Goal: Task Accomplishment & Management: Use online tool/utility

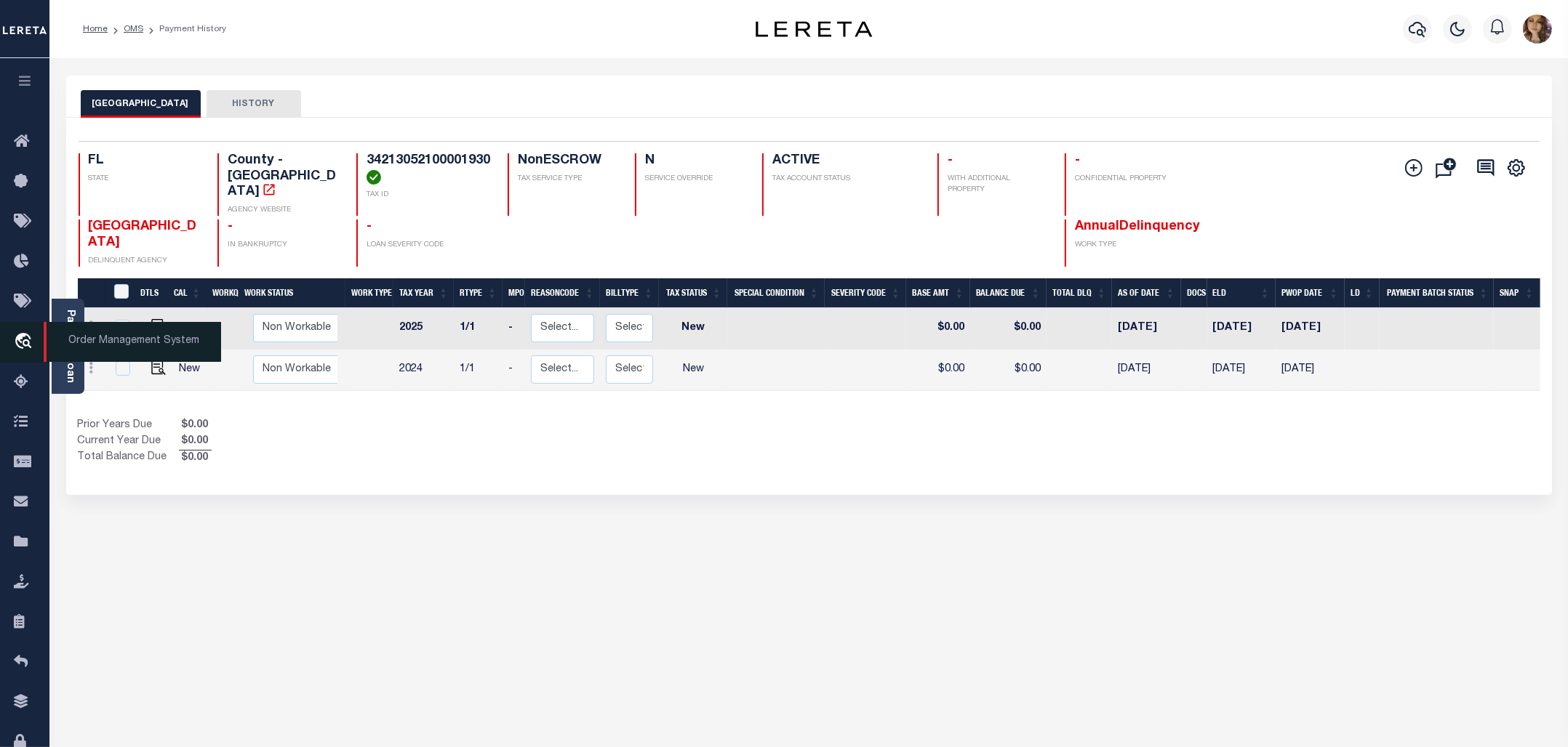
click at [100, 347] on span "Order Management System" at bounding box center [132, 341] width 178 height 40
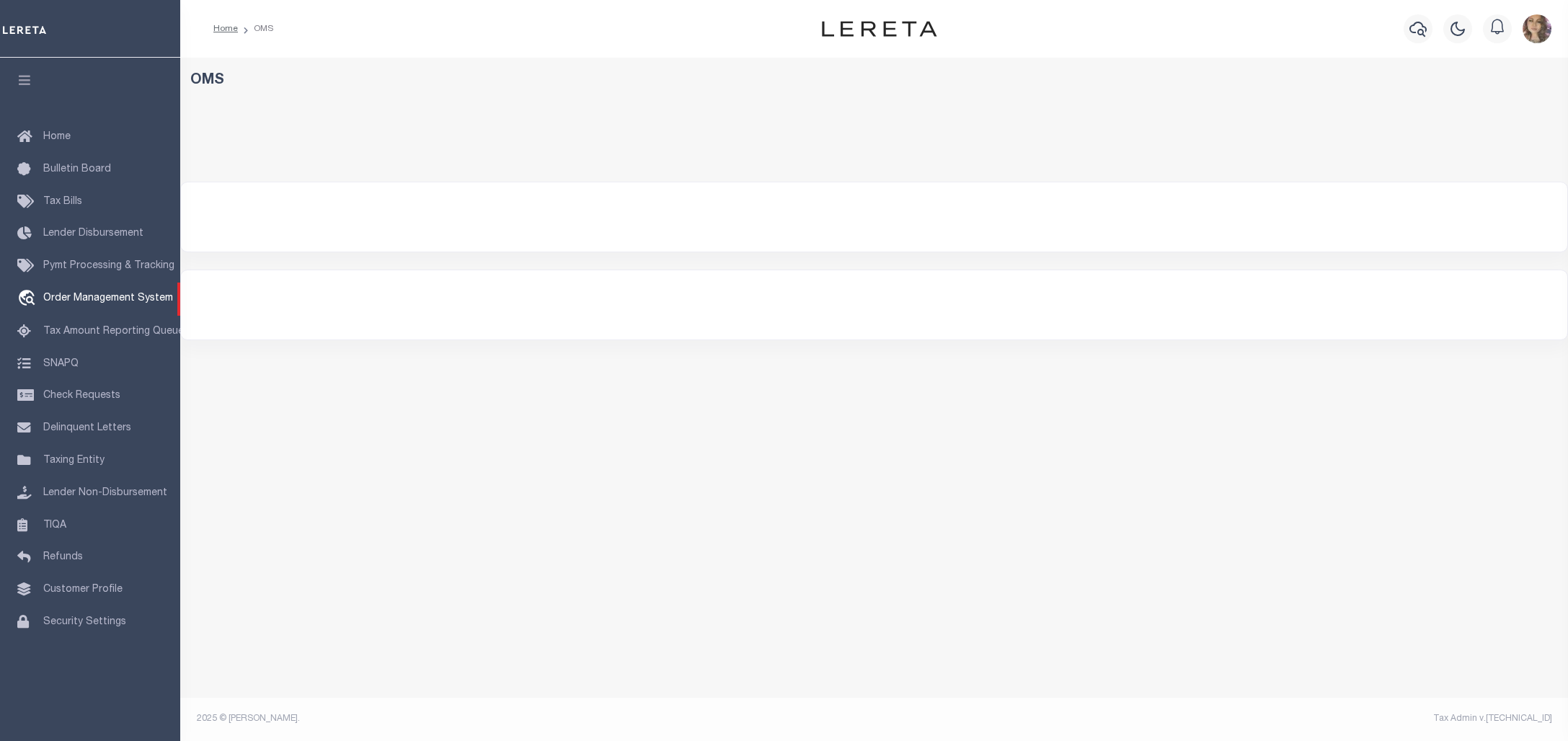
select select "200"
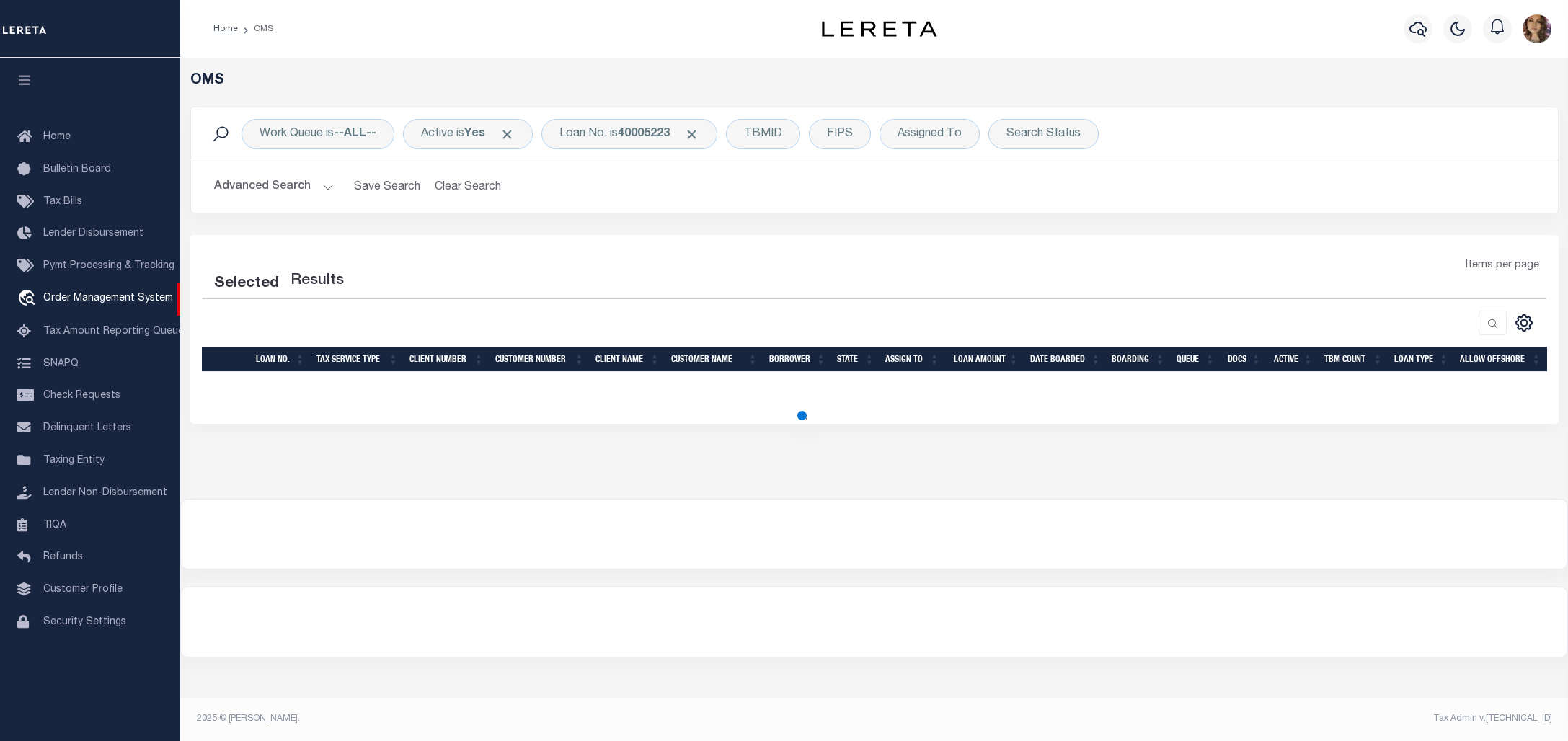
select select "200"
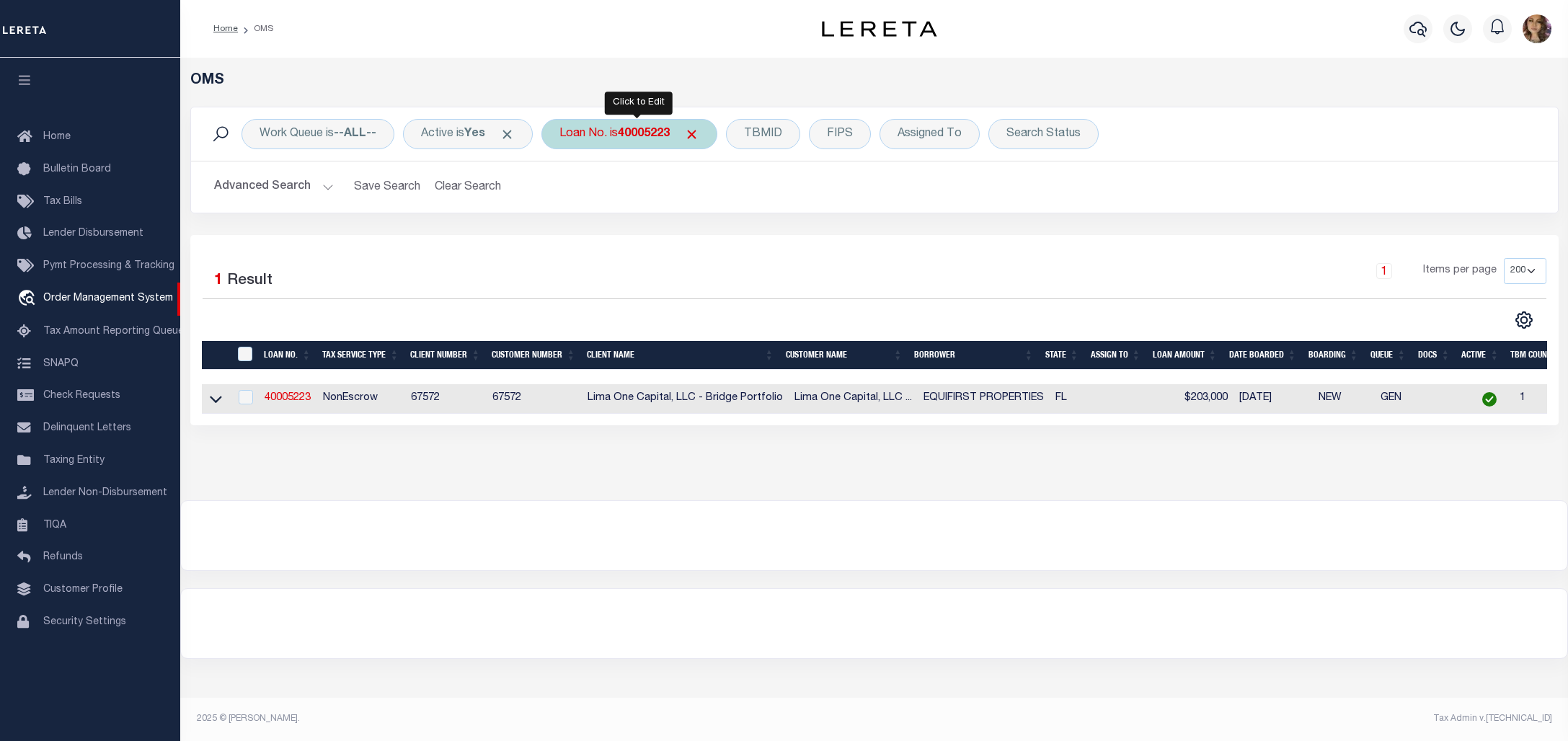
click at [628, 135] on b "40005223" at bounding box center [644, 134] width 52 height 11
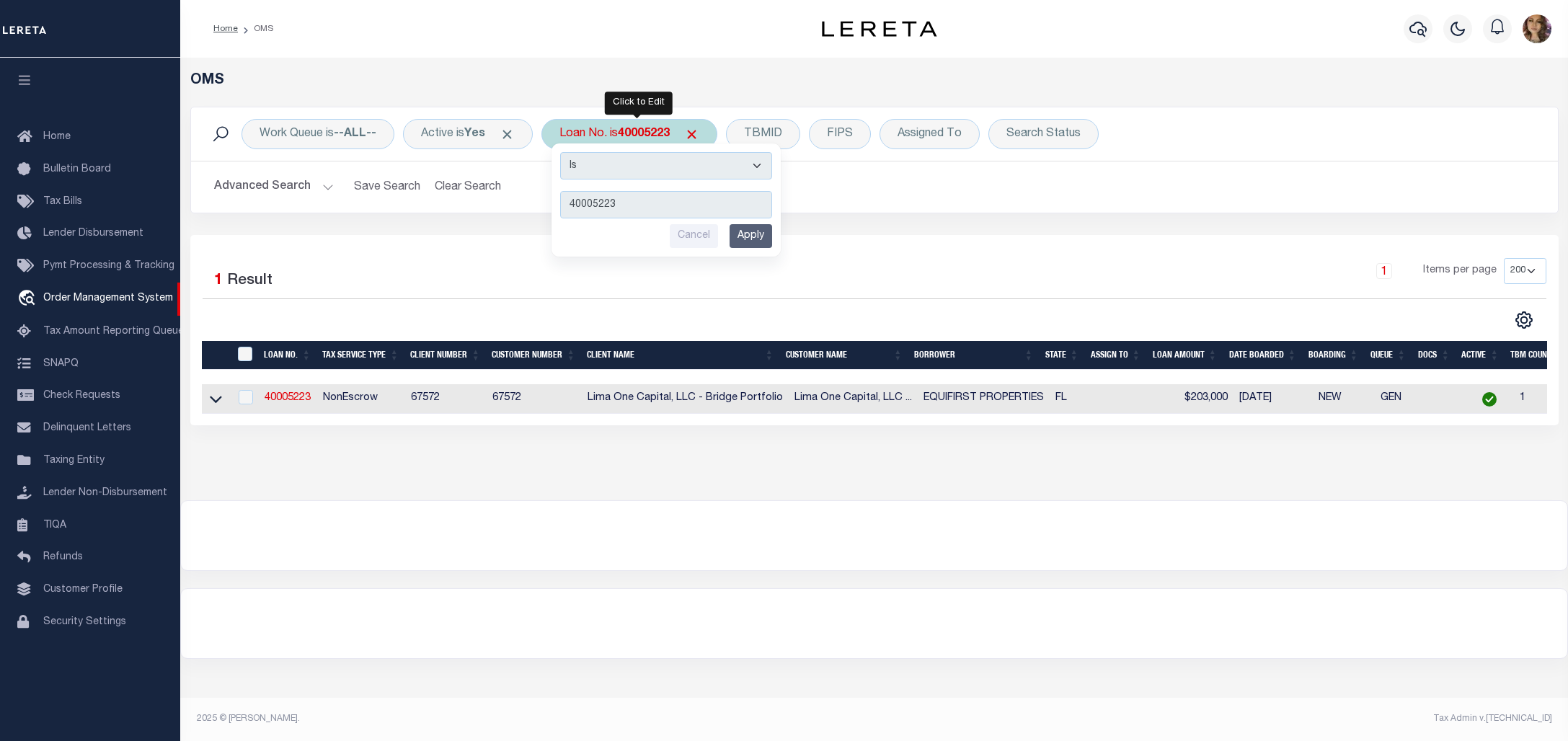
type input "130895"
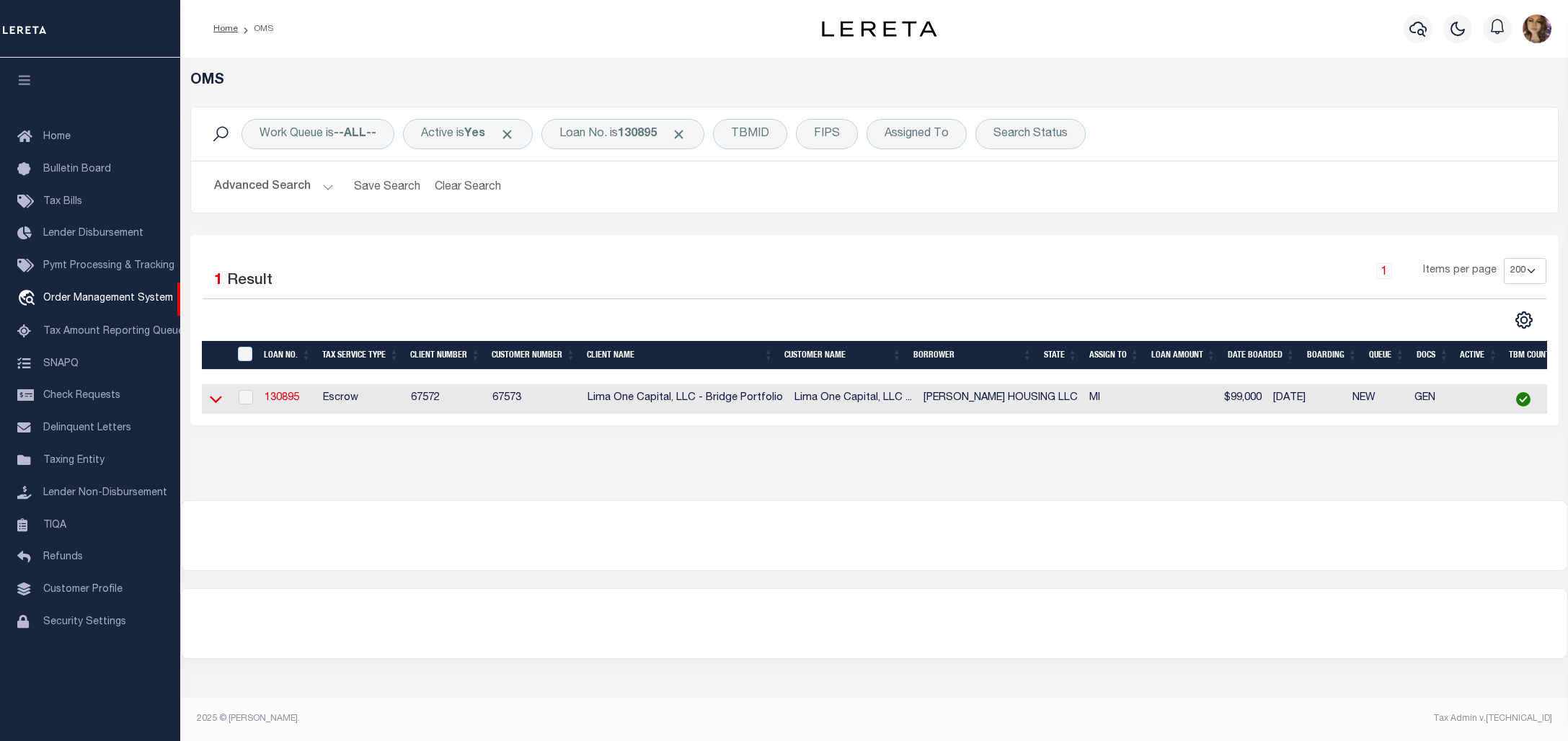
click at [212, 402] on icon at bounding box center [216, 400] width 12 height 7
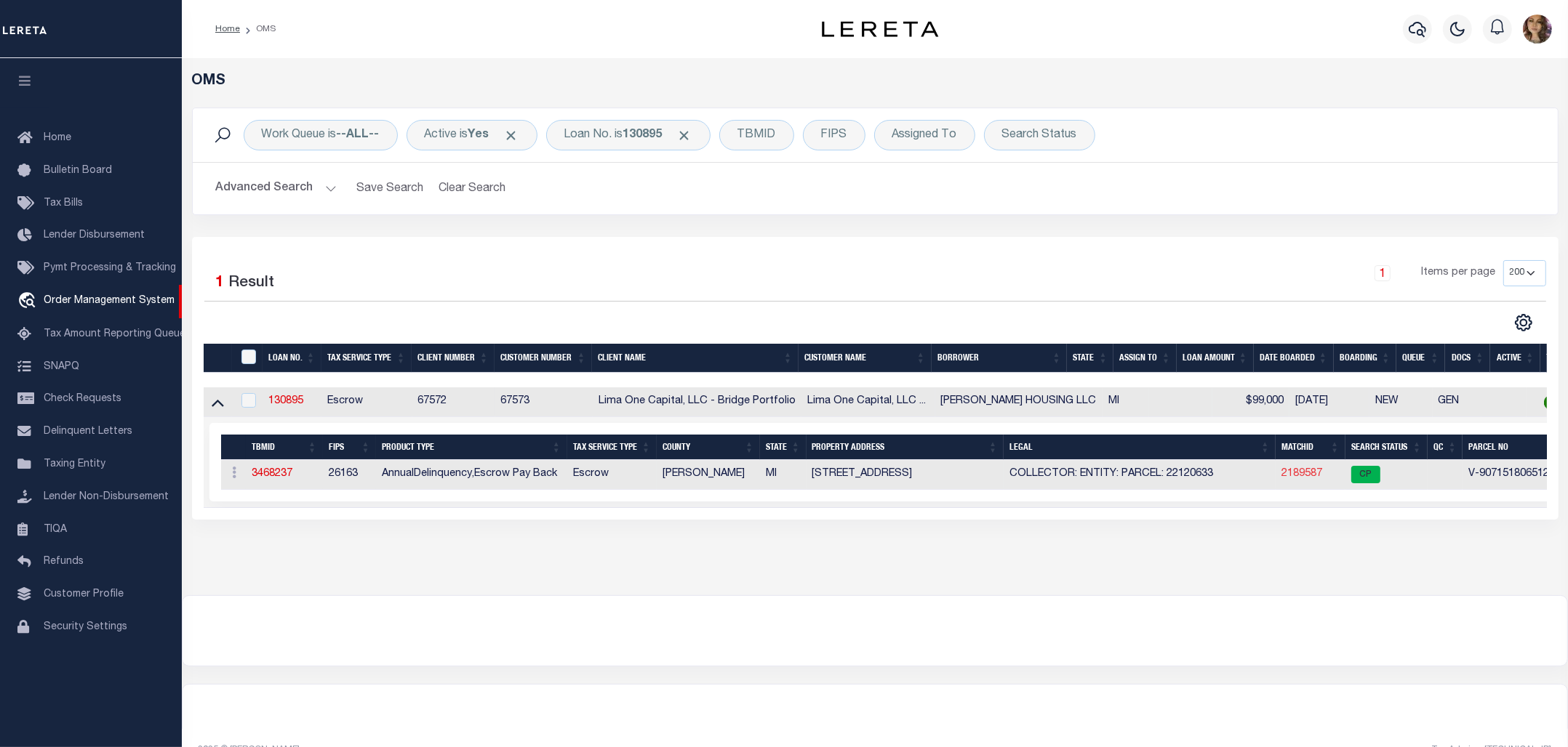
click at [1303, 472] on link "2189587" at bounding box center [1302, 474] width 41 height 11
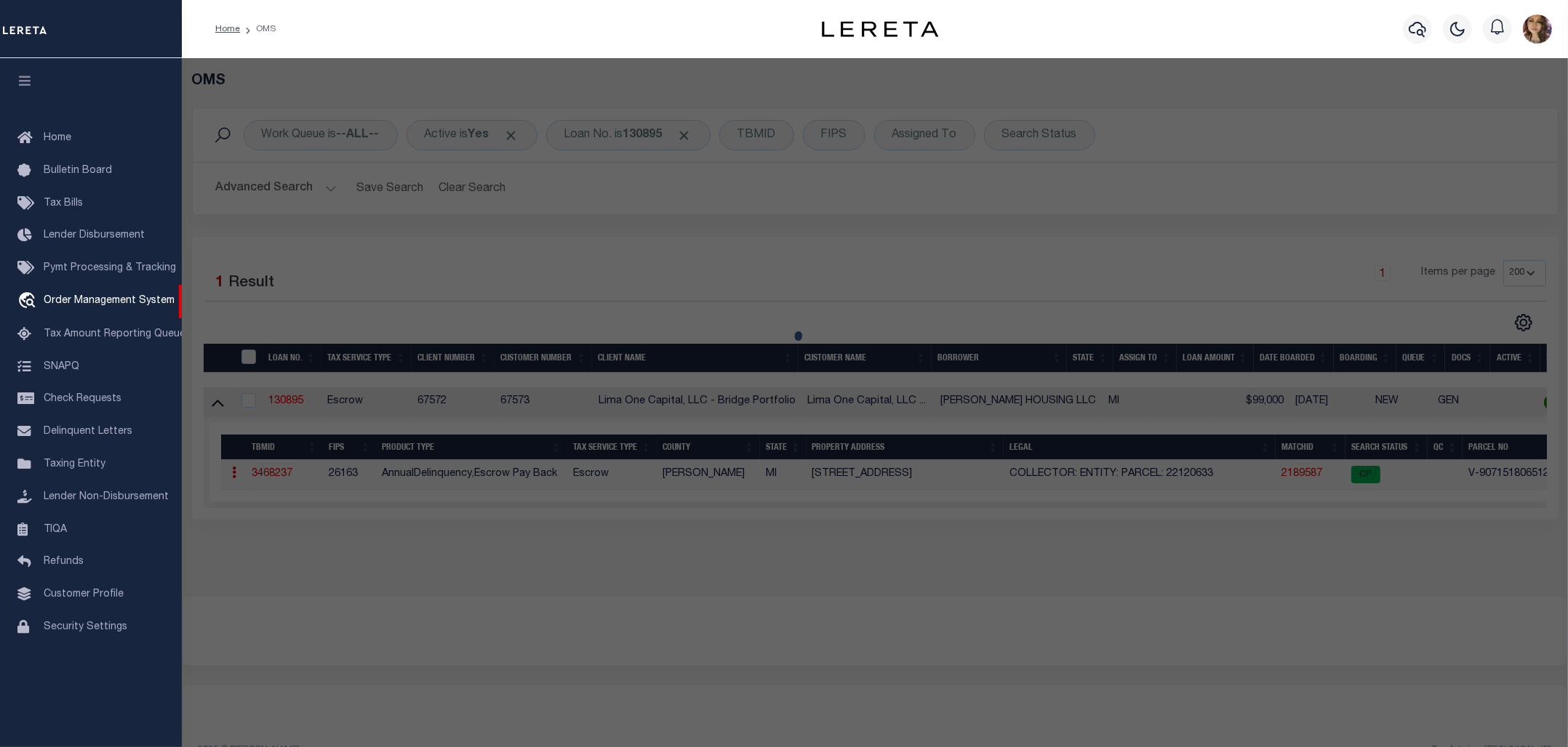
checkbox input "false"
select select "CP"
type input "12850 RIVERDALE AVENUE"
checkbox input "false"
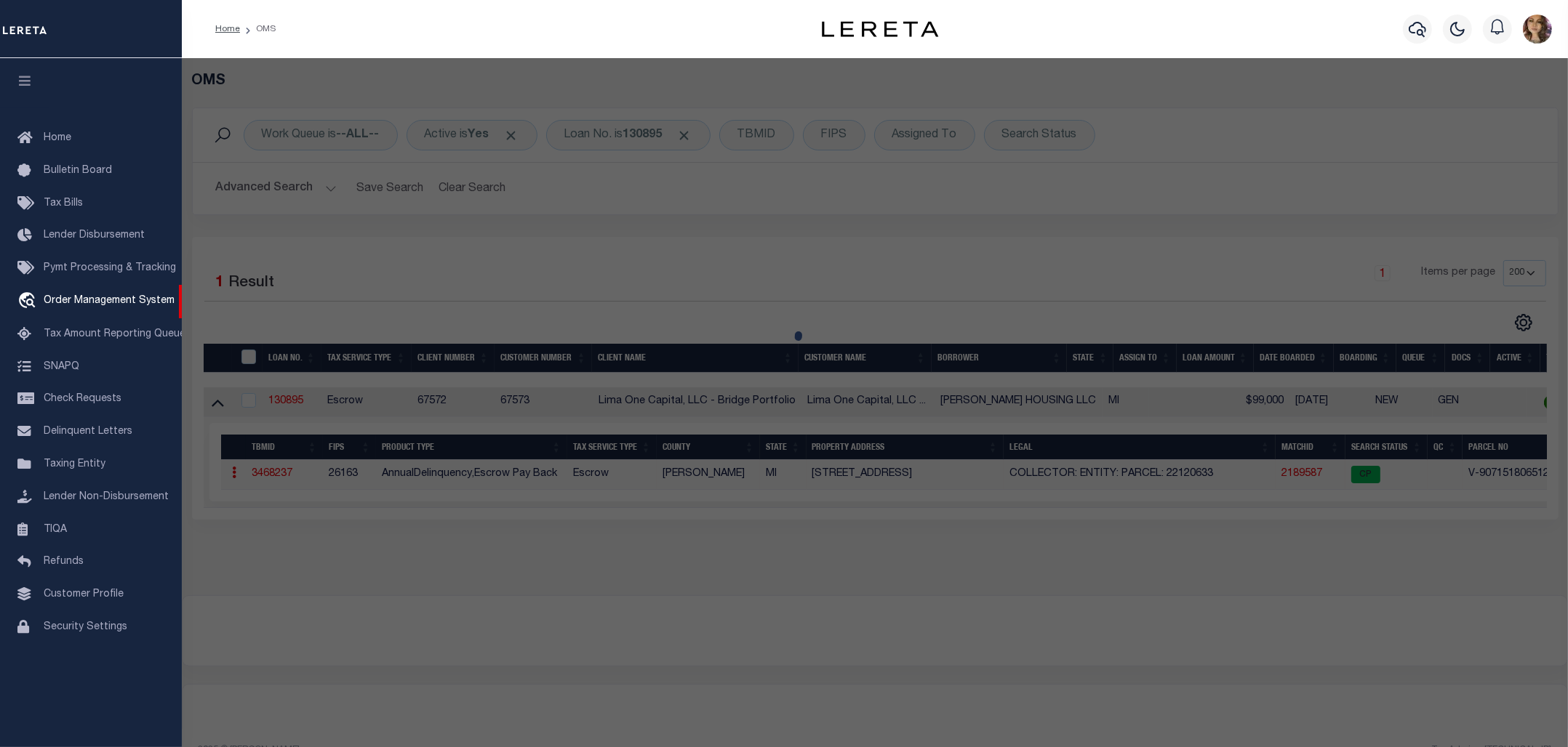
type input "DETROIT MI 48223"
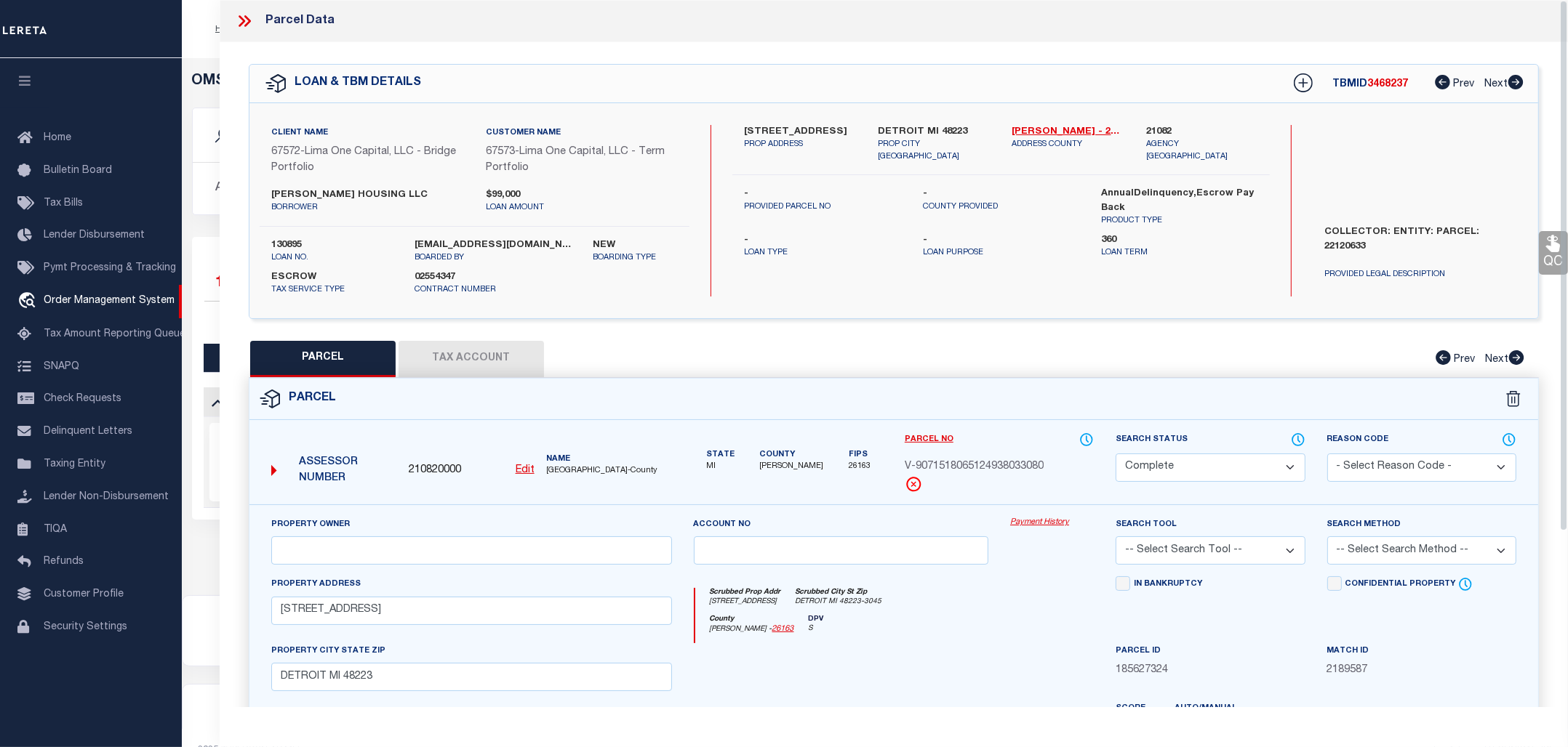
click at [1037, 518] on link "Payment History" at bounding box center [1051, 522] width 84 height 12
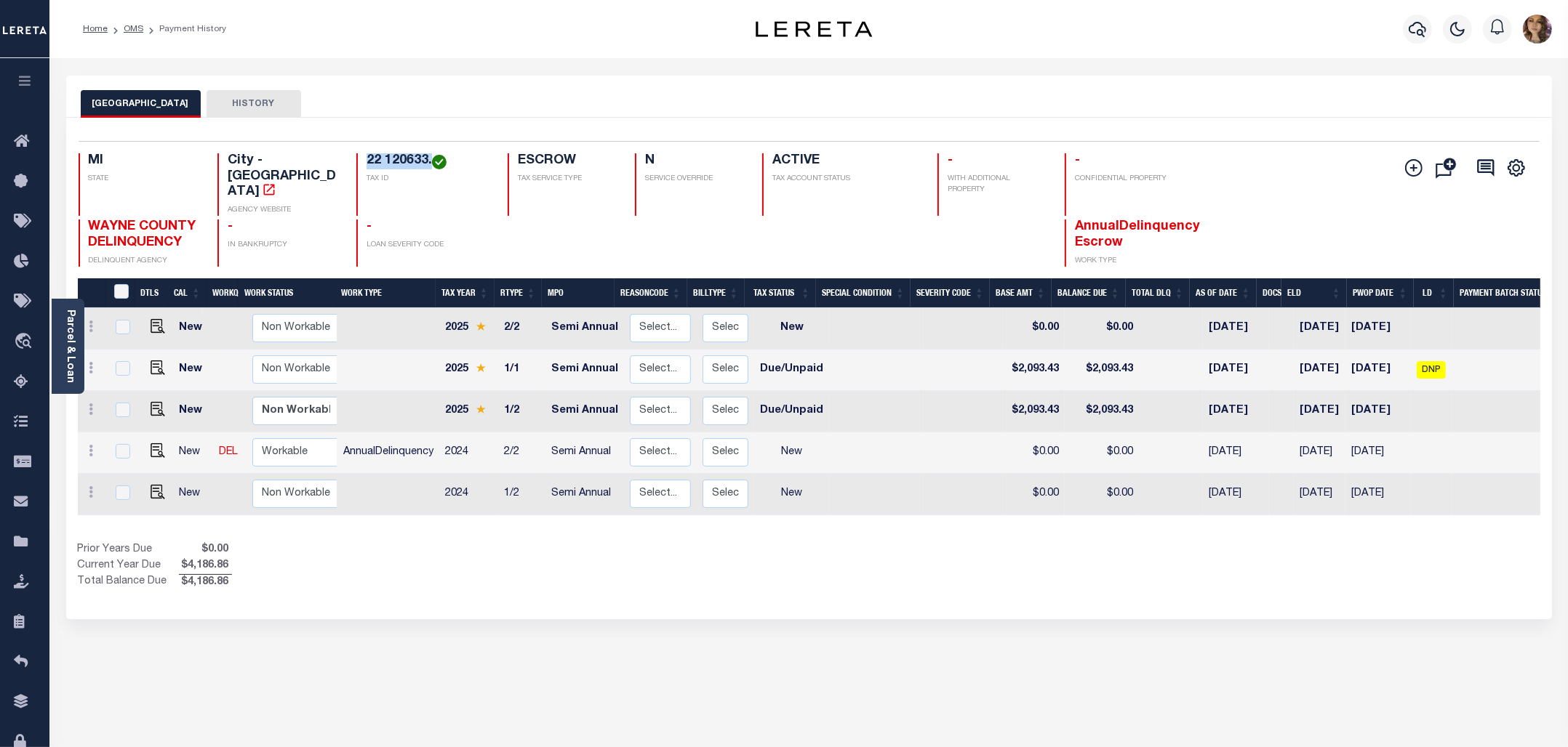
drag, startPoint x: 430, startPoint y: 165, endPoint x: 354, endPoint y: 164, distance: 76.0
click at [354, 164] on div "MI STATE City - MI AGENCY WEBSITE 22 120633. TAX ID ESCROW TAX SERVICE TYPE N S…" at bounding box center [687, 184] width 1217 height 62
copy h4 "22 120633."
click at [157, 360] on img "" at bounding box center [157, 367] width 15 height 15
checkbox input "true"
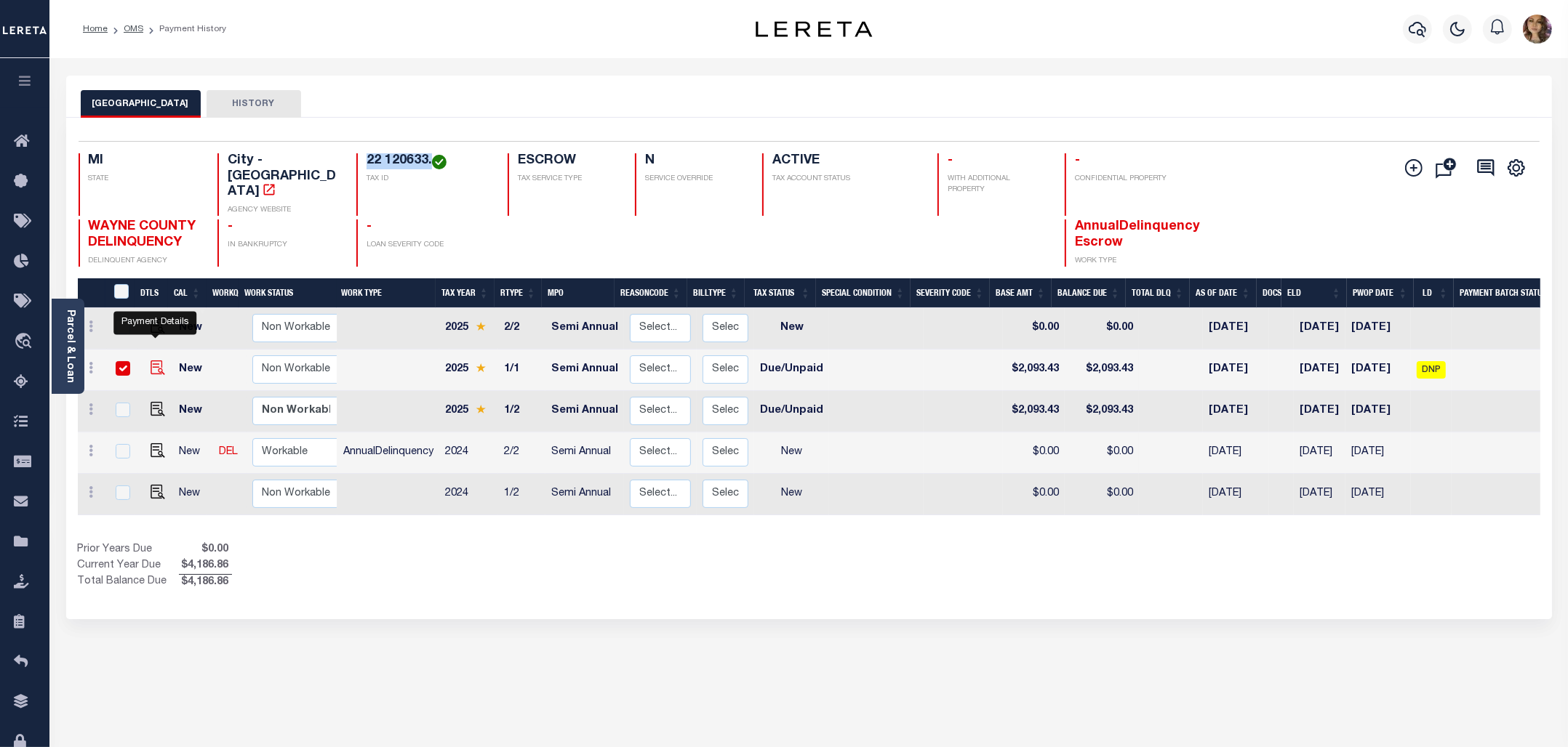
checkbox input "true"
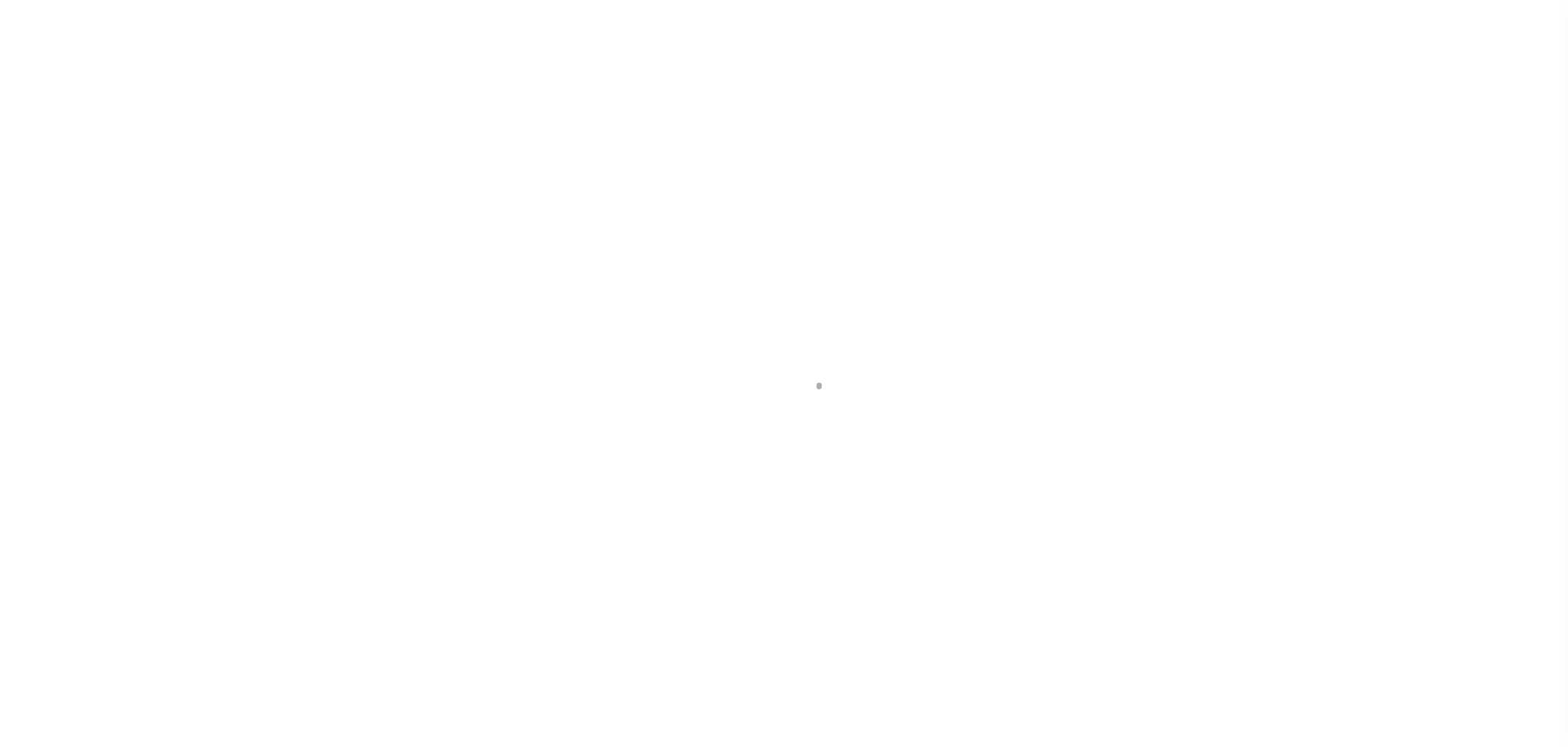
select select "DUE"
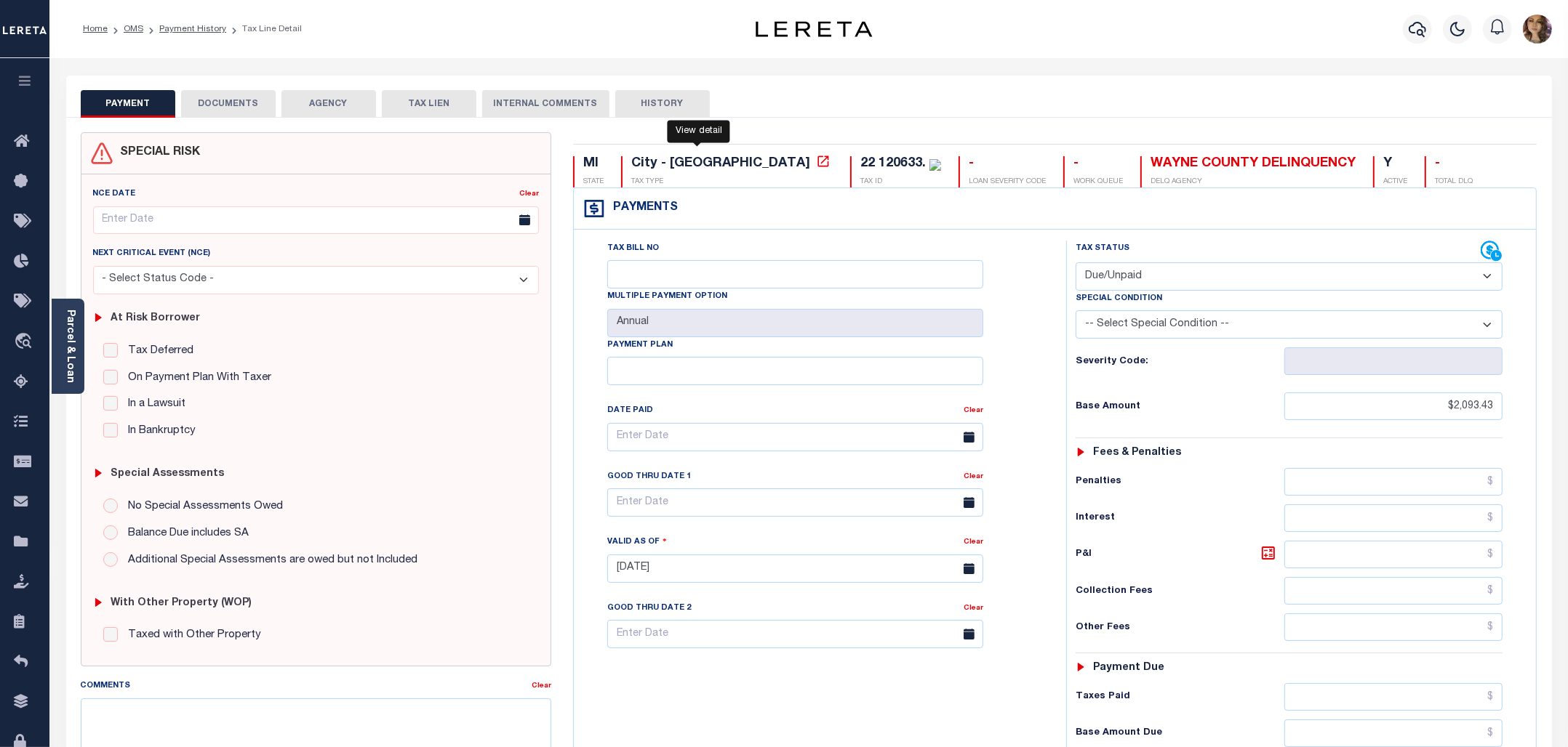
click at [816, 167] on icon at bounding box center [823, 161] width 15 height 15
drag, startPoint x: 798, startPoint y: 158, endPoint x: 735, endPoint y: 164, distance: 63.3
click at [860, 164] on div "22 120633." at bounding box center [893, 164] width 66 height 13
copy div "22 120633"
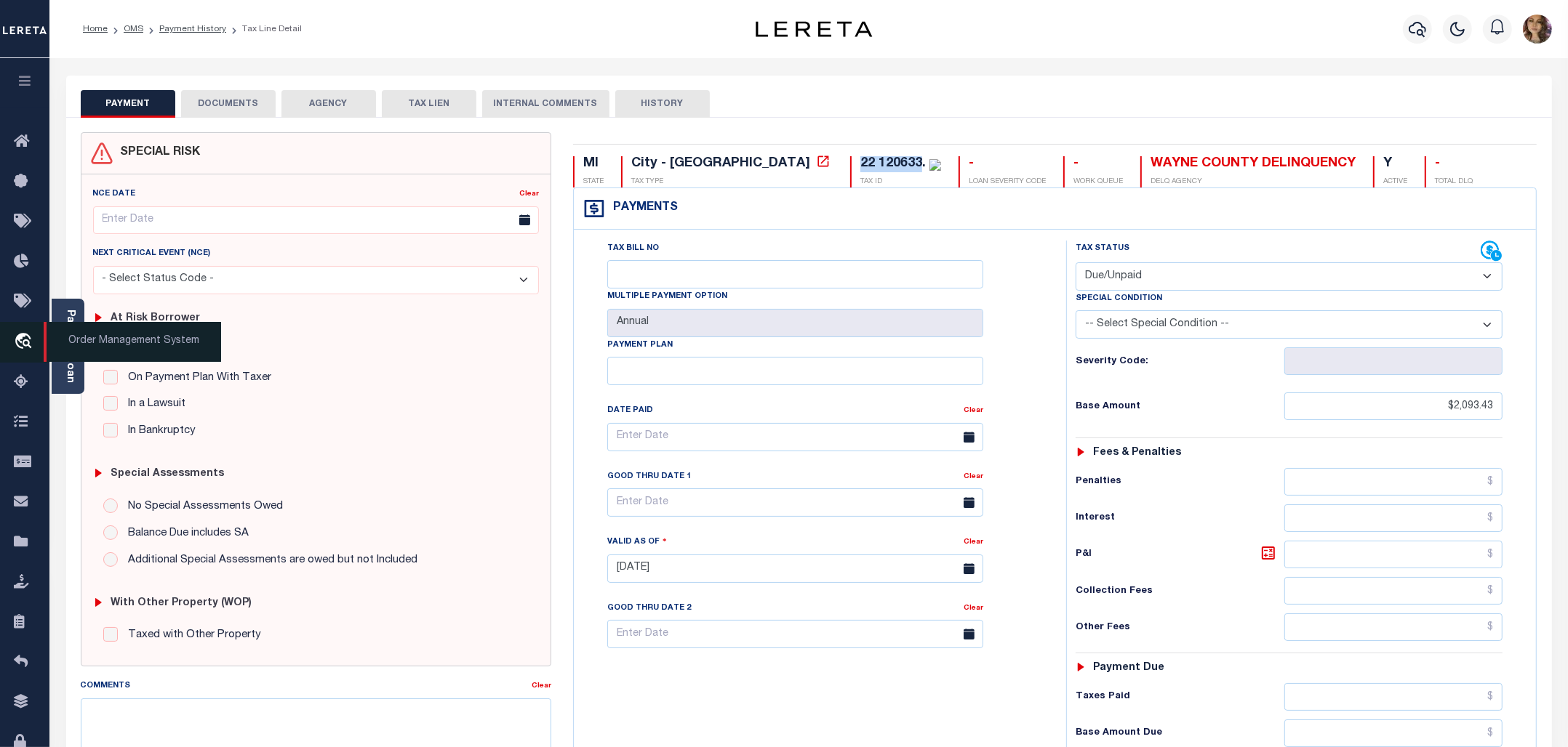
drag, startPoint x: 123, startPoint y: 347, endPoint x: 143, endPoint y: 346, distance: 20.0
click at [123, 347] on span "Order Management System" at bounding box center [132, 341] width 178 height 40
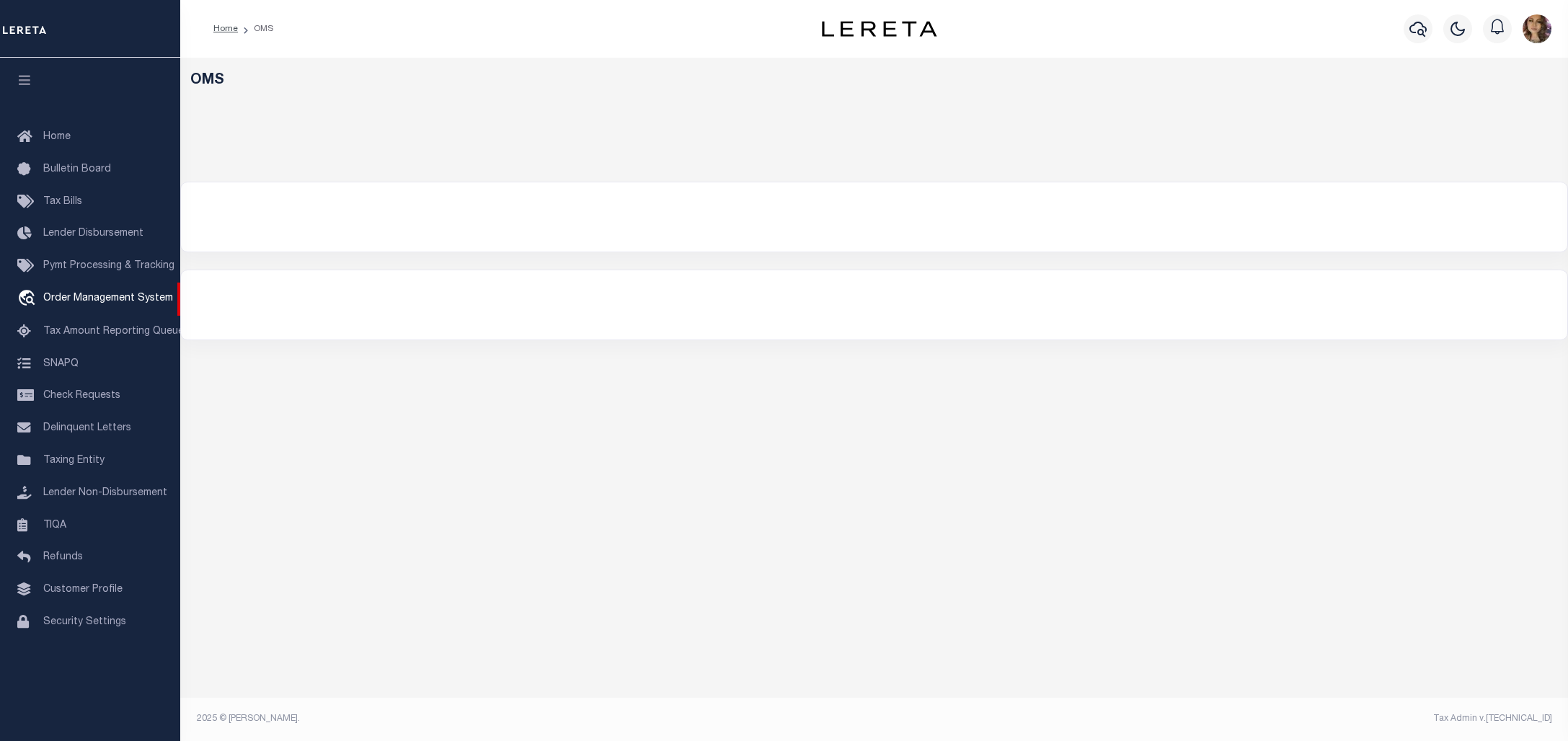
select select "200"
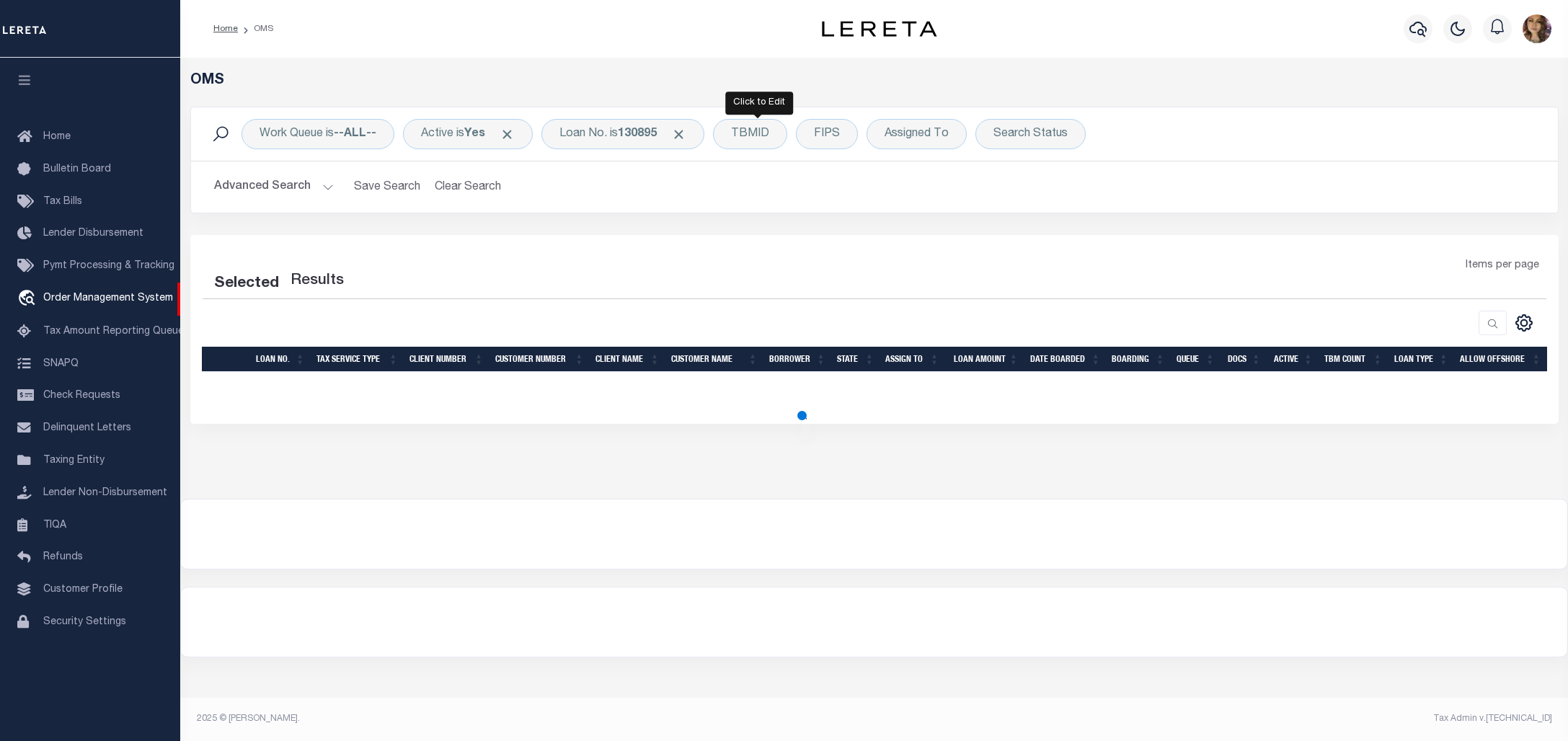
select select "200"
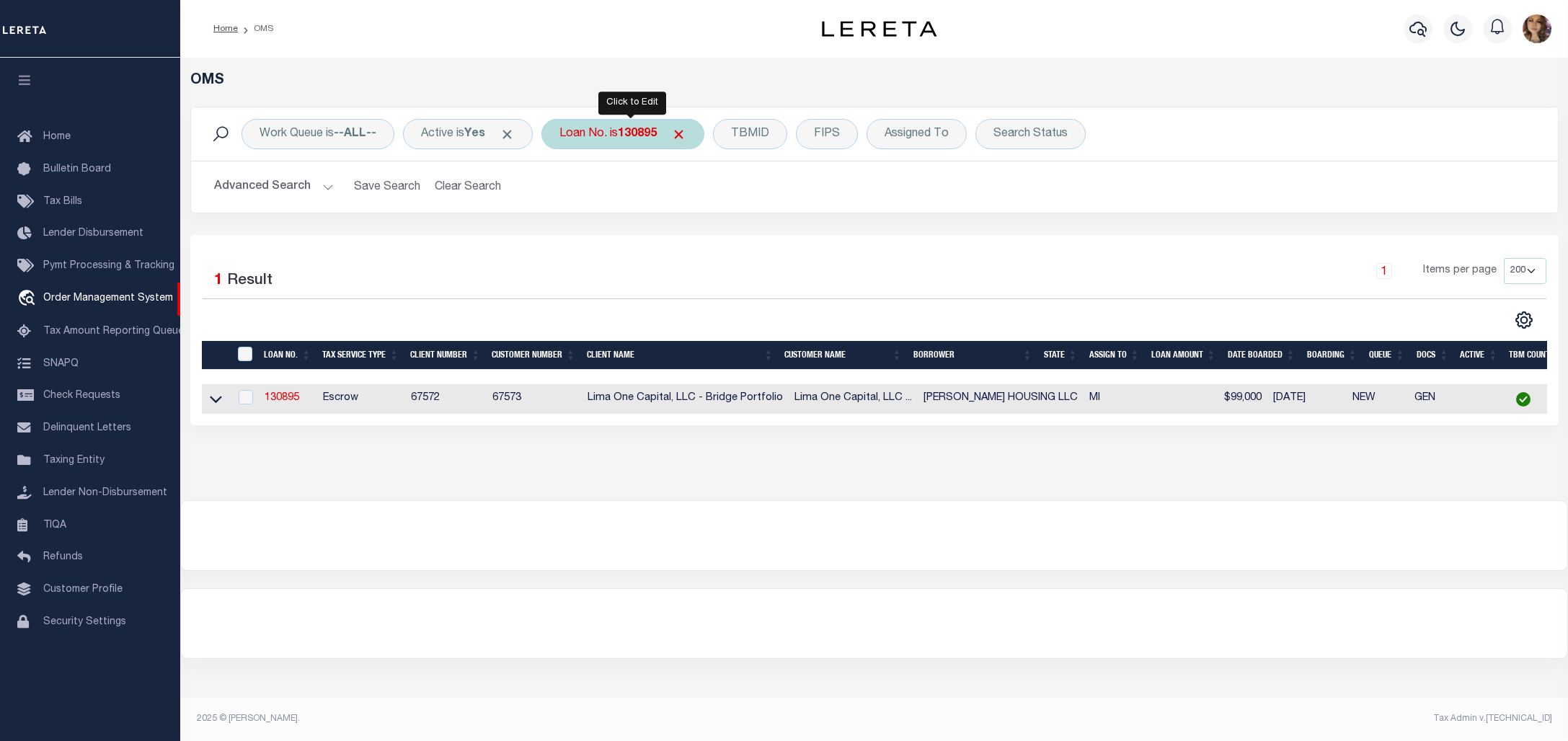
click at [611, 128] on div "Loan No. is 130895" at bounding box center [623, 134] width 163 height 31
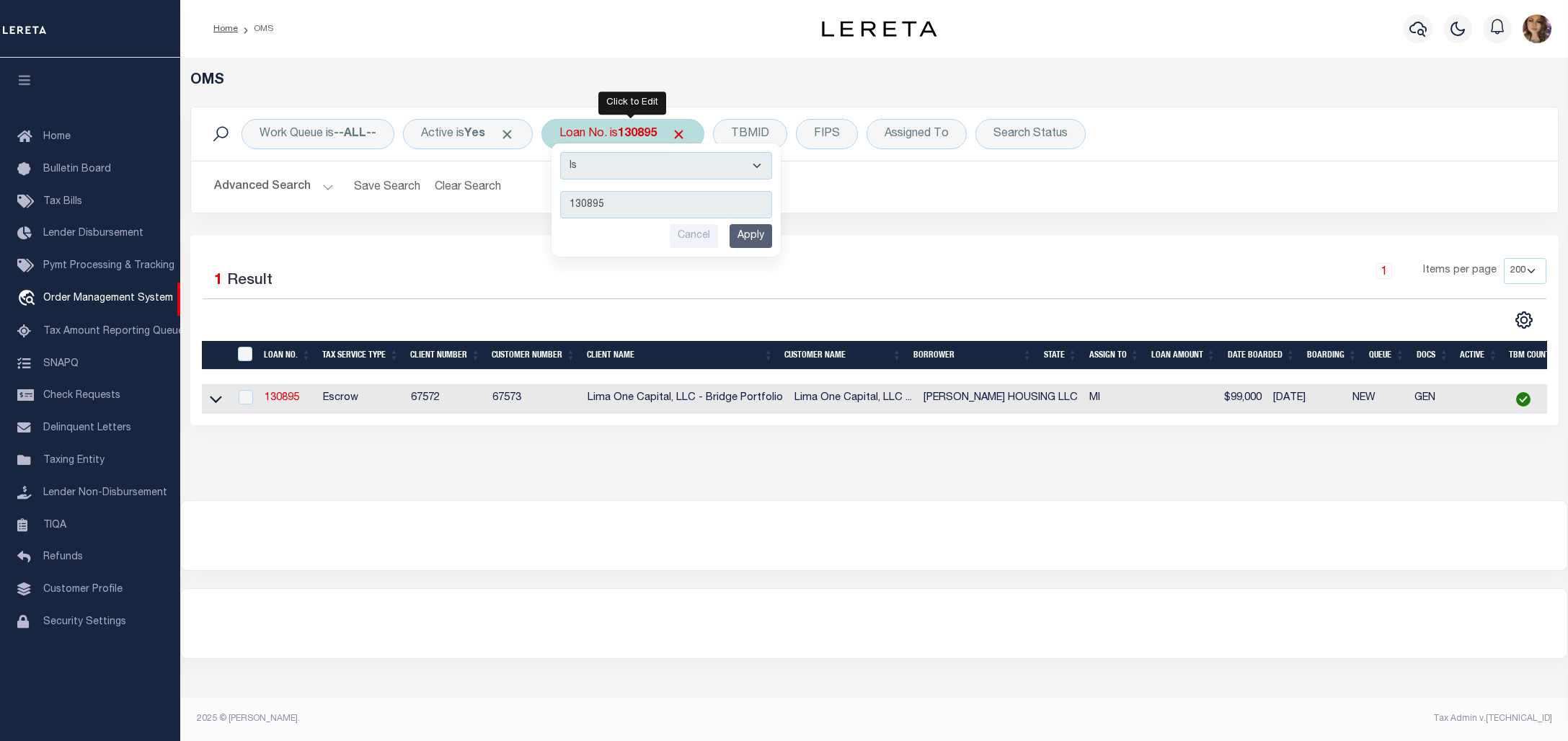
type input "133780"
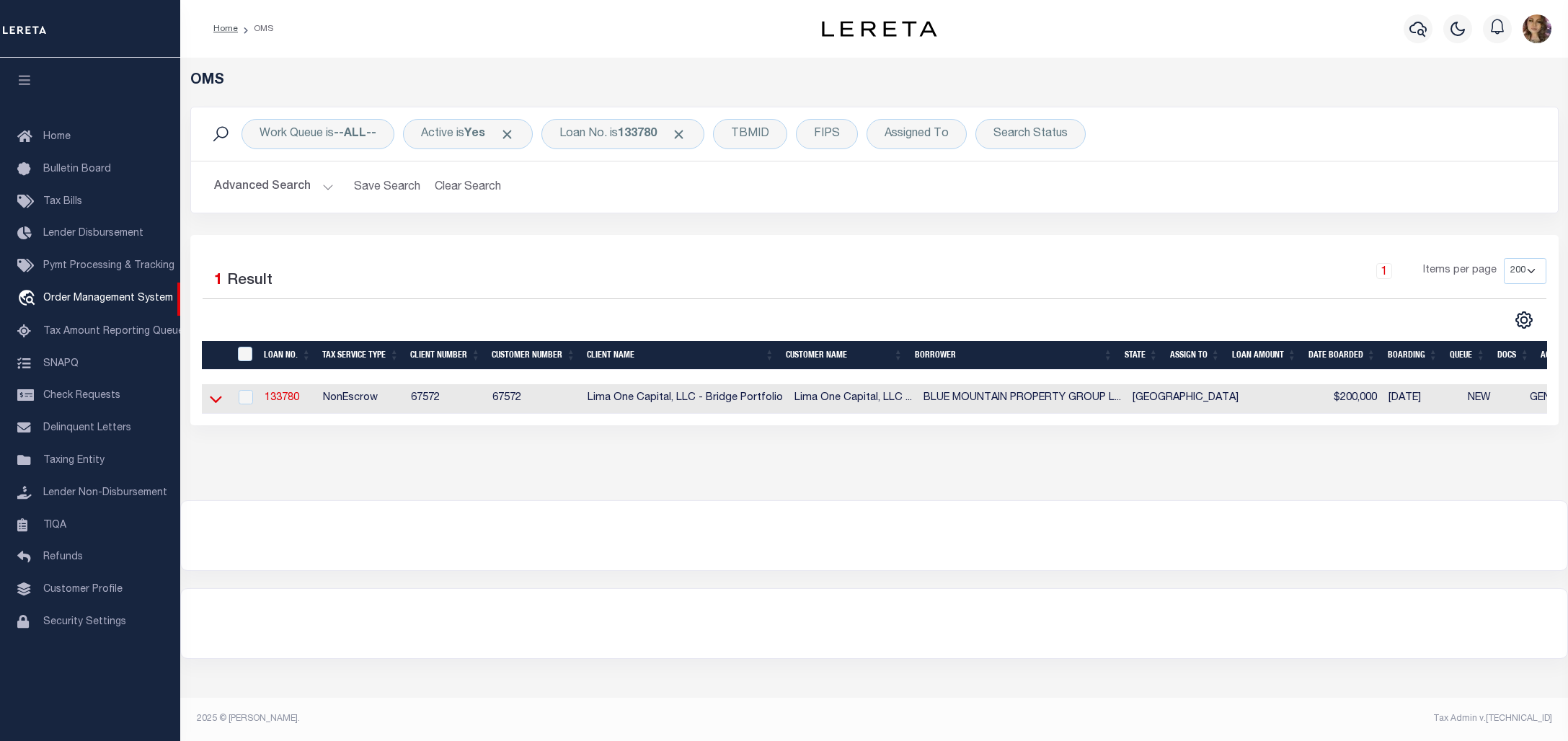
click at [210, 400] on icon at bounding box center [216, 398] width 12 height 15
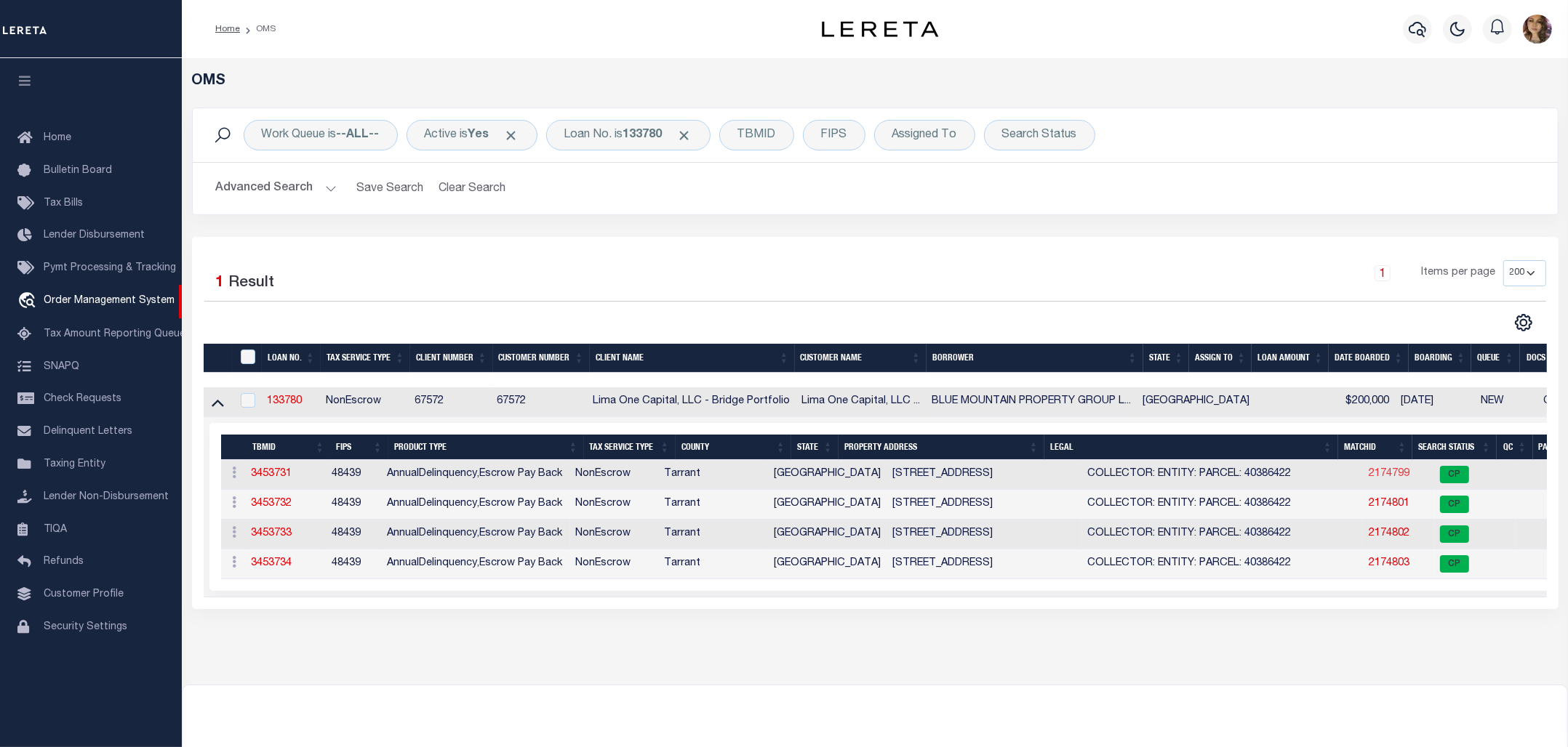
click at [1368, 479] on link "2174799" at bounding box center [1389, 474] width 41 height 11
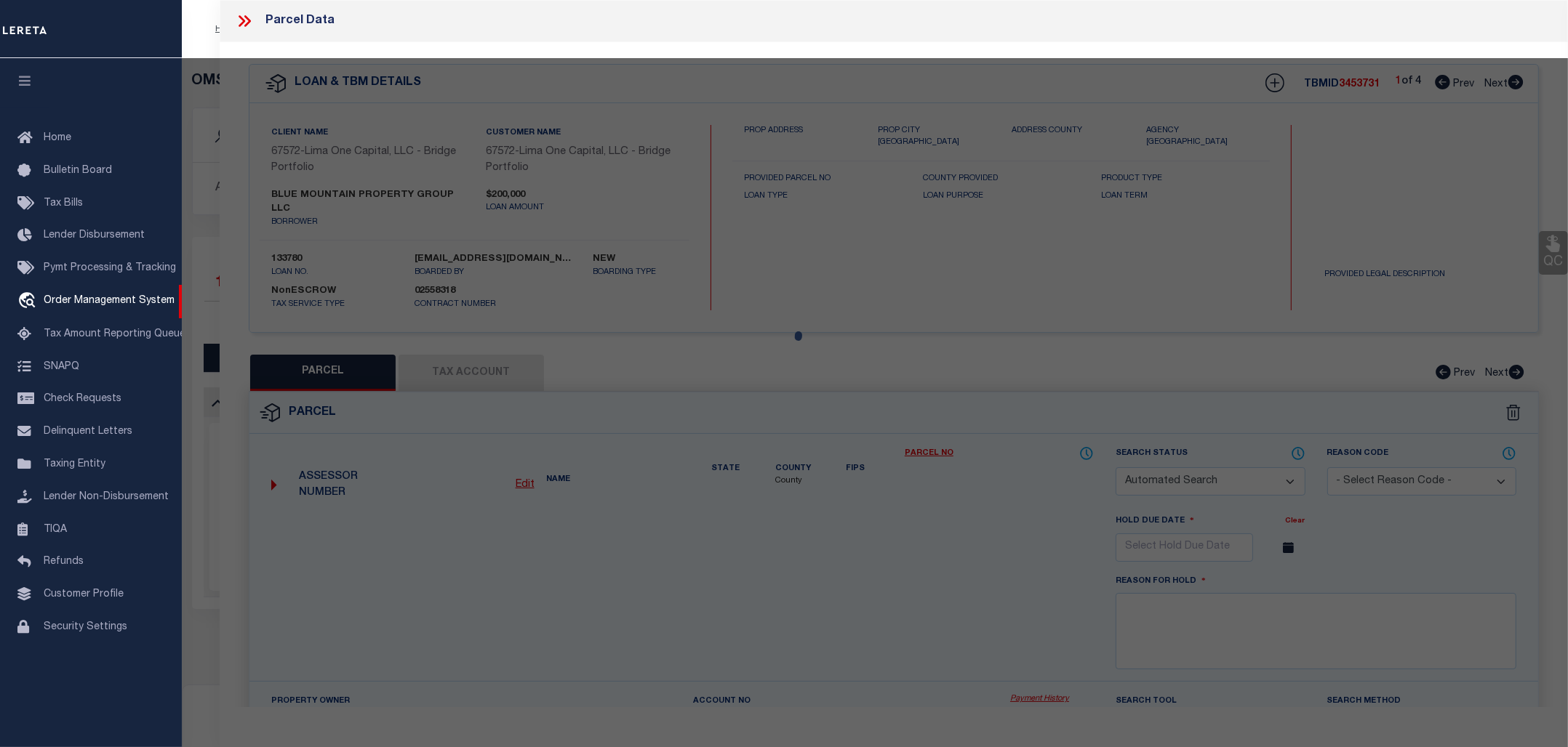
checkbox input "false"
select select "CP"
select select "AGW"
select select
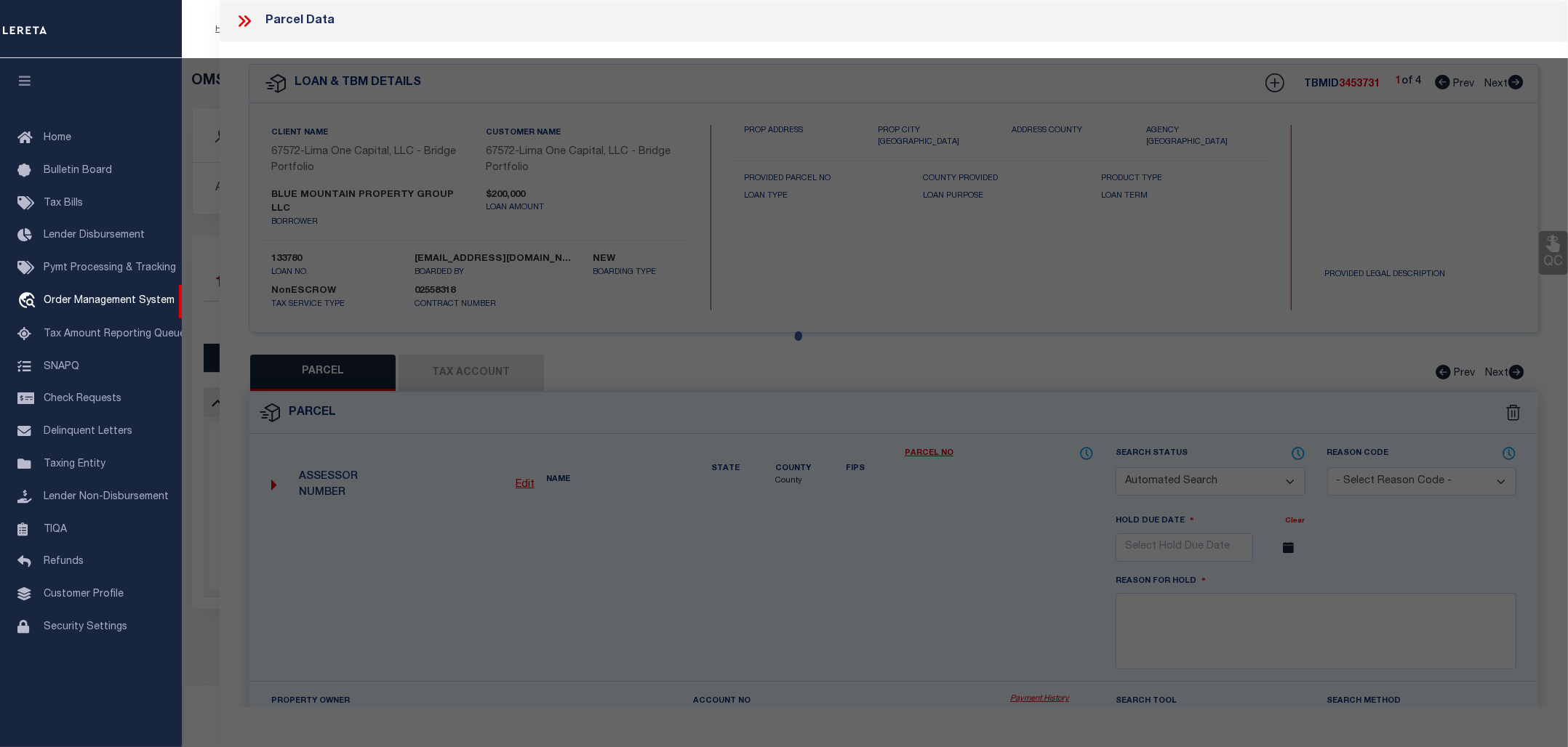
type input "821 HICKORY STREET"
checkbox input "false"
type input "BURLESON TX 76028"
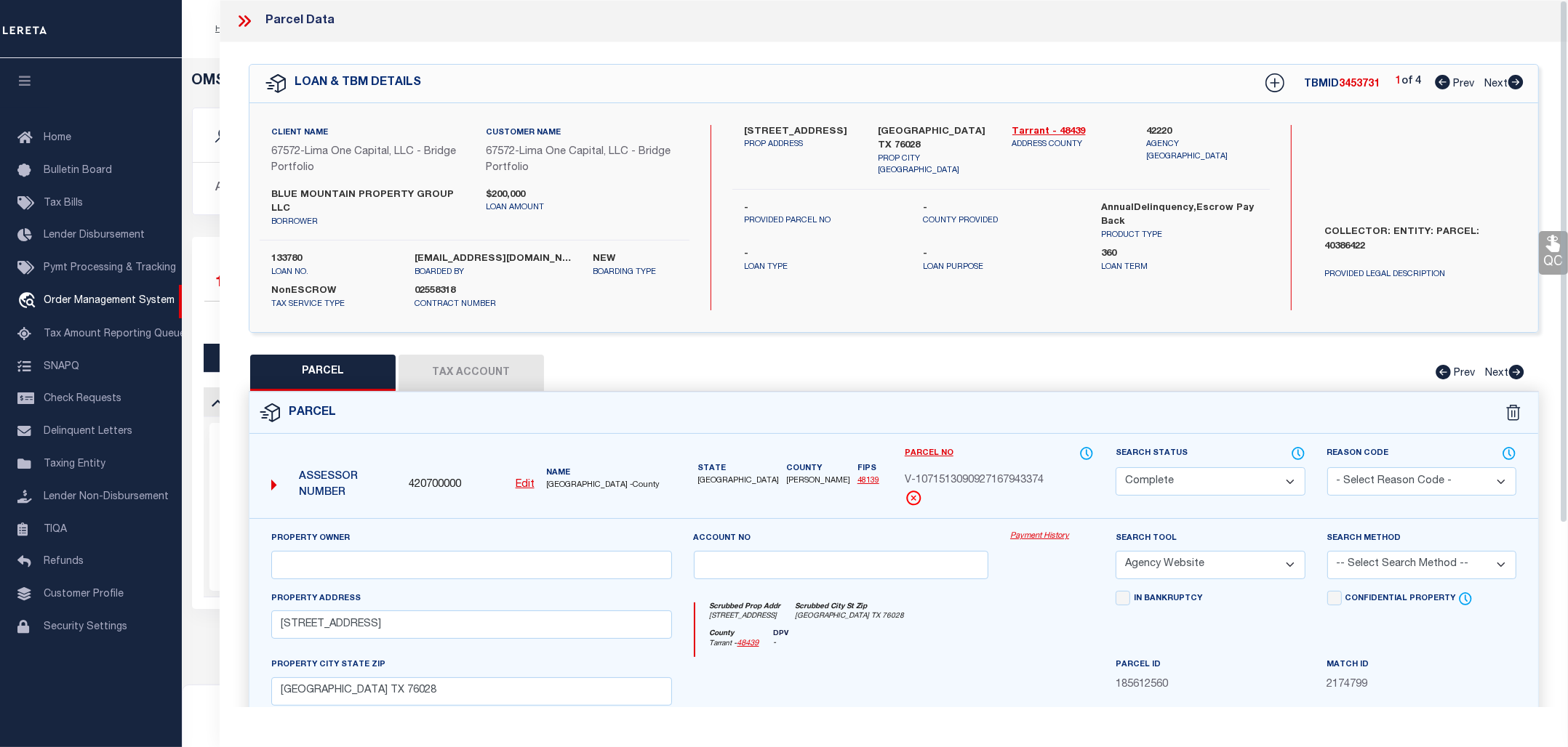
click at [1053, 536] on link "Payment History" at bounding box center [1051, 536] width 84 height 12
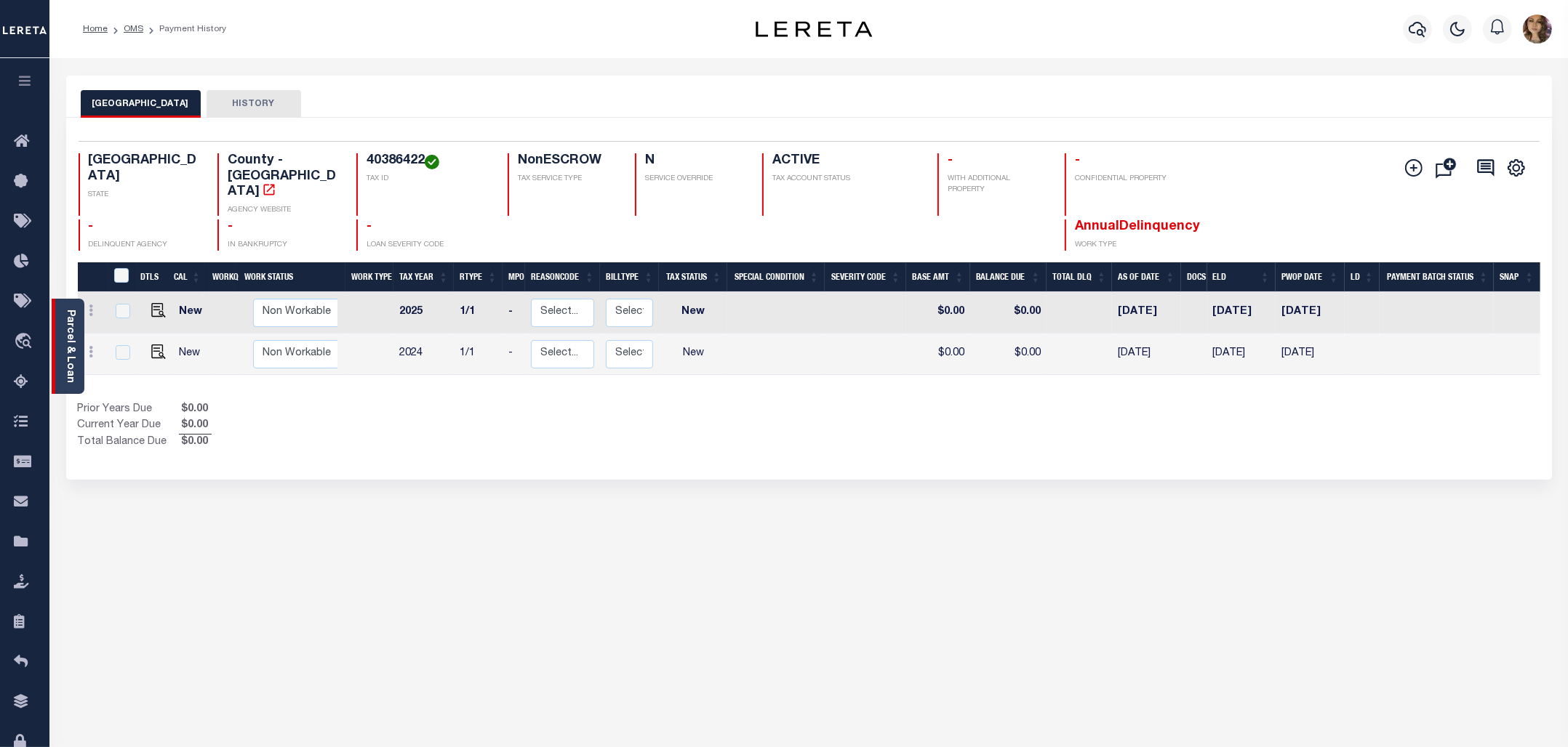
click at [73, 337] on link "Parcel & Loan" at bounding box center [70, 346] width 11 height 73
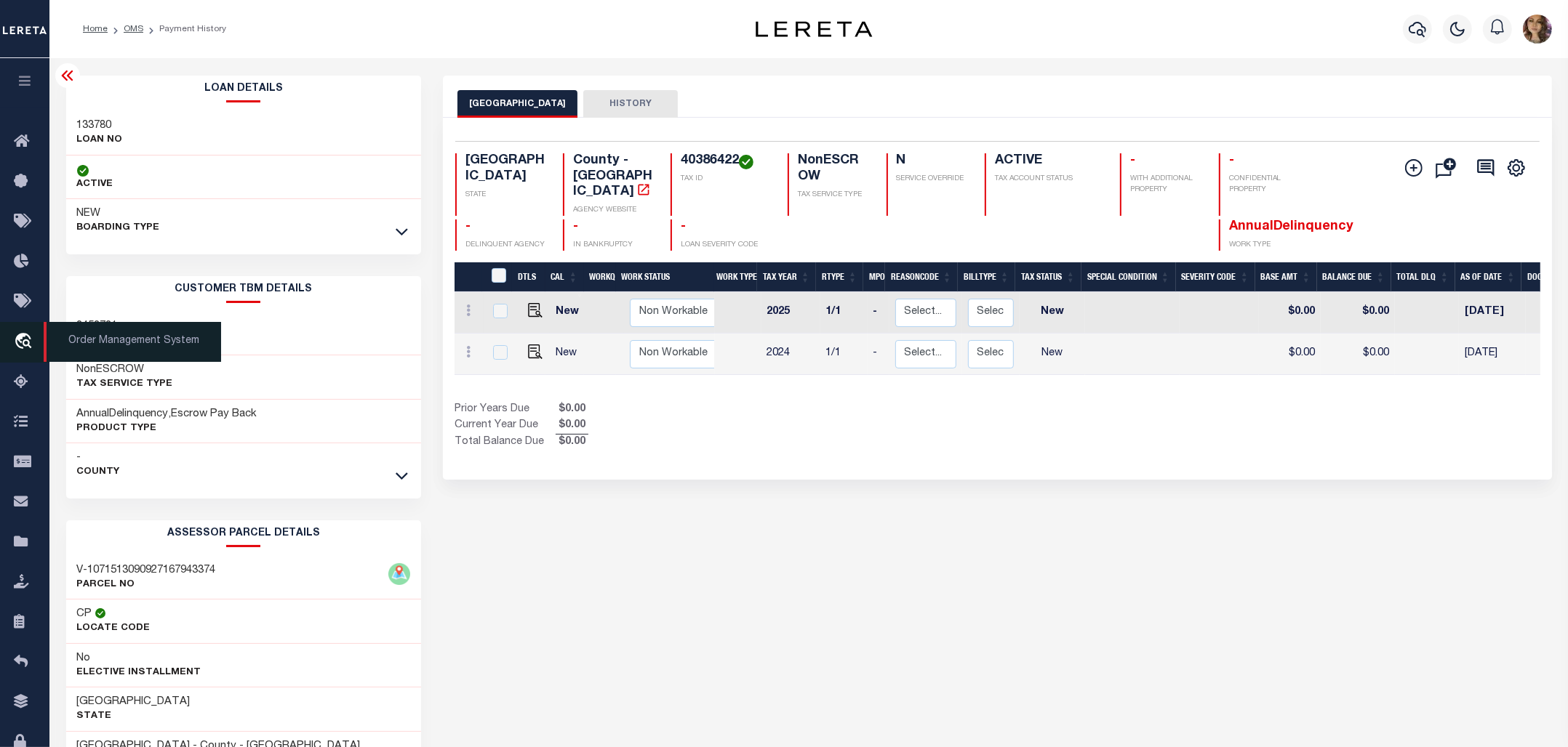
click at [113, 338] on span "Order Management System" at bounding box center [132, 341] width 178 height 40
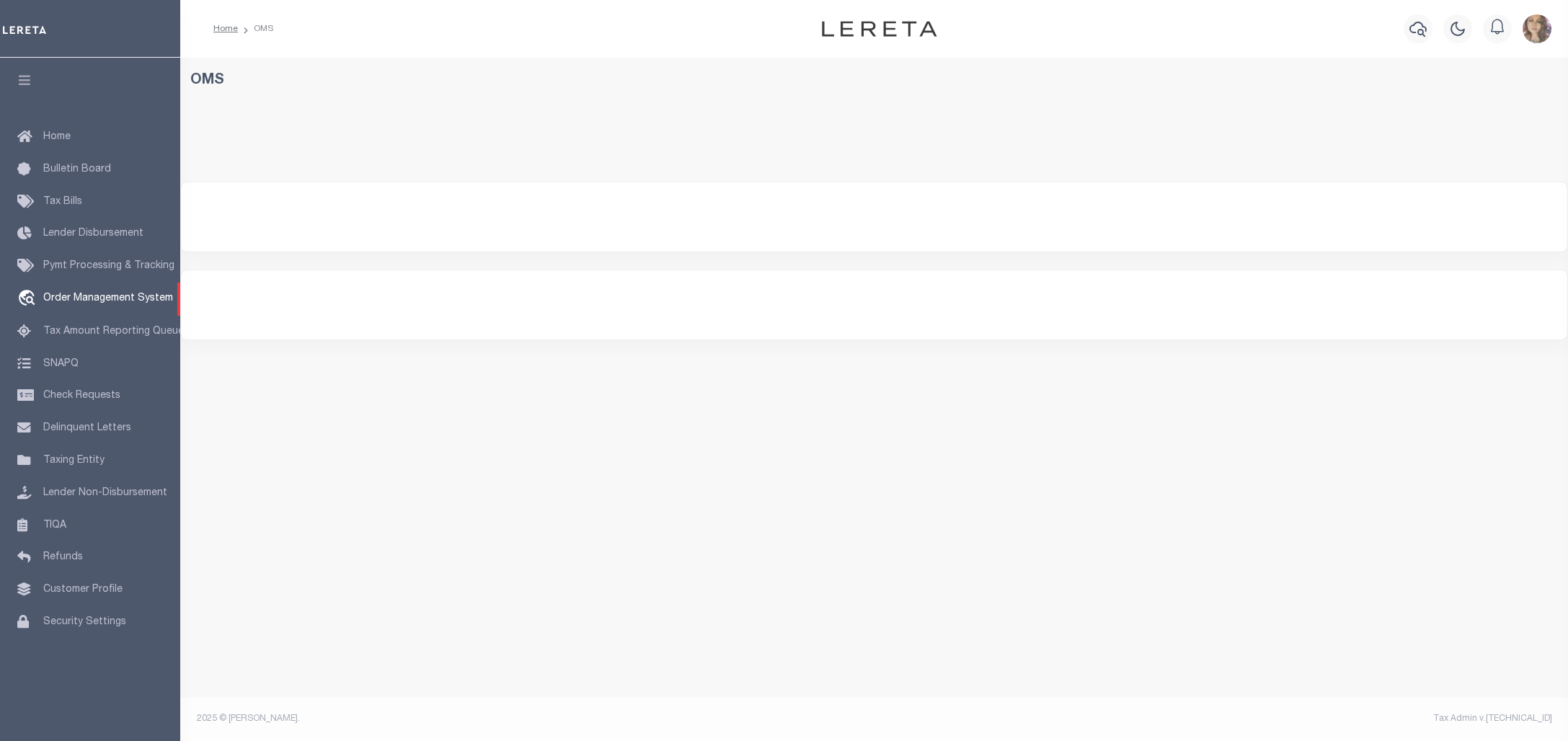
select select "200"
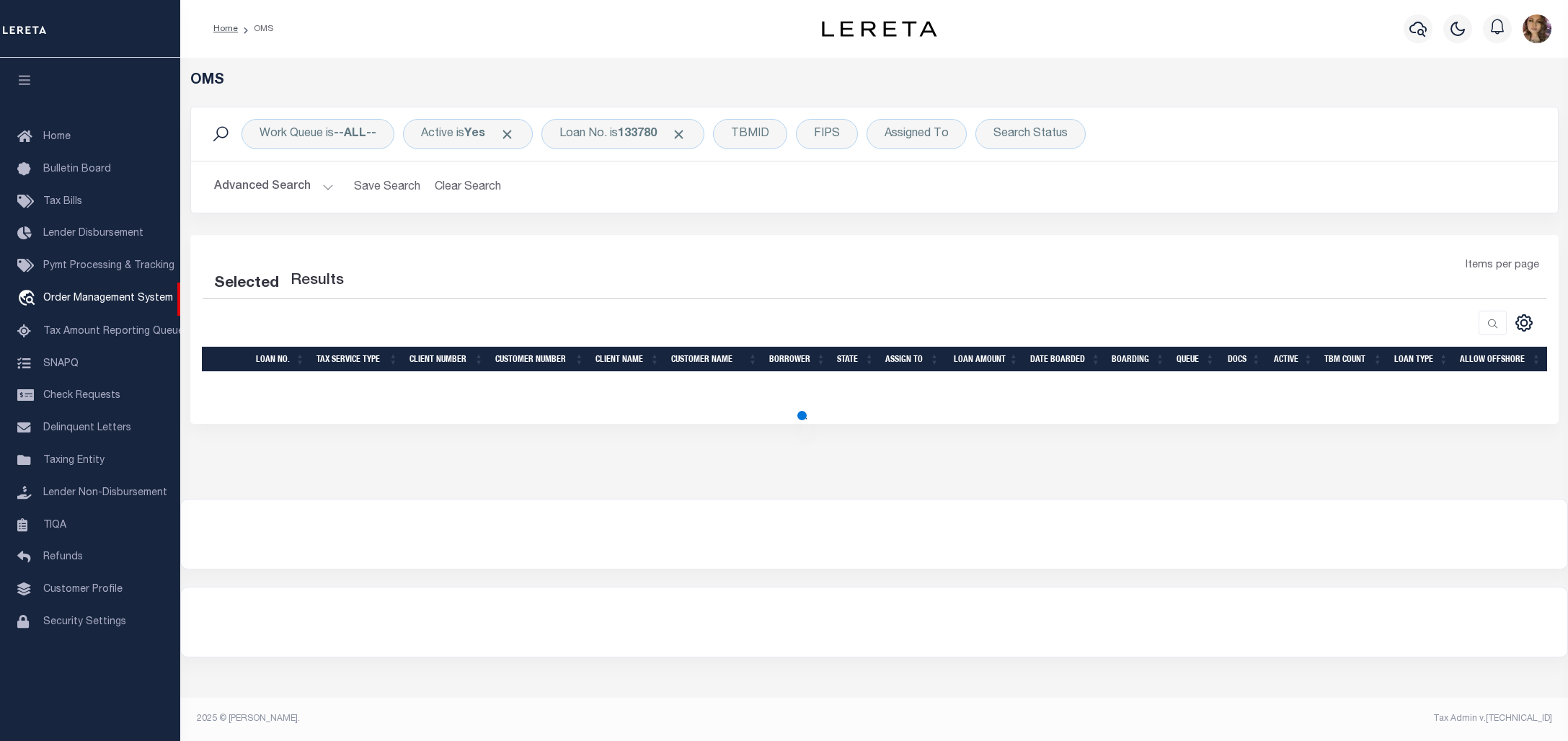
select select "200"
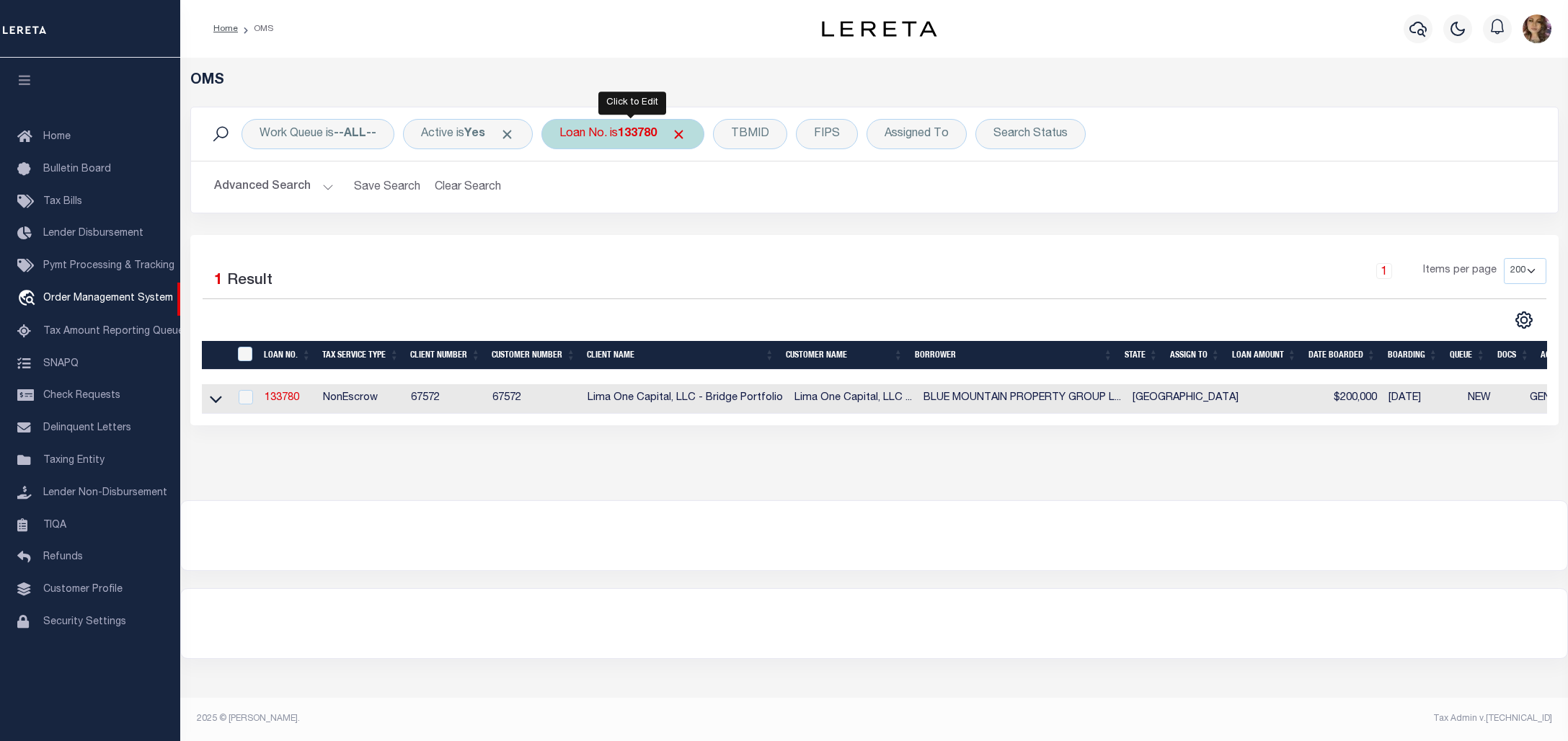
click at [623, 139] on div "Loan No. is 133780" at bounding box center [623, 134] width 163 height 31
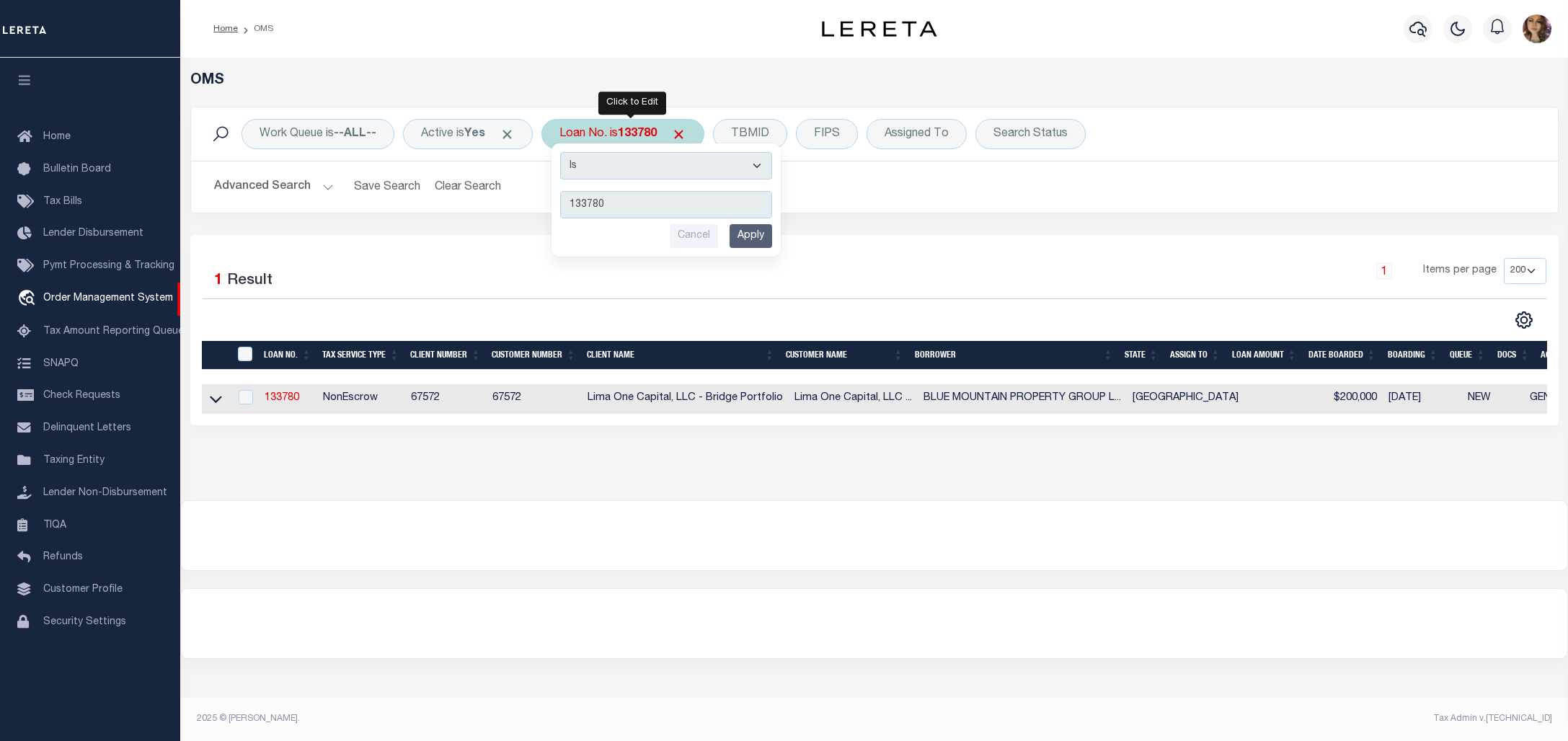
type input "40005223"
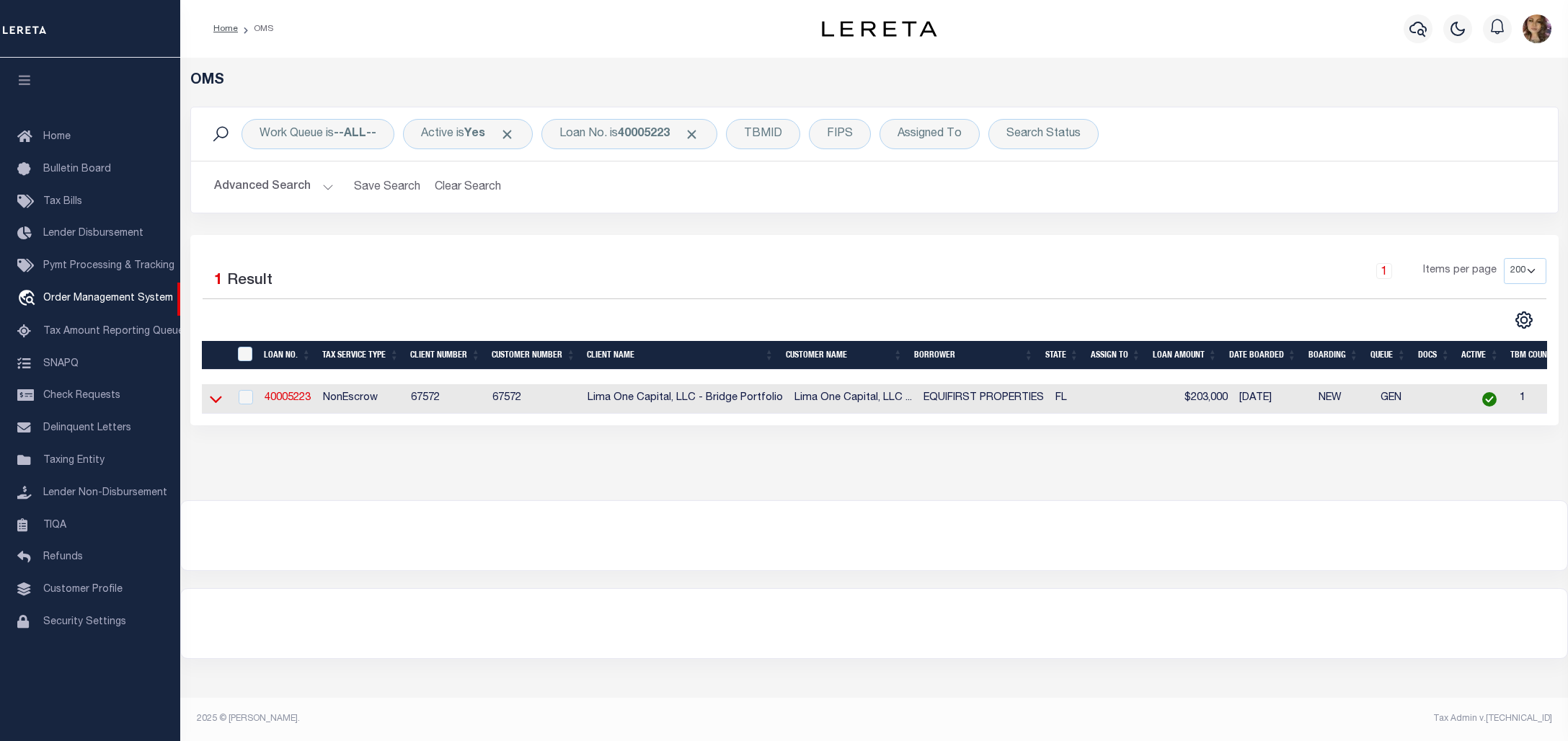
click at [214, 401] on icon at bounding box center [216, 398] width 12 height 15
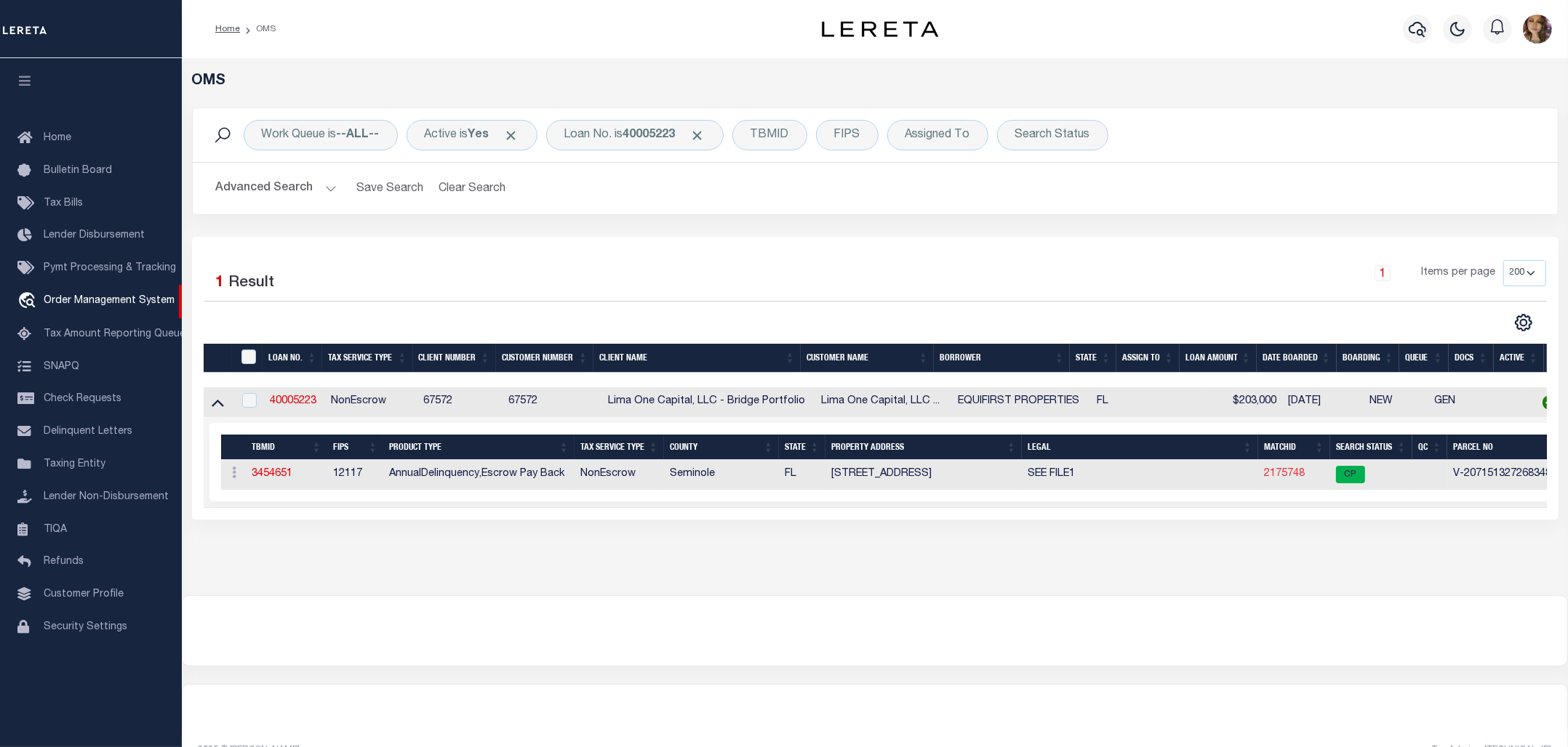
click at [1288, 477] on link "2175748" at bounding box center [1284, 474] width 41 height 11
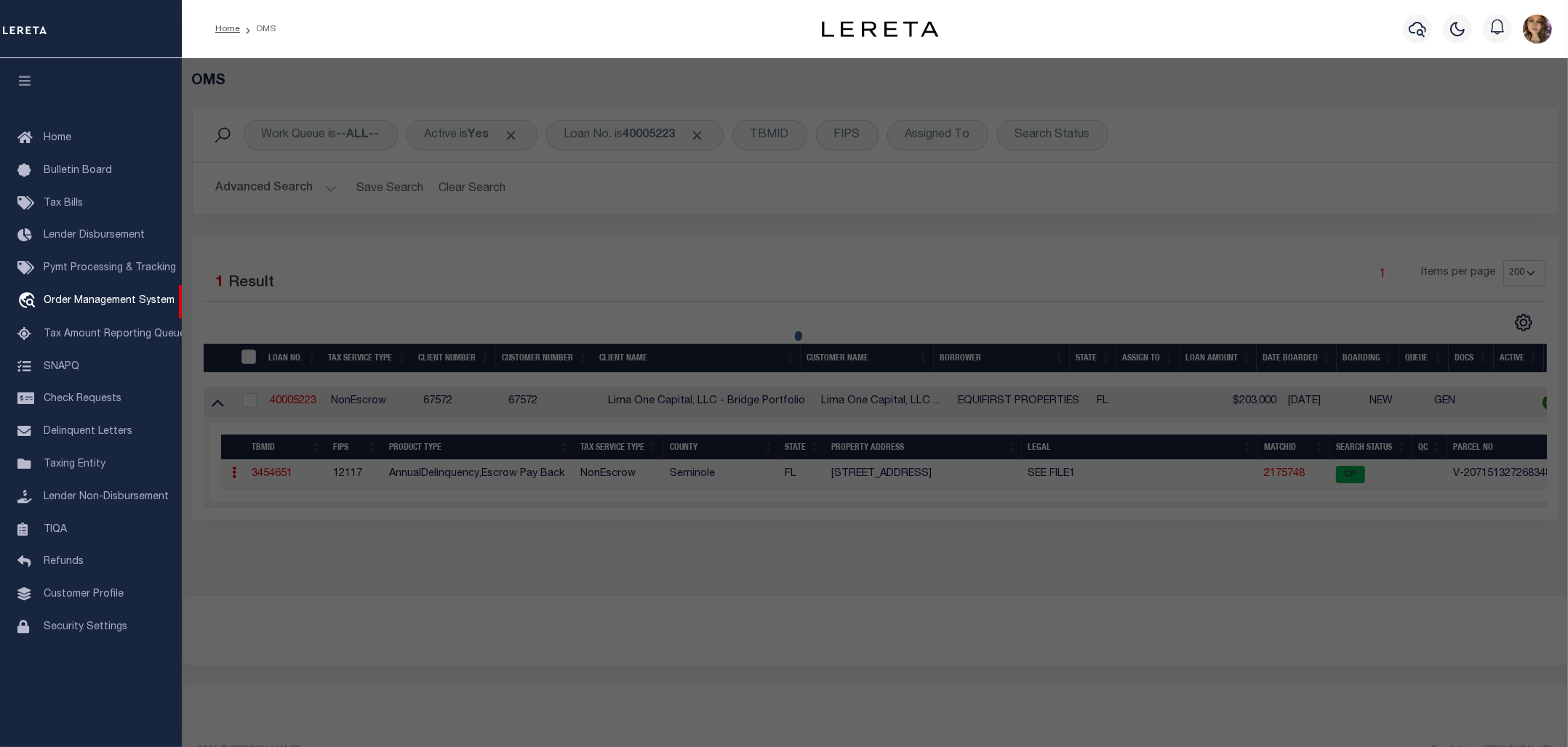
checkbox input "false"
select select "CP"
select select "AGW"
select select
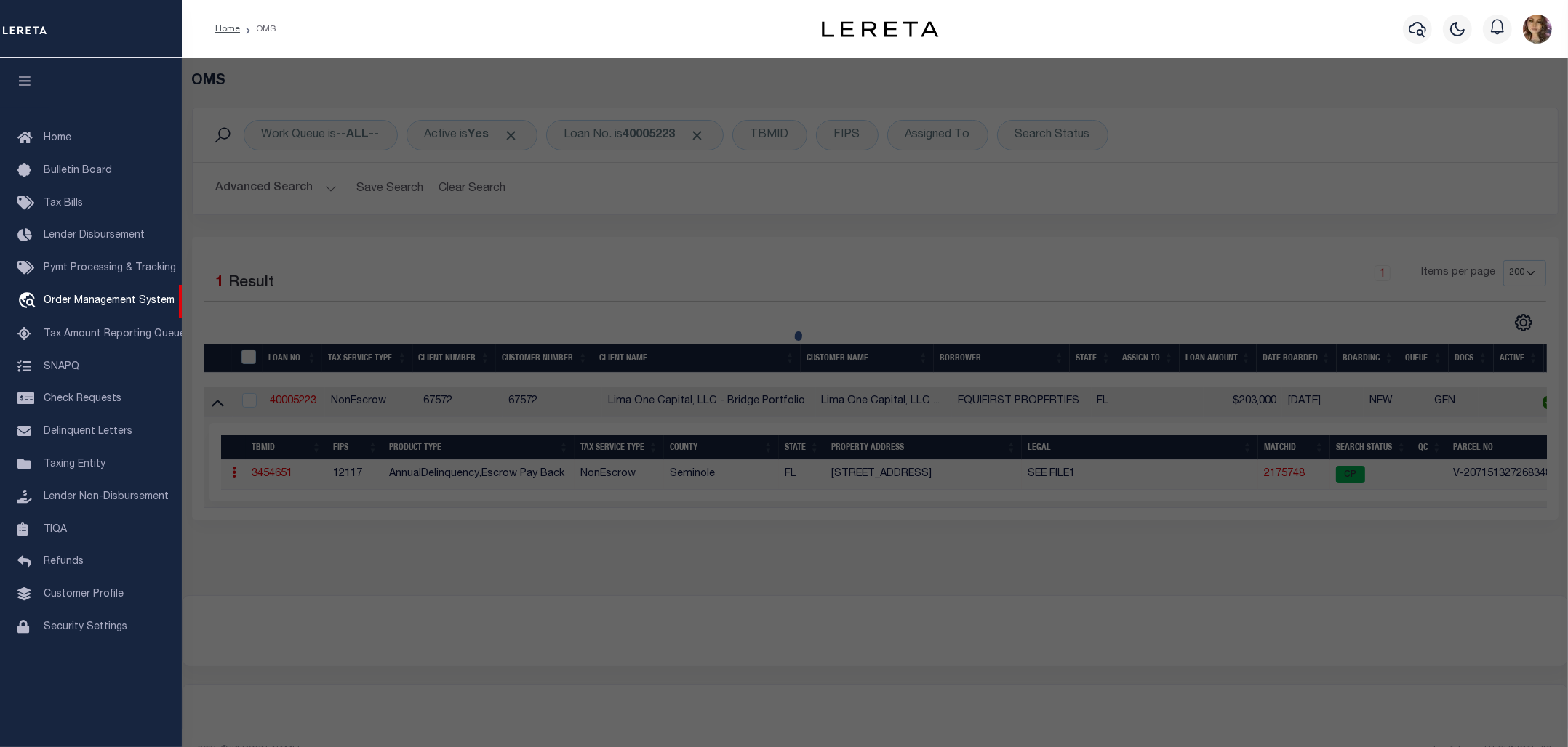
type input "2639 CAYMAN WAY"
checkbox input "false"
type input "WINTER PARK FL 32792"
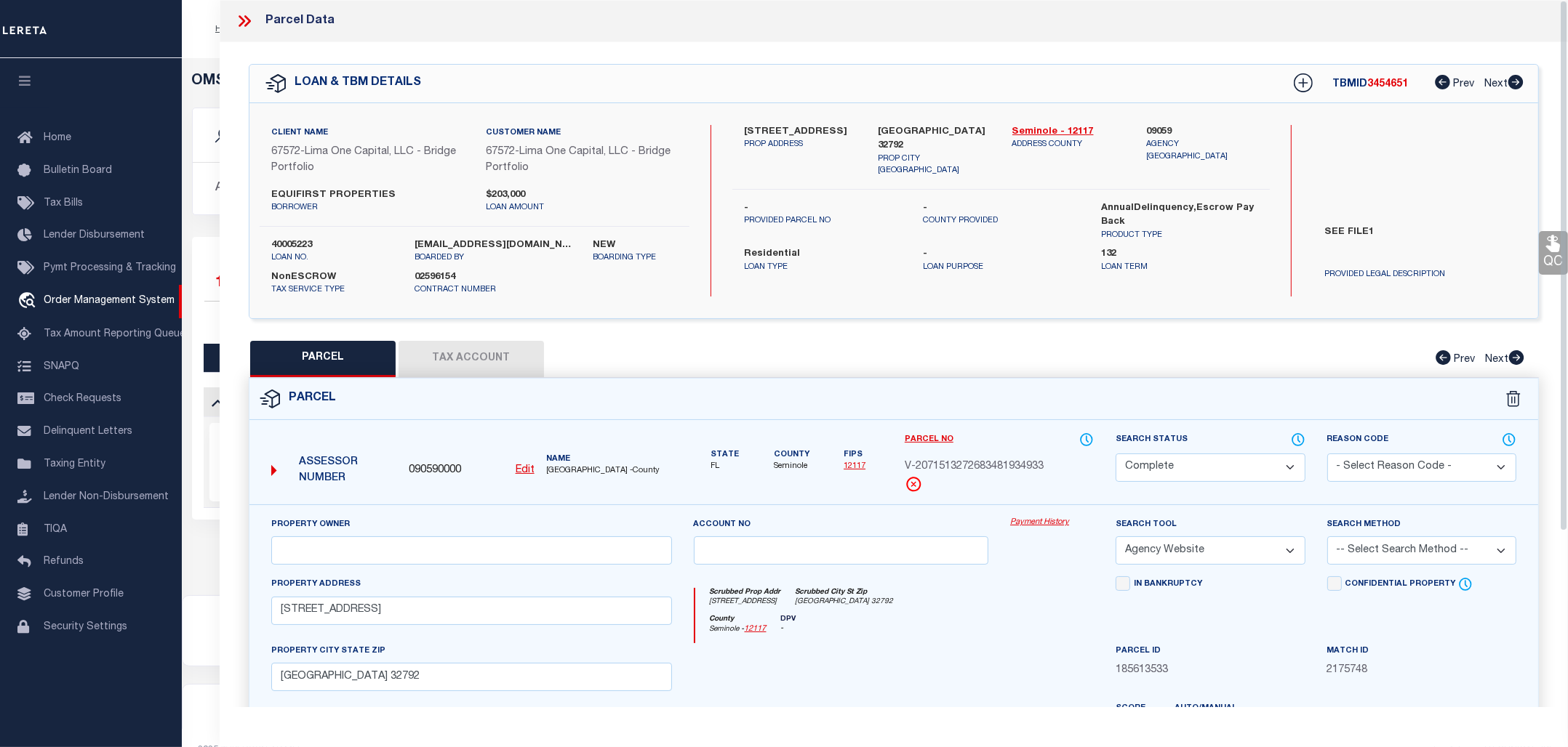
click at [1060, 523] on link "Payment History" at bounding box center [1051, 522] width 84 height 12
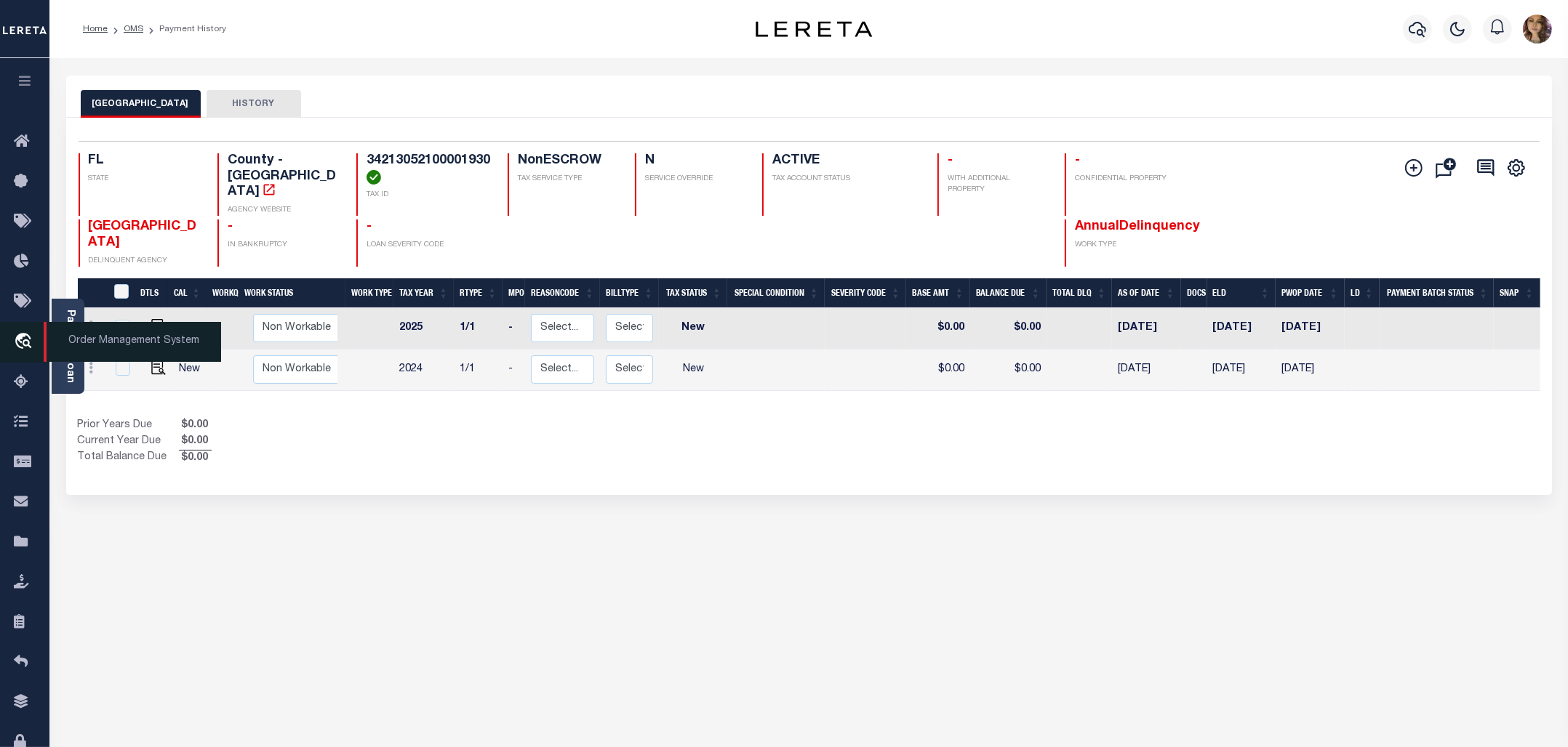
drag, startPoint x: 108, startPoint y: 346, endPoint x: 128, endPoint y: 346, distance: 20.0
click at [108, 346] on span "Order Management System" at bounding box center [132, 341] width 178 height 40
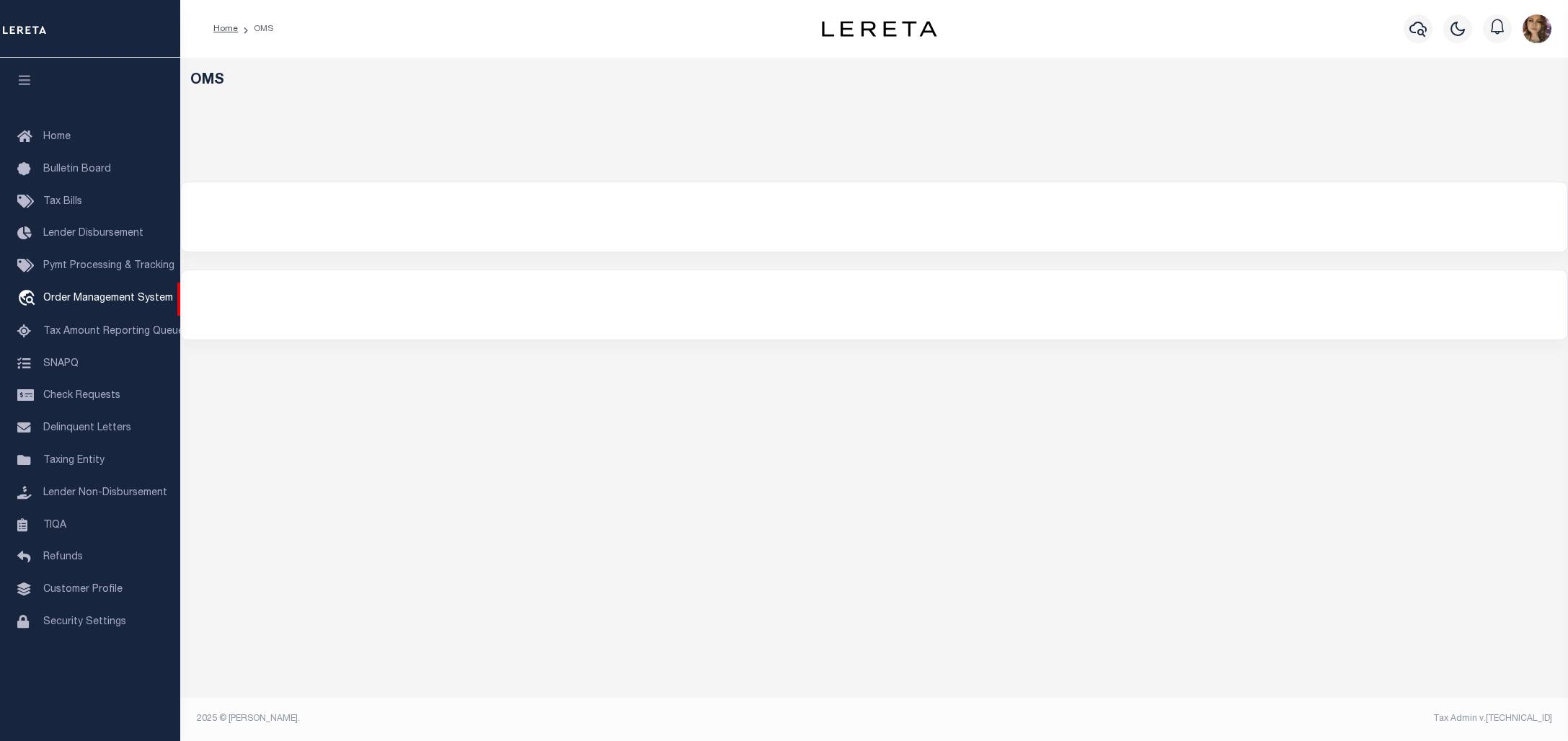
select select "200"
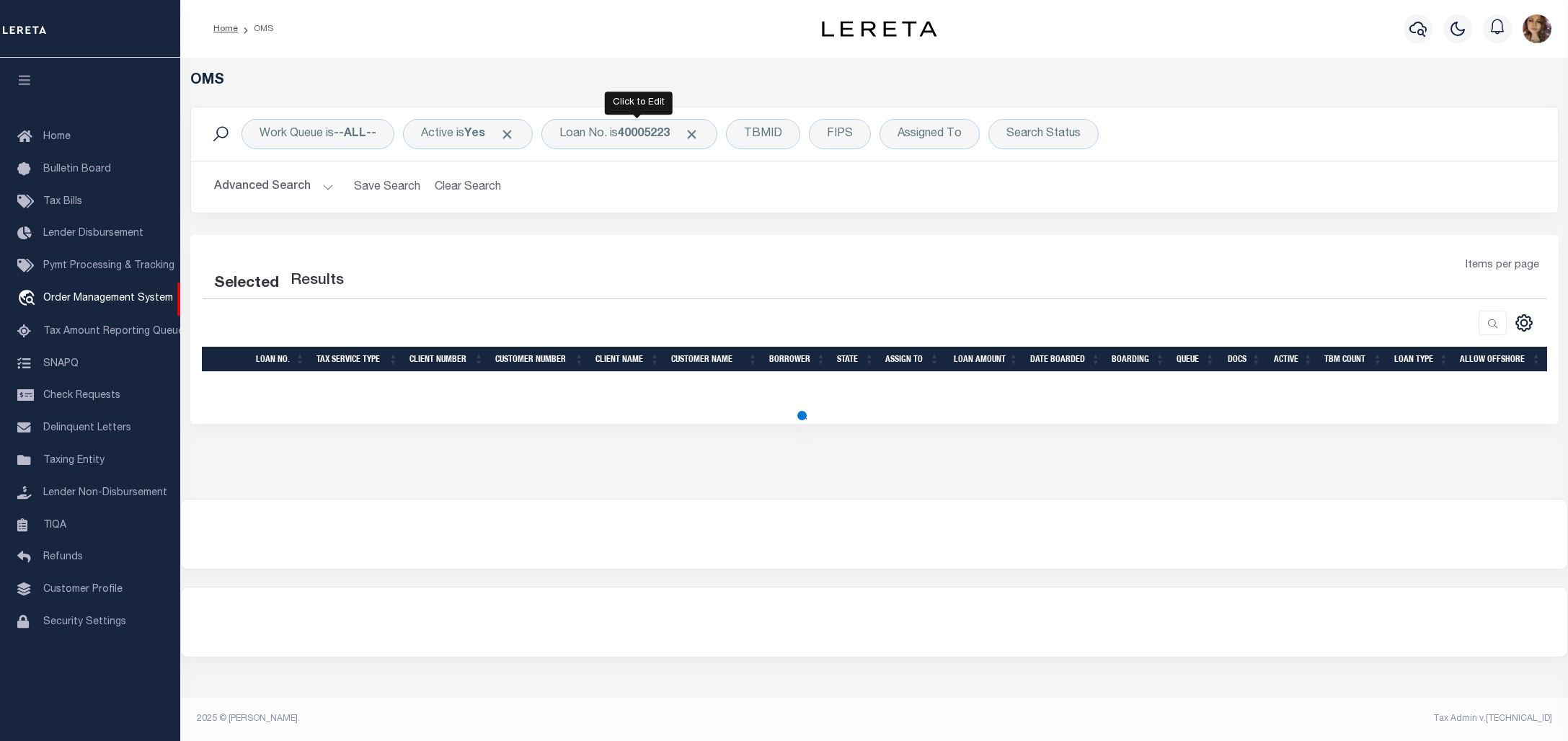
select select "200"
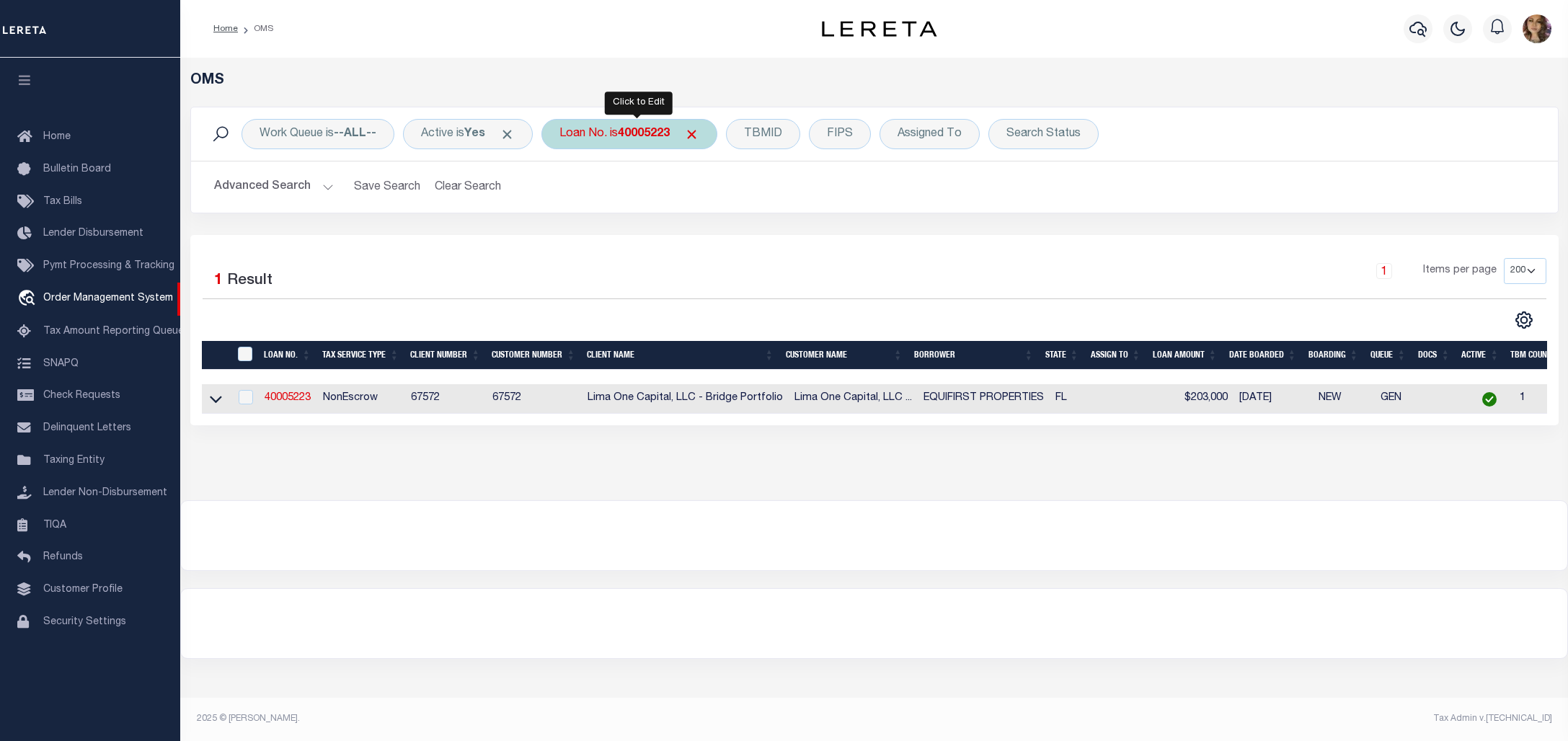
click at [599, 125] on div "Loan No. is 40005223" at bounding box center [629, 134] width 176 height 31
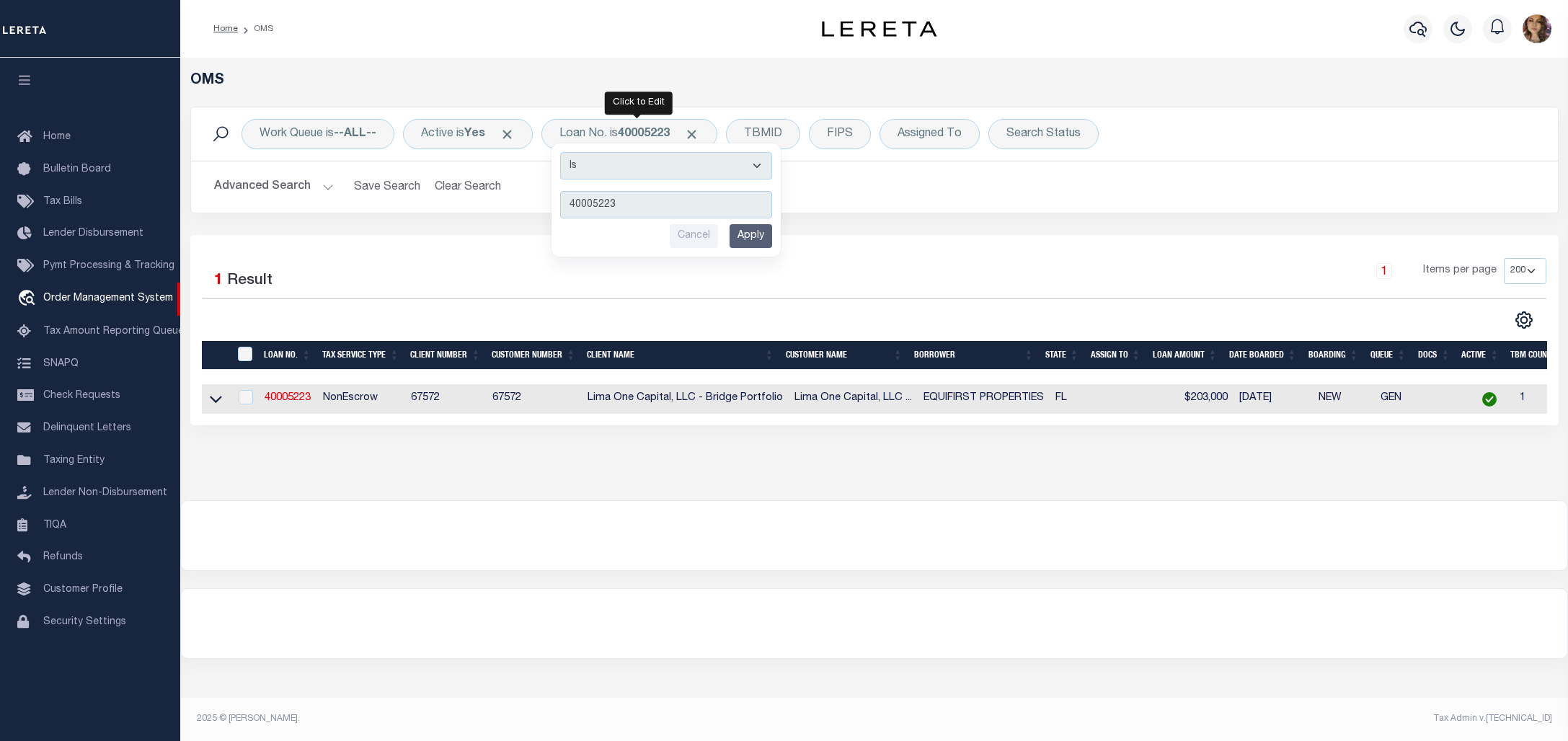
type input "130567"
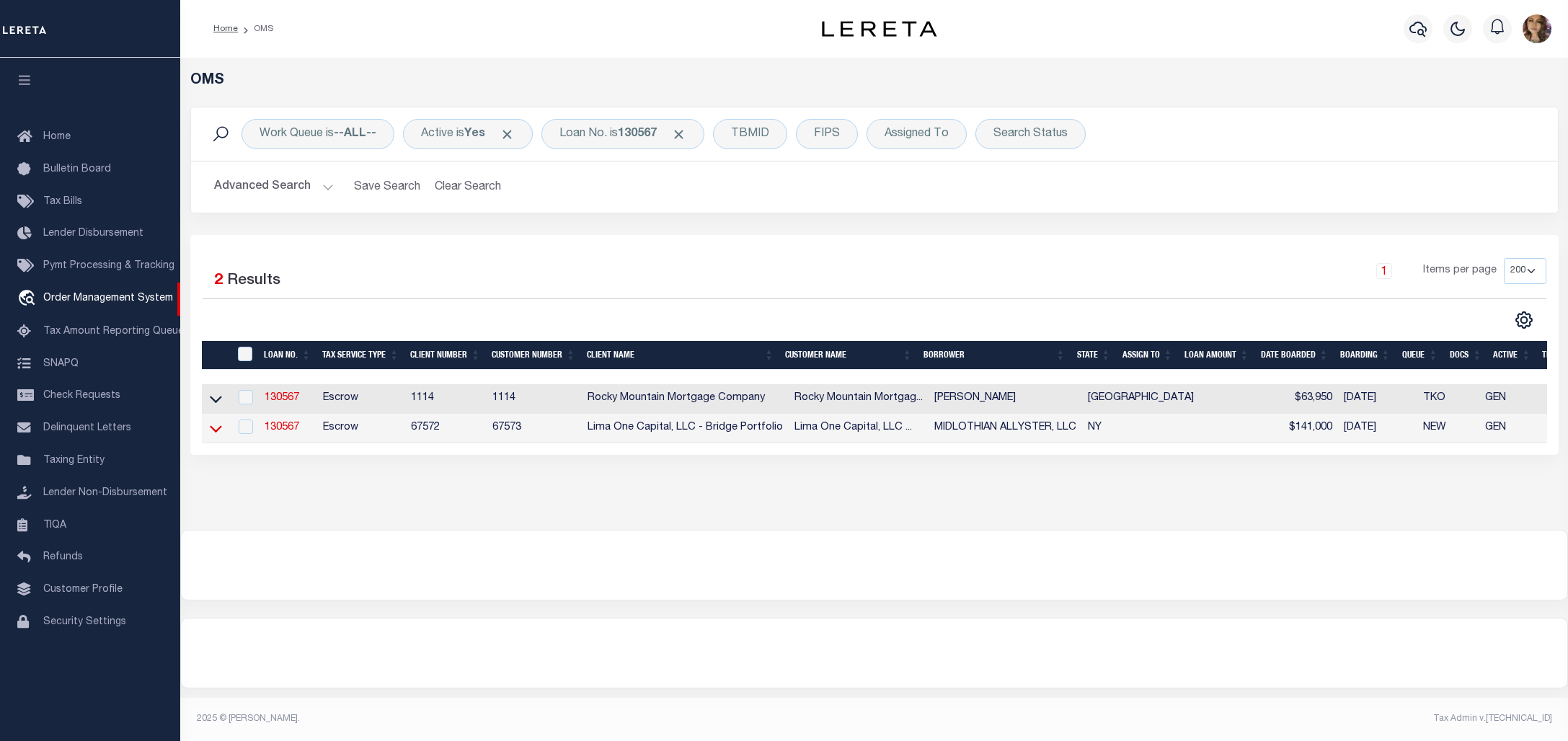
click at [212, 433] on icon at bounding box center [216, 429] width 12 height 7
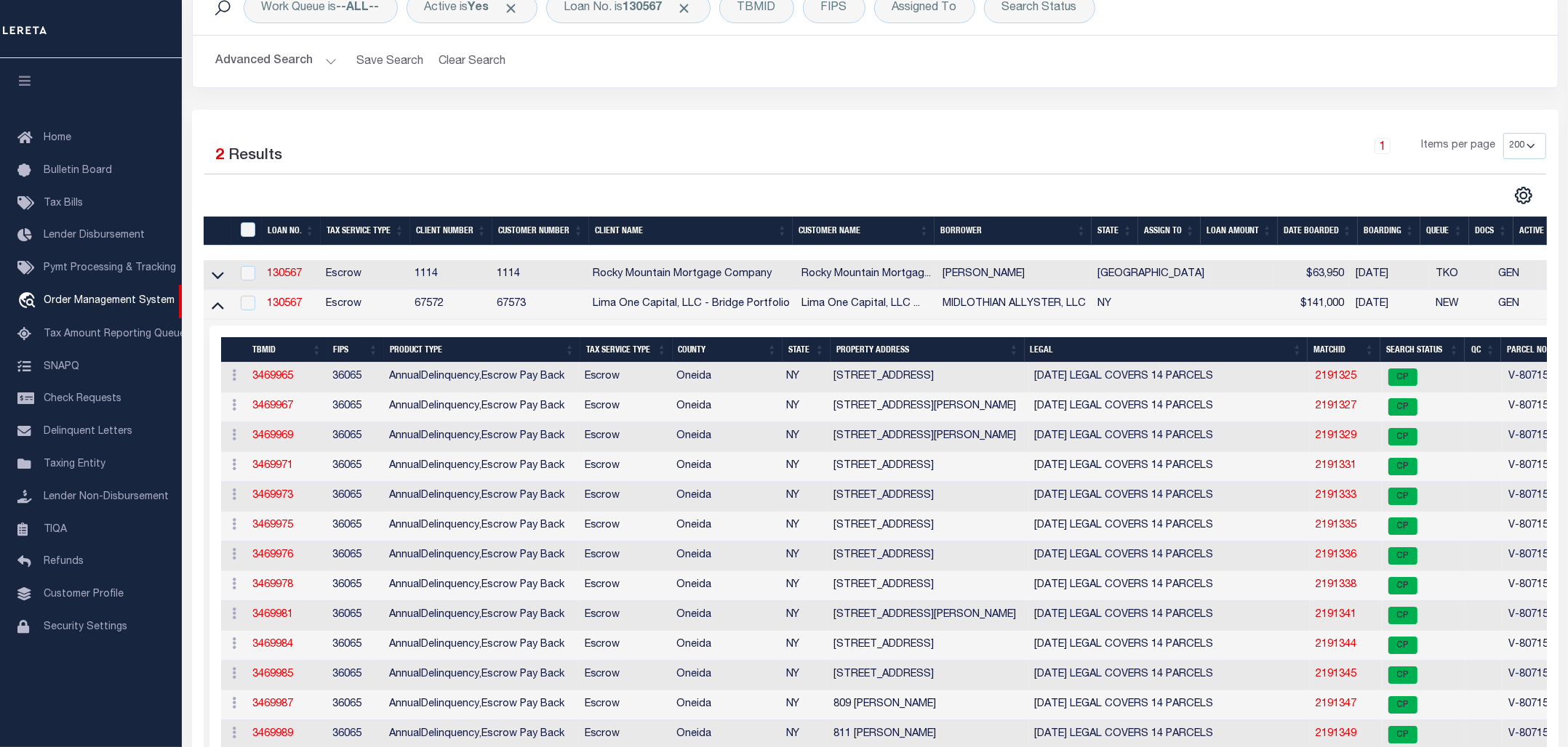
scroll to position [84, 0]
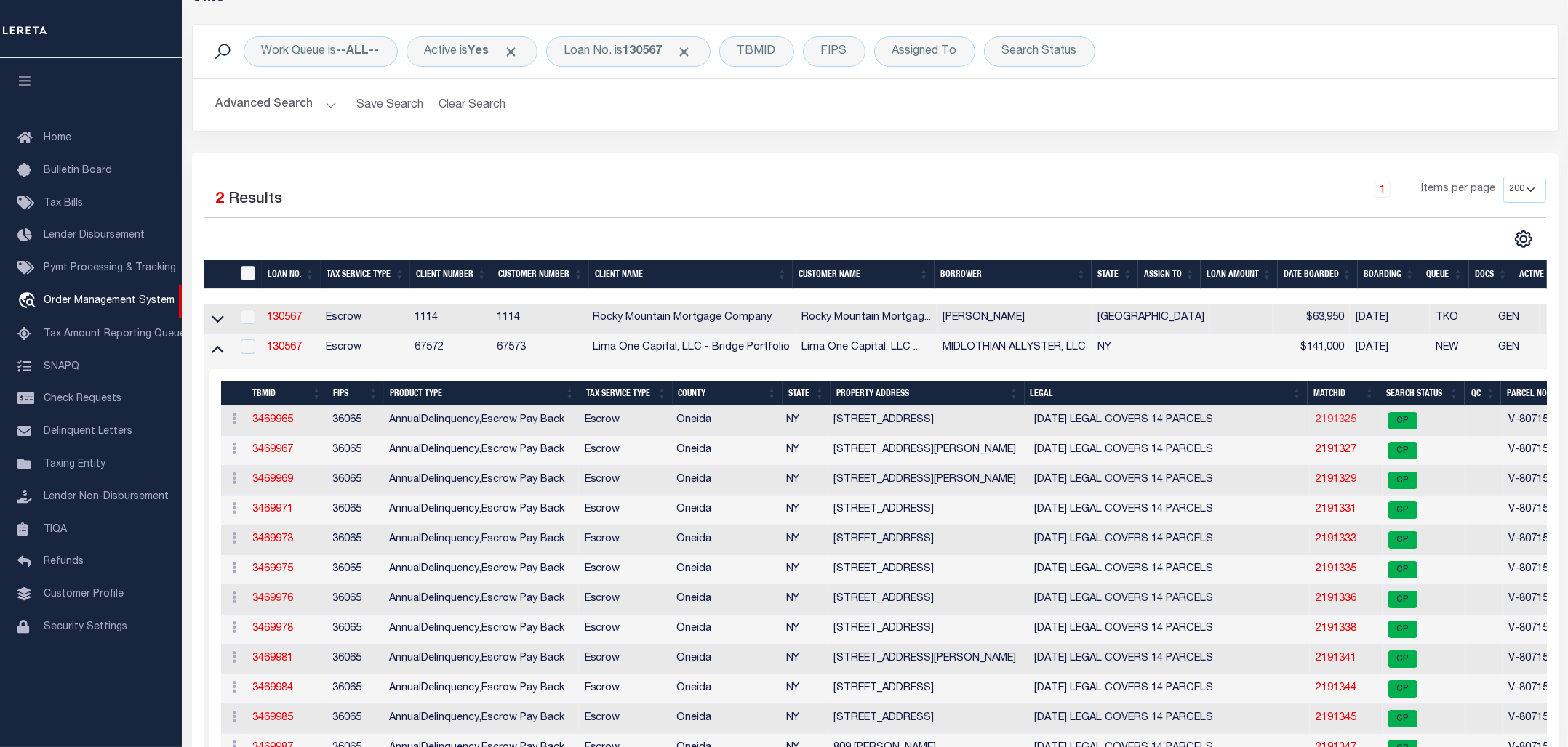
click at [1316, 425] on link "2191325" at bounding box center [1336, 420] width 41 height 11
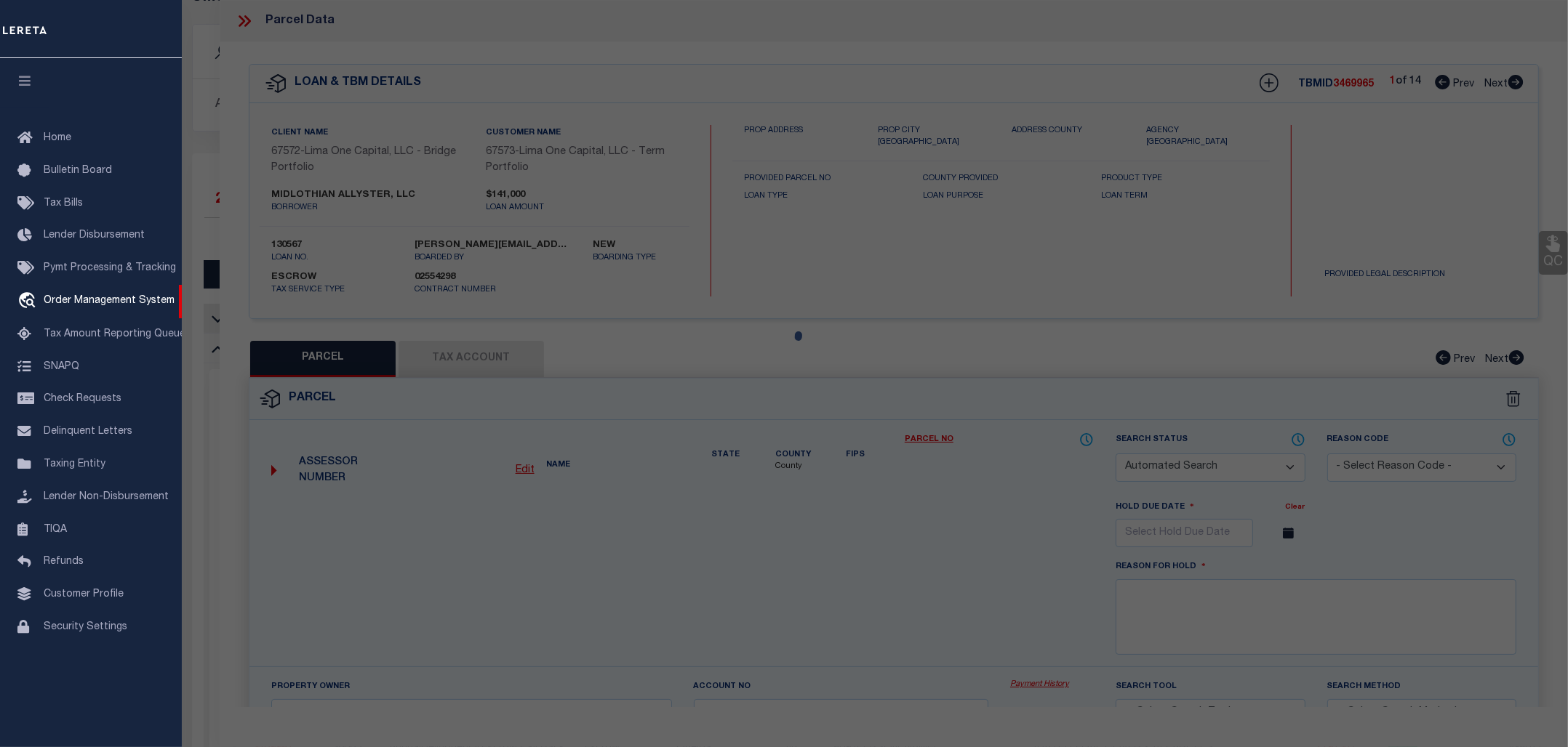
checkbox input "false"
select select "CP"
select select "AGW"
select select
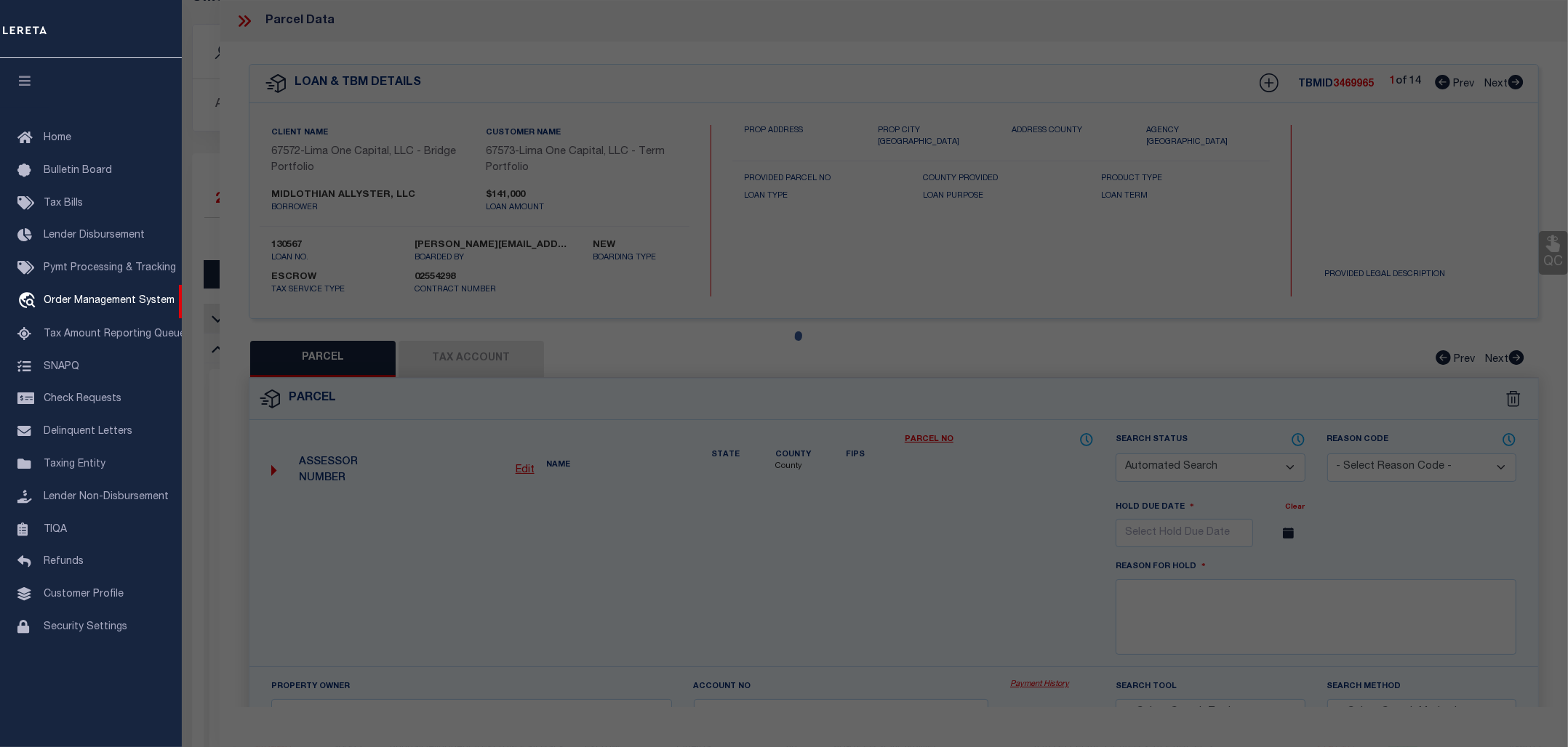
type input "[STREET_ADDRESS]"
checkbox input "false"
type input "YORKVILLE [GEOGRAPHIC_DATA] 13495"
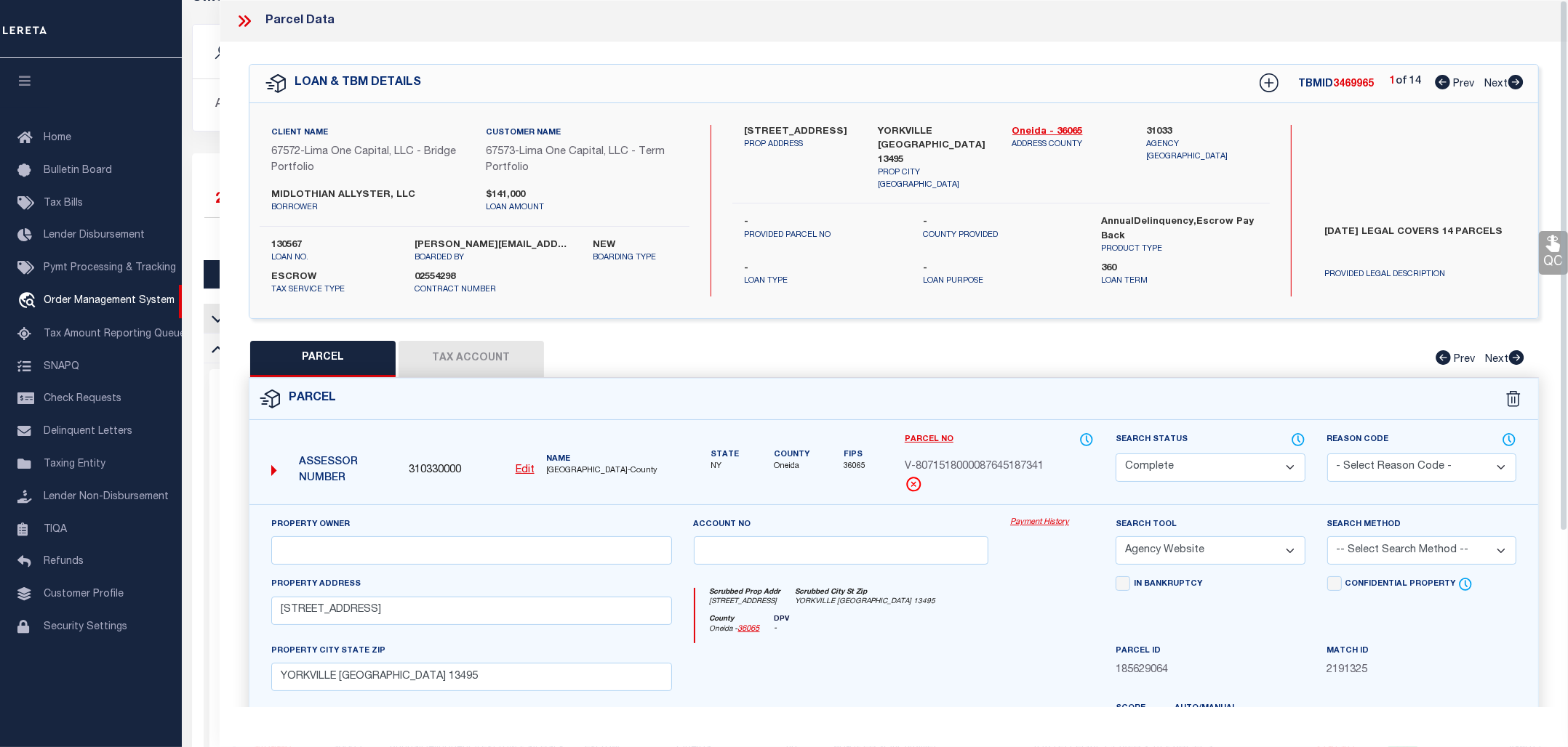
click at [1037, 527] on link "Payment History" at bounding box center [1051, 522] width 84 height 12
click at [252, 15] on icon at bounding box center [243, 20] width 19 height 19
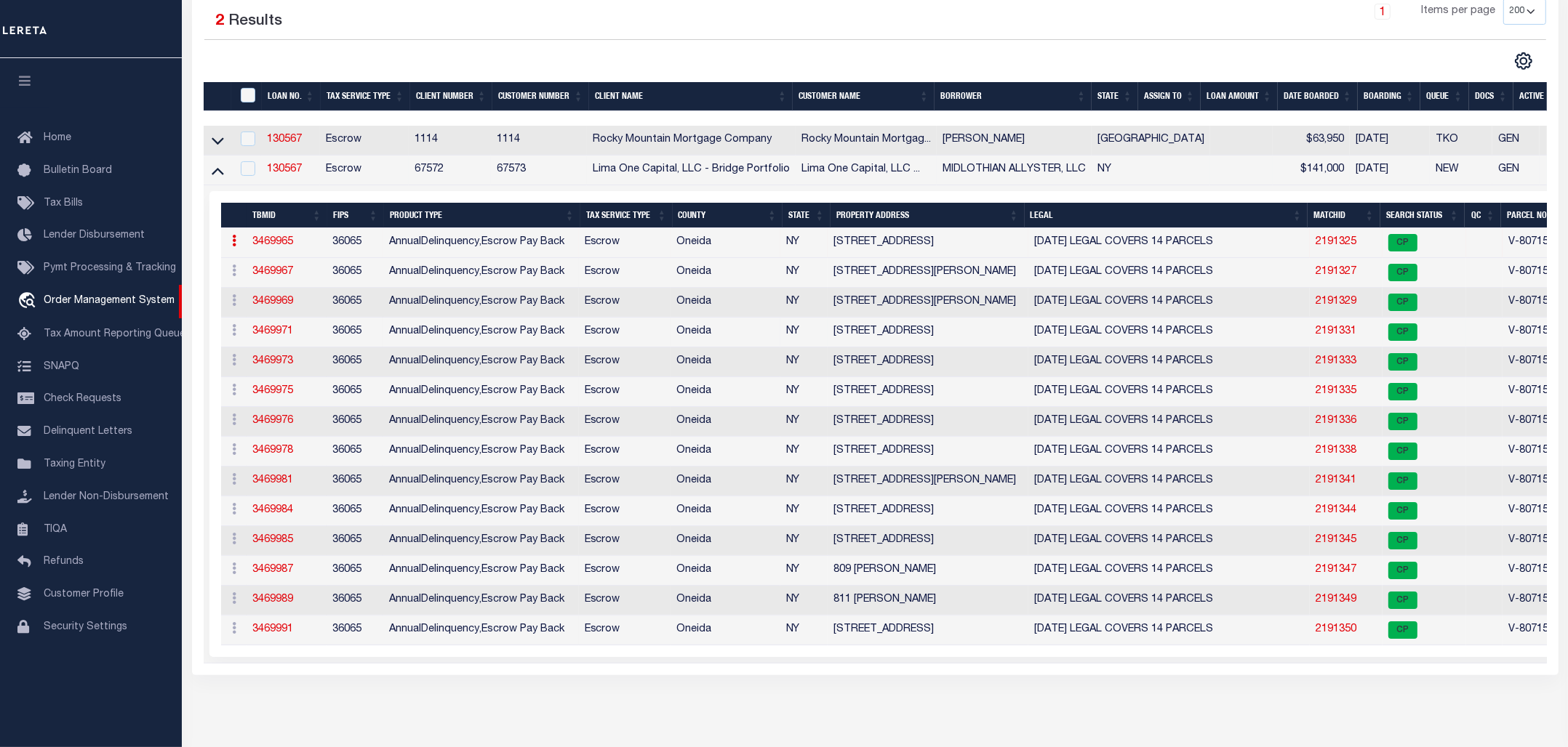
scroll to position [265, 0]
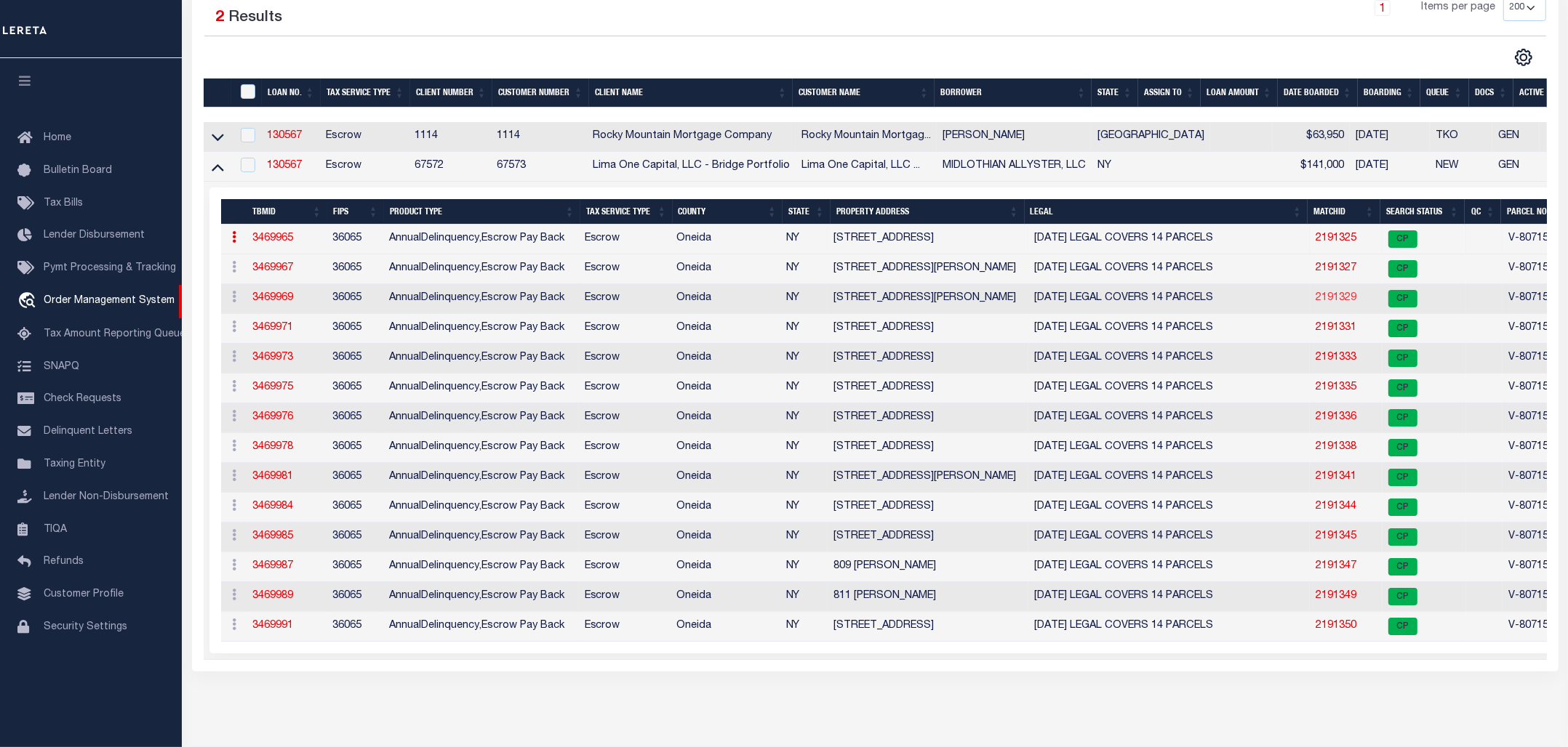
click at [1316, 300] on link "2191329" at bounding box center [1336, 298] width 41 height 11
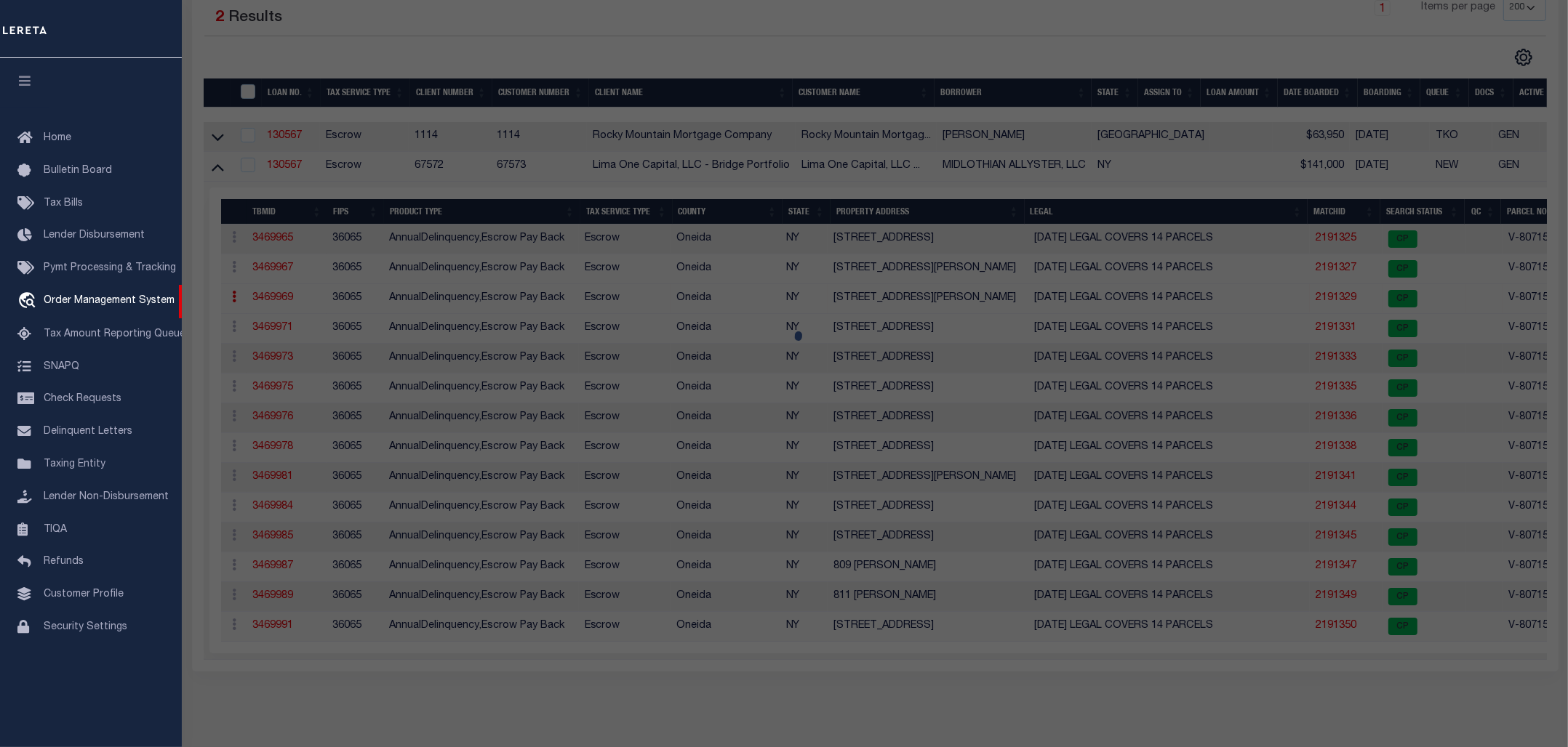
select select "AS"
select select
checkbox input "false"
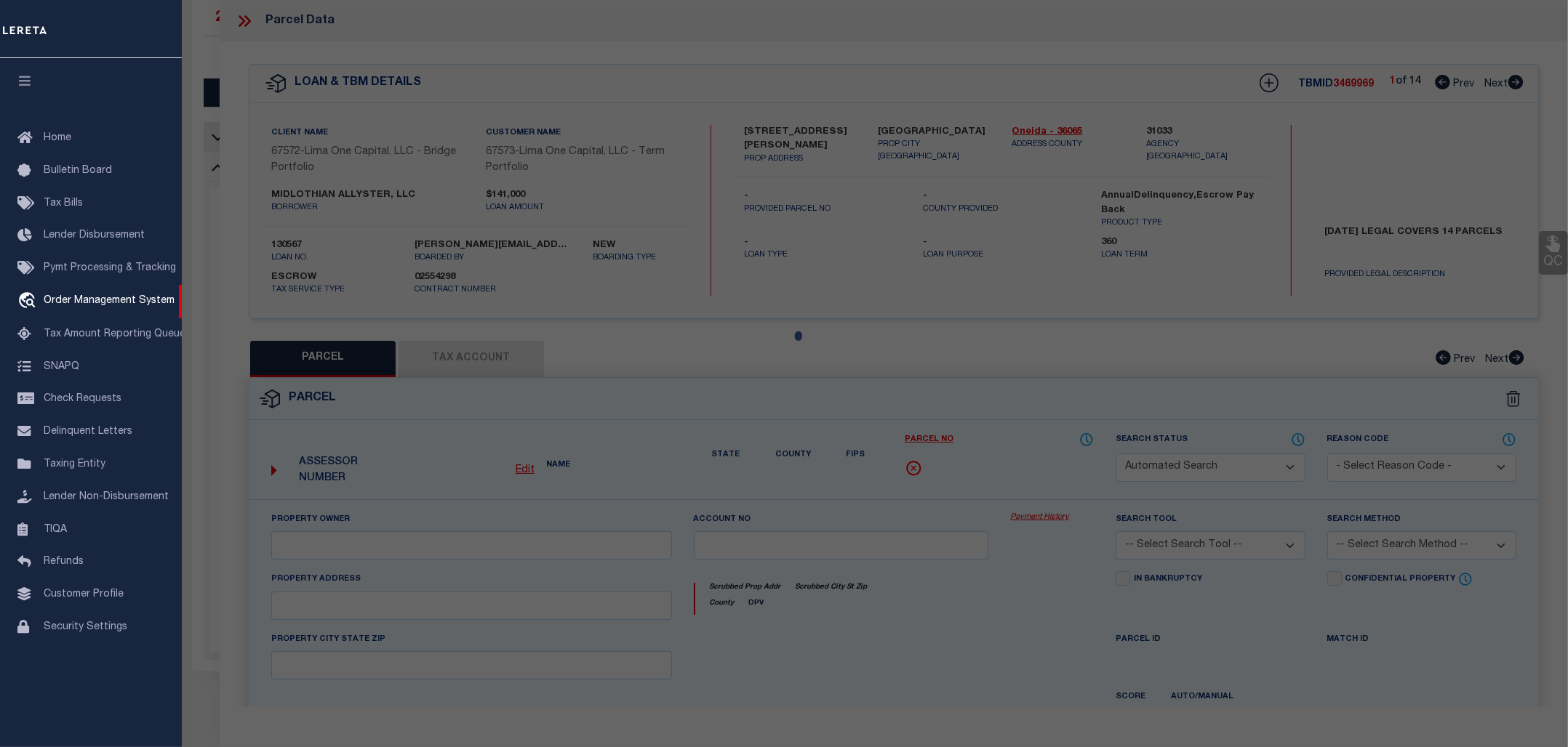
select select "CP"
select select "AGW"
select select
type input "[STREET_ADDRESS][PERSON_NAME]"
checkbox input "false"
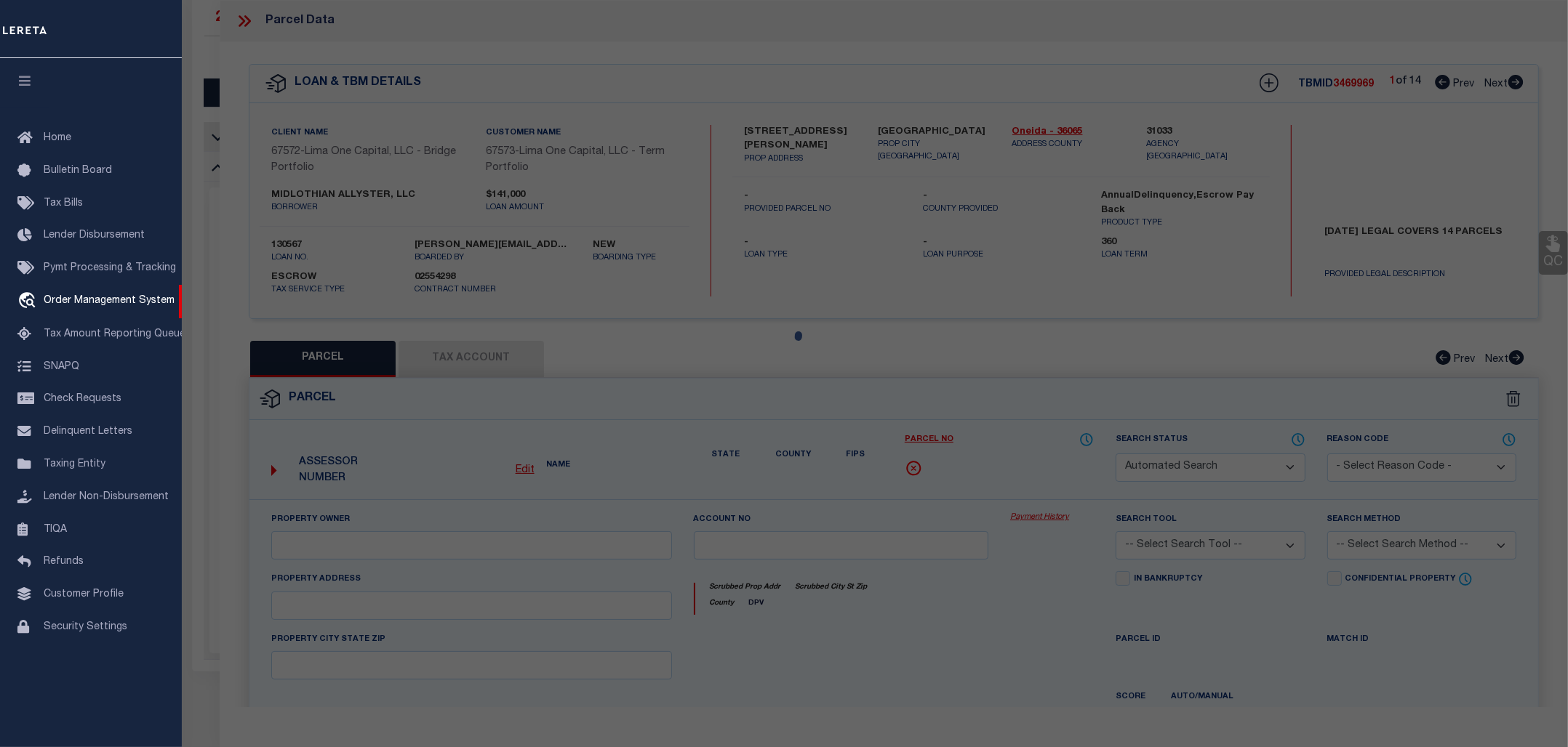
type input "[GEOGRAPHIC_DATA]"
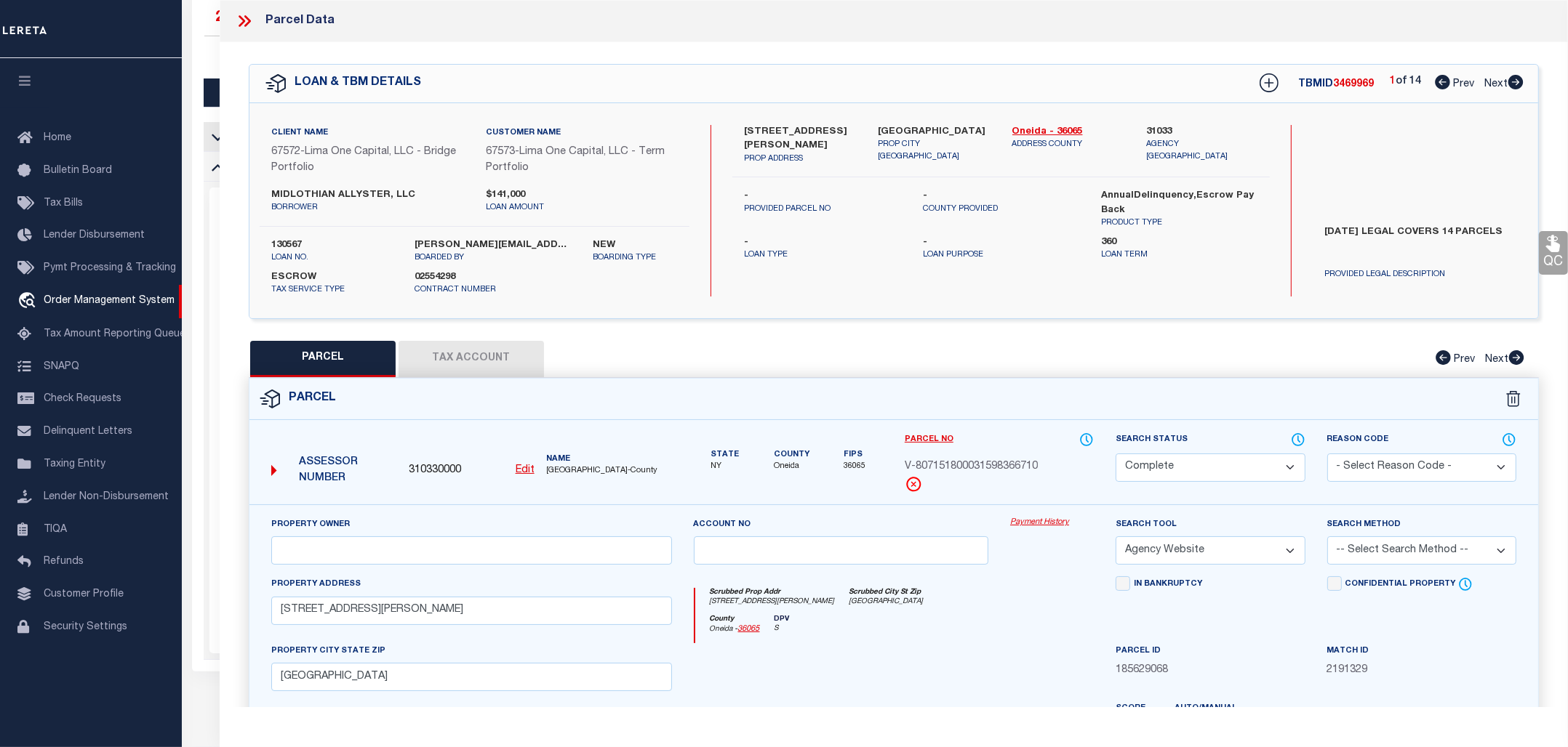
click at [1047, 524] on link "Payment History" at bounding box center [1051, 522] width 84 height 12
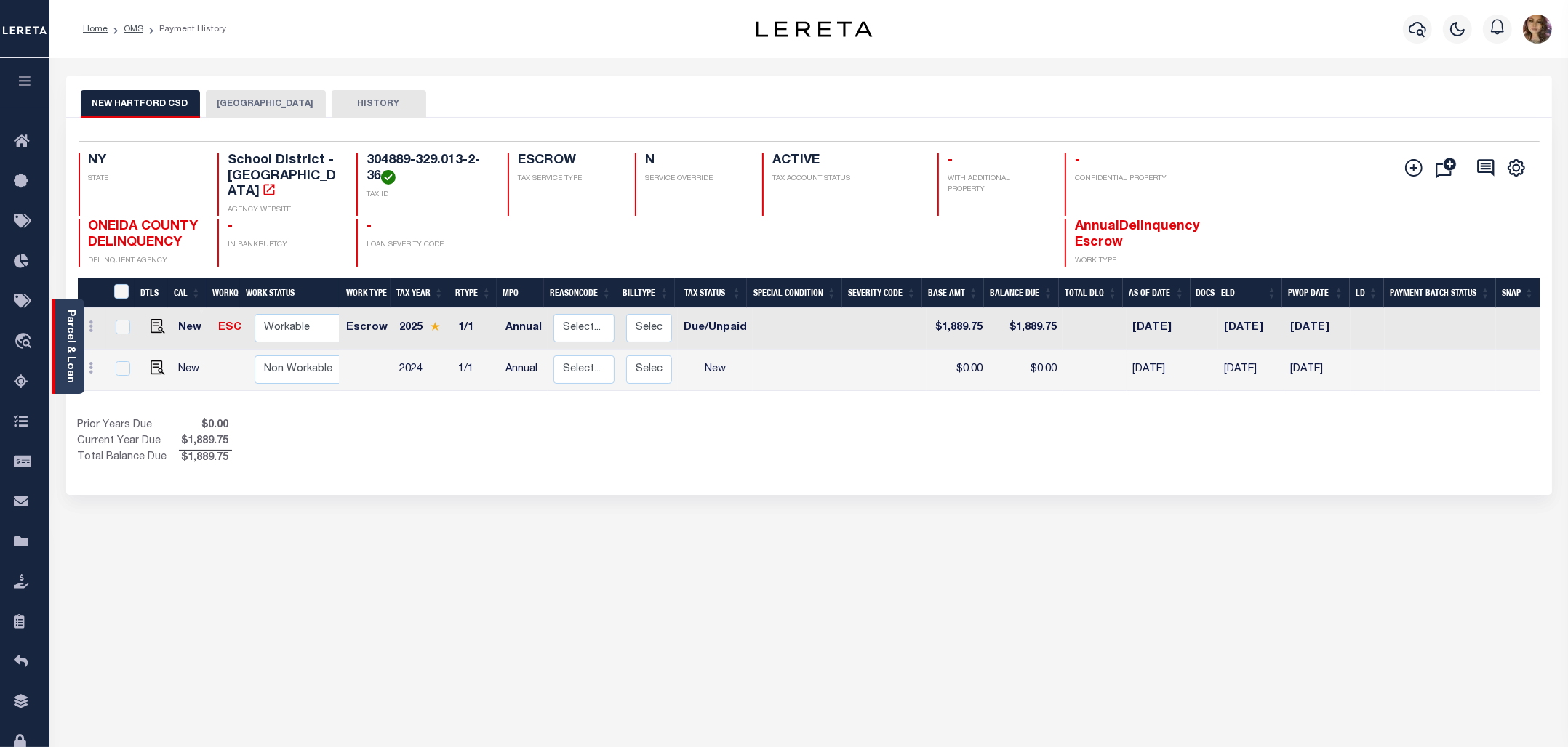
click at [67, 313] on link "Parcel & Loan" at bounding box center [70, 346] width 11 height 73
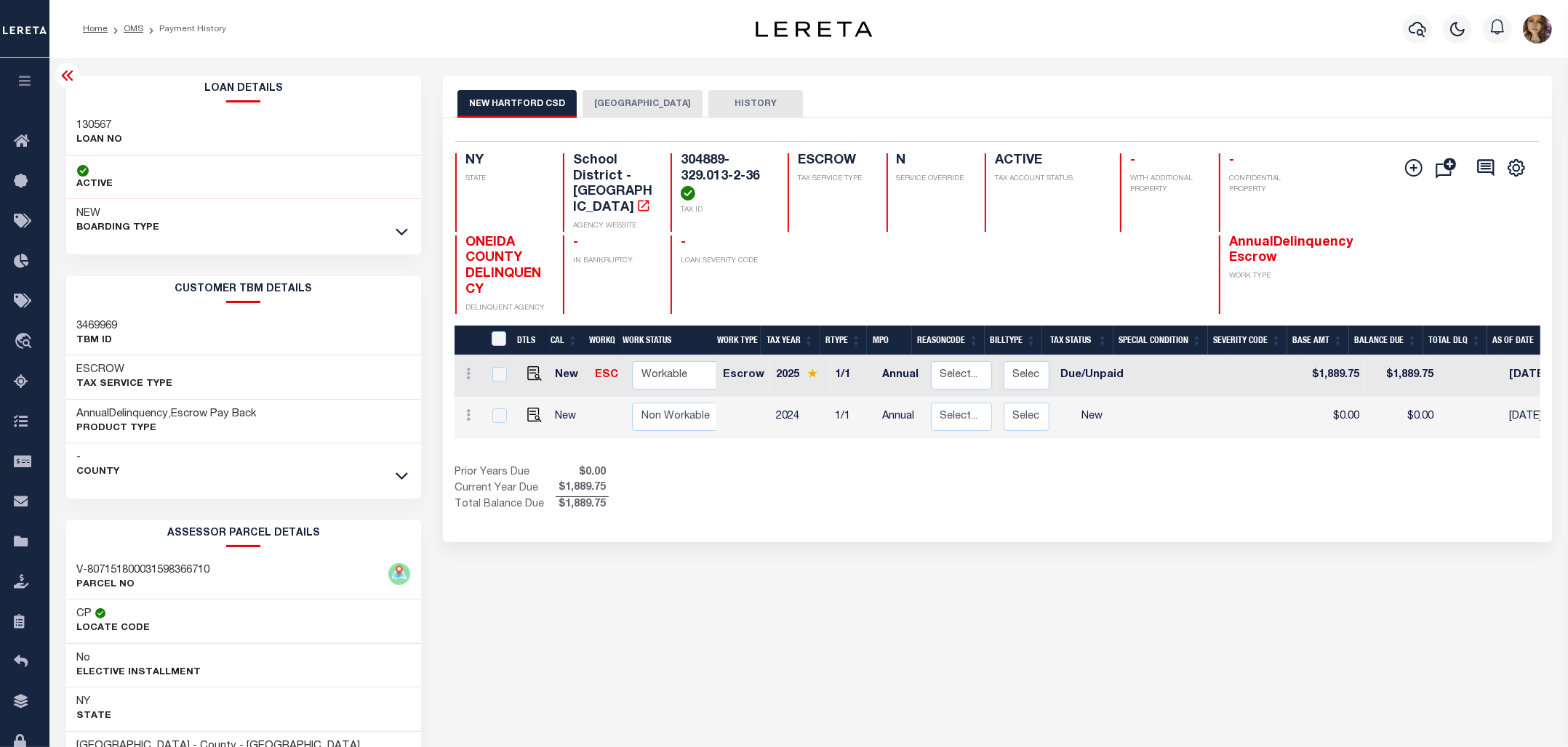
click at [70, 73] on icon at bounding box center [67, 75] width 11 height 11
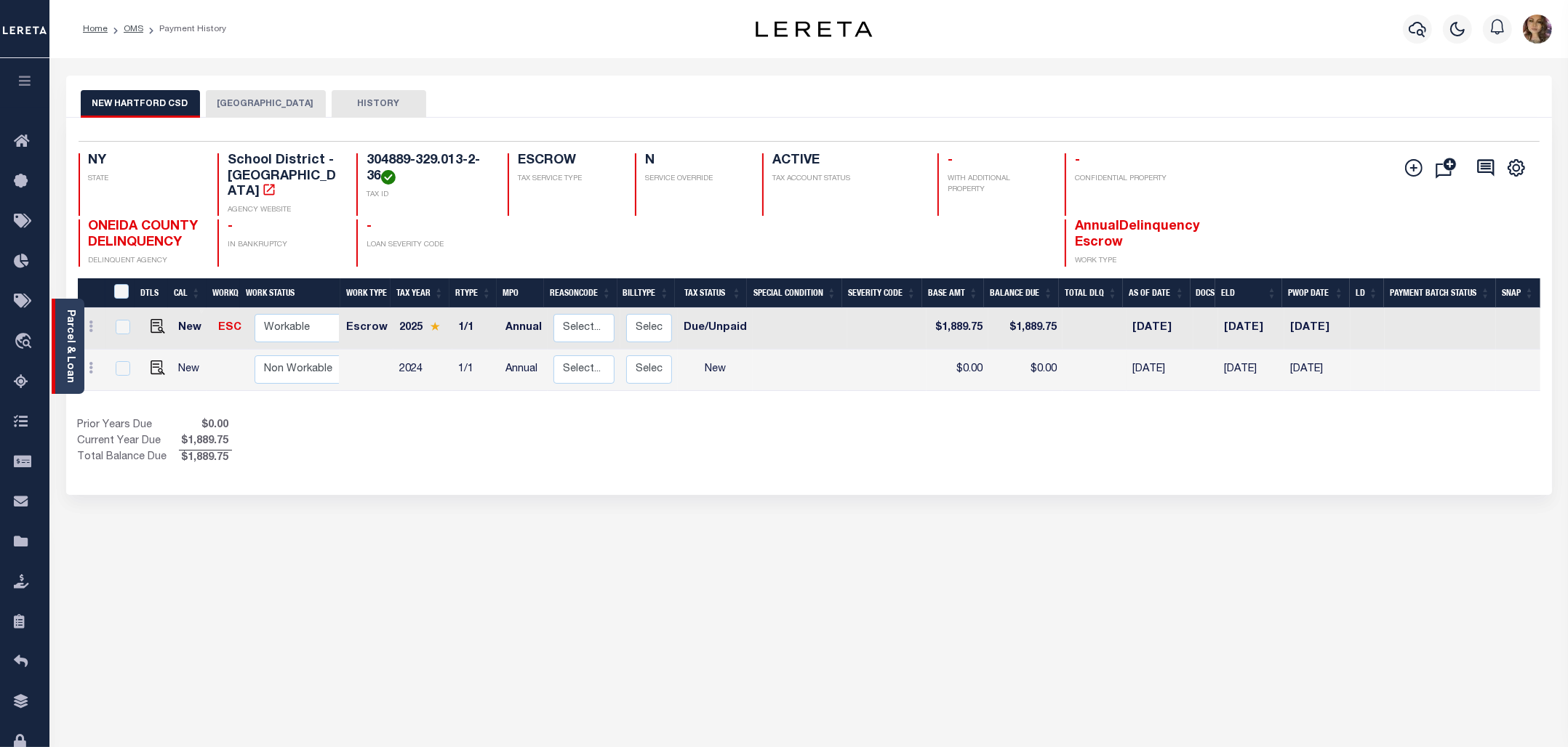
click at [71, 334] on link "Parcel & Loan" at bounding box center [70, 346] width 11 height 73
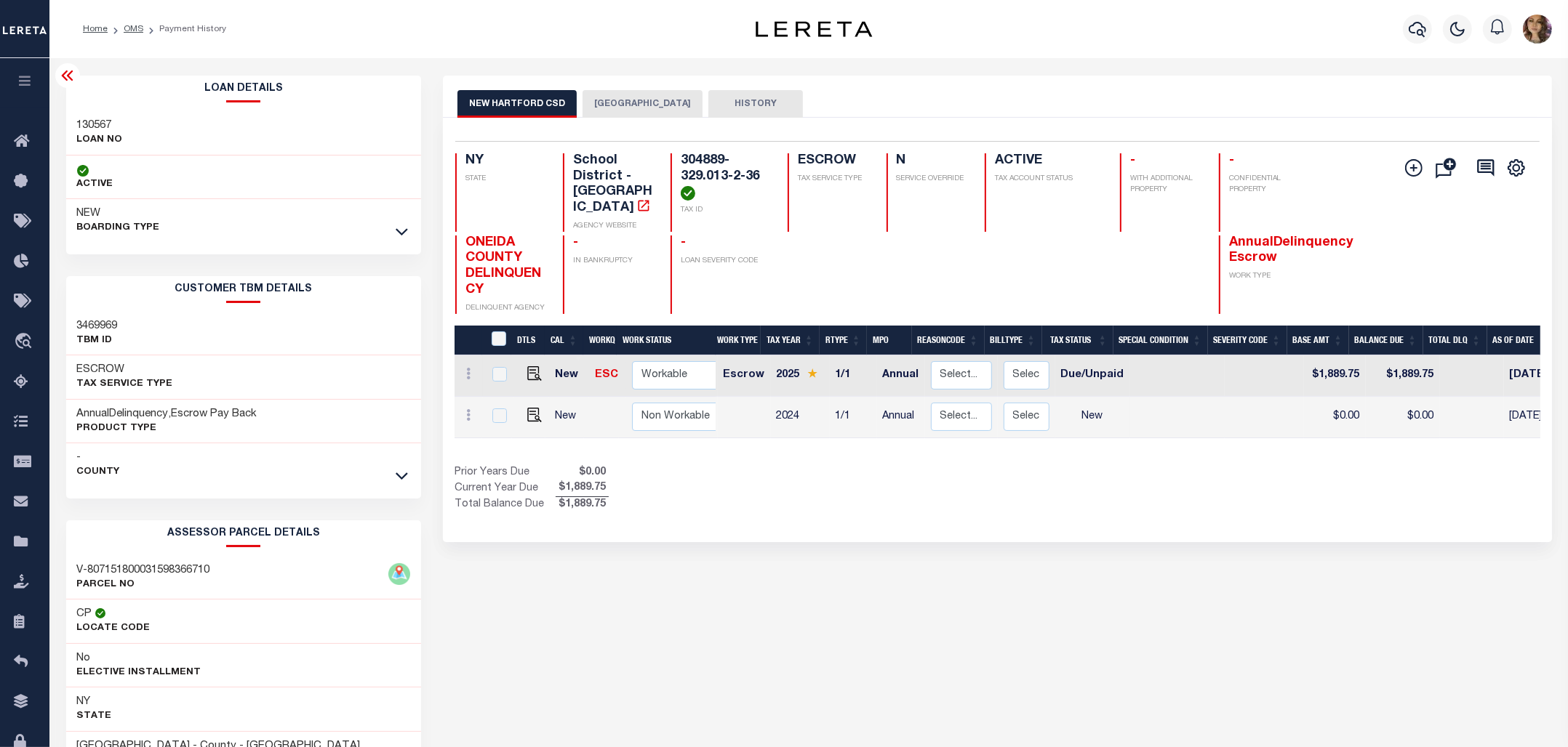
click at [67, 74] on icon at bounding box center [68, 75] width 18 height 18
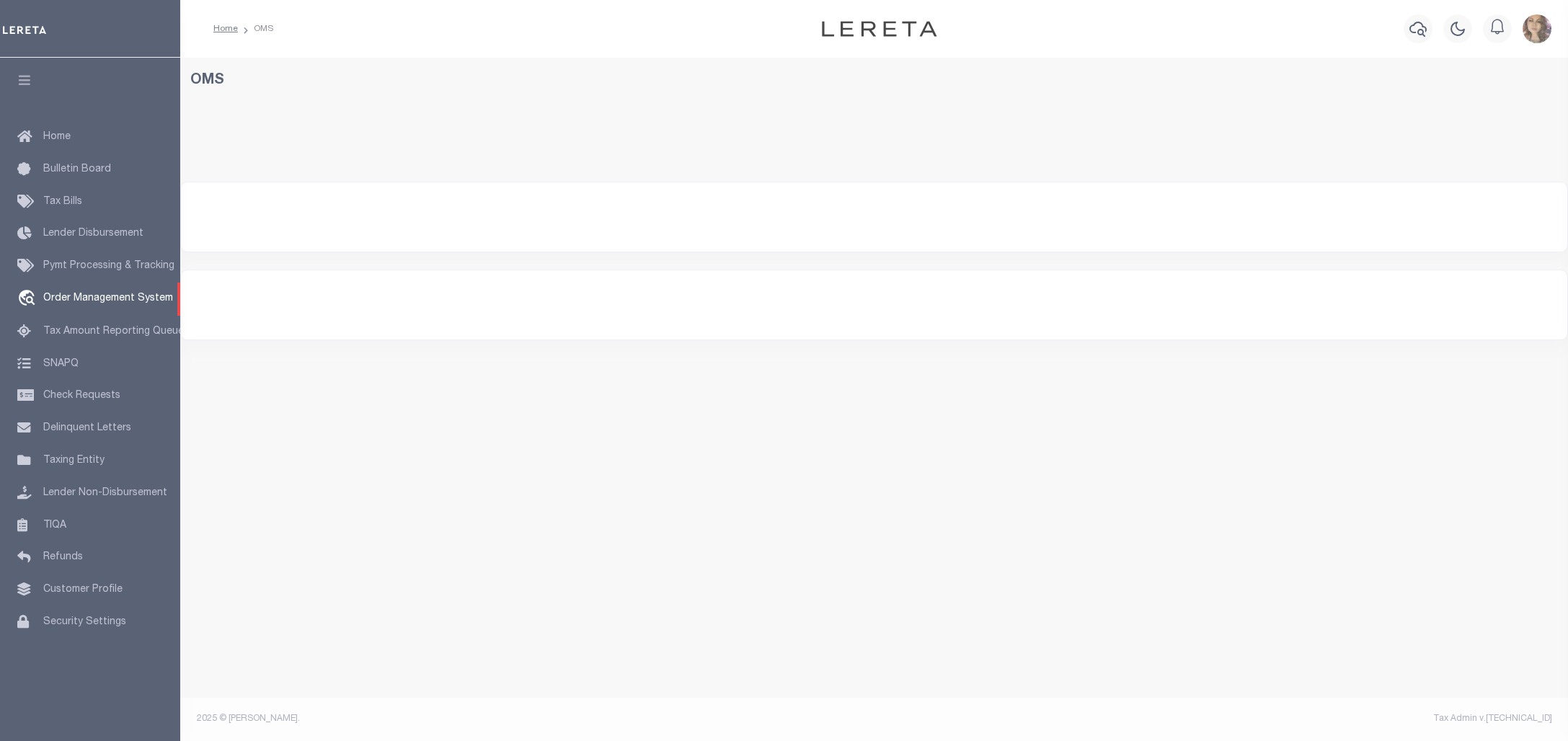
select select "200"
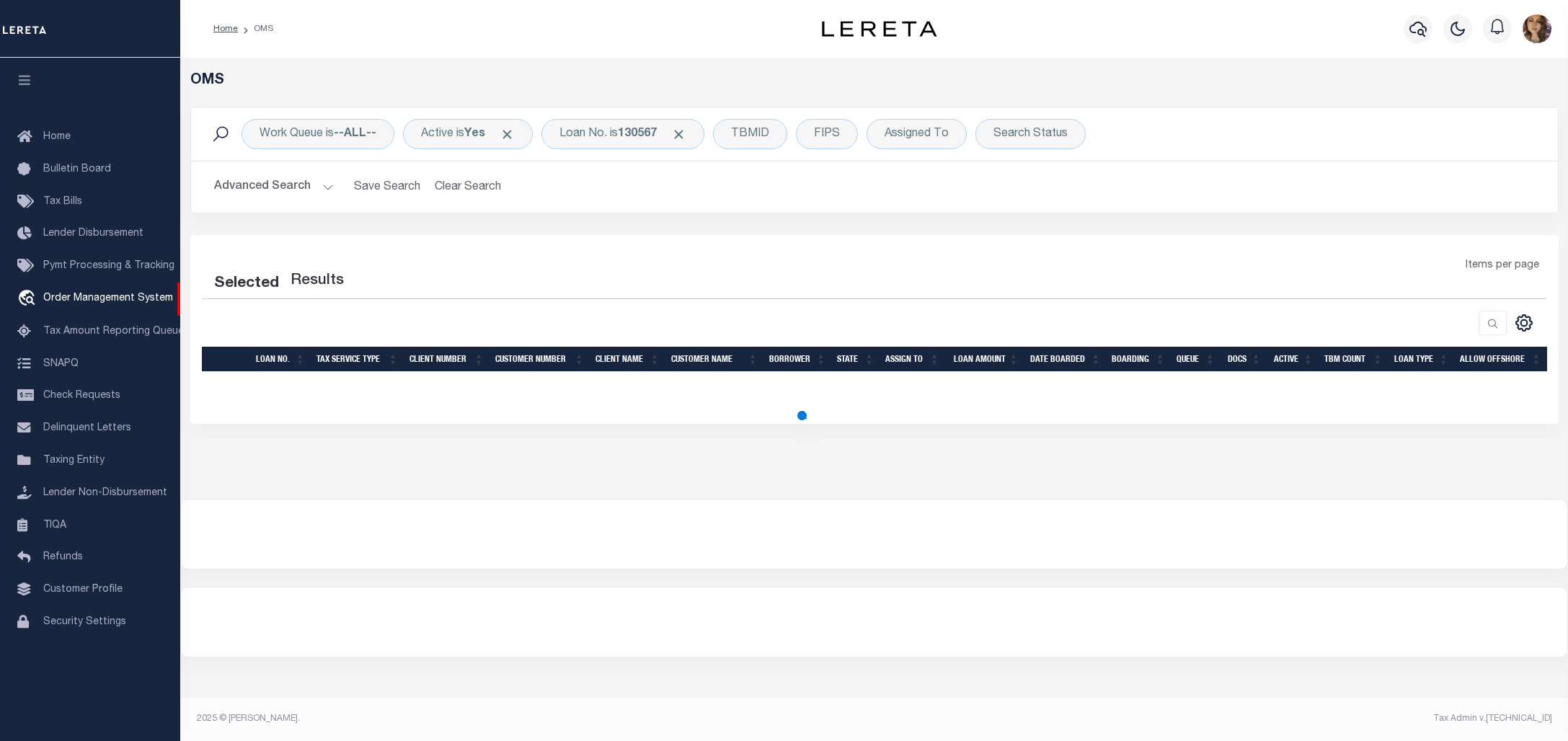
select select "200"
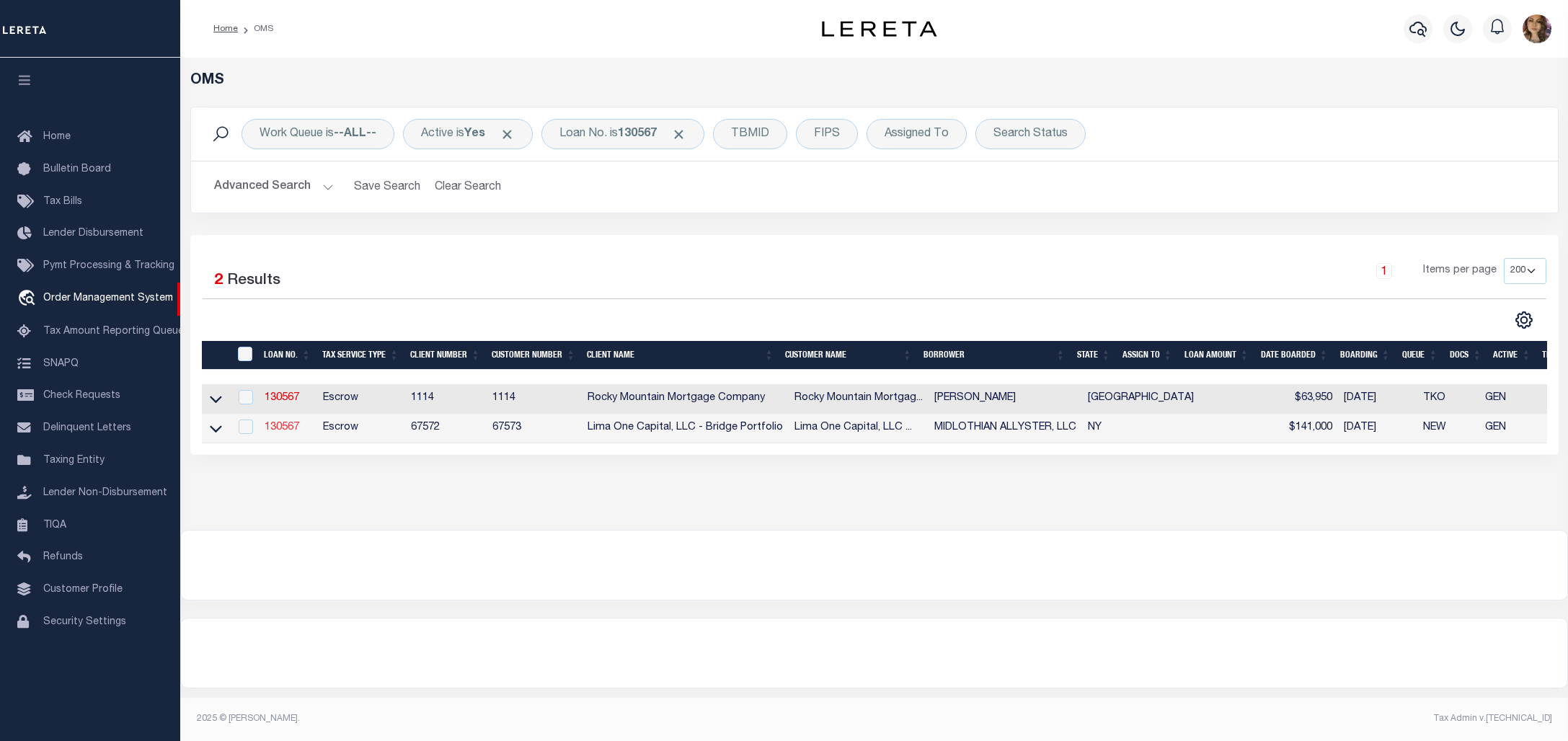
click at [286, 433] on link "130567" at bounding box center [282, 427] width 35 height 10
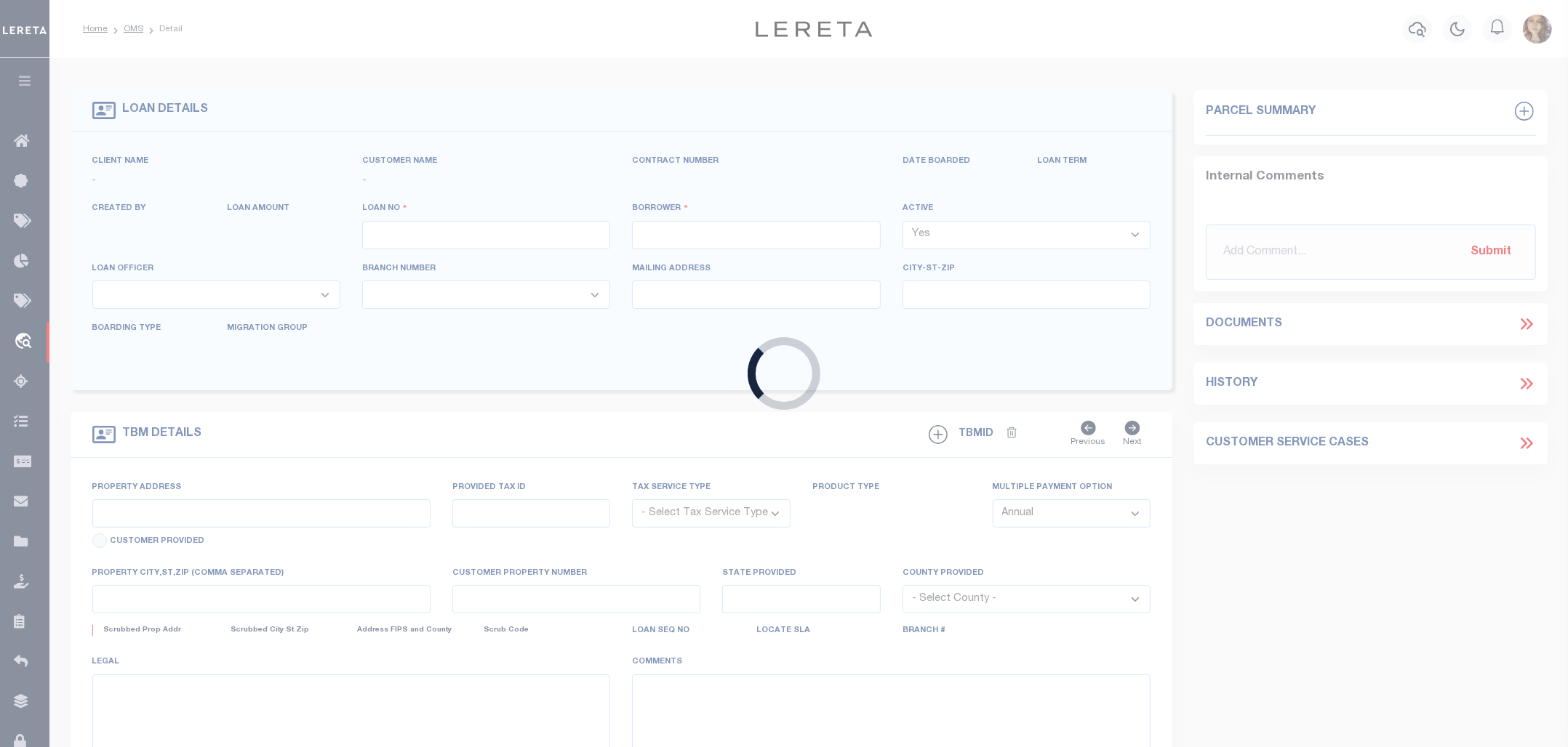
type input "130567"
type input "MIDLOTHIAN ALLYSTER, LLC"
select select
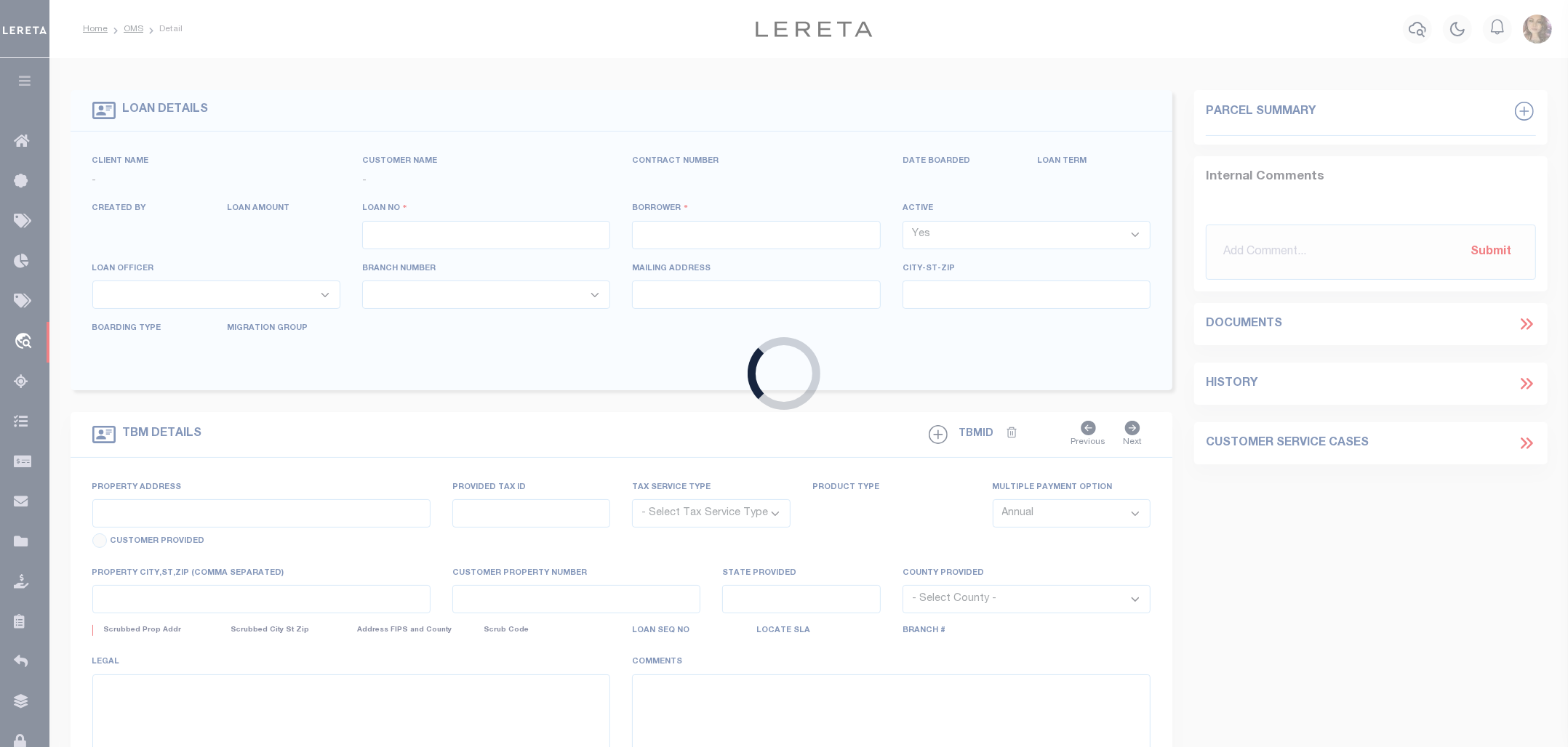
select select
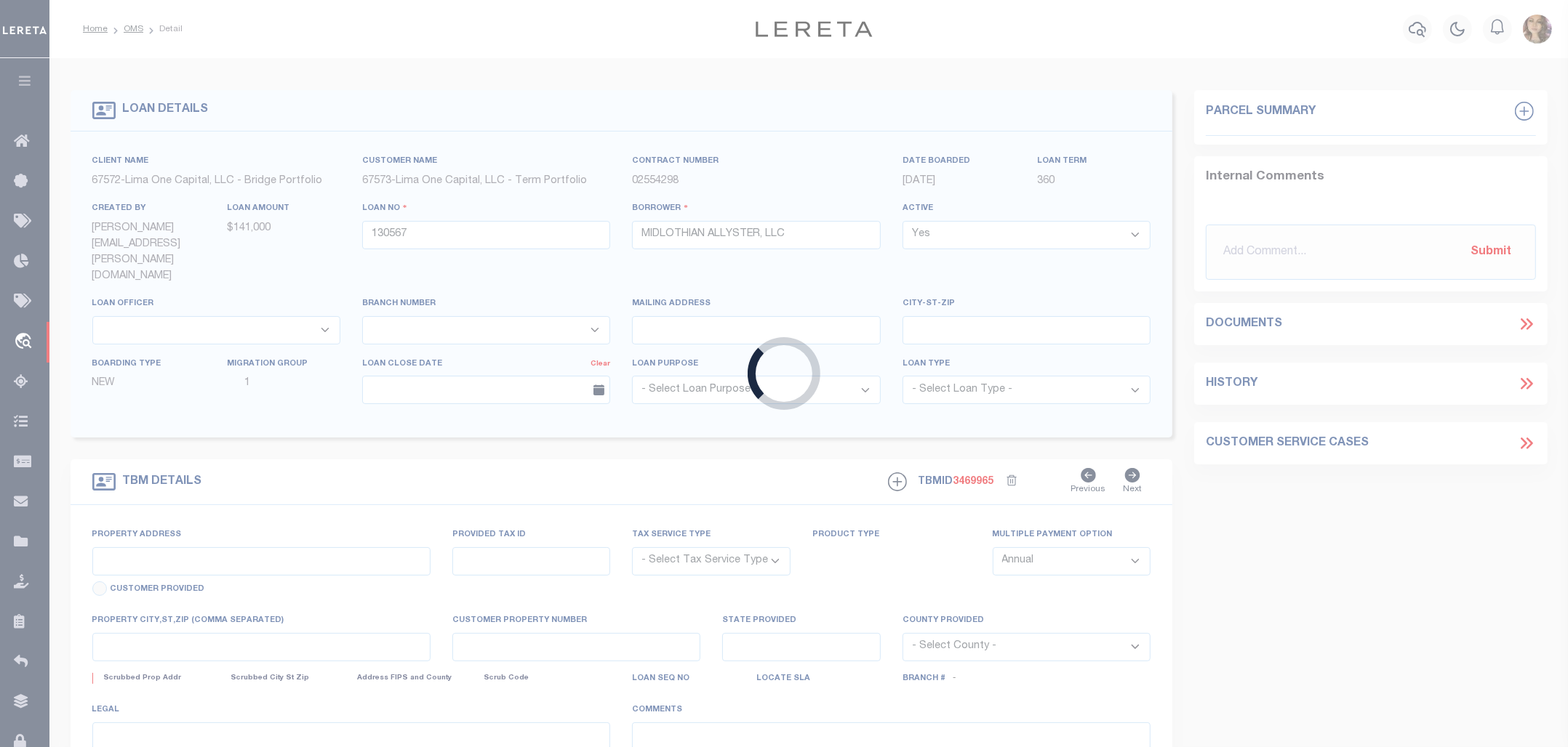
type input "[STREET_ADDRESS]"
radio input "true"
select select "Escrow"
type input "YORKVILLE [GEOGRAPHIC_DATA] 13495"
type input "130567-1"
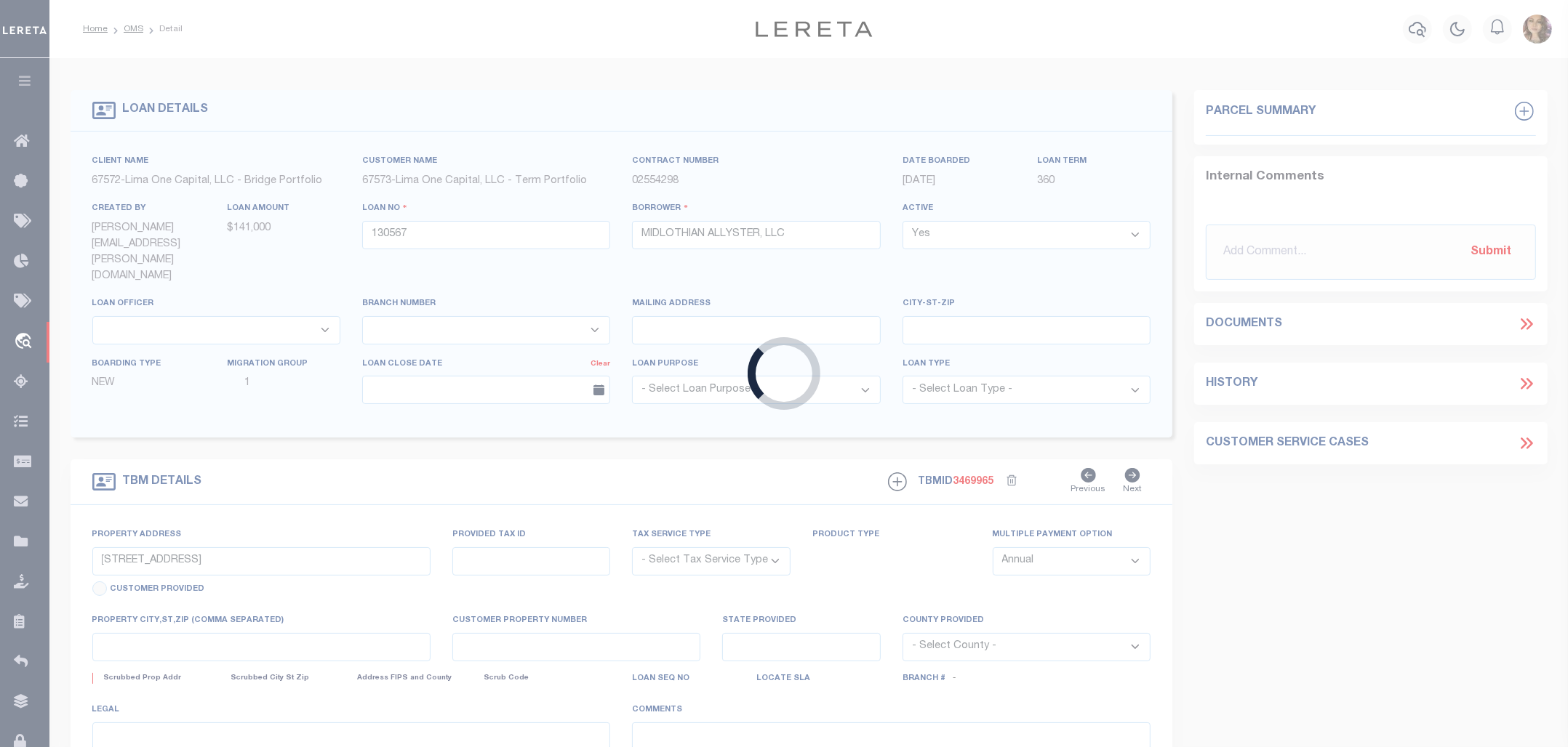
type input "NY"
type textarea "[DATE] LEGAL COVERS 14 PARCELS"
type textarea "Compare"
select select "4"
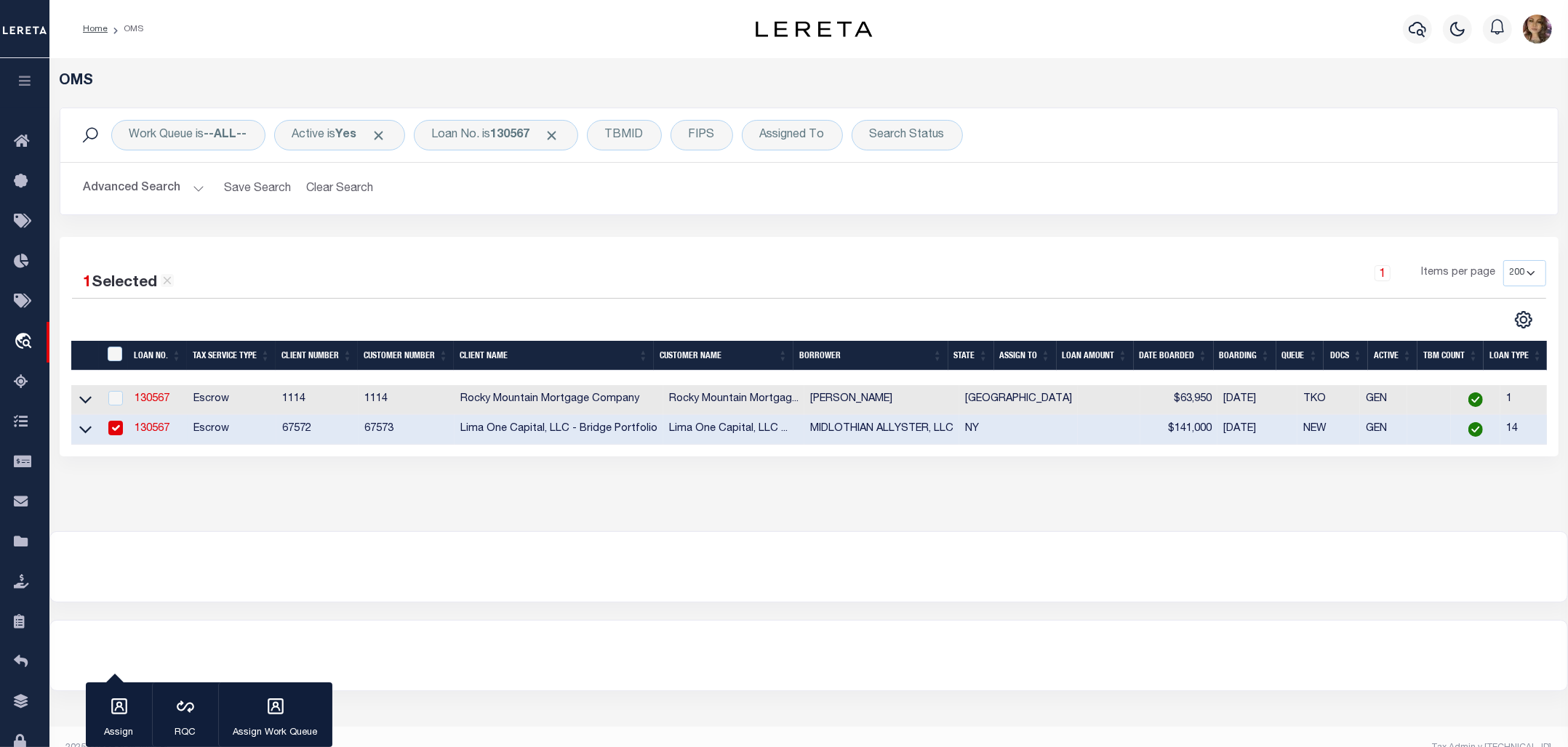
click at [898, 645] on div at bounding box center [808, 655] width 1517 height 70
click at [478, 140] on div "Loan No. is 130567" at bounding box center [496, 135] width 164 height 31
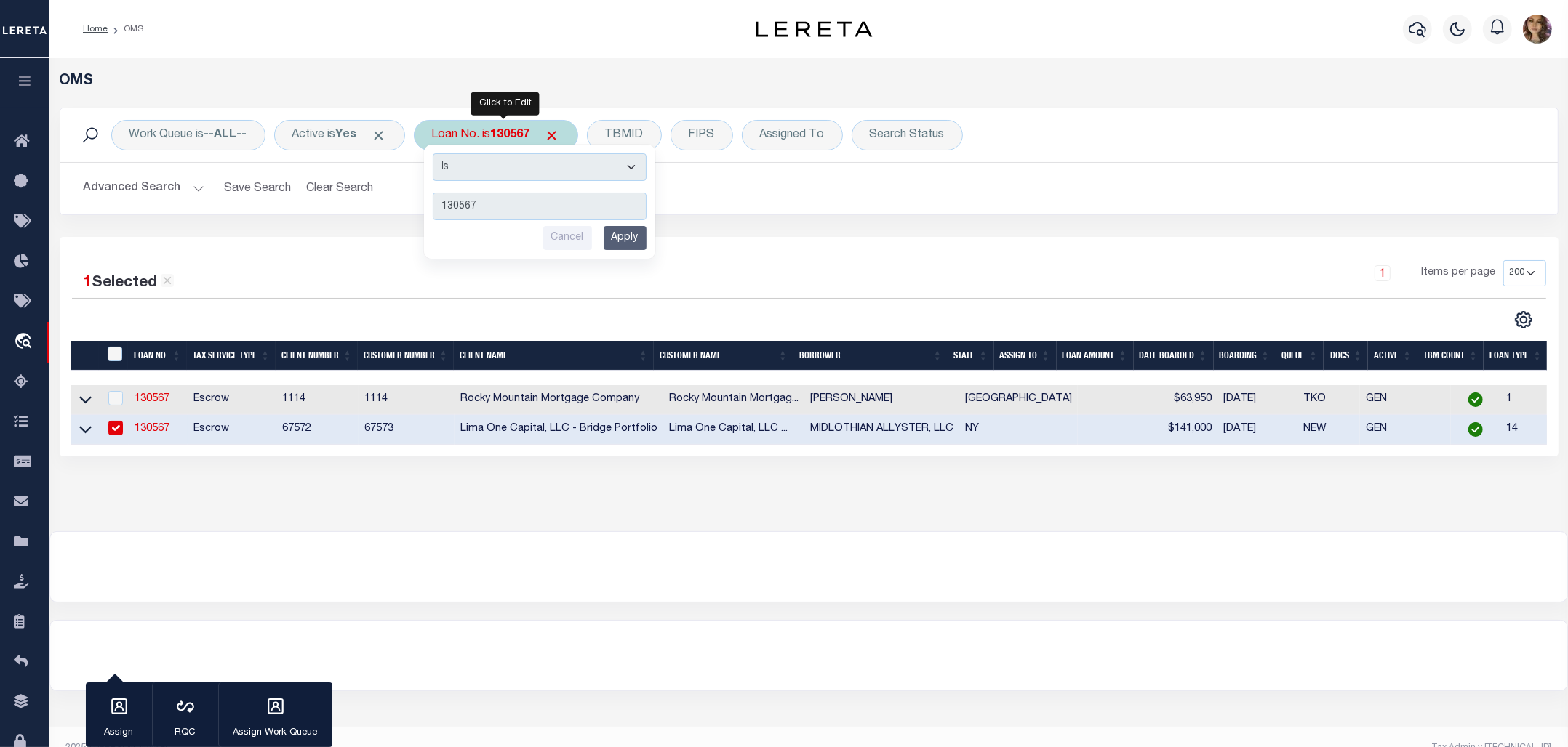
type input "4002543"
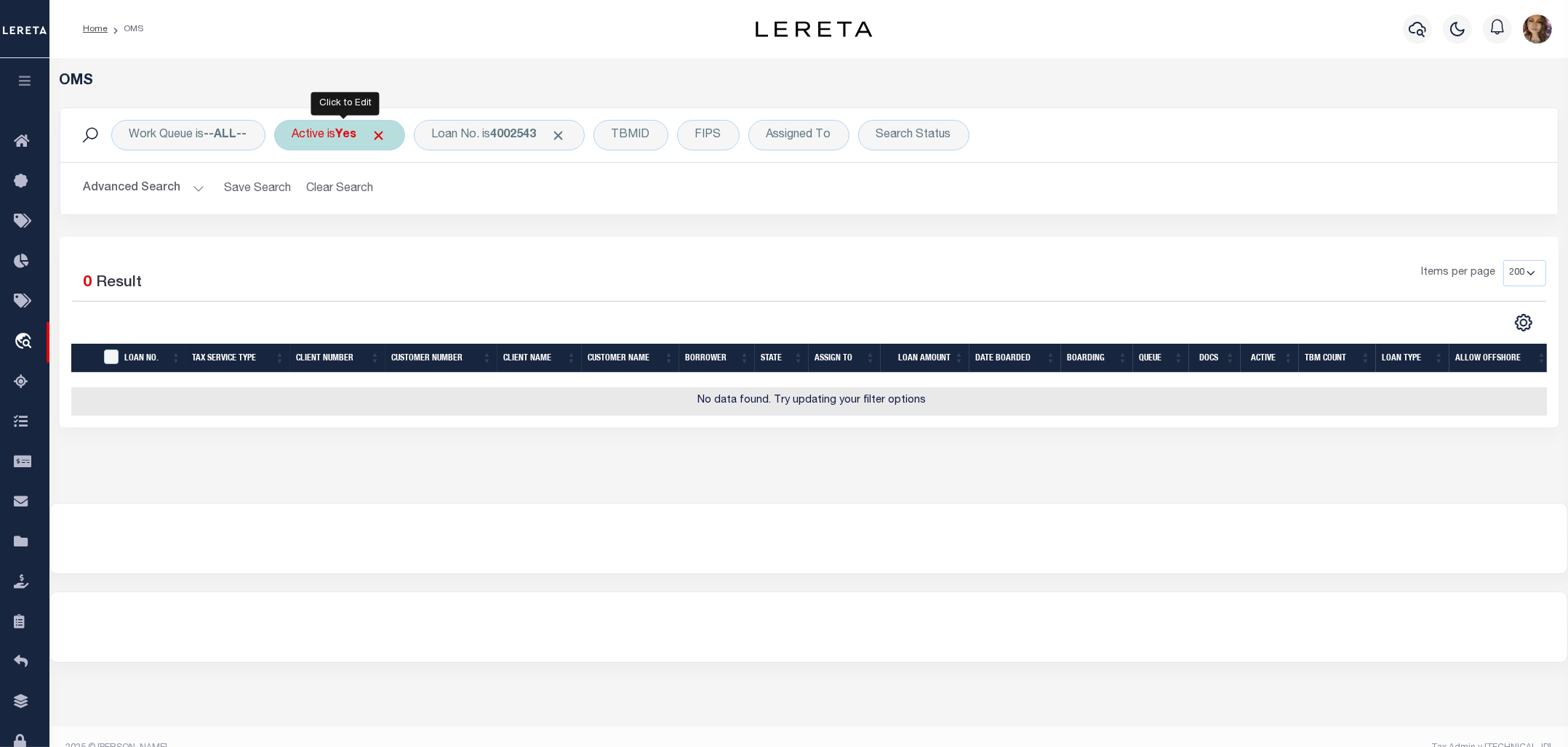
click at [339, 143] on div "Active is Yes" at bounding box center [339, 135] width 131 height 31
click at [333, 205] on select "Yes No" at bounding box center [399, 206] width 213 height 28
select select "false"
click at [296, 193] on select "Yes No" at bounding box center [399, 206] width 213 height 28
click at [489, 236] on input "Apply" at bounding box center [485, 238] width 43 height 24
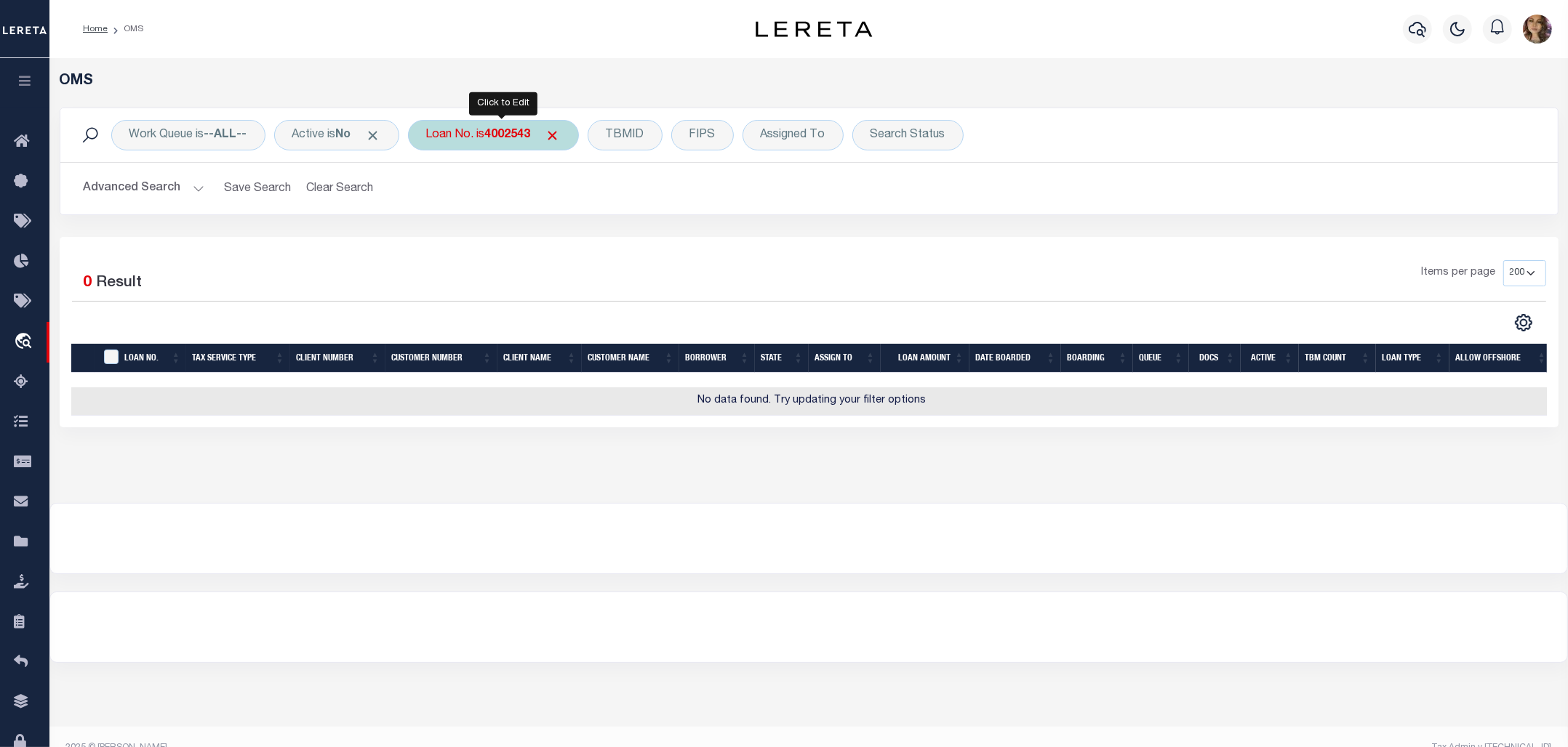
click at [488, 129] on div "Loan No. is 4002543" at bounding box center [493, 135] width 171 height 31
click at [462, 211] on input "4002543" at bounding box center [533, 206] width 213 height 28
type input "402543"
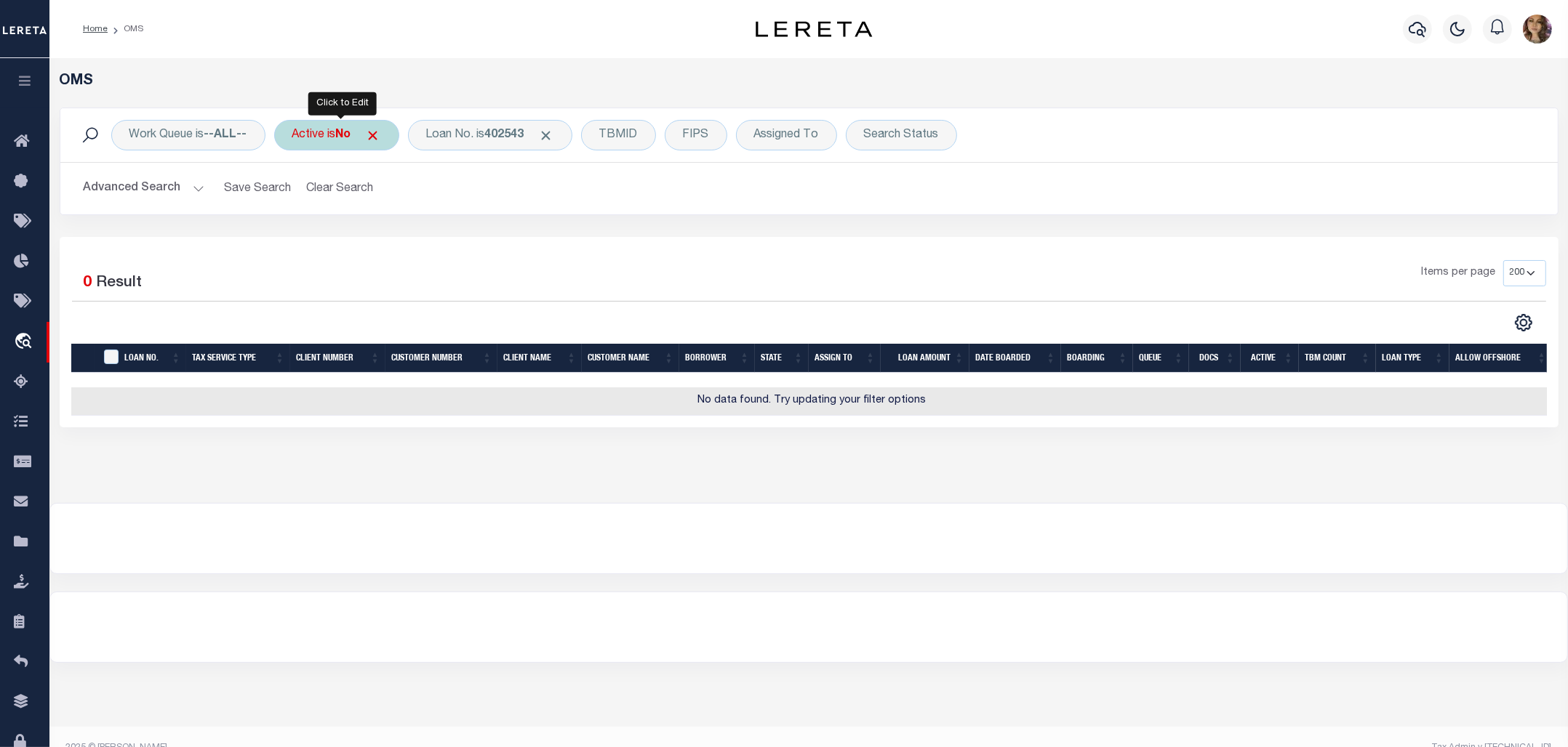
click at [332, 142] on div "Active is No" at bounding box center [337, 135] width 125 height 31
click at [328, 205] on select "Yes No" at bounding box center [399, 206] width 213 height 28
select select "true"
click at [296, 193] on select "Yes No" at bounding box center [399, 206] width 213 height 28
click at [503, 147] on div "Is Contains Yes No Cancel Apply" at bounding box center [399, 201] width 231 height 114
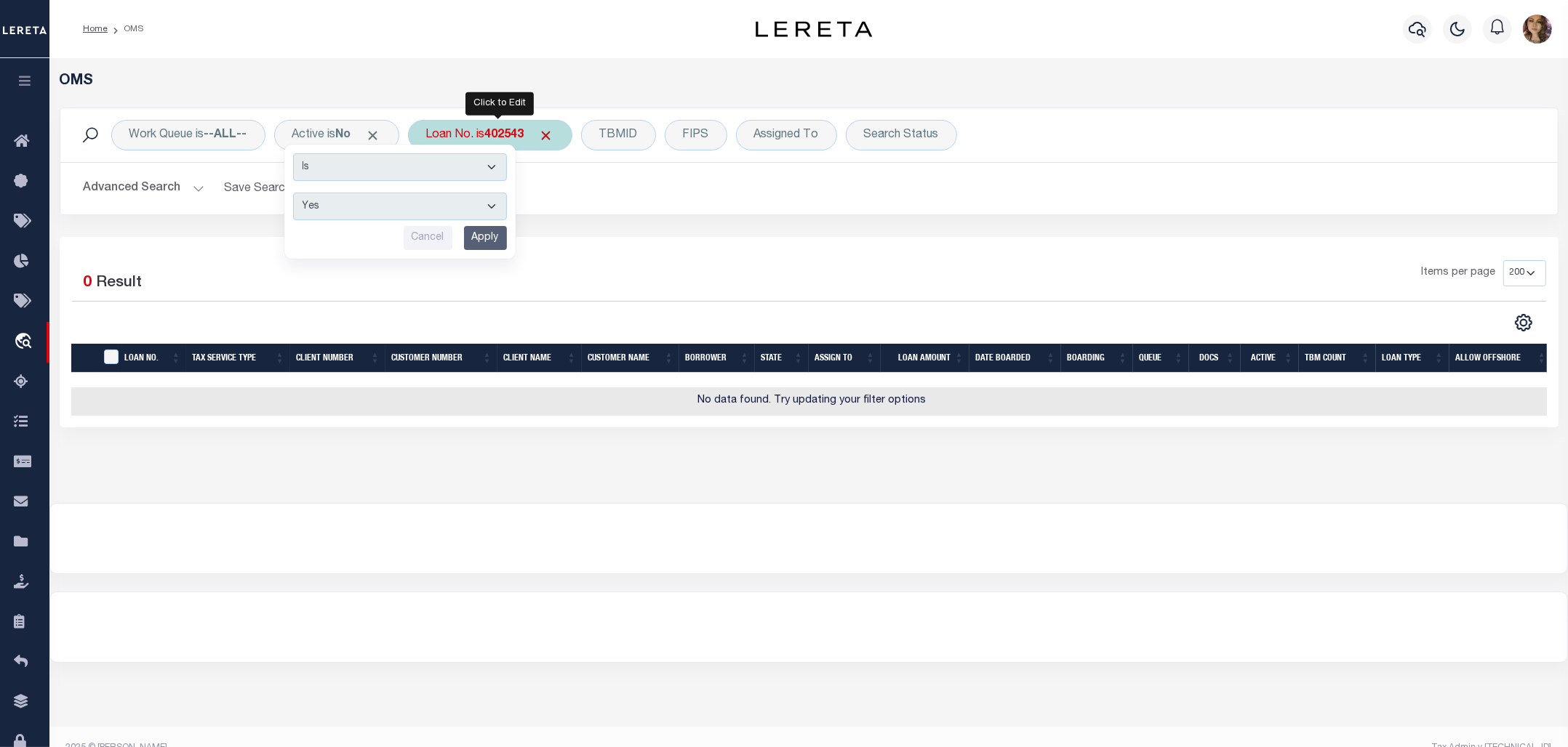
click at [510, 131] on b "402543" at bounding box center [505, 135] width 39 height 11
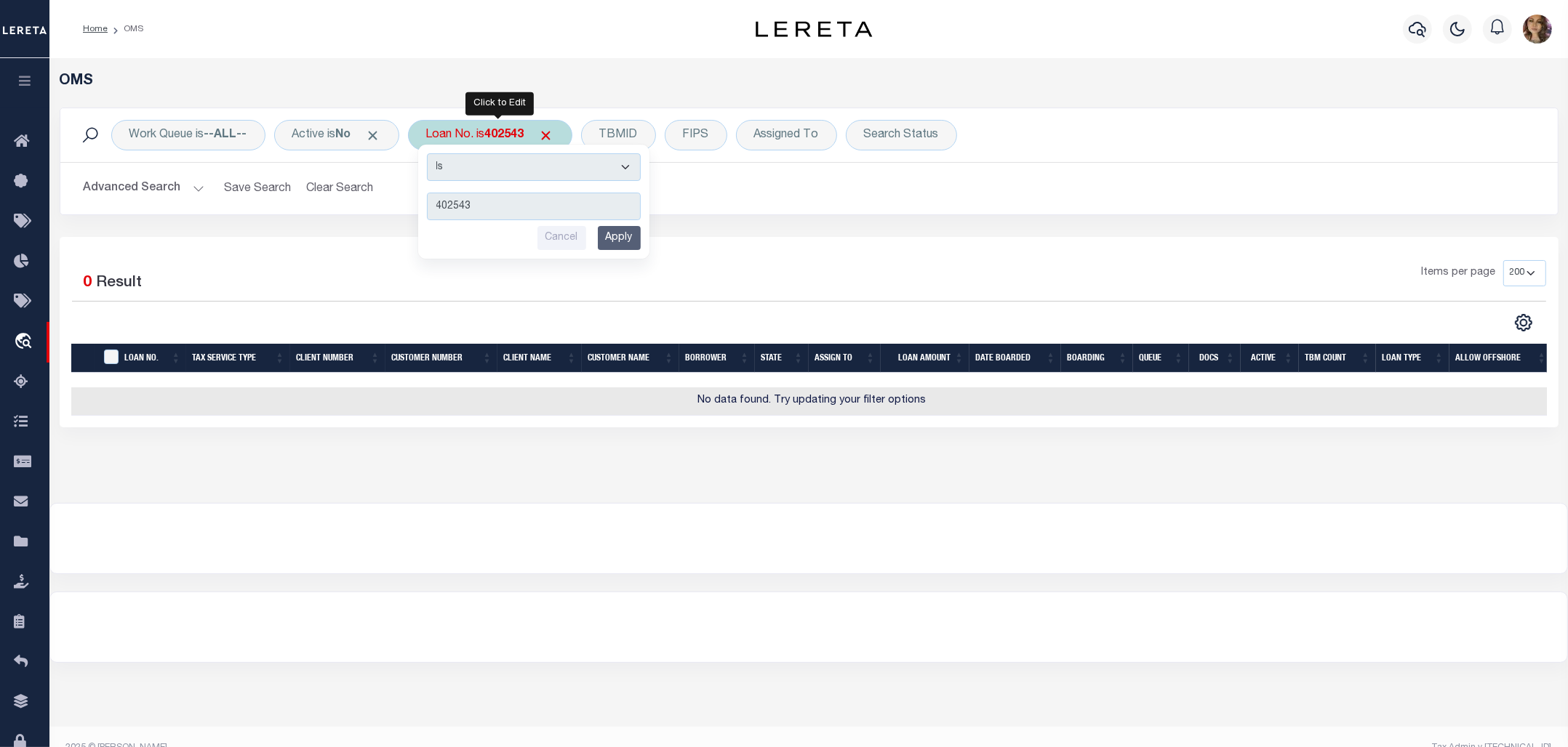
click at [617, 231] on input "Apply" at bounding box center [618, 238] width 43 height 24
click at [506, 136] on b "402543" at bounding box center [505, 135] width 39 height 11
click at [452, 211] on input "402543" at bounding box center [533, 206] width 213 height 28
type input "4002543"
click at [637, 241] on input "Apply" at bounding box center [618, 238] width 43 height 24
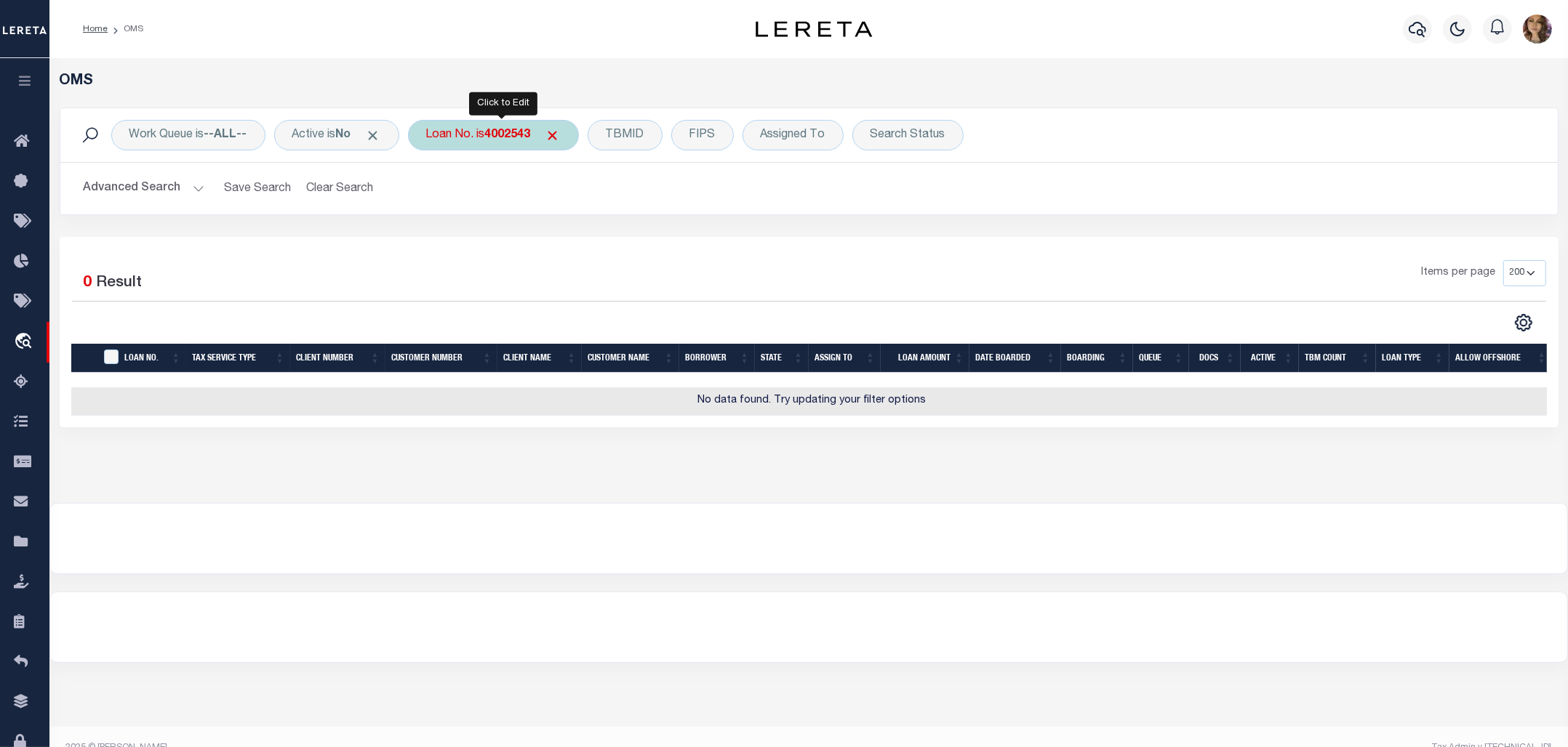
click at [495, 136] on b "4002543" at bounding box center [508, 135] width 45 height 11
drag, startPoint x: 455, startPoint y: 212, endPoint x: 467, endPoint y: 213, distance: 12.0
click at [457, 212] on input "4002543" at bounding box center [533, 206] width 213 height 28
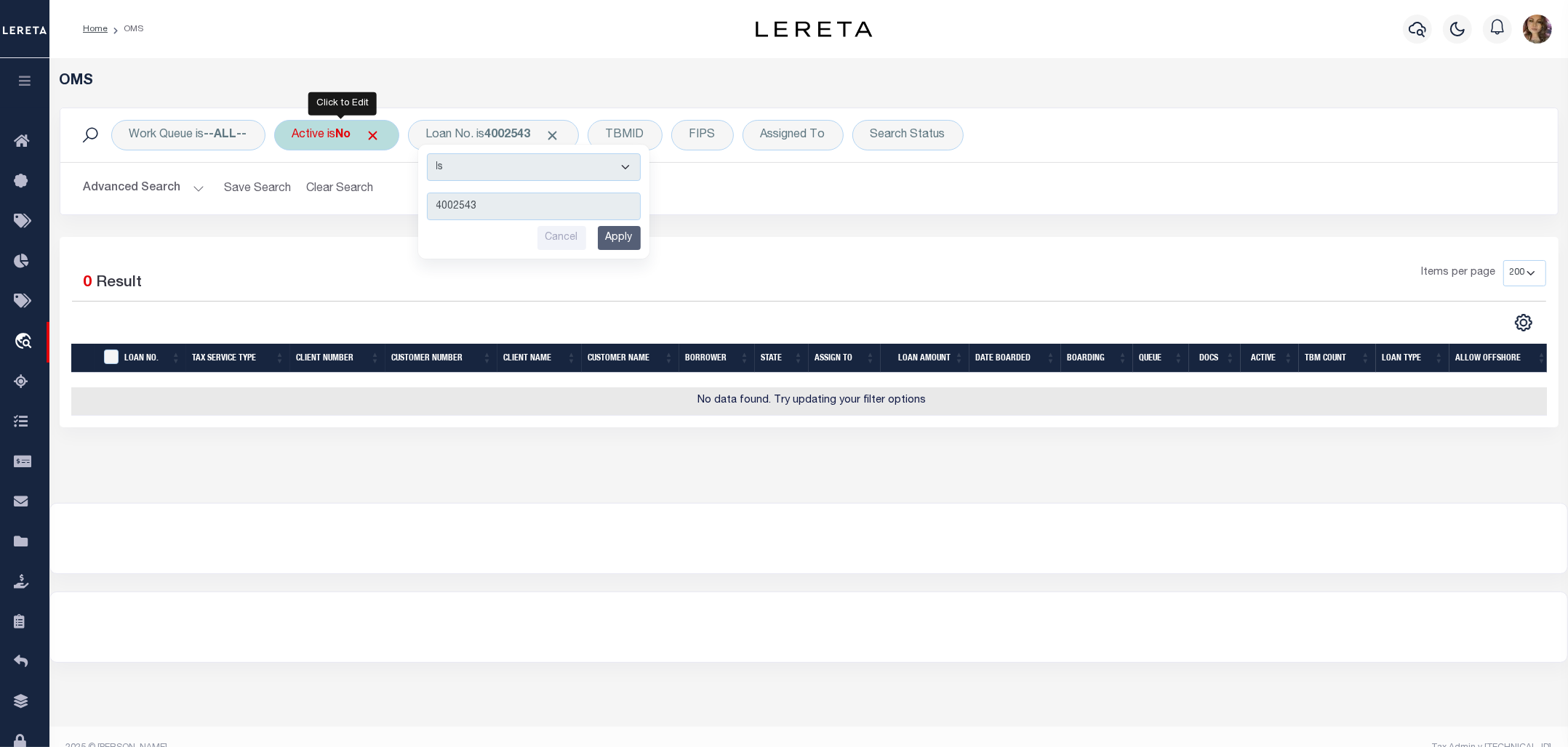
click at [351, 135] on b "No" at bounding box center [343, 135] width 15 height 11
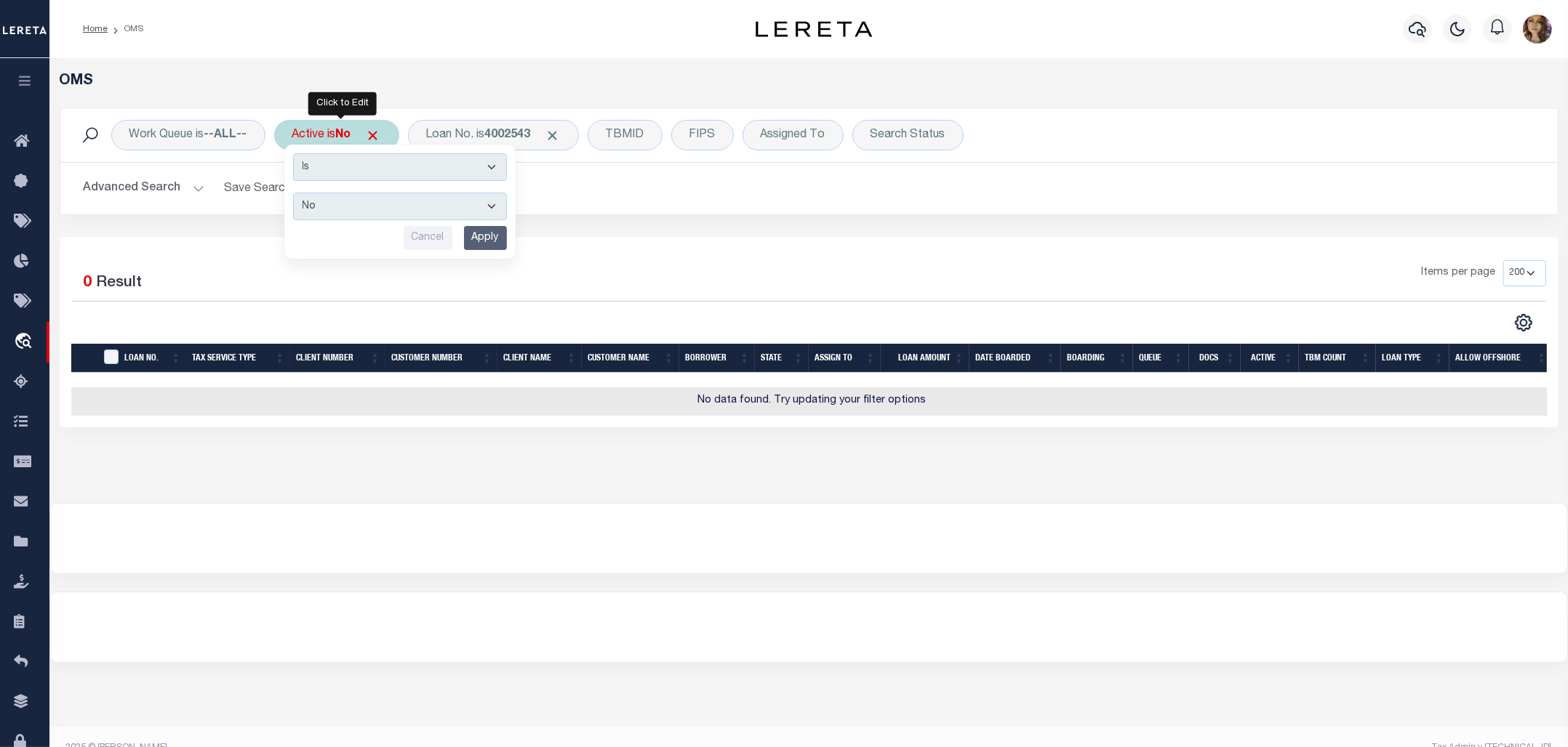
drag, startPoint x: 317, startPoint y: 208, endPoint x: 329, endPoint y: 211, distance: 12.4
click at [317, 208] on select "Yes No" at bounding box center [399, 206] width 213 height 28
select select "true"
click at [296, 193] on select "Yes No" at bounding box center [399, 206] width 213 height 28
click at [495, 234] on input "Apply" at bounding box center [485, 238] width 43 height 24
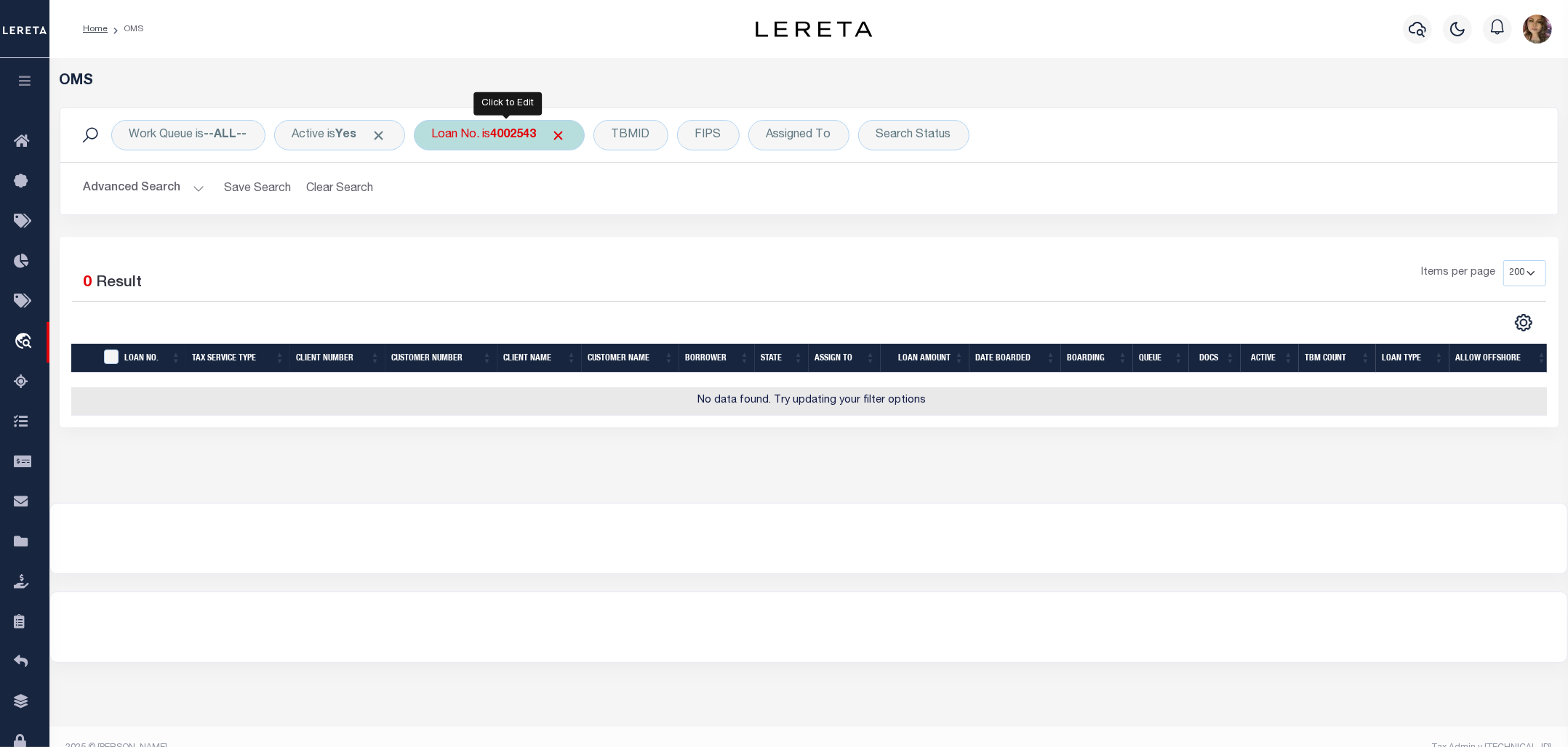
click at [455, 136] on div "Loan No. is 4002543" at bounding box center [499, 135] width 171 height 31
click at [462, 212] on input "4002543" at bounding box center [539, 206] width 213 height 28
type input "40002543"
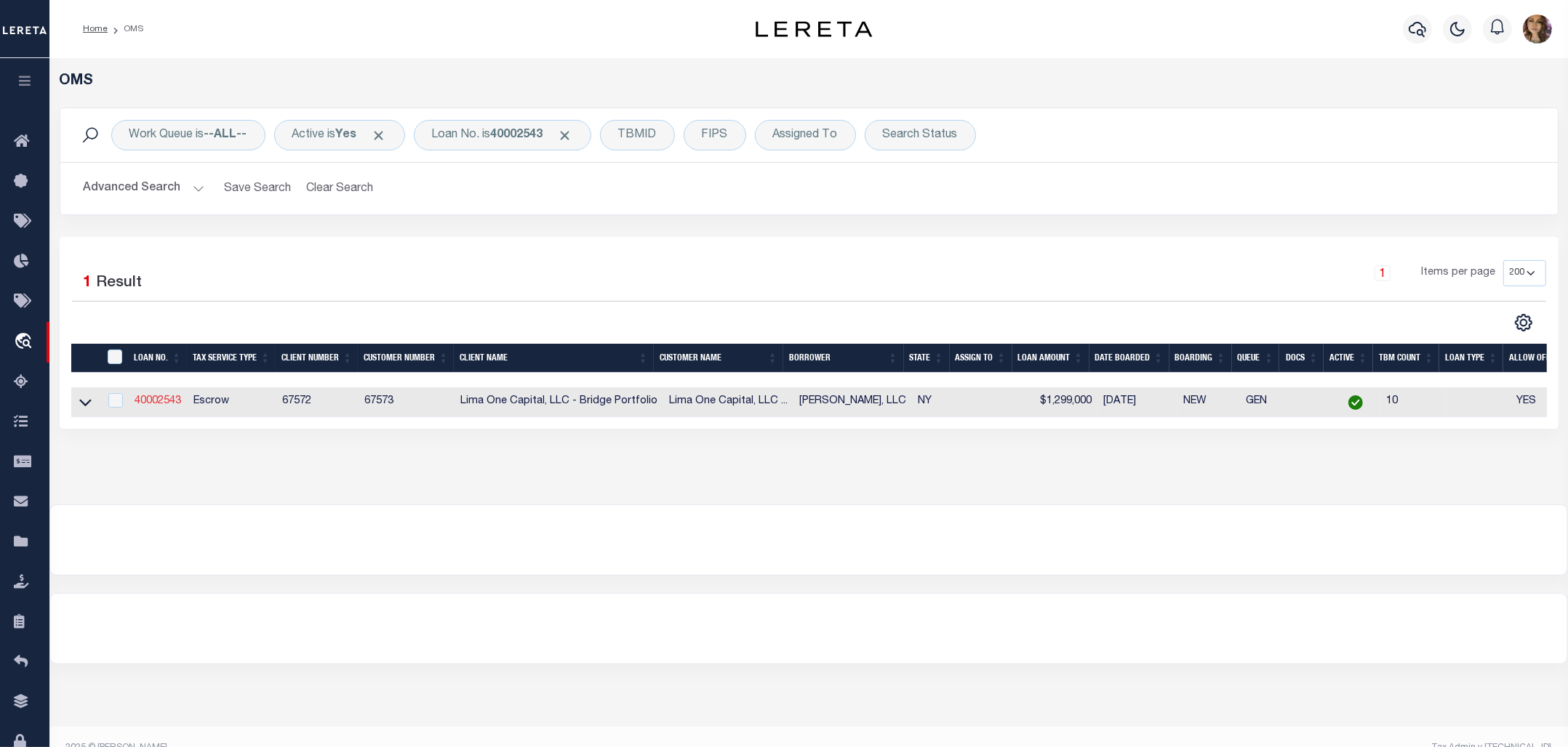
click at [158, 406] on link "40002543" at bounding box center [157, 401] width 46 height 11
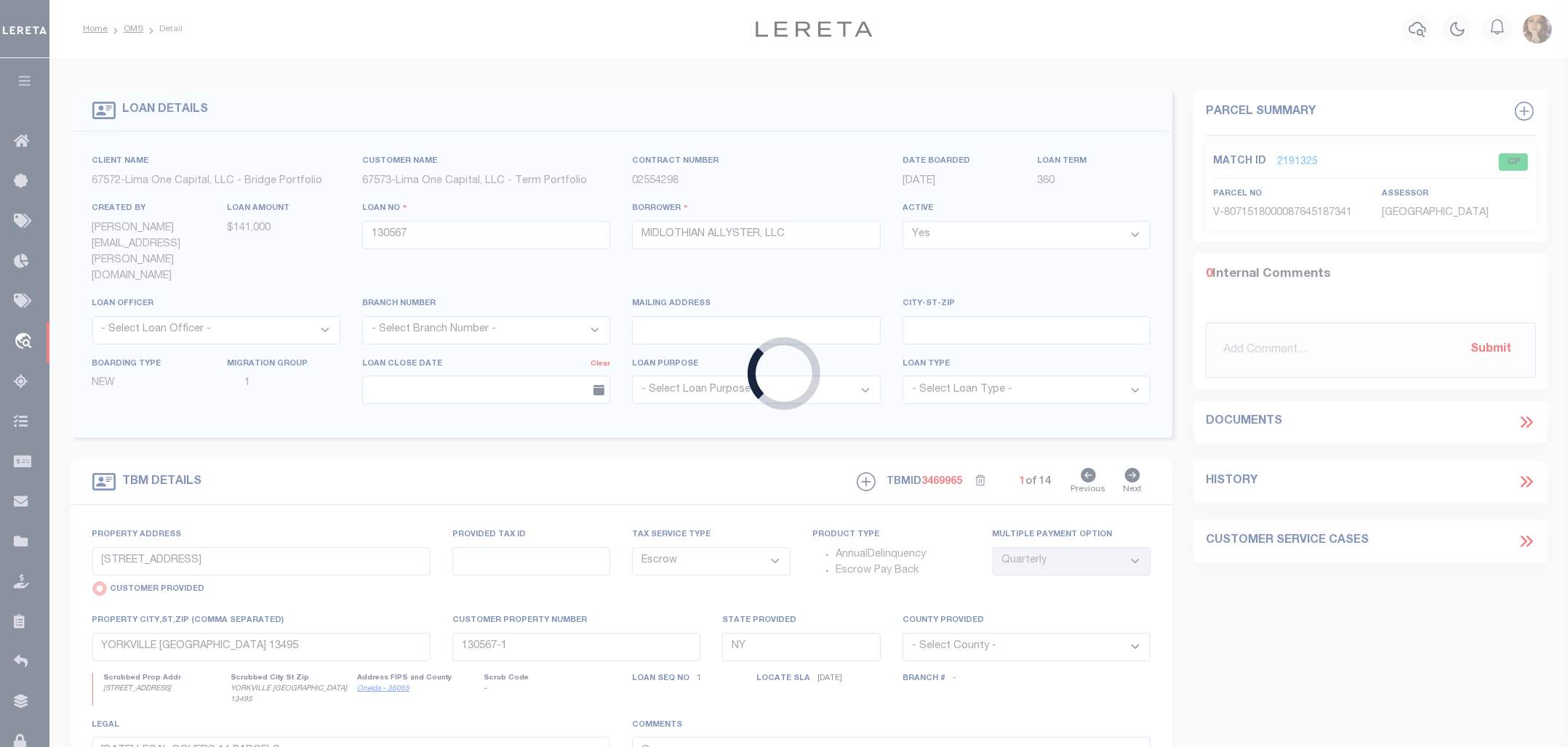
type input "40002543"
type input "[PERSON_NAME], LLC"
select select
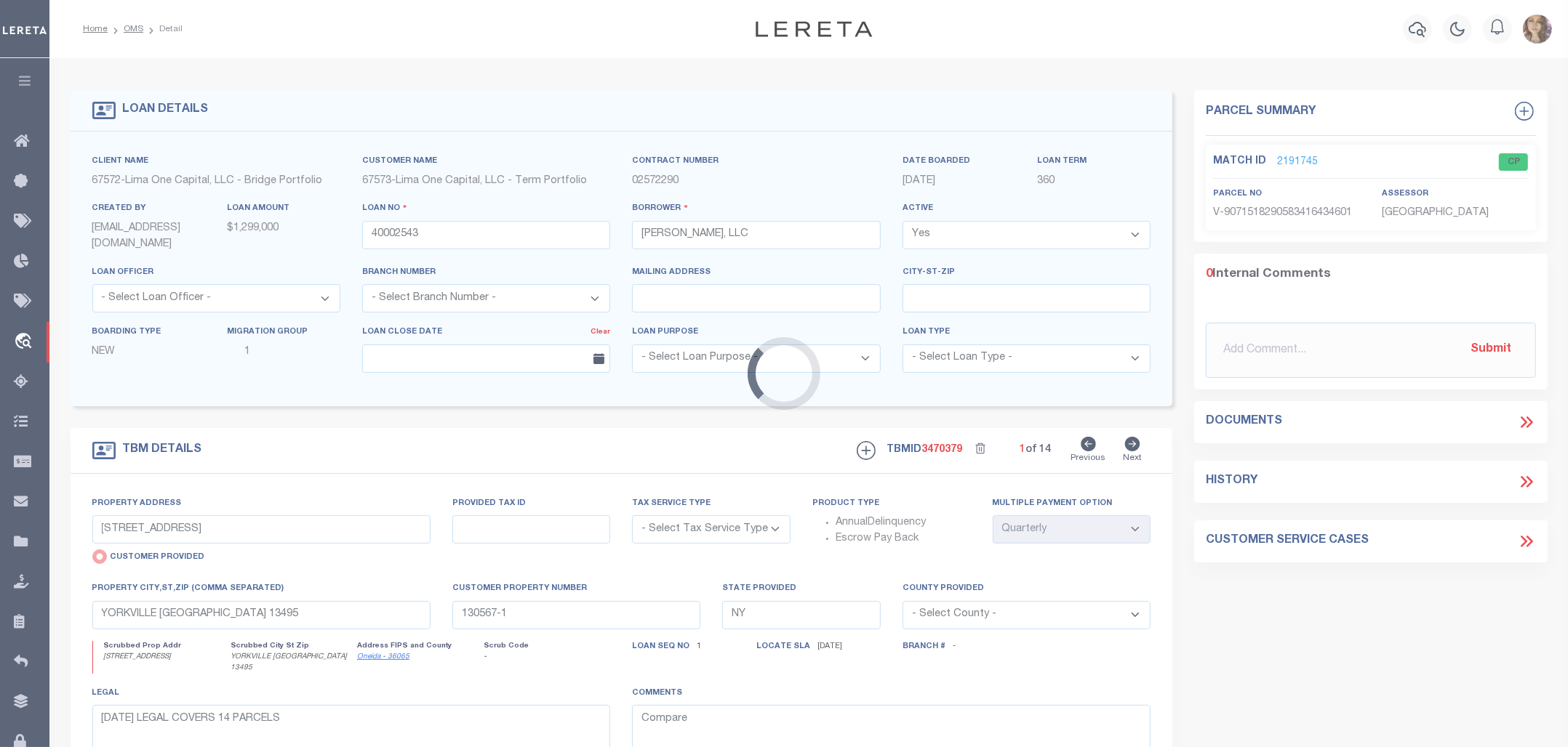
type input "465 SECOND ST"
select select "Escrow"
type input "TROY NY 12180"
type input "40002543-2"
type textarea "[DATE] LEGAL COVERS 10 PARCELS"
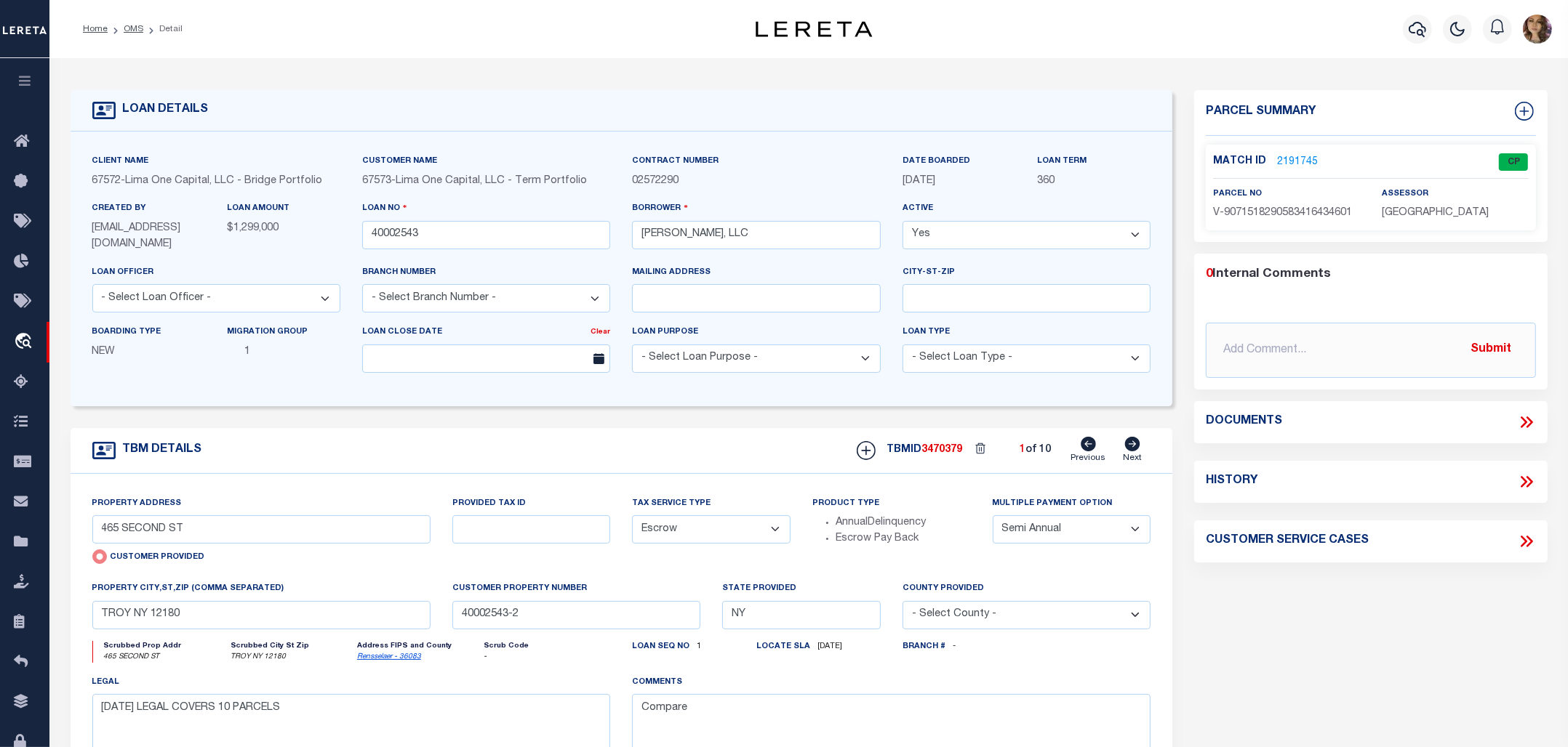
click at [1311, 161] on link "2191745" at bounding box center [1297, 162] width 41 height 15
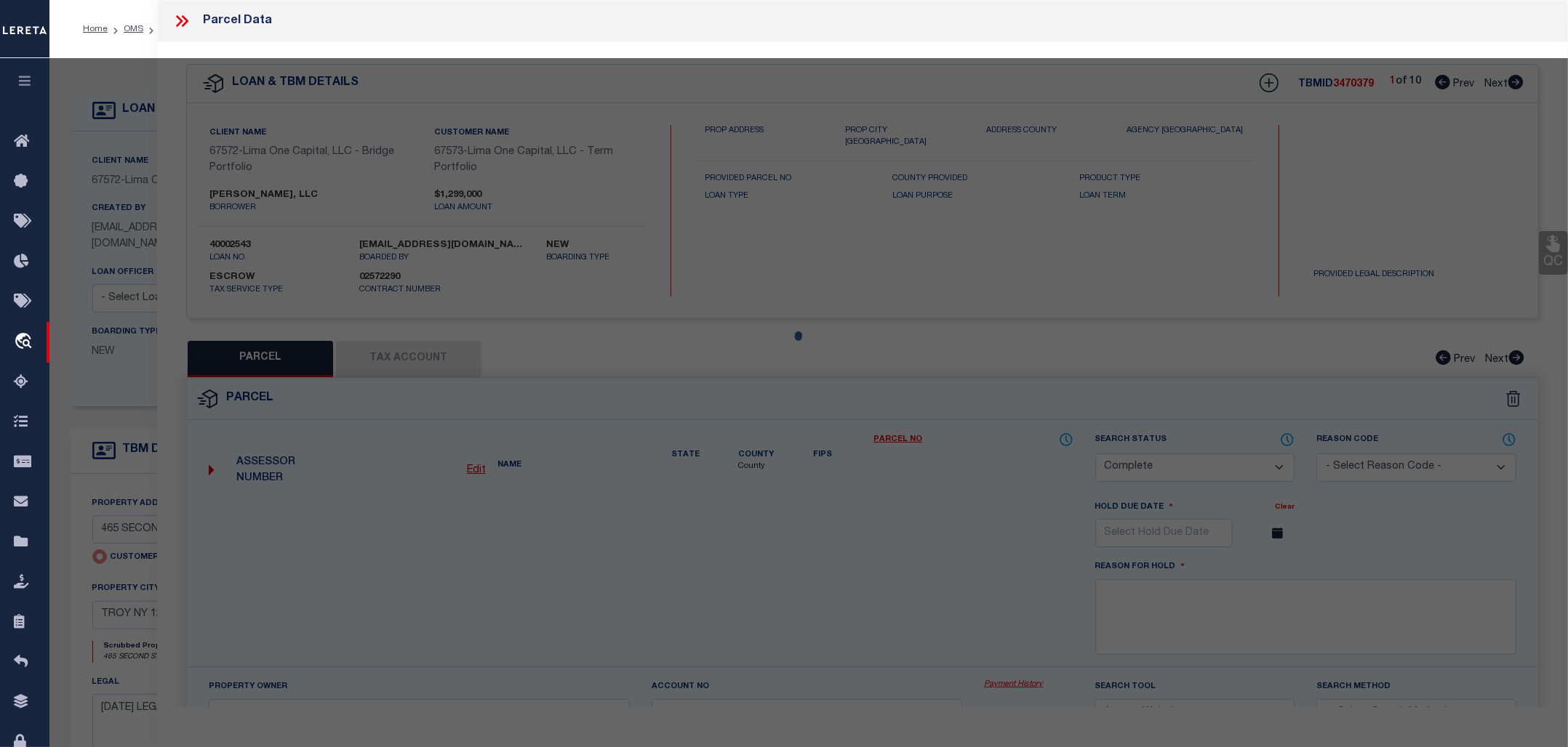
select select "AS"
select select
checkbox input "false"
select select "CP"
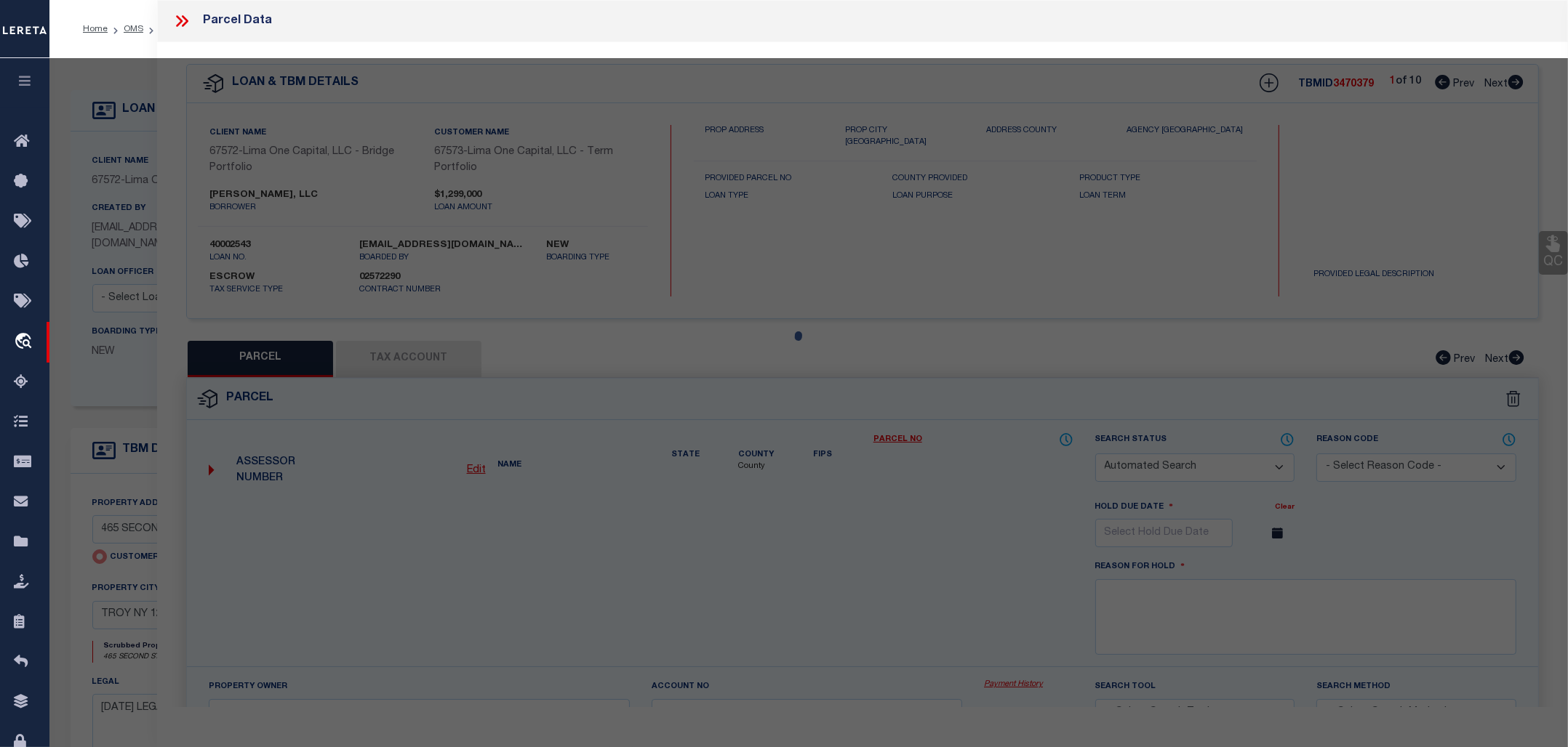
select select "AGW"
select select
type input "465 SECOND ST"
checkbox input "false"
type input "TROY NY 12180"
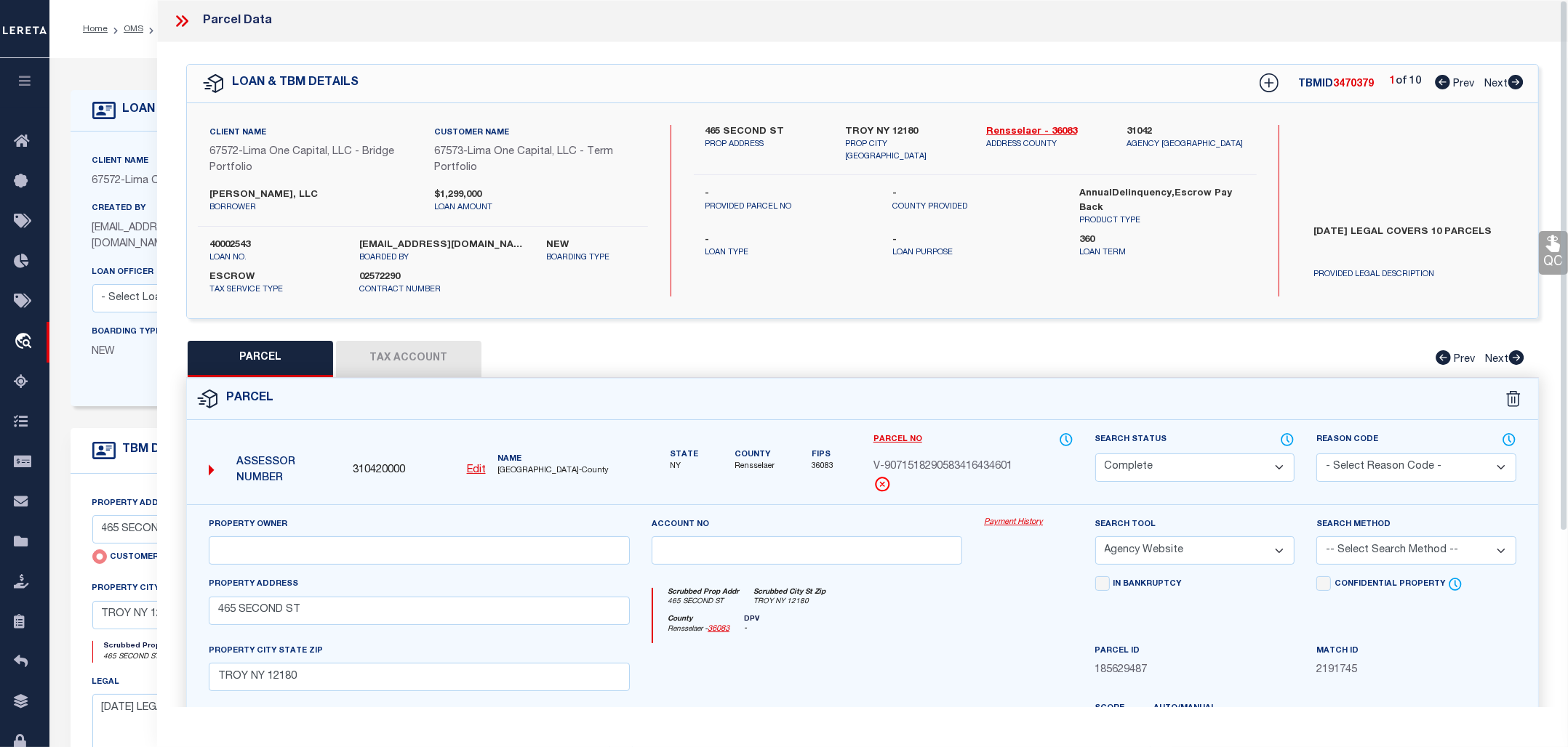
click at [1016, 518] on link "Payment History" at bounding box center [1027, 522] width 88 height 12
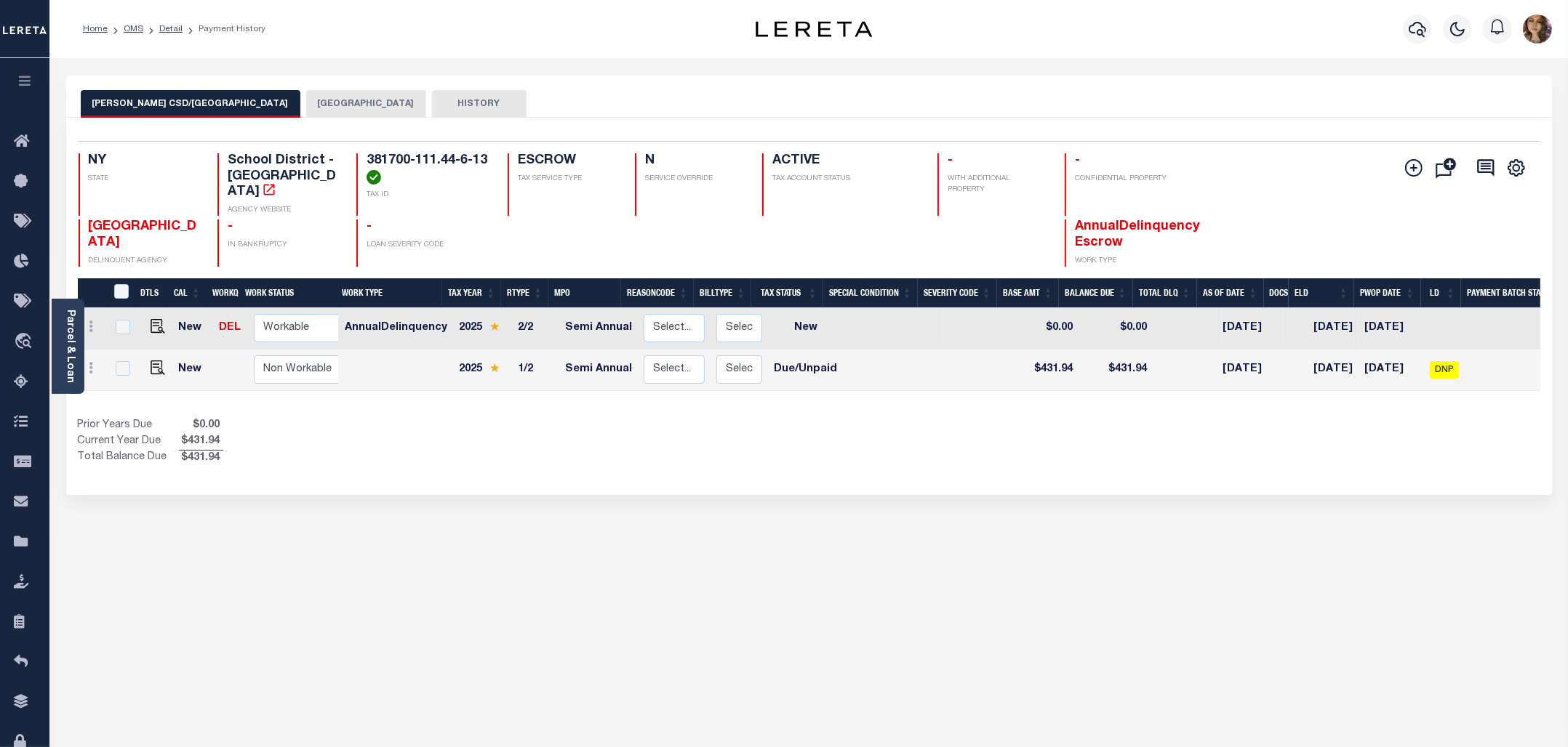
click at [306, 91] on button "TROY CITY" at bounding box center [366, 104] width 120 height 28
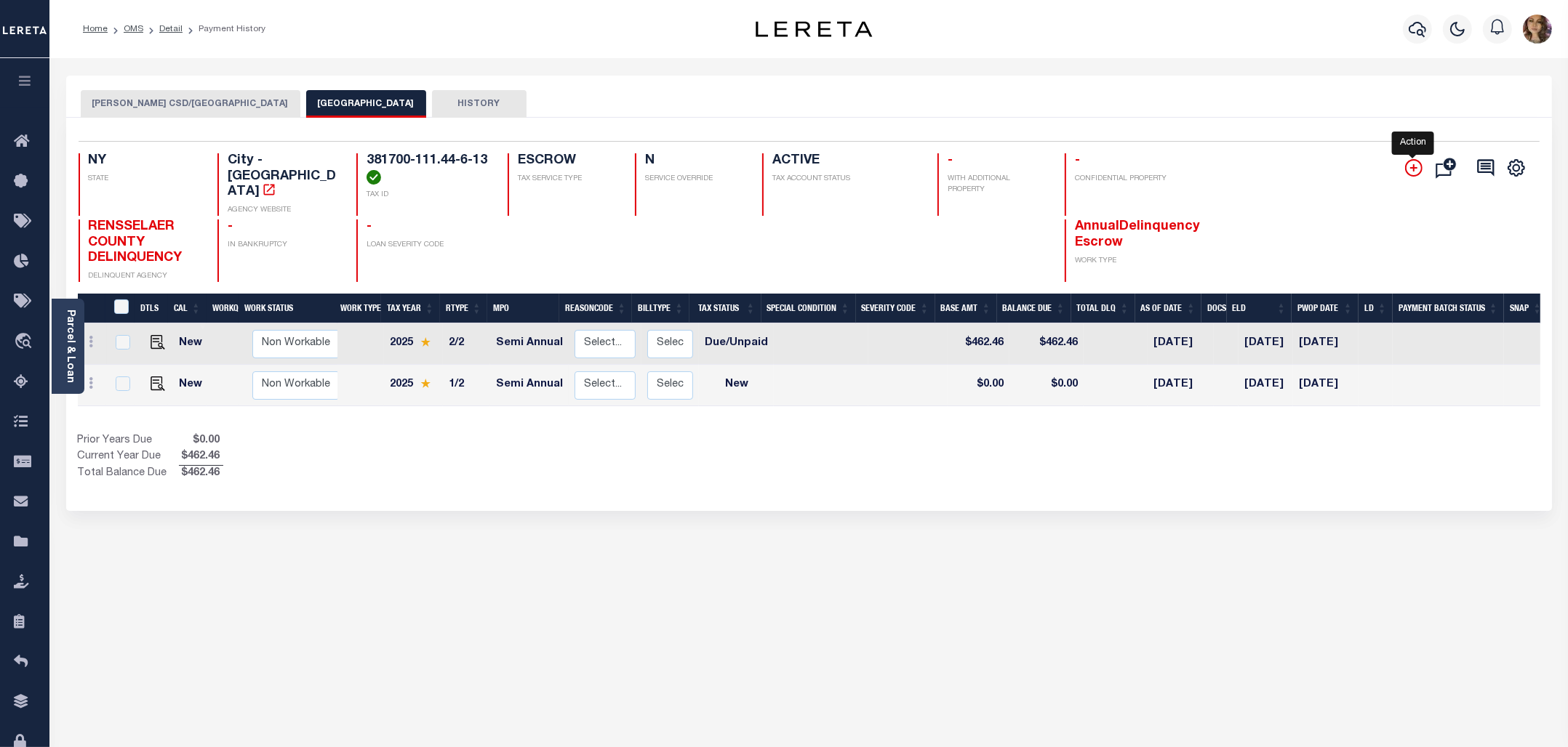
click at [1411, 171] on icon "" at bounding box center [1414, 168] width 18 height 18
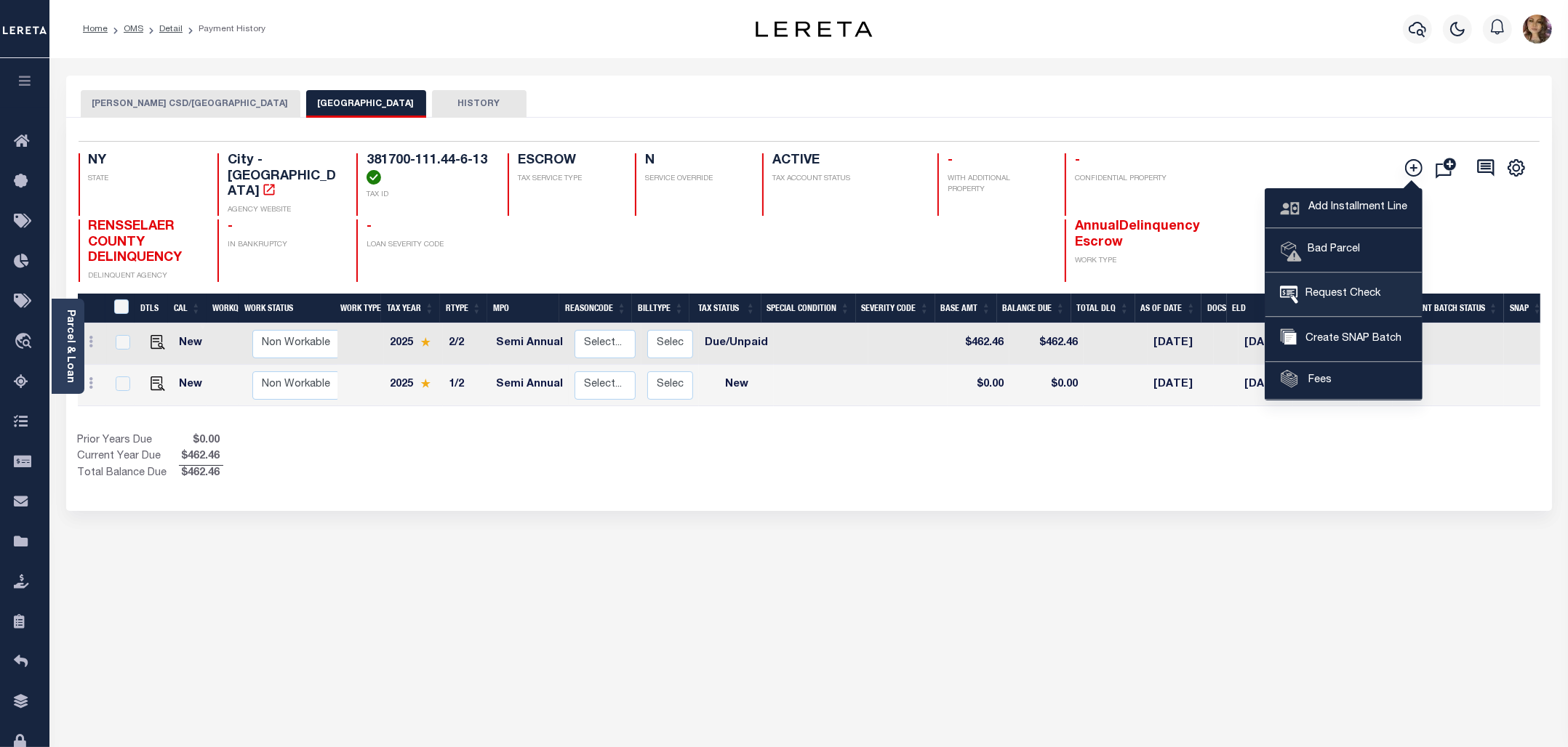
click at [1350, 291] on span "Request Check" at bounding box center [1338, 294] width 82 height 16
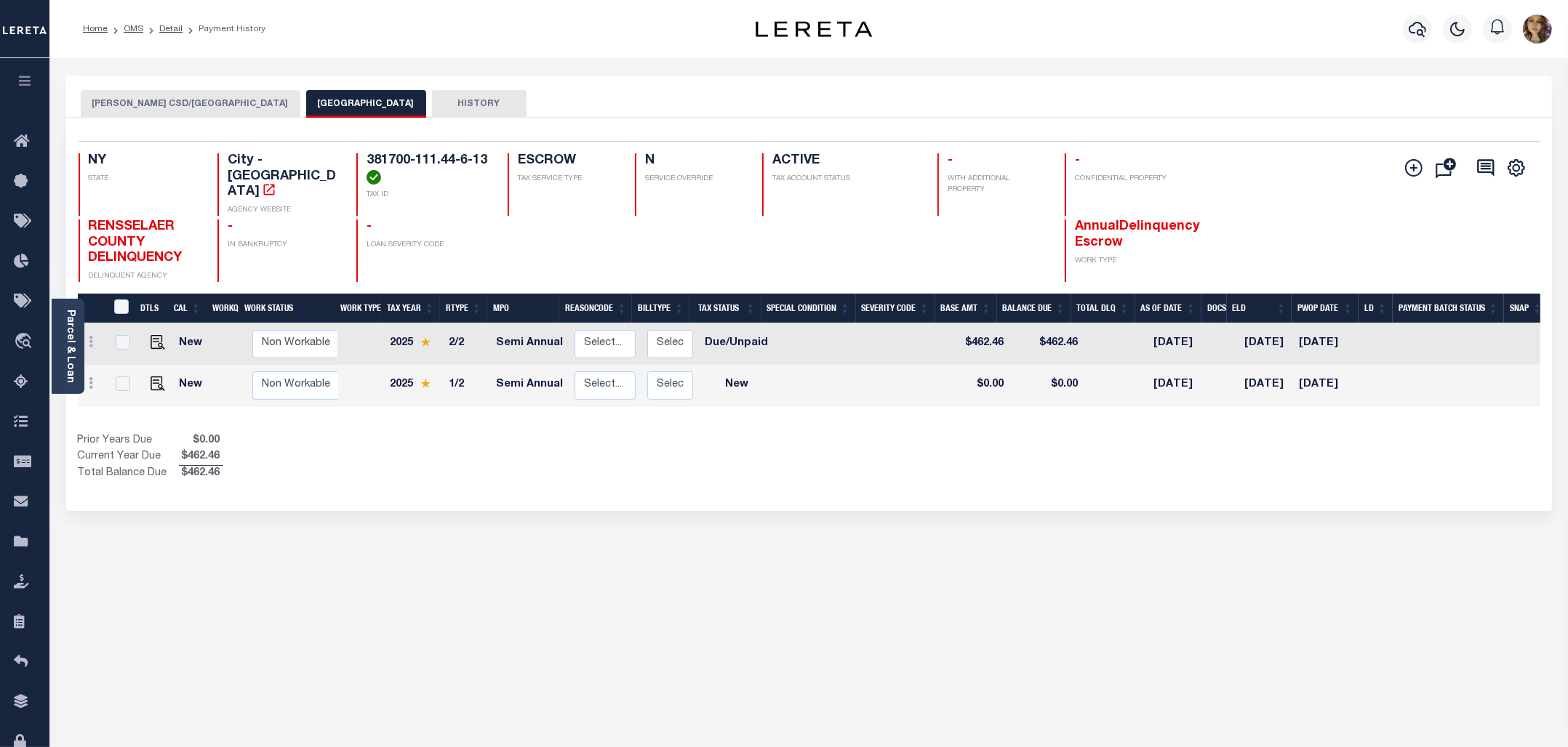
type input "Troy City Treasurer"
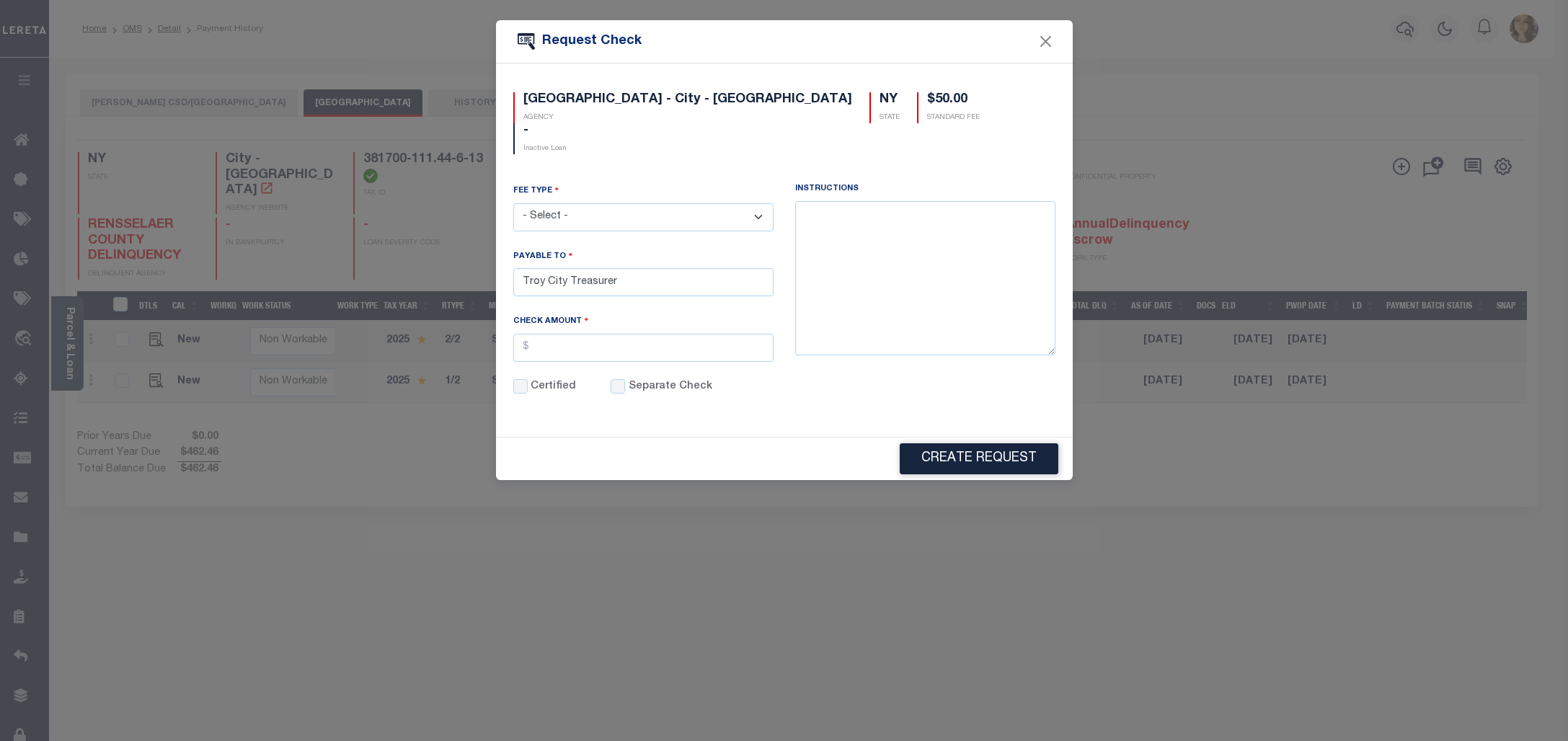
click at [661, 204] on select "- Select - ACH Advance Duplicate Bill File Fee Filing Fee Membership Fee Online…" at bounding box center [643, 217] width 260 height 28
select select "RSR"
click at [513, 204] on select "- Select - ACH Advance Duplicate Bill File Fee Filing Fee Membership Fee Online…" at bounding box center [643, 217] width 260 height 28
click at [762, 183] on div "Fee Type - Select - ACH Advance Duplicate Bill File Fee Filing Fee Membership F…" at bounding box center [643, 207] width 260 height 47
click at [759, 204] on select "- Select - ACH Advance Duplicate Bill File Fee Filing Fee Membership Fee Online…" at bounding box center [643, 217] width 260 height 28
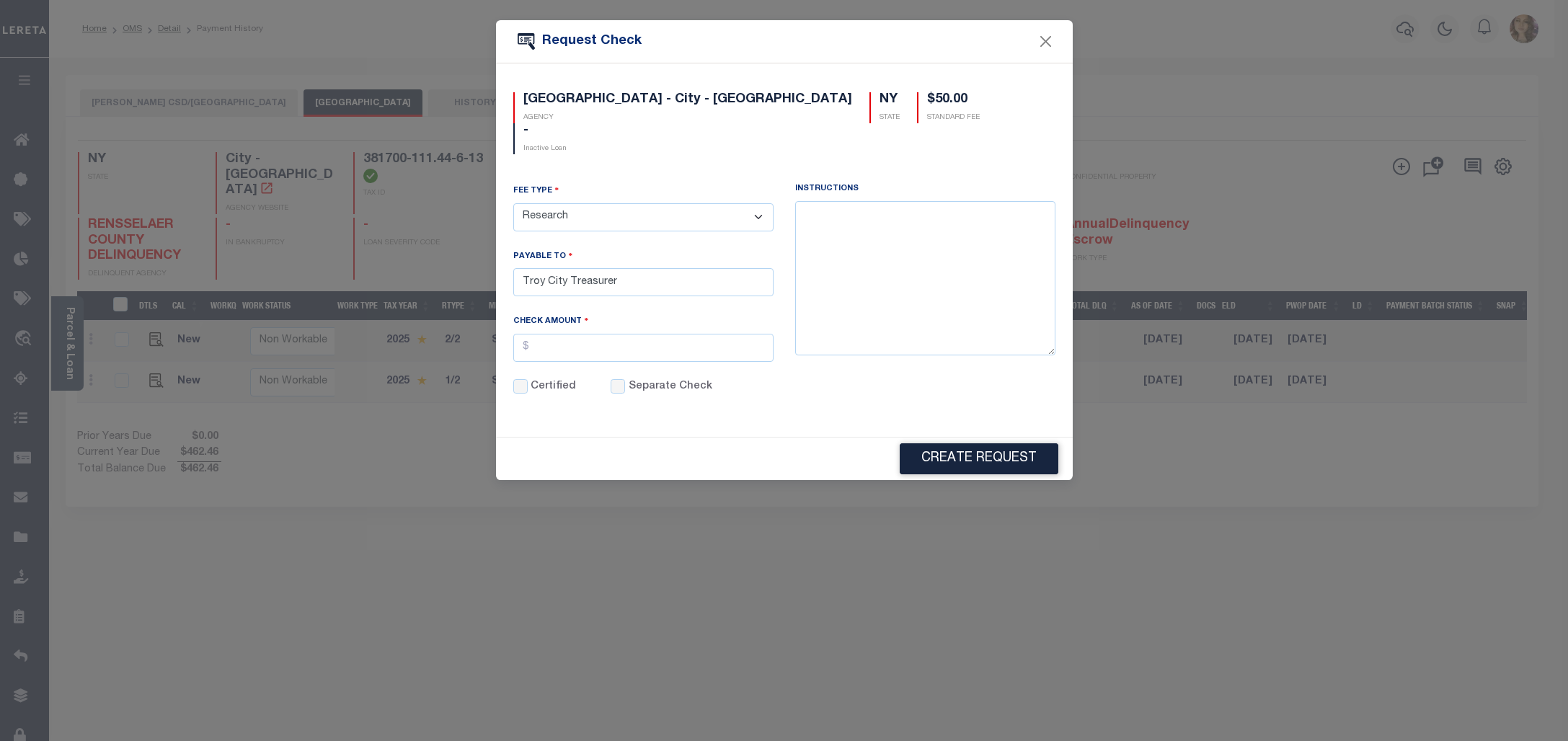
click at [754, 204] on select "- Select - ACH Advance Duplicate Bill File Fee Filing Fee Membership Fee Online…" at bounding box center [643, 217] width 260 height 28
click at [896, 207] on textarea at bounding box center [924, 278] width 260 height 154
click at [977, 126] on div "TROY CITY - City - NY AGENCY NY STATE $50.00 STANDARD FEE - Inactive Loan" at bounding box center [784, 132] width 564 height 80
drag, startPoint x: 892, startPoint y: 186, endPoint x: 798, endPoint y: 185, distance: 94.0
click at [798, 201] on textarea "Cust Care/CMT" at bounding box center [924, 278] width 260 height 154
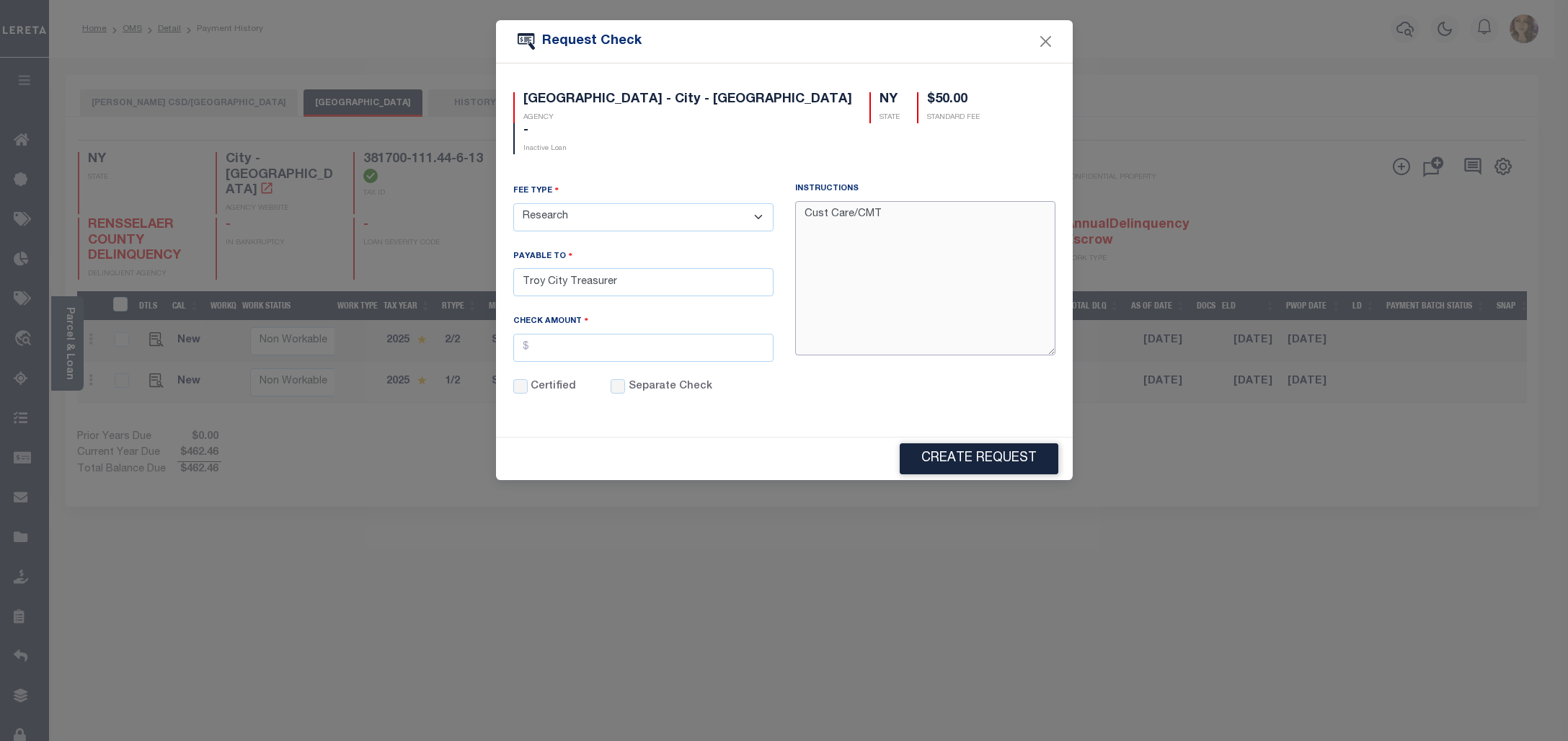
click at [890, 201] on textarea "Cust Care/CMT" at bounding box center [924, 278] width 260 height 154
click at [855, 201] on textarea "Cust Care/CMT" at bounding box center [924, 278] width 260 height 154
click at [923, 201] on textarea "Cust Care deliver to CMT" at bounding box center [924, 278] width 260 height 154
type textarea "Cust Care deliver to CMT for process"
click at [1049, 32] on button "Close" at bounding box center [1044, 41] width 19 height 19
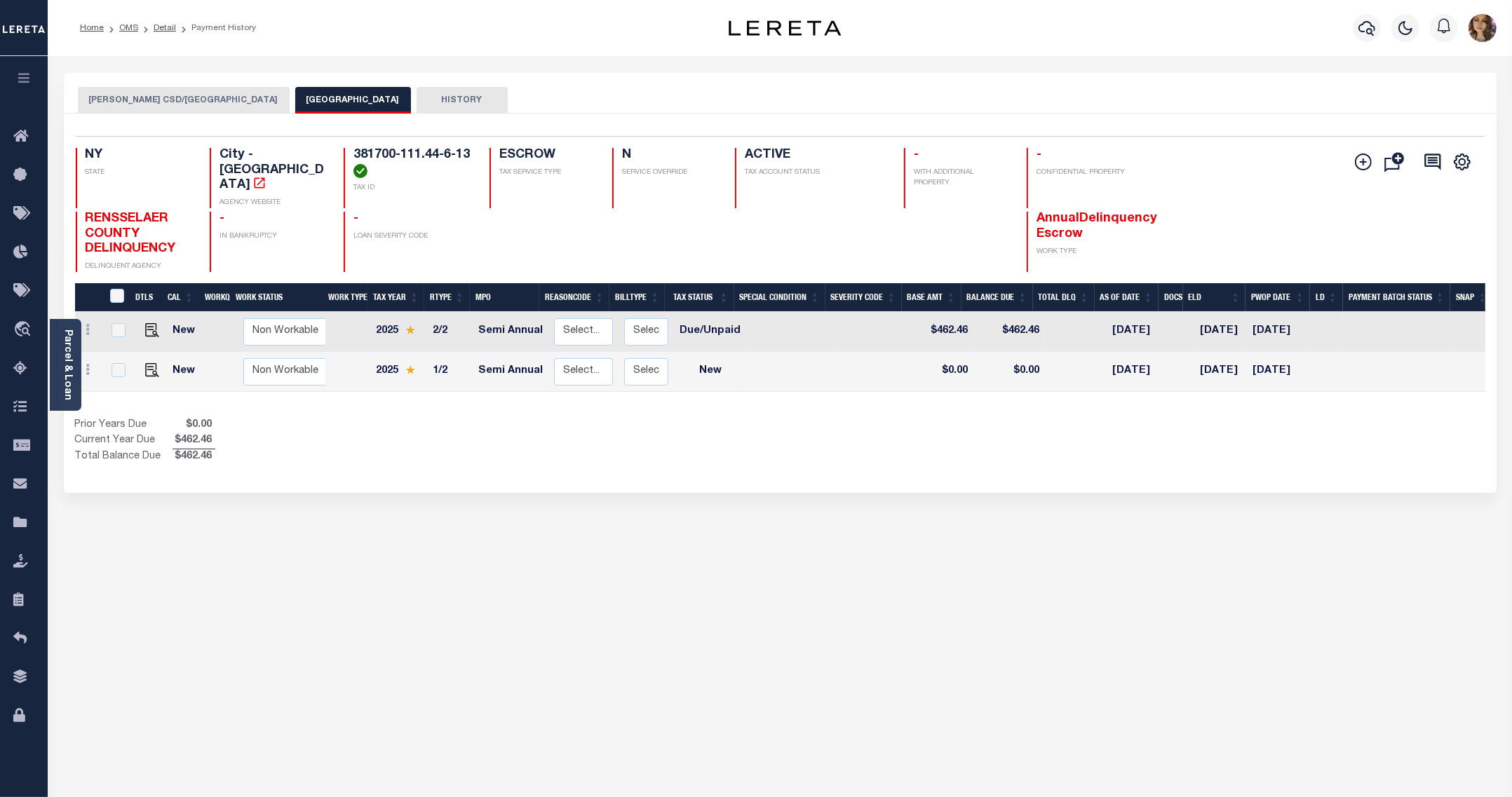
click at [892, 720] on div "TROY CSD/TROY CITY TROY CITY HISTORY Selected 2" at bounding box center [779, 468] width 1453 height 791
click at [83, 324] on span "Order Management System" at bounding box center [128, 329] width 171 height 38
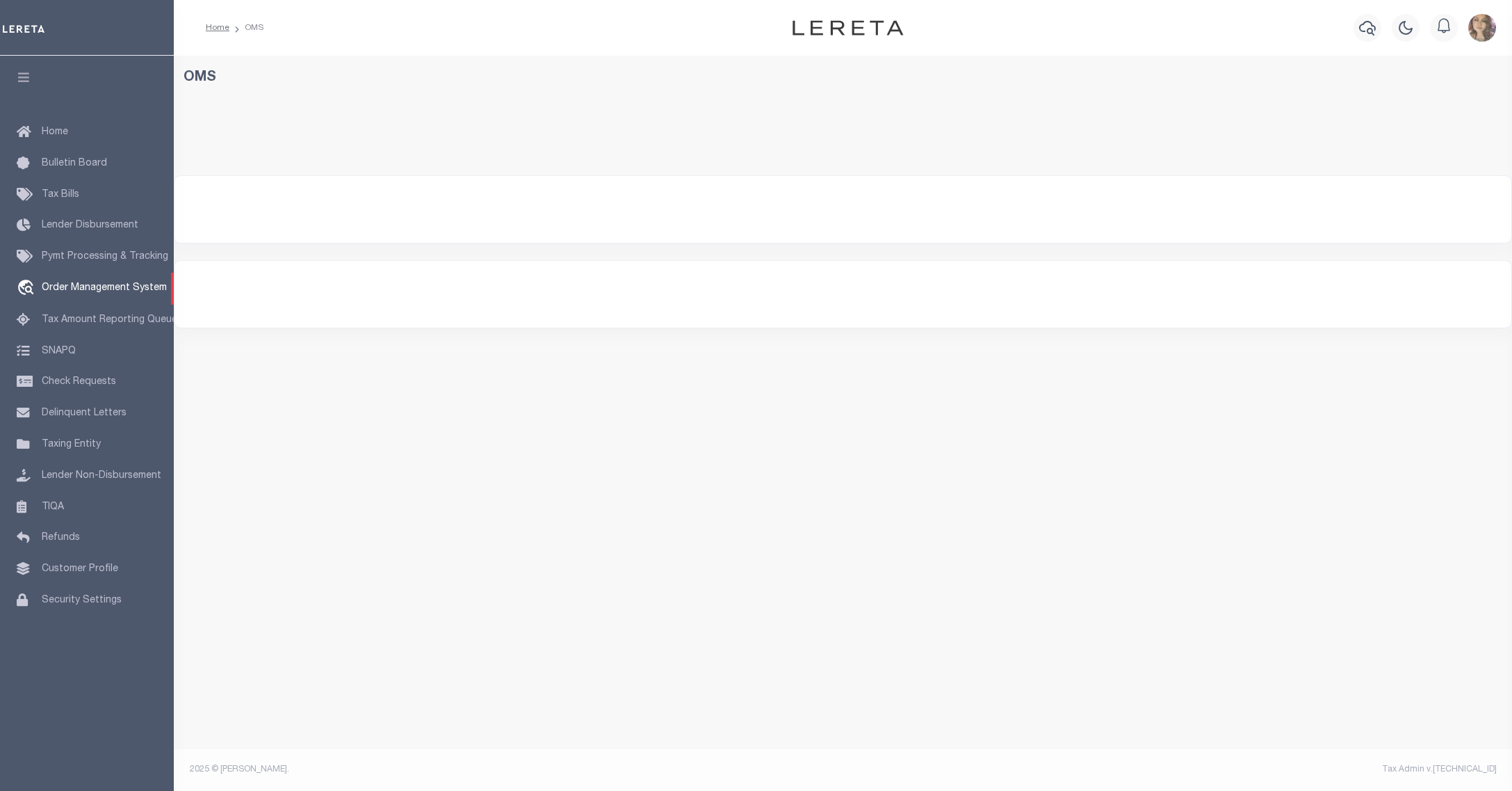
select select "200"
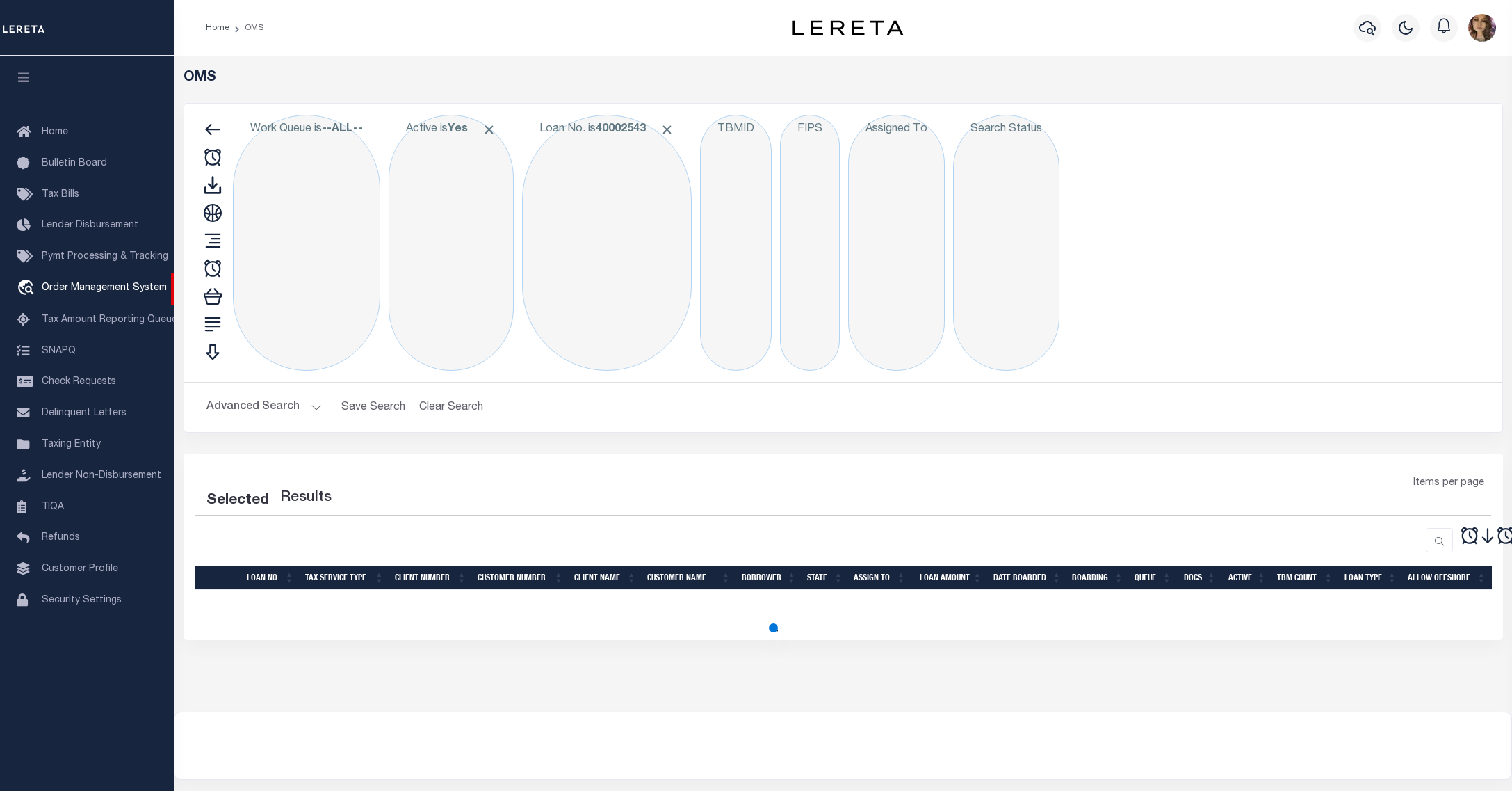
select select "200"
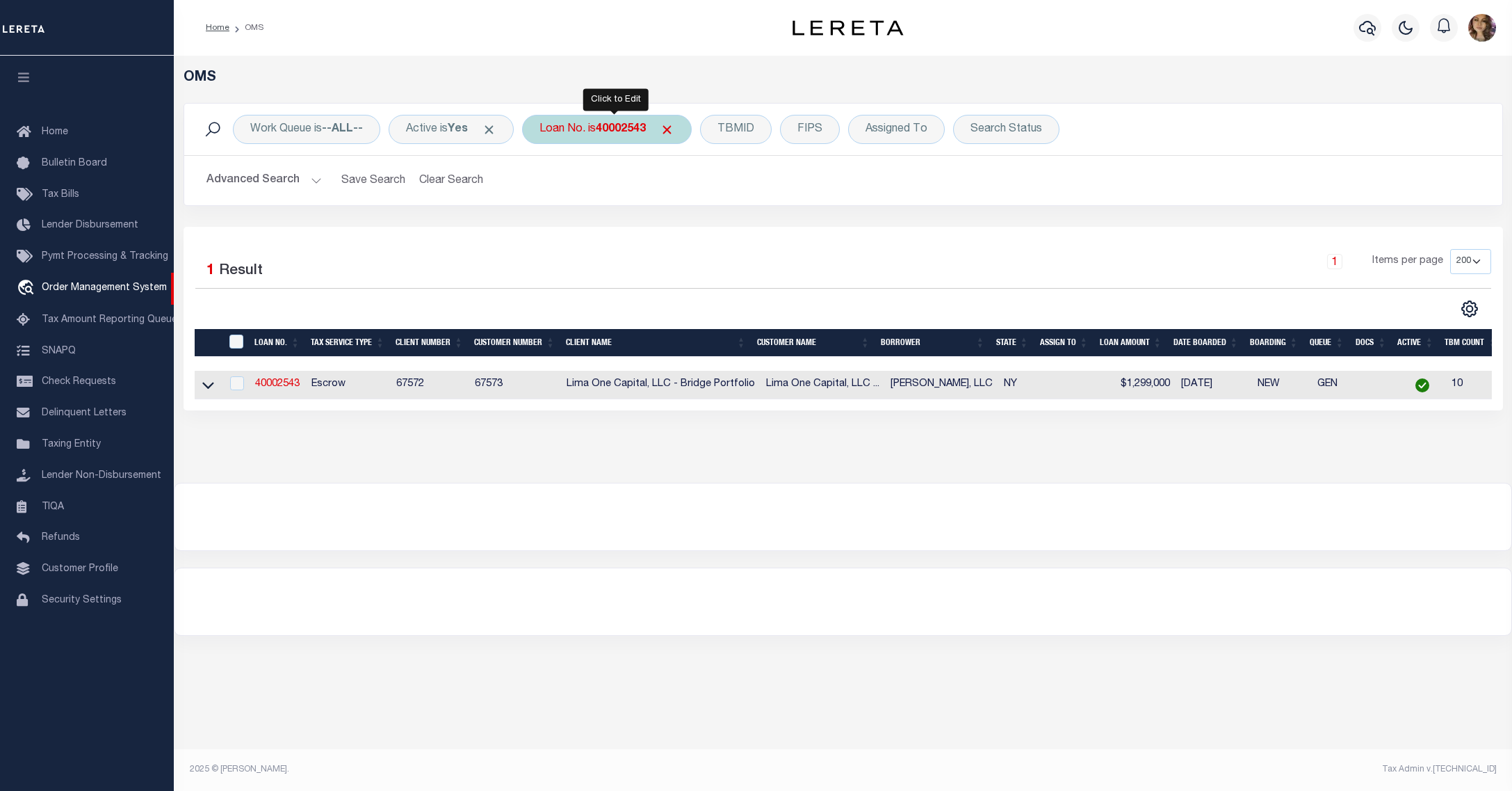
click at [612, 130] on b "40002543" at bounding box center [621, 129] width 50 height 11
type input "107819"
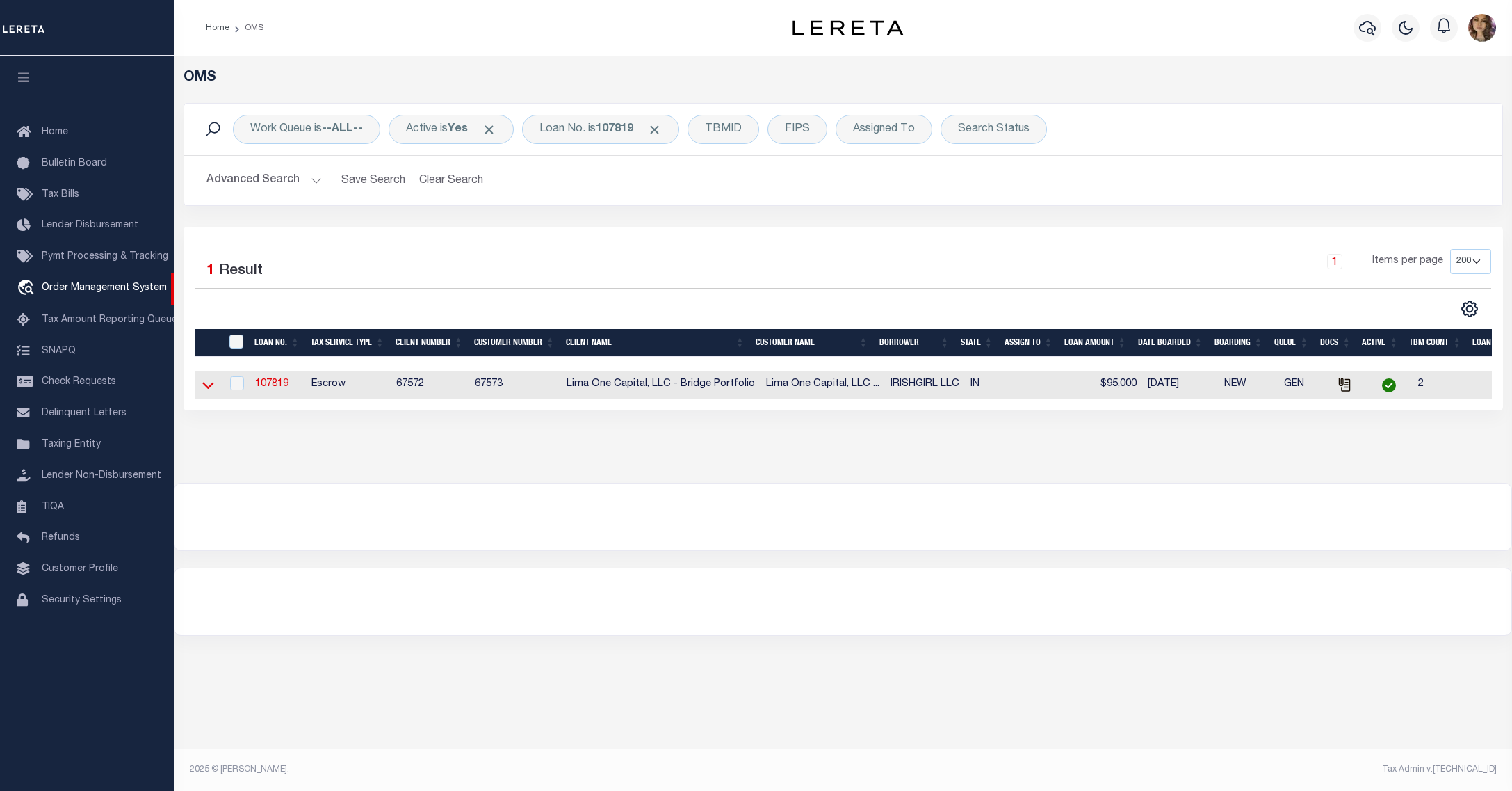
click at [212, 387] on icon at bounding box center [208, 386] width 12 height 7
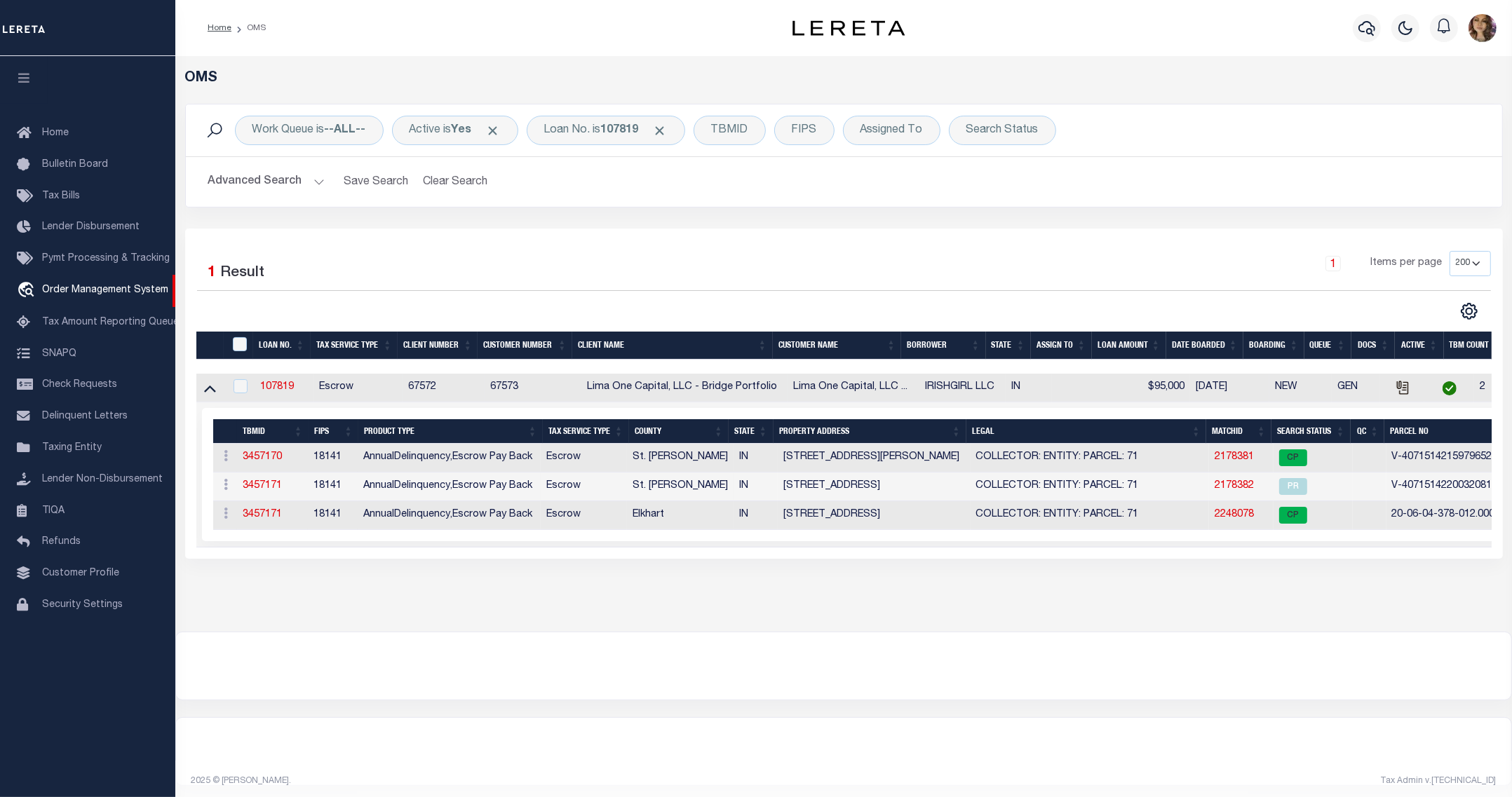
click at [481, 784] on footer "2025 © [PERSON_NAME]. Tax Admin v.[TECHNICAL_ID]" at bounding box center [844, 781] width 1337 height 42
click at [664, 743] on div at bounding box center [844, 751] width 1335 height 67
click at [639, 124] on b "107819" at bounding box center [620, 130] width 38 height 11
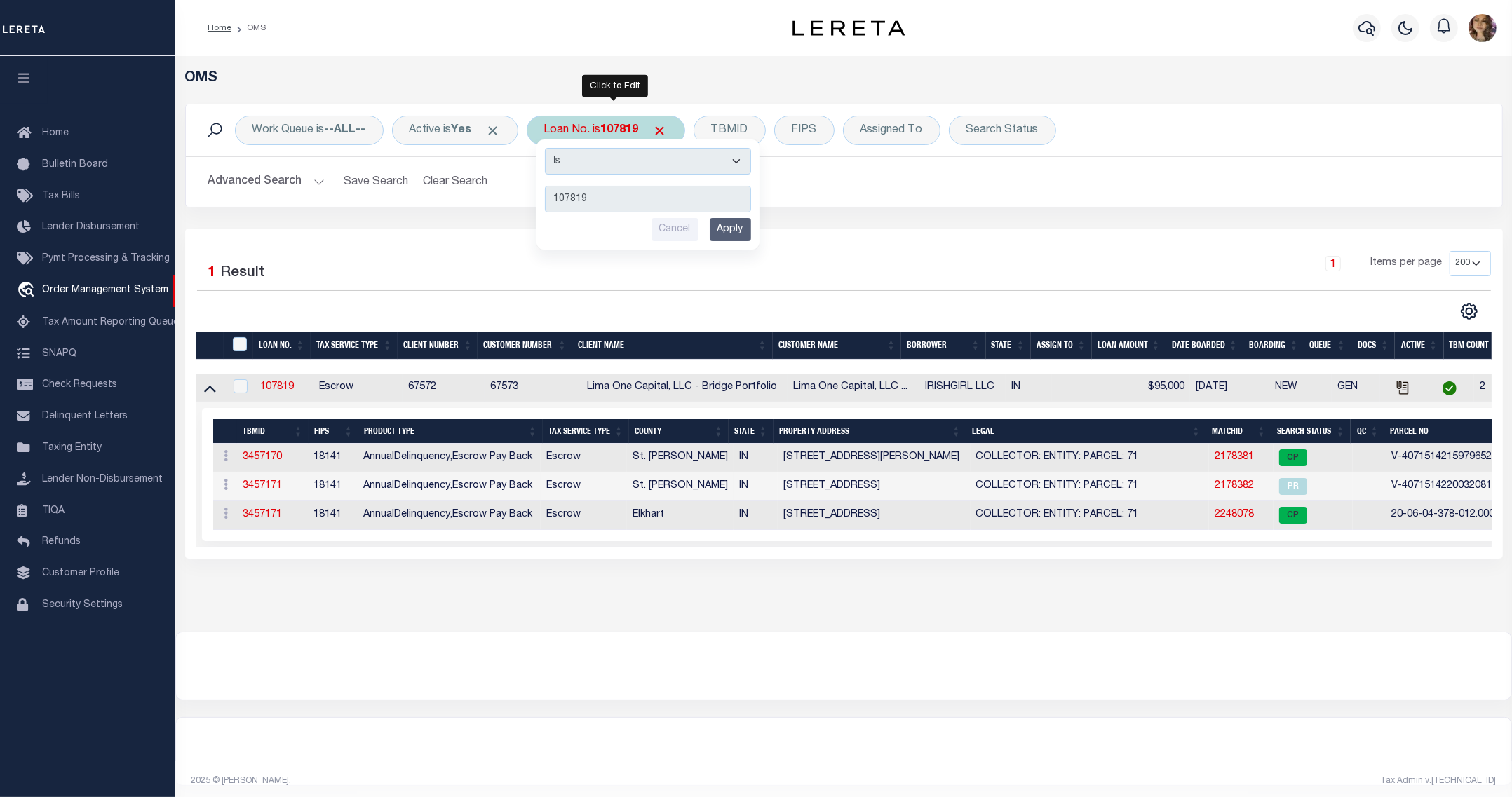
type input "40002543"
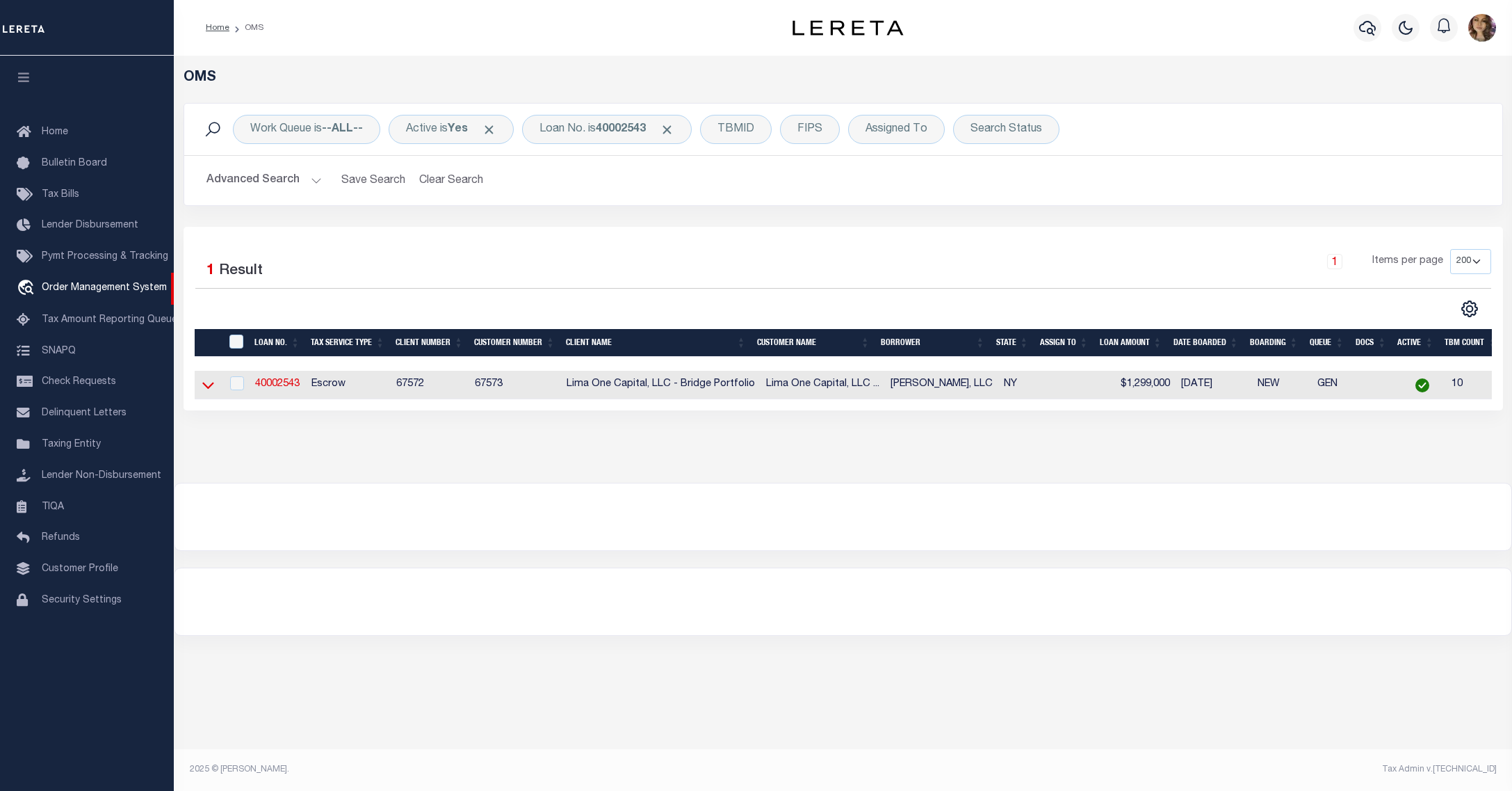
click at [209, 390] on icon at bounding box center [208, 386] width 12 height 7
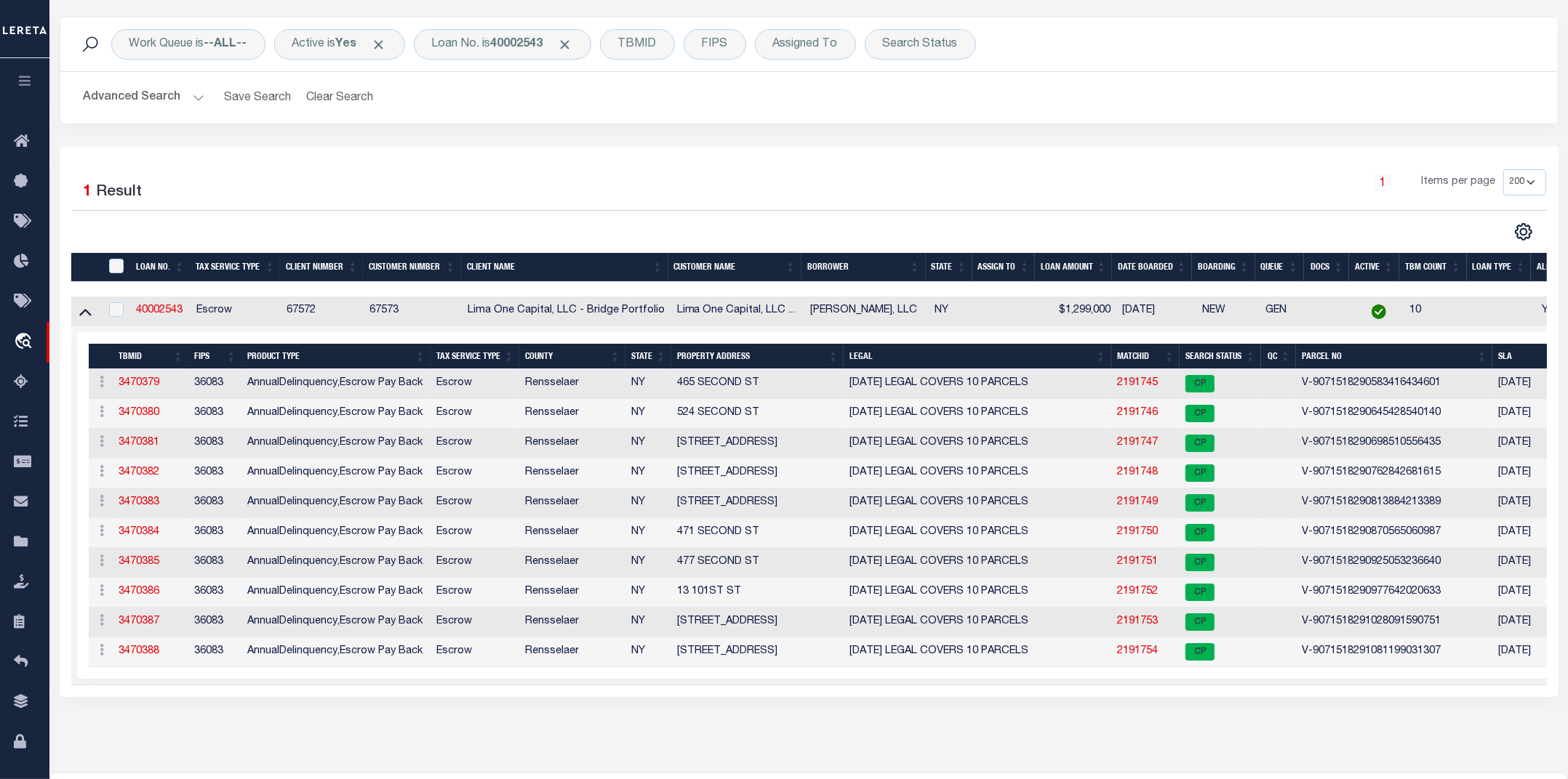
click at [666, 765] on div "OMS Work Queue is --ALL-- Active is Yes Loan No. is 40002543 TBMID FIPS Assigne…" at bounding box center [808, 370] width 1518 height 806
click at [1142, 381] on link "2191745" at bounding box center [1137, 383] width 41 height 11
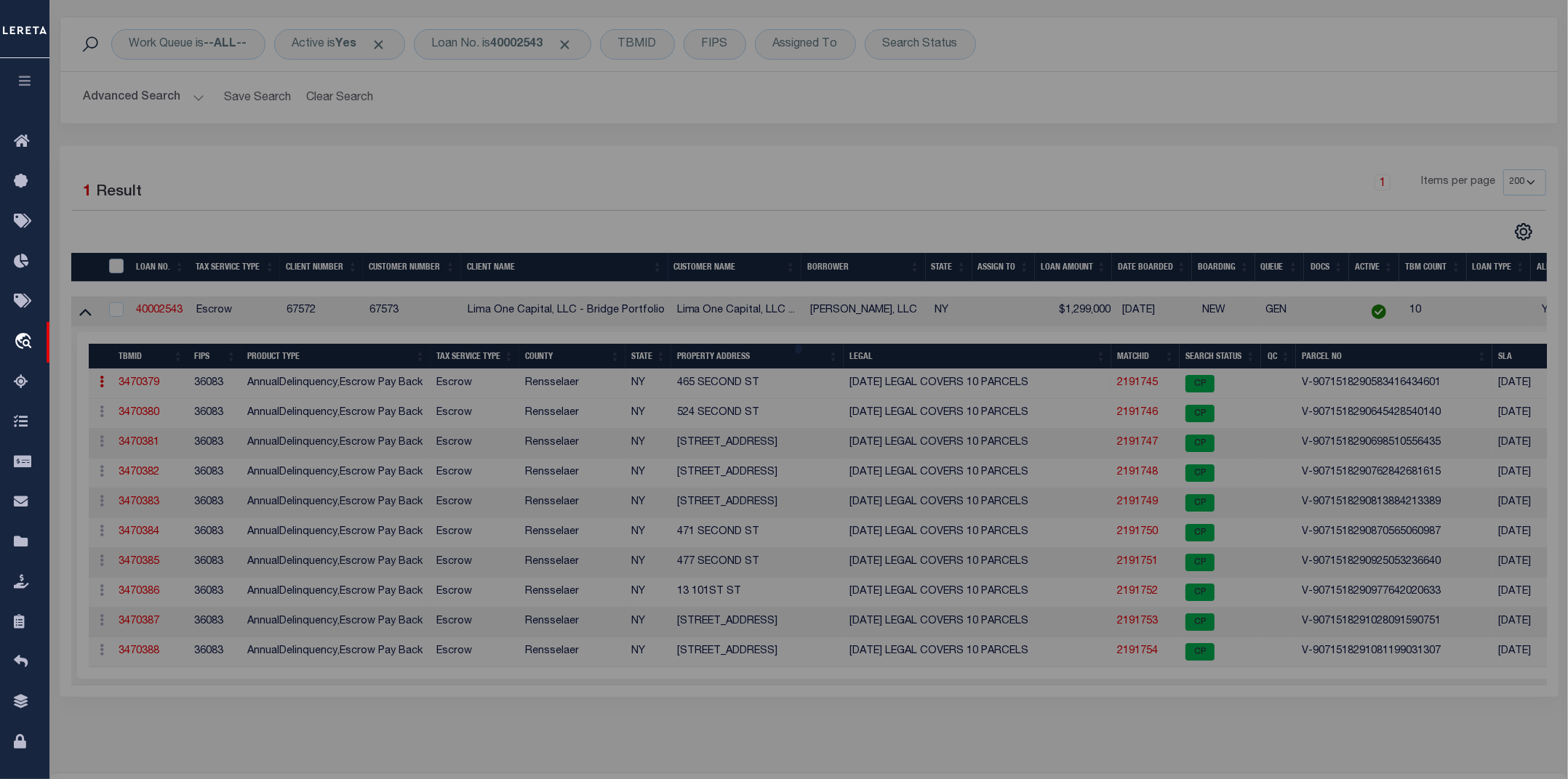
checkbox input "false"
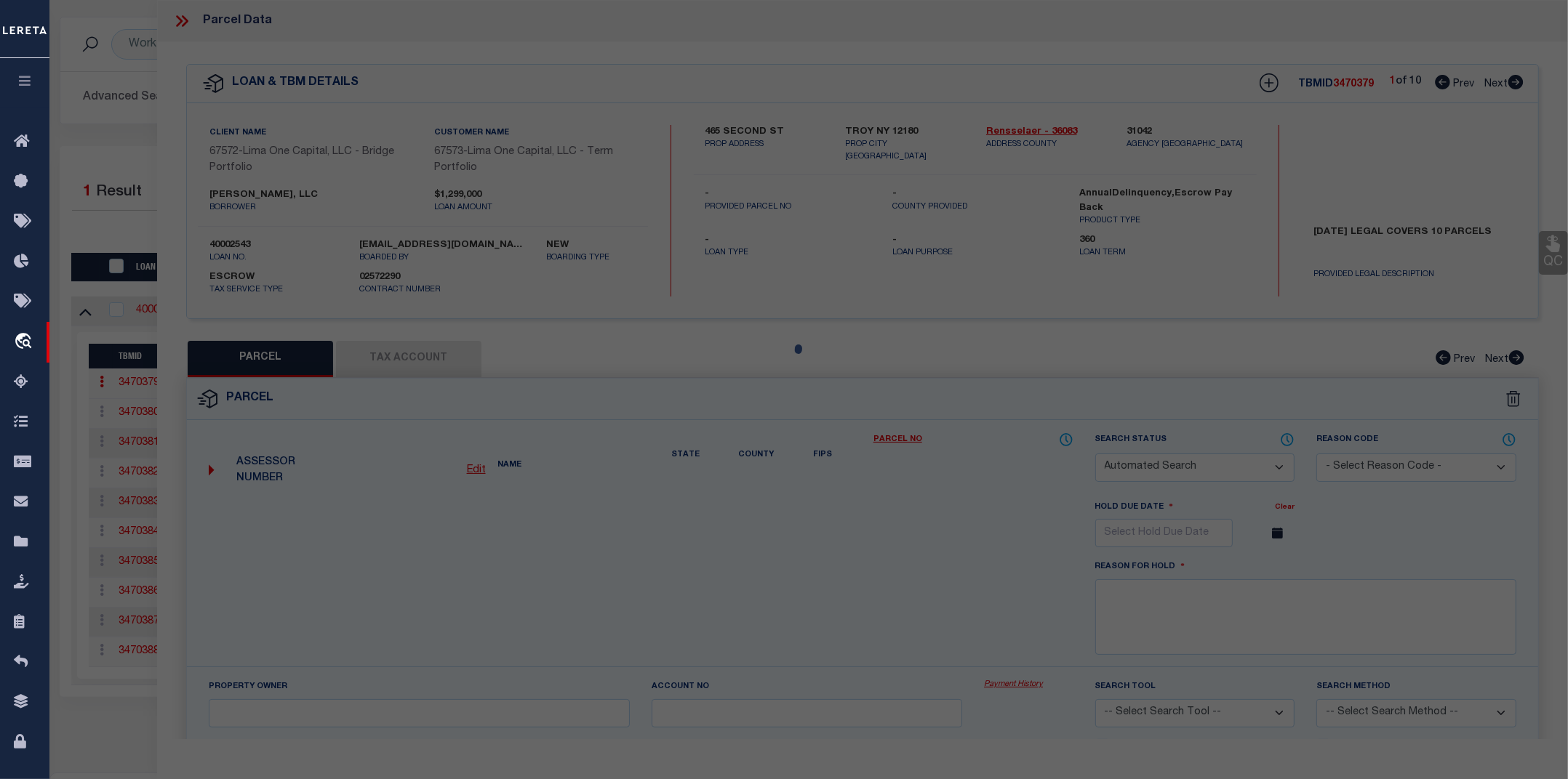
select select "CP"
select select "AGW"
select select
type input "465 SECOND ST"
checkbox input "false"
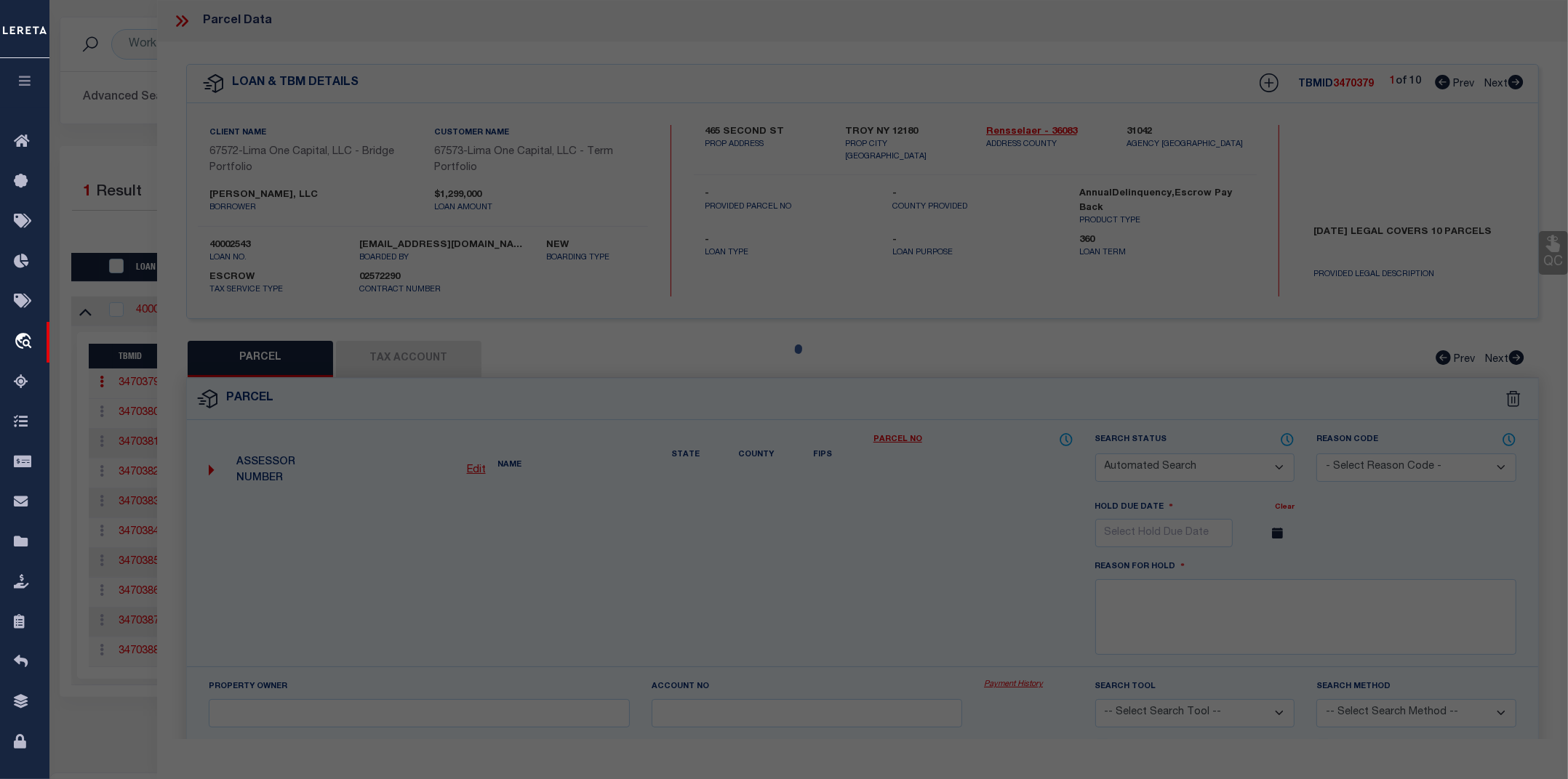
type input "TROY NY 12180"
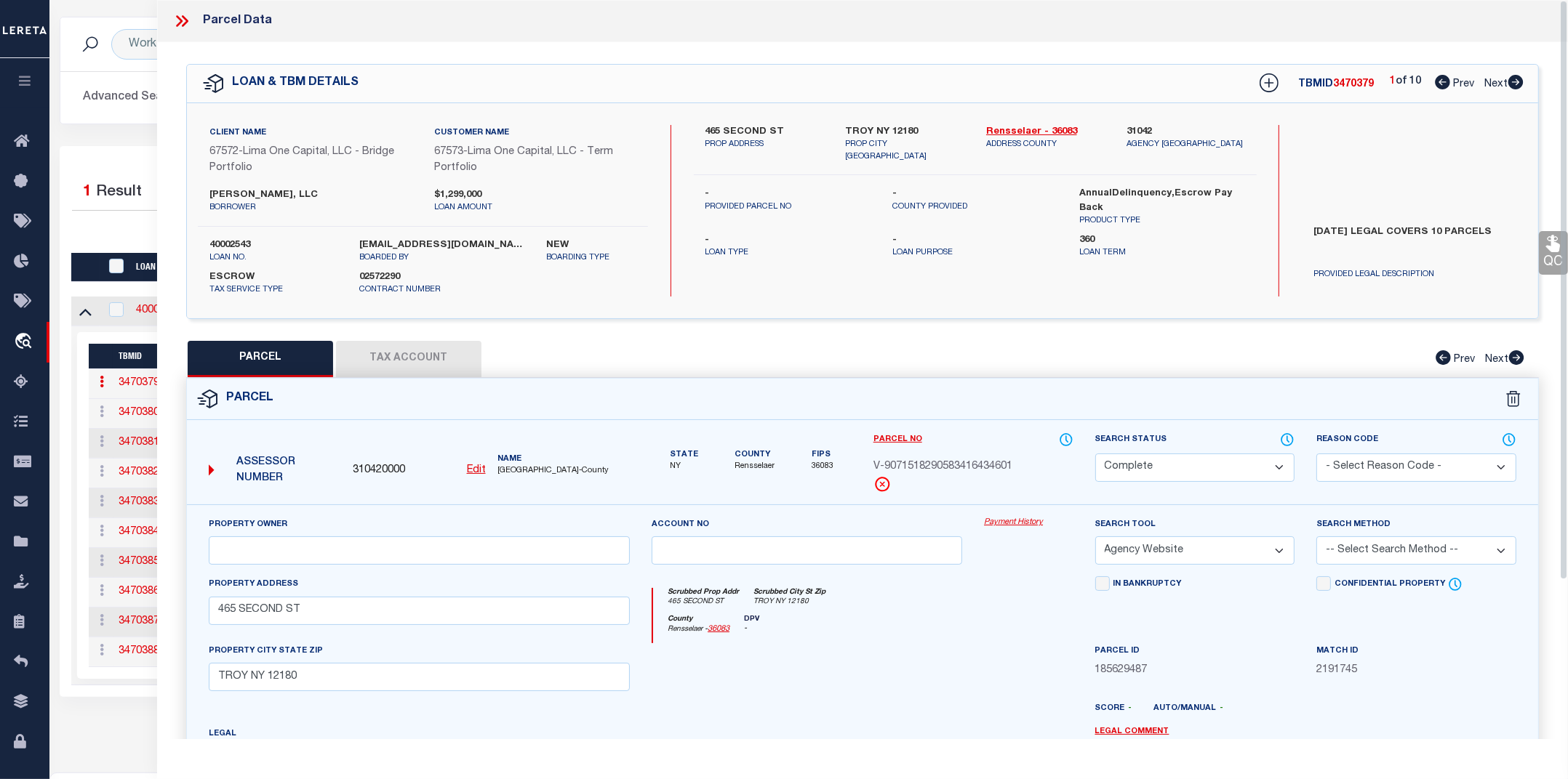
click at [1009, 525] on link "Payment History" at bounding box center [1027, 523] width 88 height 12
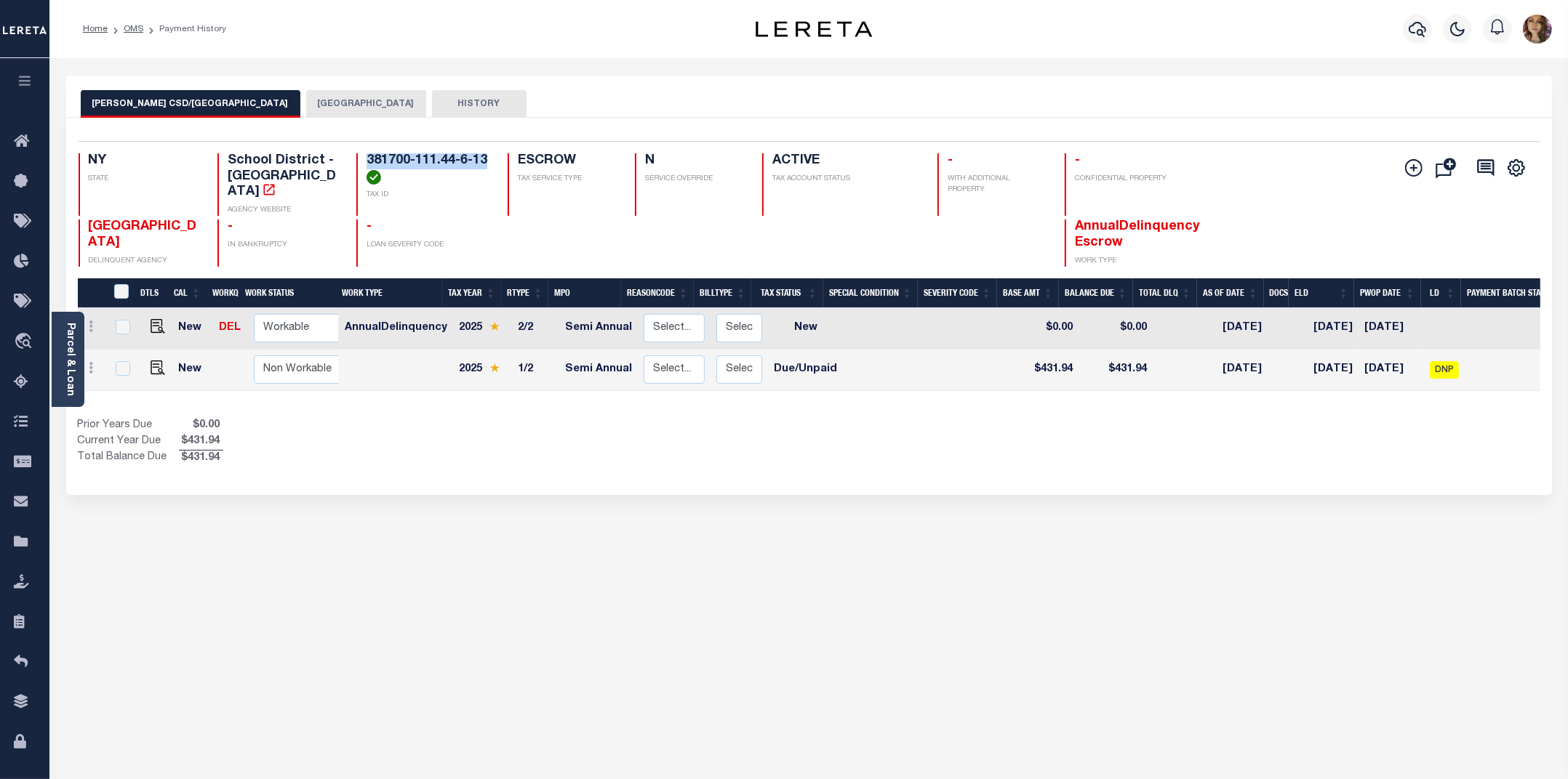
drag, startPoint x: 489, startPoint y: 158, endPoint x: 366, endPoint y: 168, distance: 123.4
click at [367, 168] on h4 "381700-111.44-6-13" at bounding box center [429, 169] width 123 height 32
copy h4 "381700-111.44-6-13"
click at [306, 95] on button "[GEOGRAPHIC_DATA]" at bounding box center [366, 104] width 120 height 28
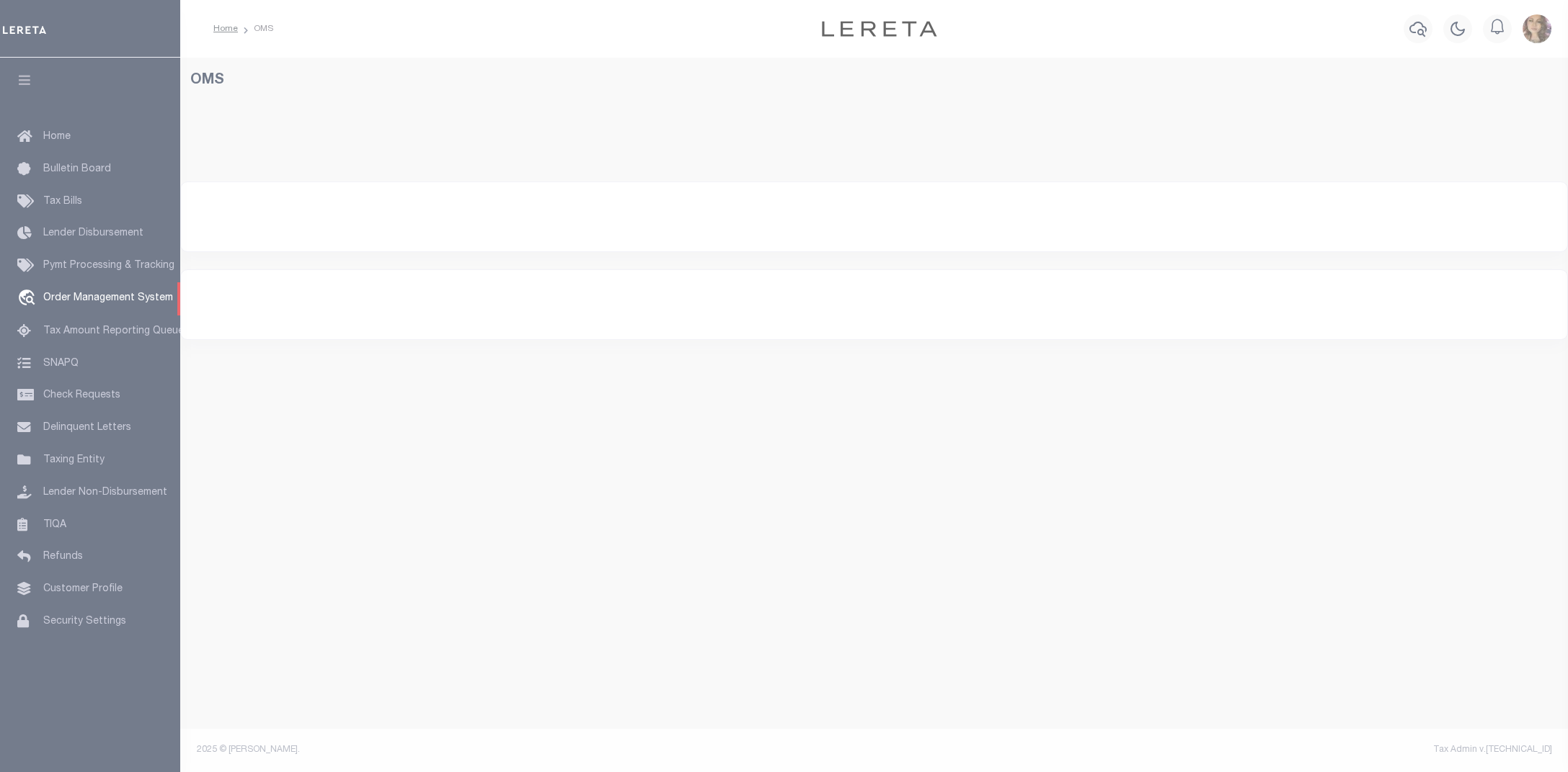
select select "200"
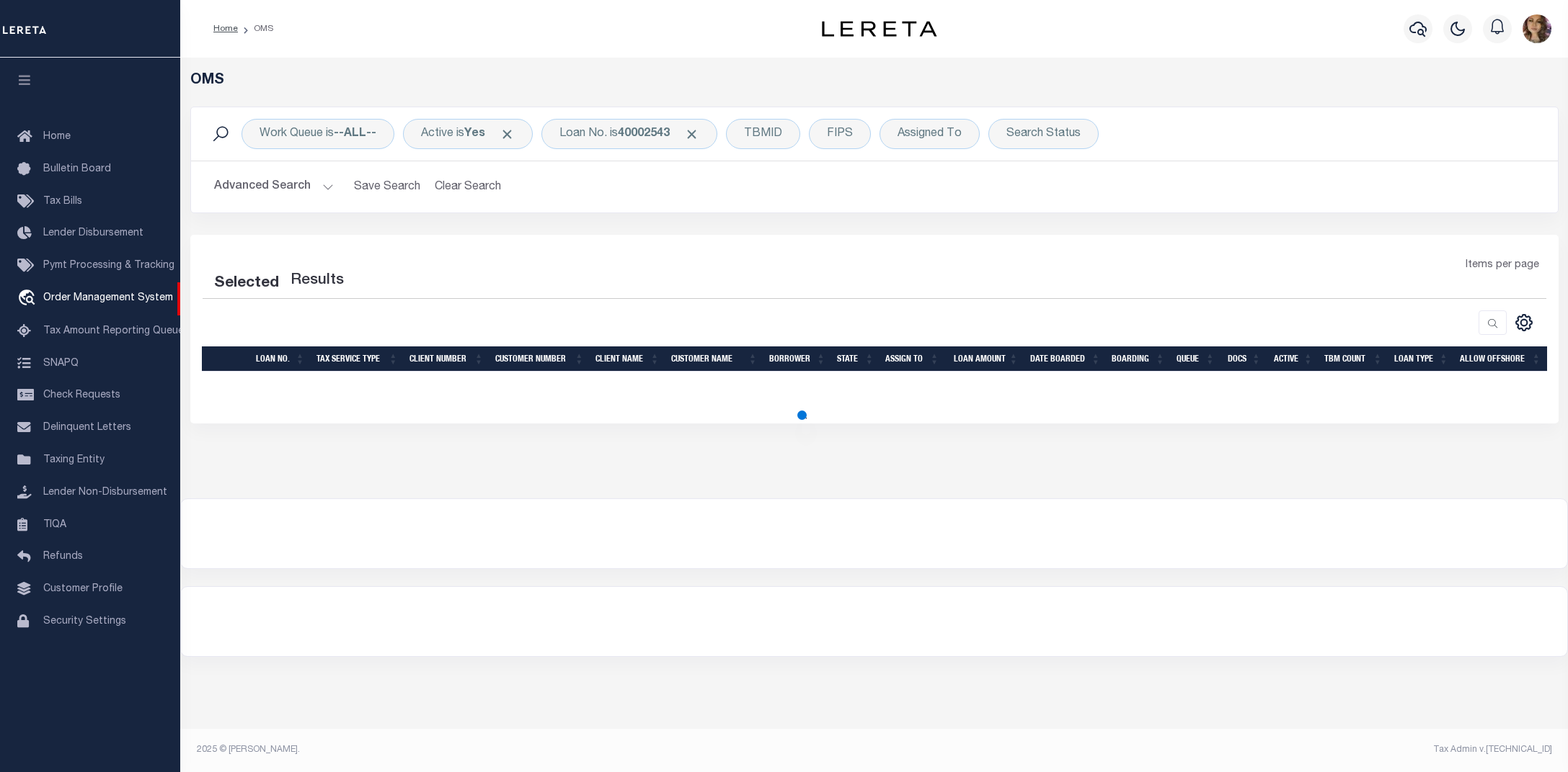
select select "200"
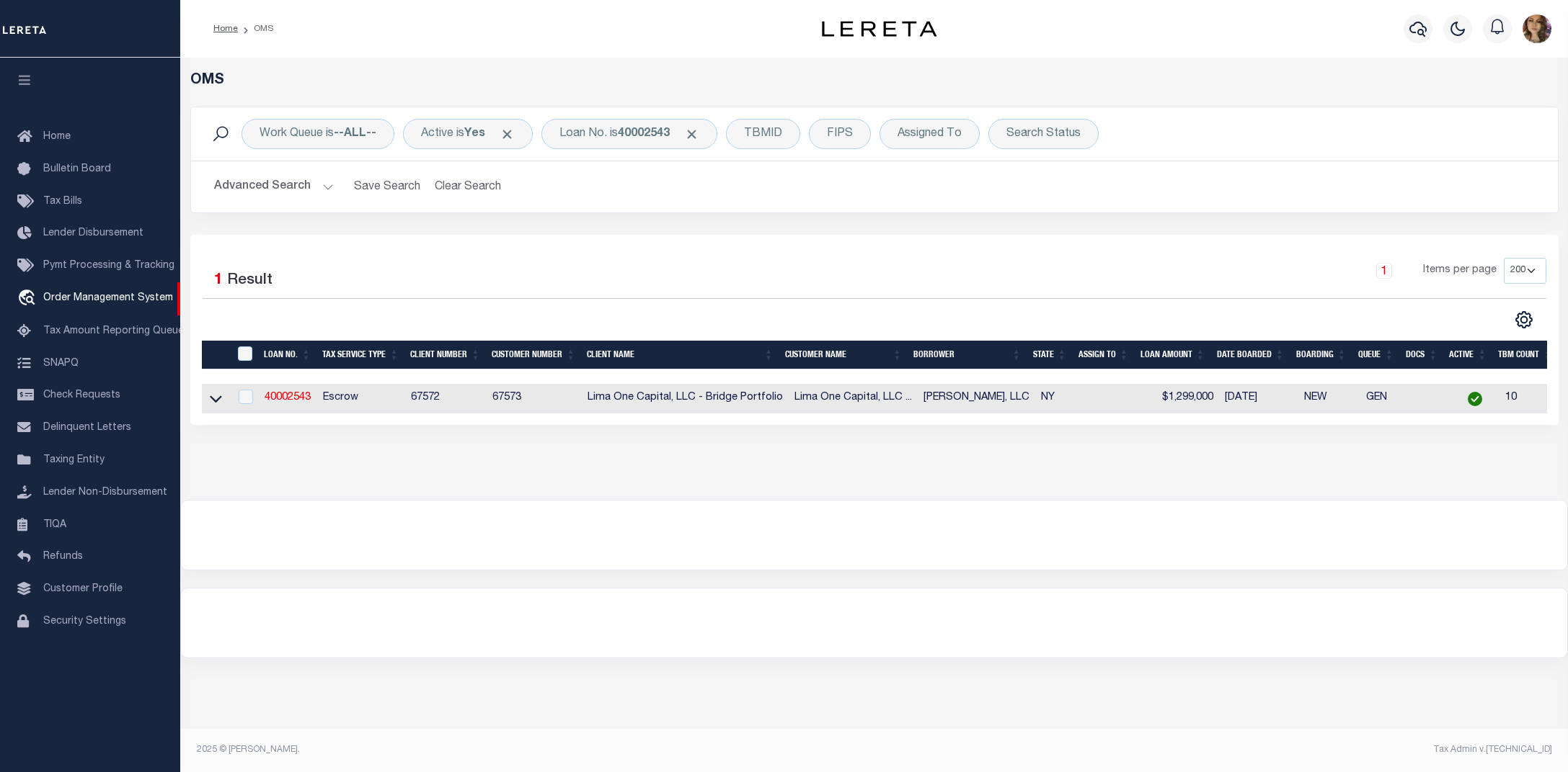
click at [923, 256] on div "Selected 1 Result 1 Items per page 10 25 50 100 200" at bounding box center [875, 330] width 1368 height 191
click at [213, 404] on icon at bounding box center [216, 398] width 12 height 15
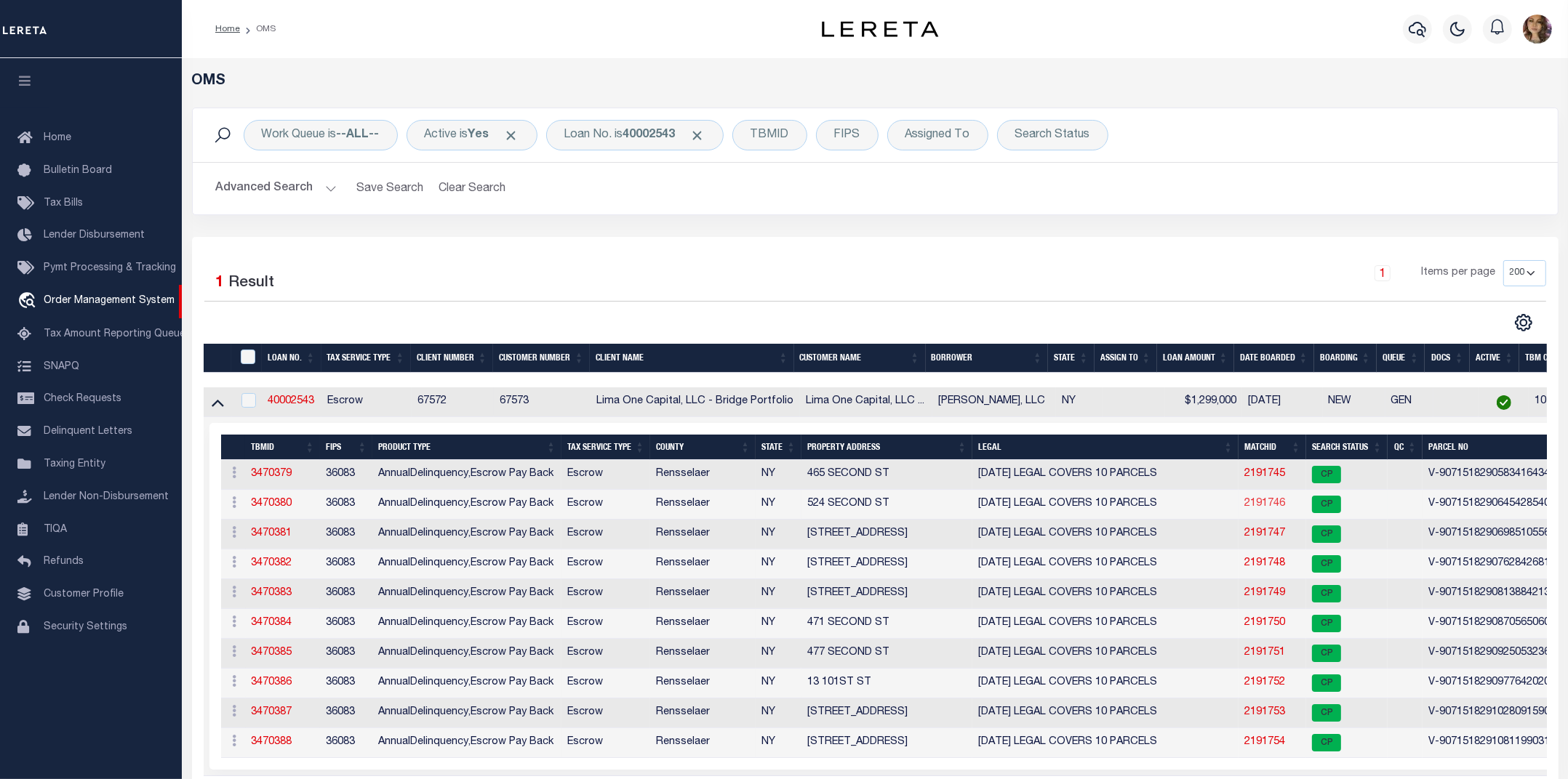
click at [1264, 504] on link "2191746" at bounding box center [1264, 504] width 41 height 11
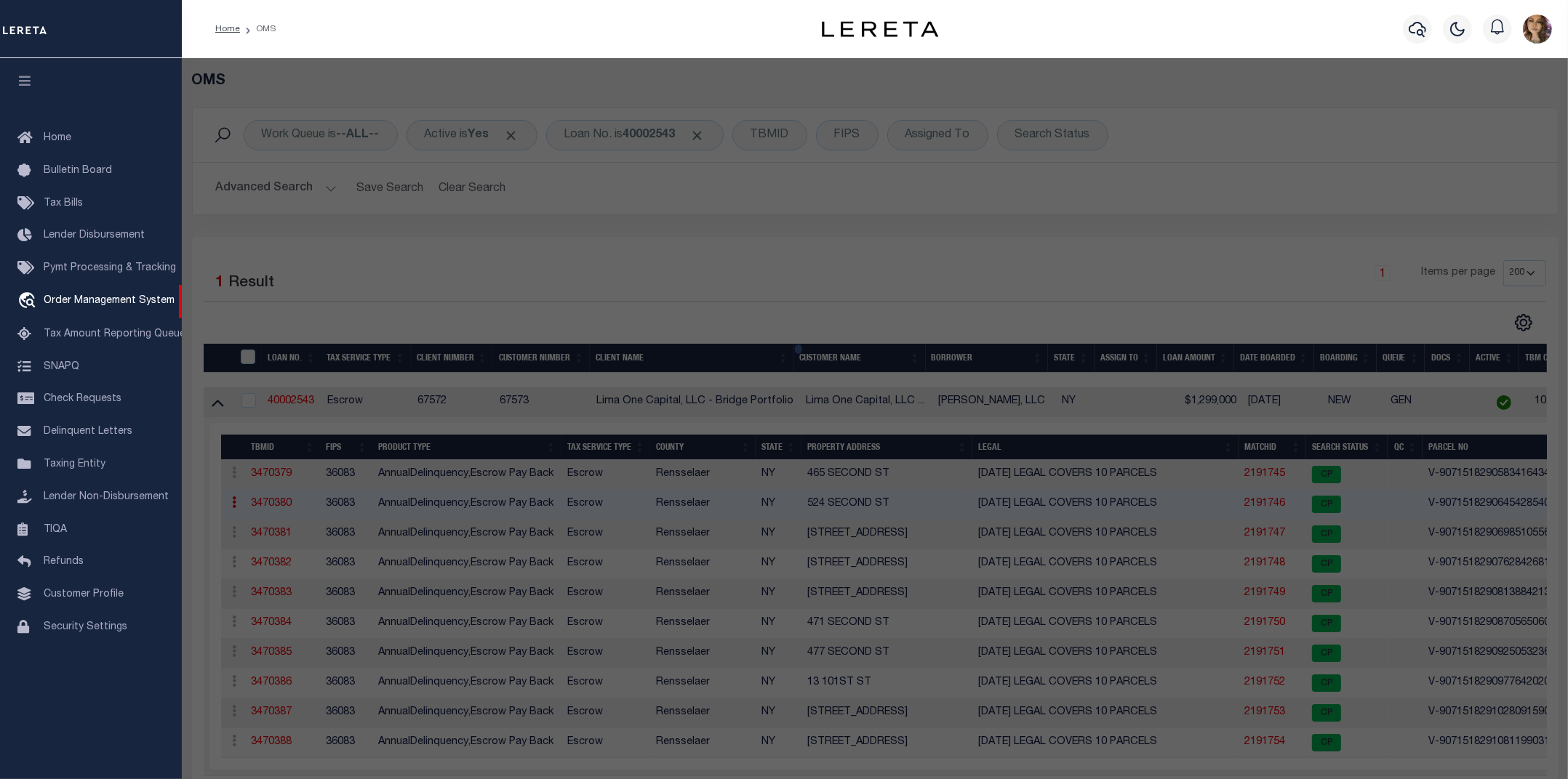
select select "AS"
select select
checkbox input "false"
select select "CP"
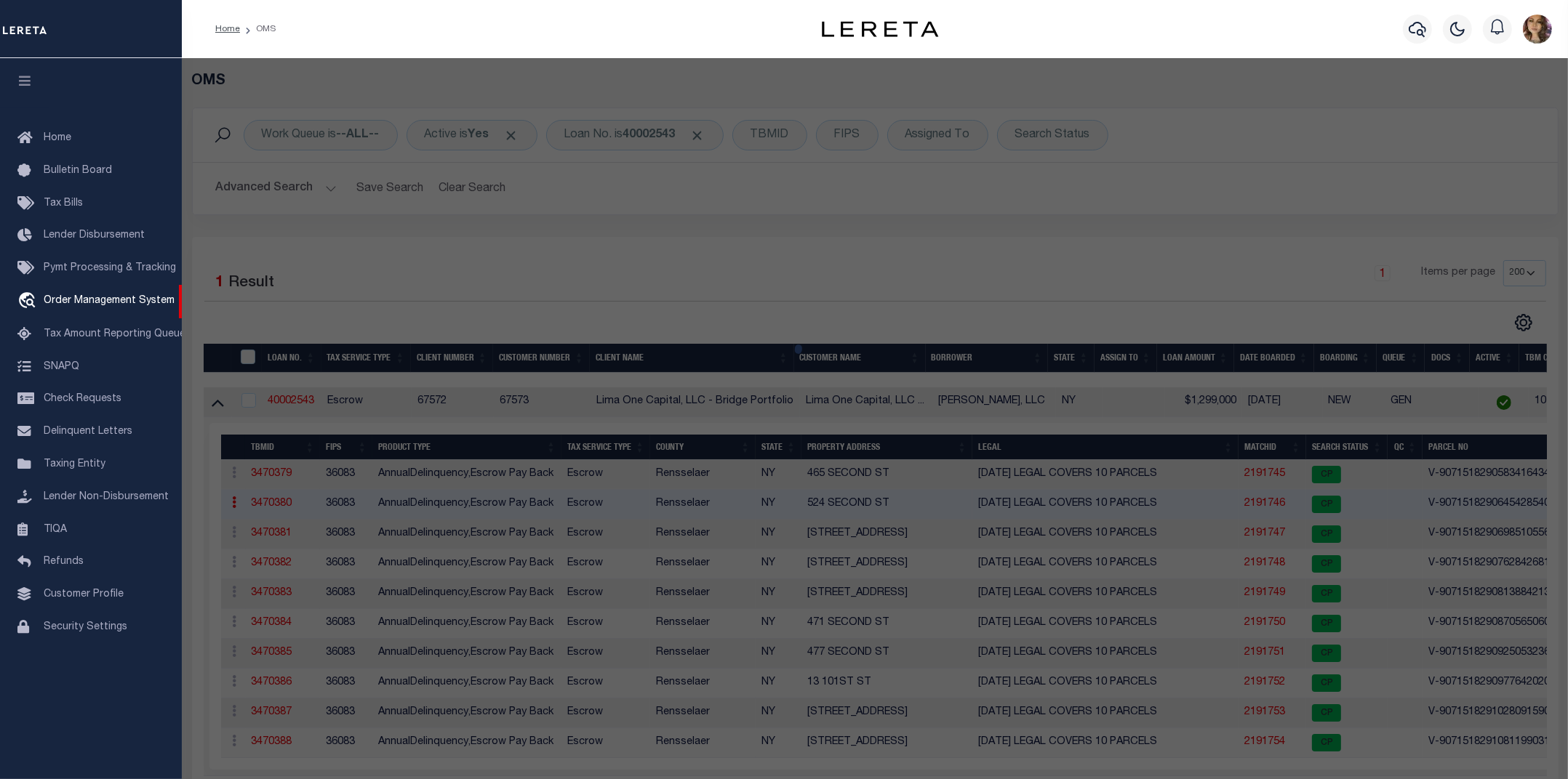
select select "AGW"
select select
type input "524 SECOND ST"
checkbox input "false"
type input "TROY NY 12180"
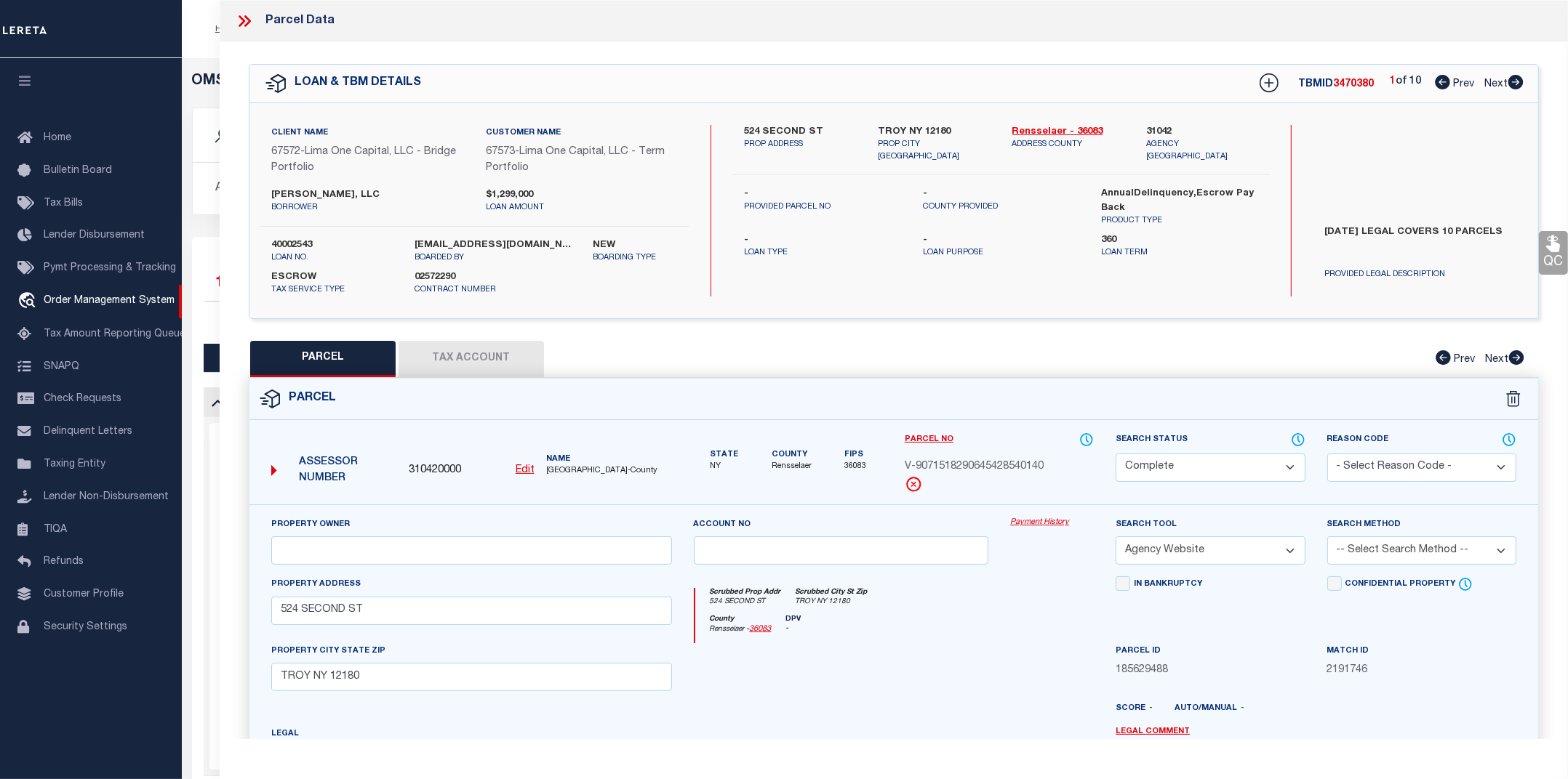
click at [1045, 523] on link "Payment History" at bounding box center [1051, 523] width 84 height 12
click at [245, 24] on icon at bounding box center [243, 20] width 19 height 19
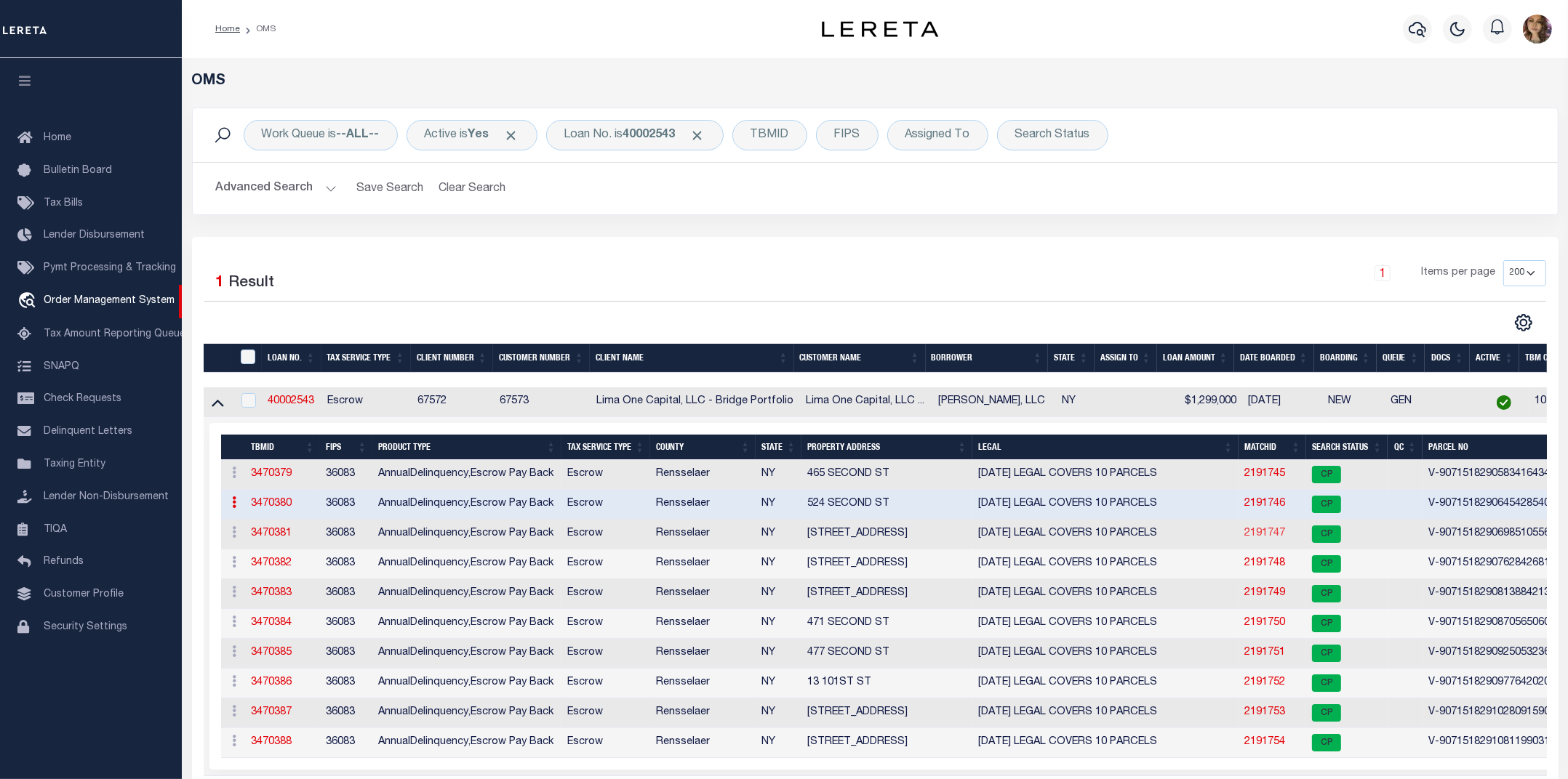
click at [1270, 538] on link "2191747" at bounding box center [1264, 533] width 41 height 11
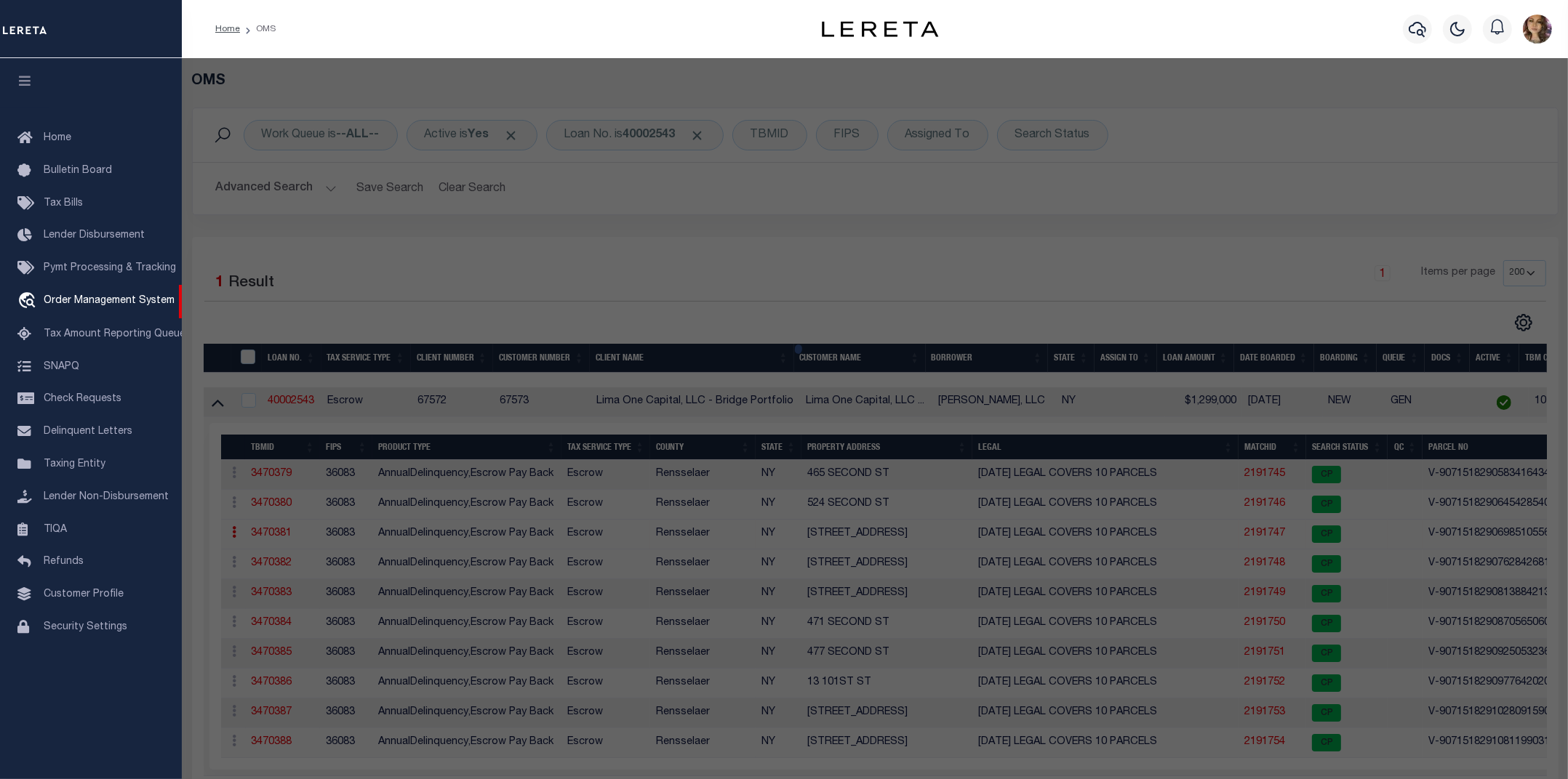
select select "AS"
select select
checkbox input "false"
select select "CP"
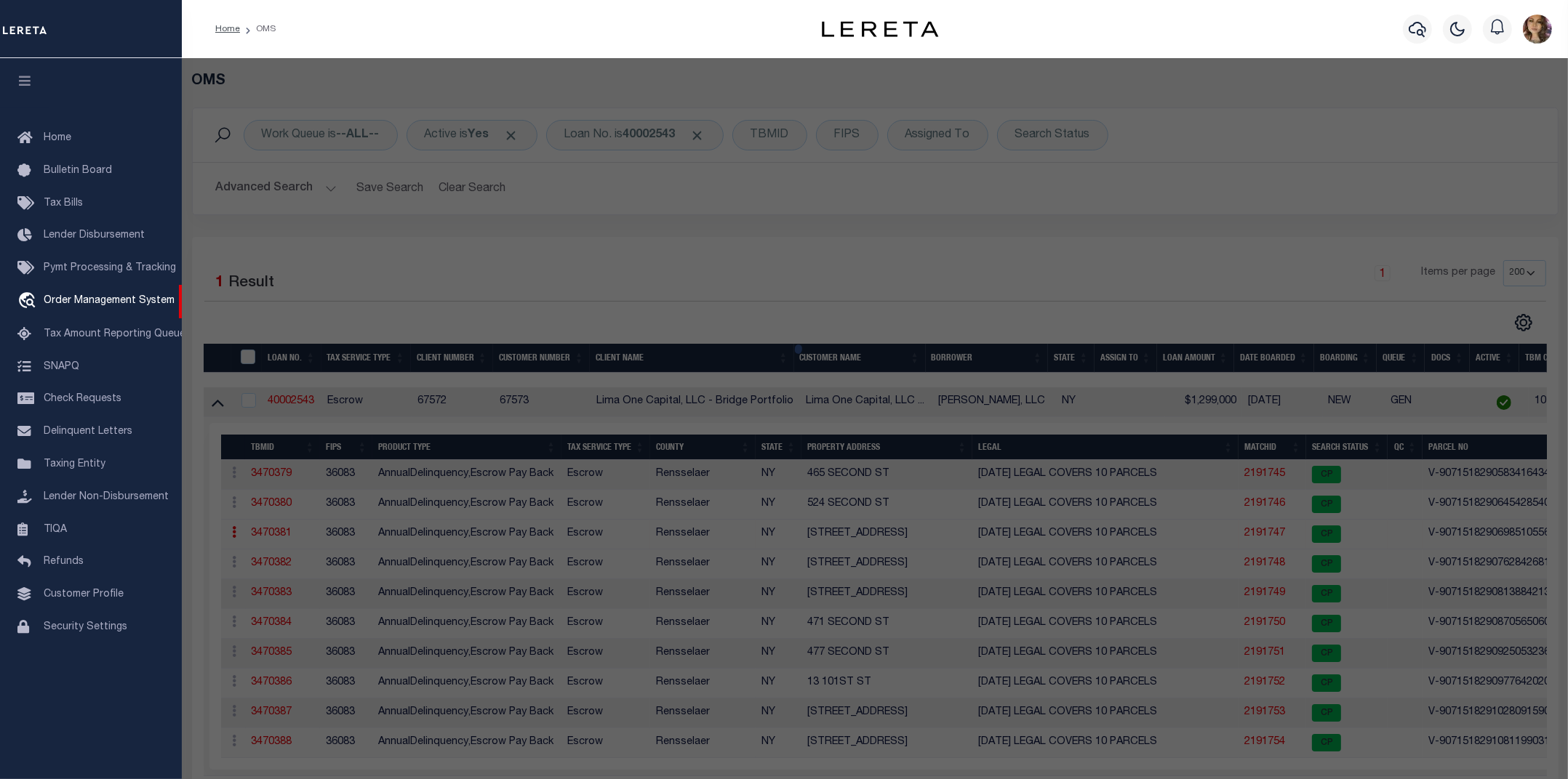
select select "AGW"
select select
type input "566 SECOND ST"
checkbox input "false"
type input "TROY NY 12180"
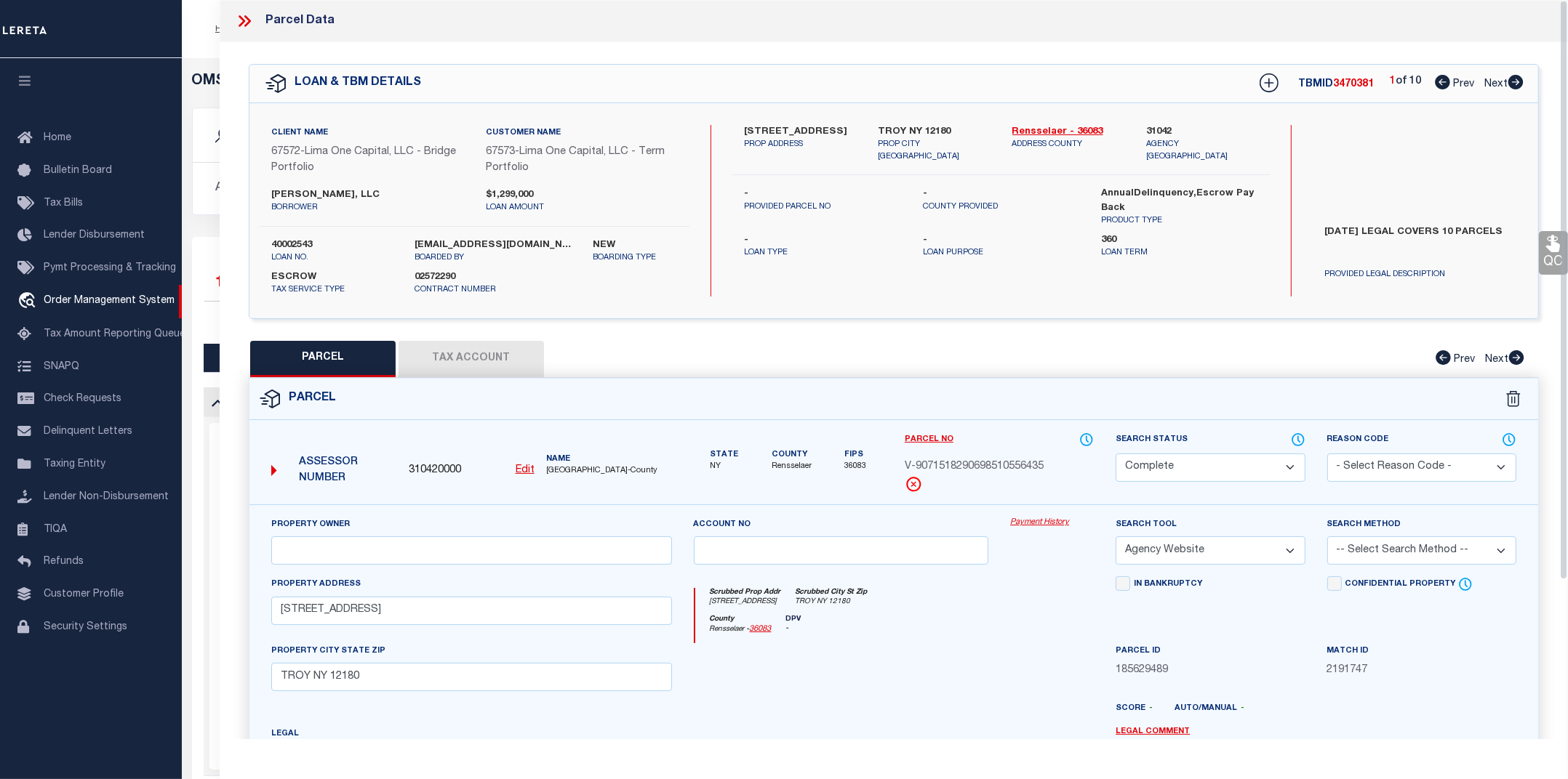
click at [1027, 526] on link "Payment History" at bounding box center [1051, 523] width 84 height 12
click at [244, 23] on icon at bounding box center [243, 20] width 19 height 19
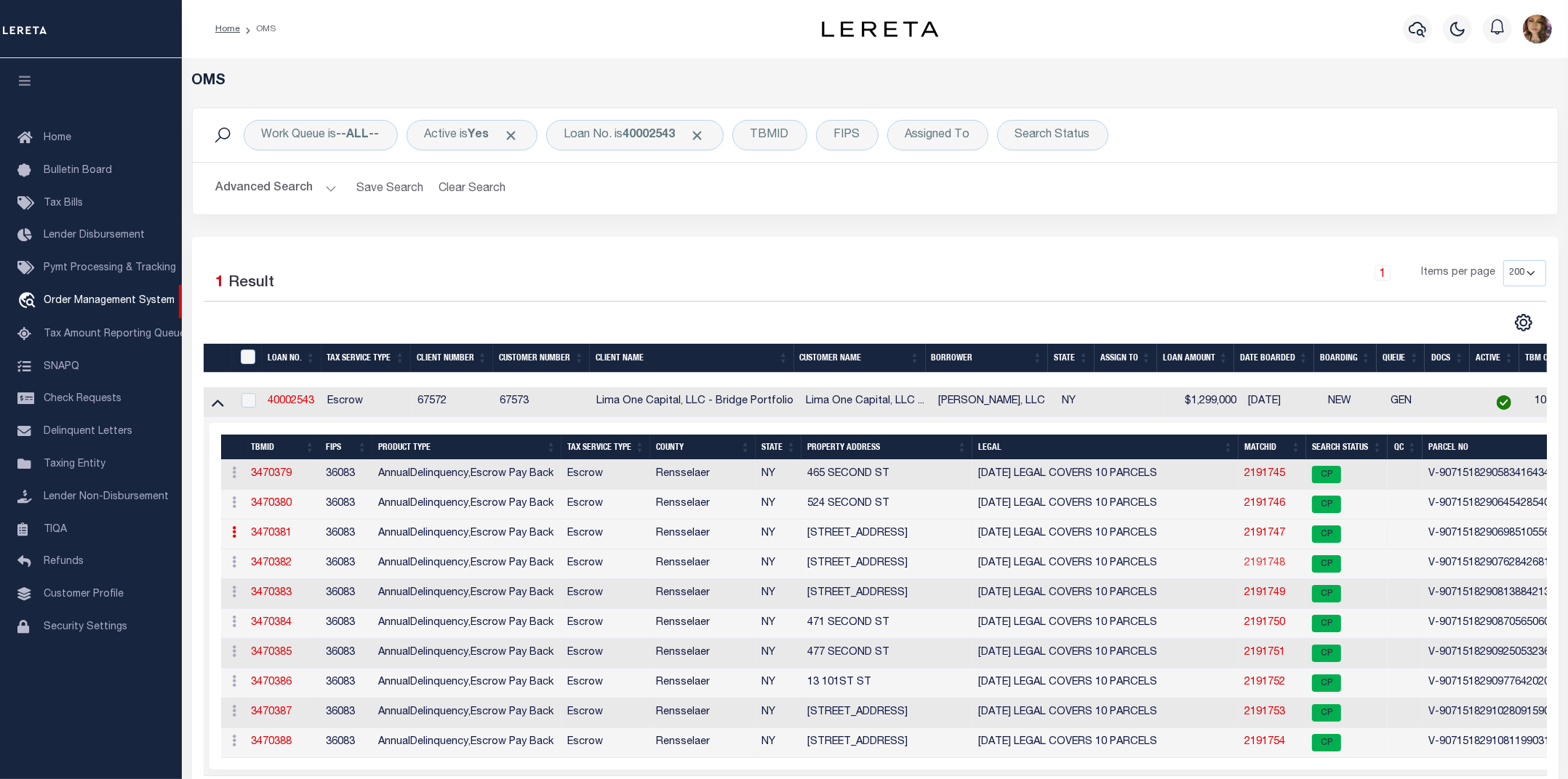
click at [1258, 568] on link "2191748" at bounding box center [1264, 563] width 41 height 11
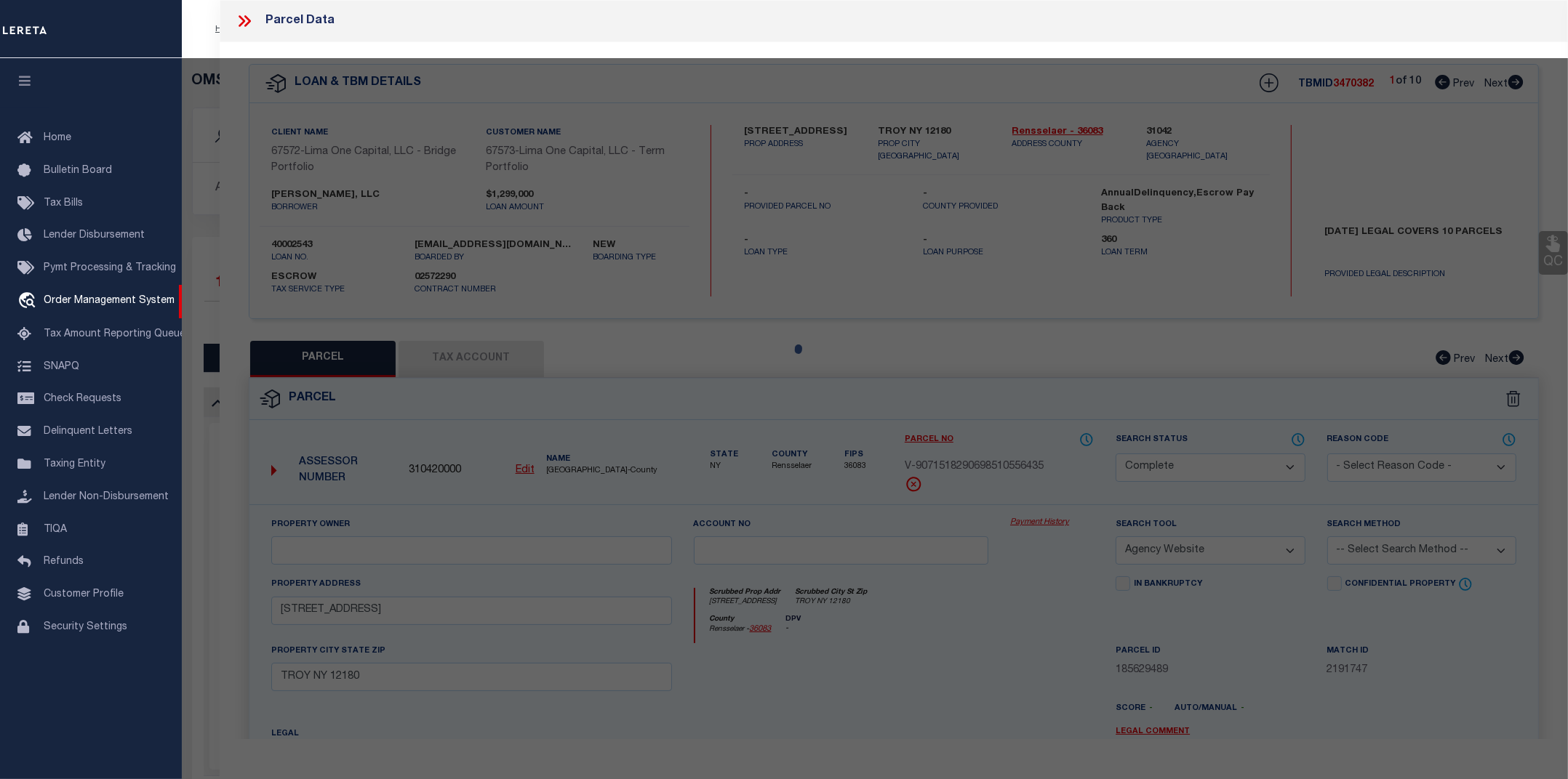
select select "AS"
select select
checkbox input "false"
select select "CP"
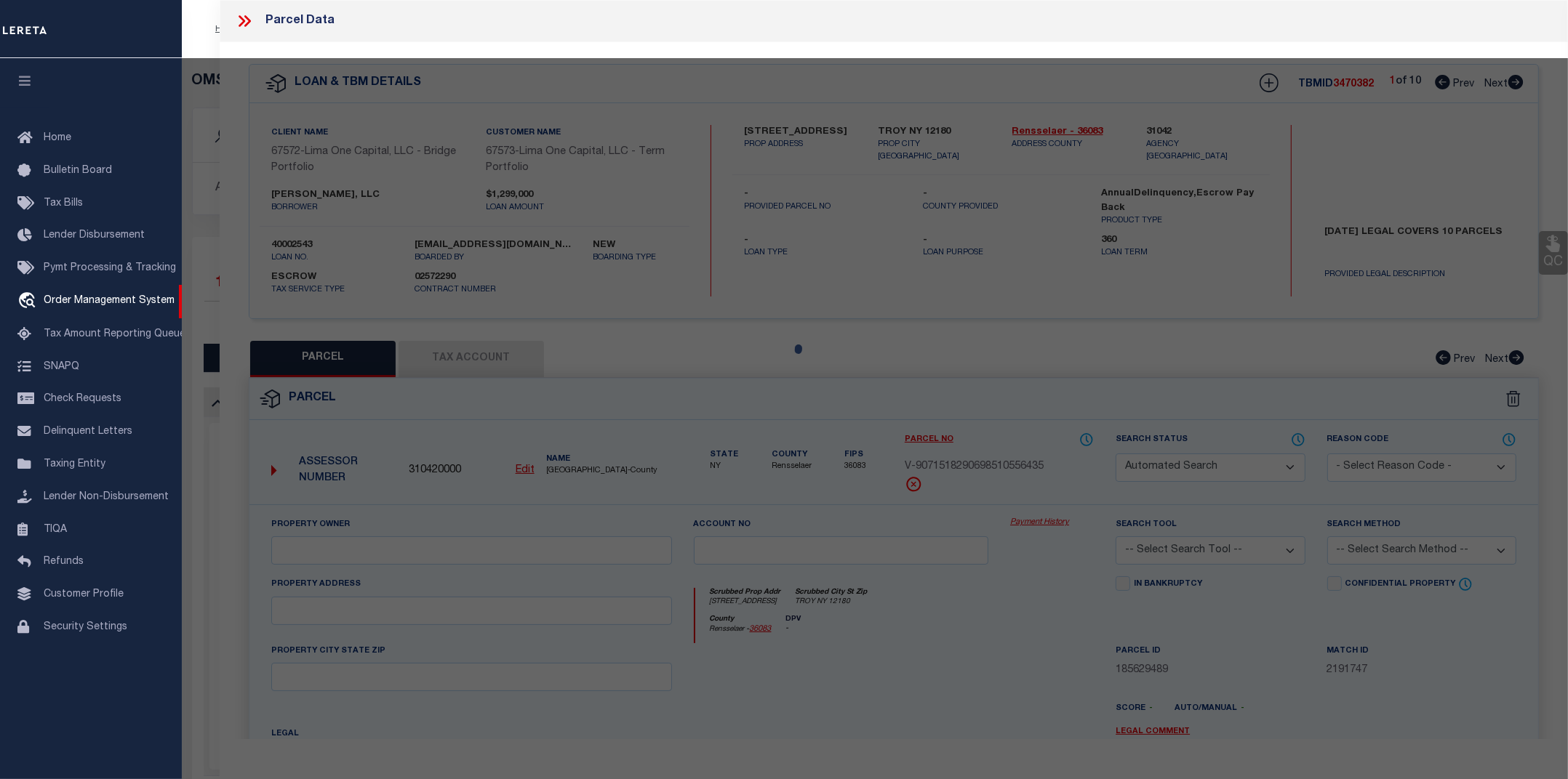
select select "AGW"
select select
type input "732 THIRD AVE"
checkbox input "false"
type input "TROY NY 12182"
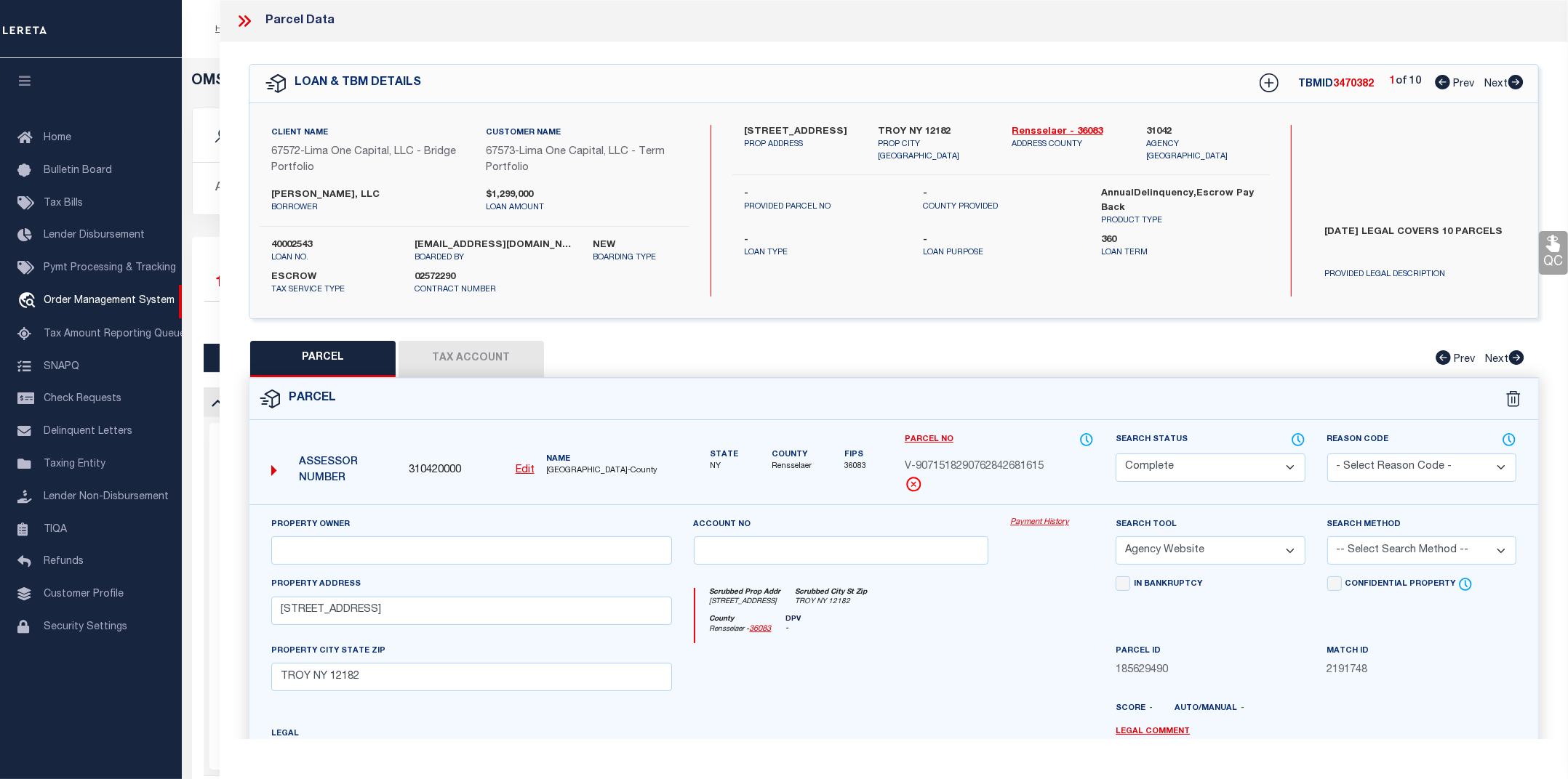
click at [1040, 522] on link "Payment History" at bounding box center [1051, 523] width 84 height 12
click at [246, 25] on icon at bounding box center [248, 21] width 6 height 11
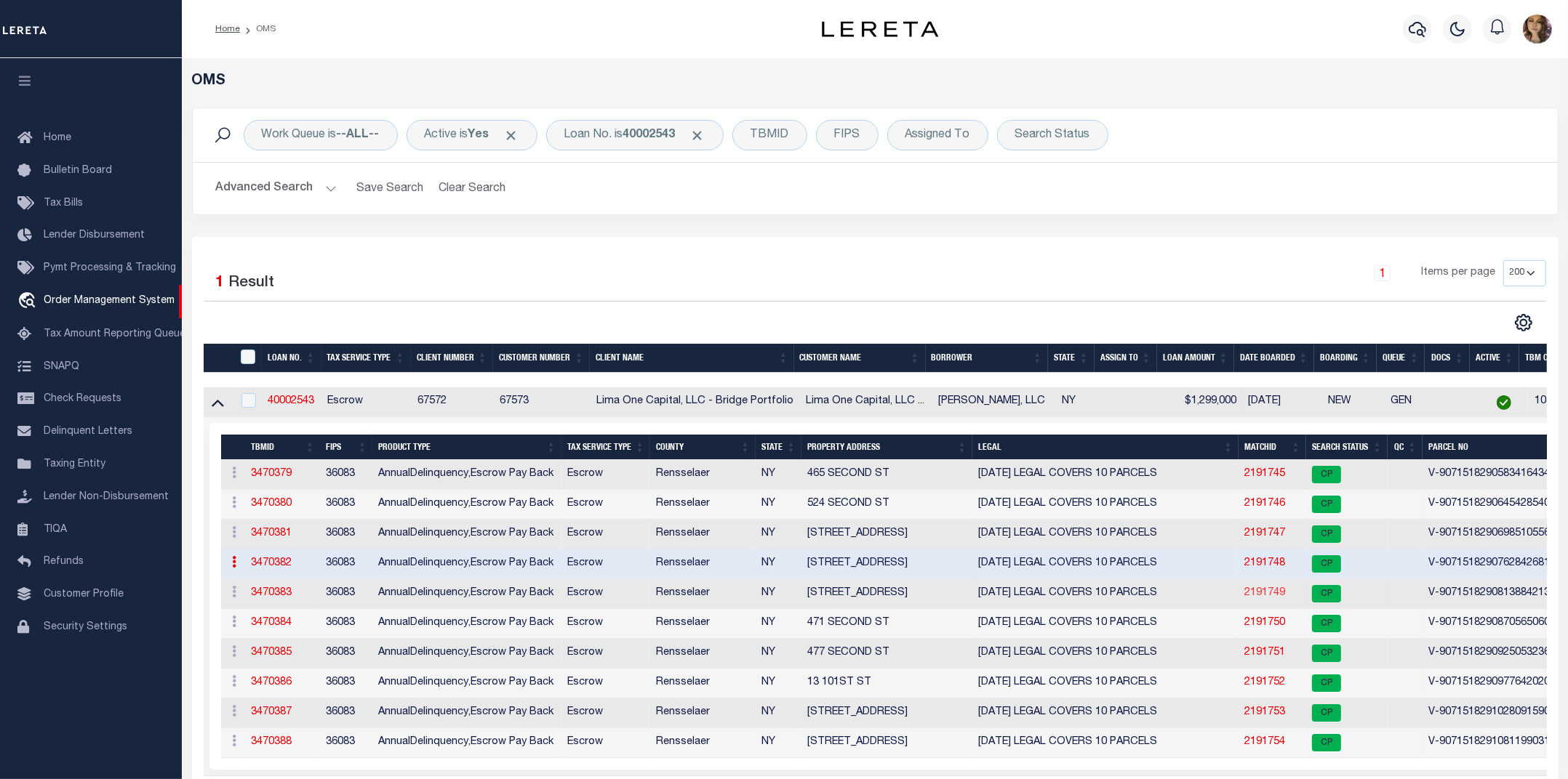
click at [1270, 596] on link "2191749" at bounding box center [1264, 593] width 41 height 11
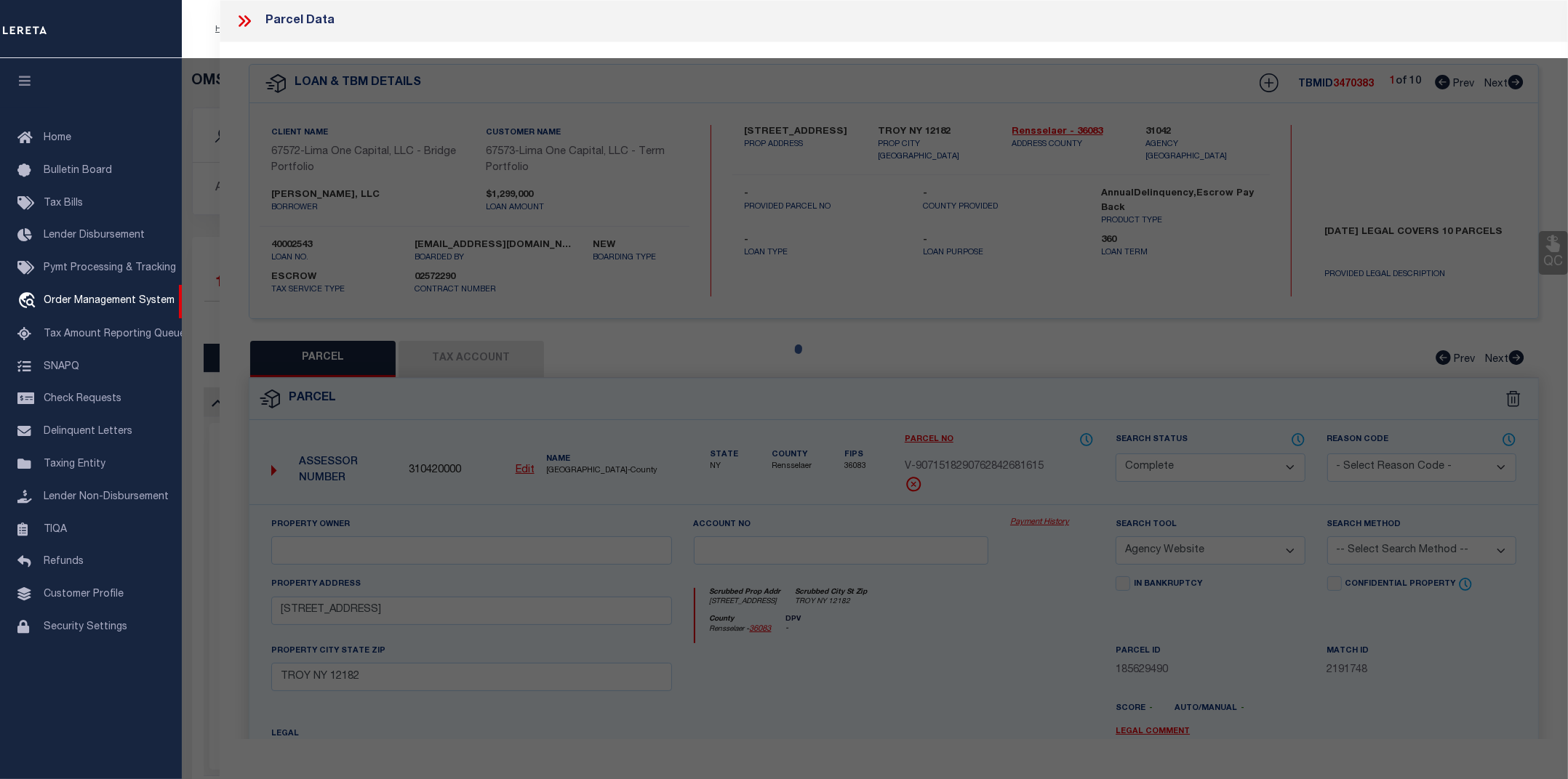
select select "AS"
select select
checkbox input "false"
select select "CP"
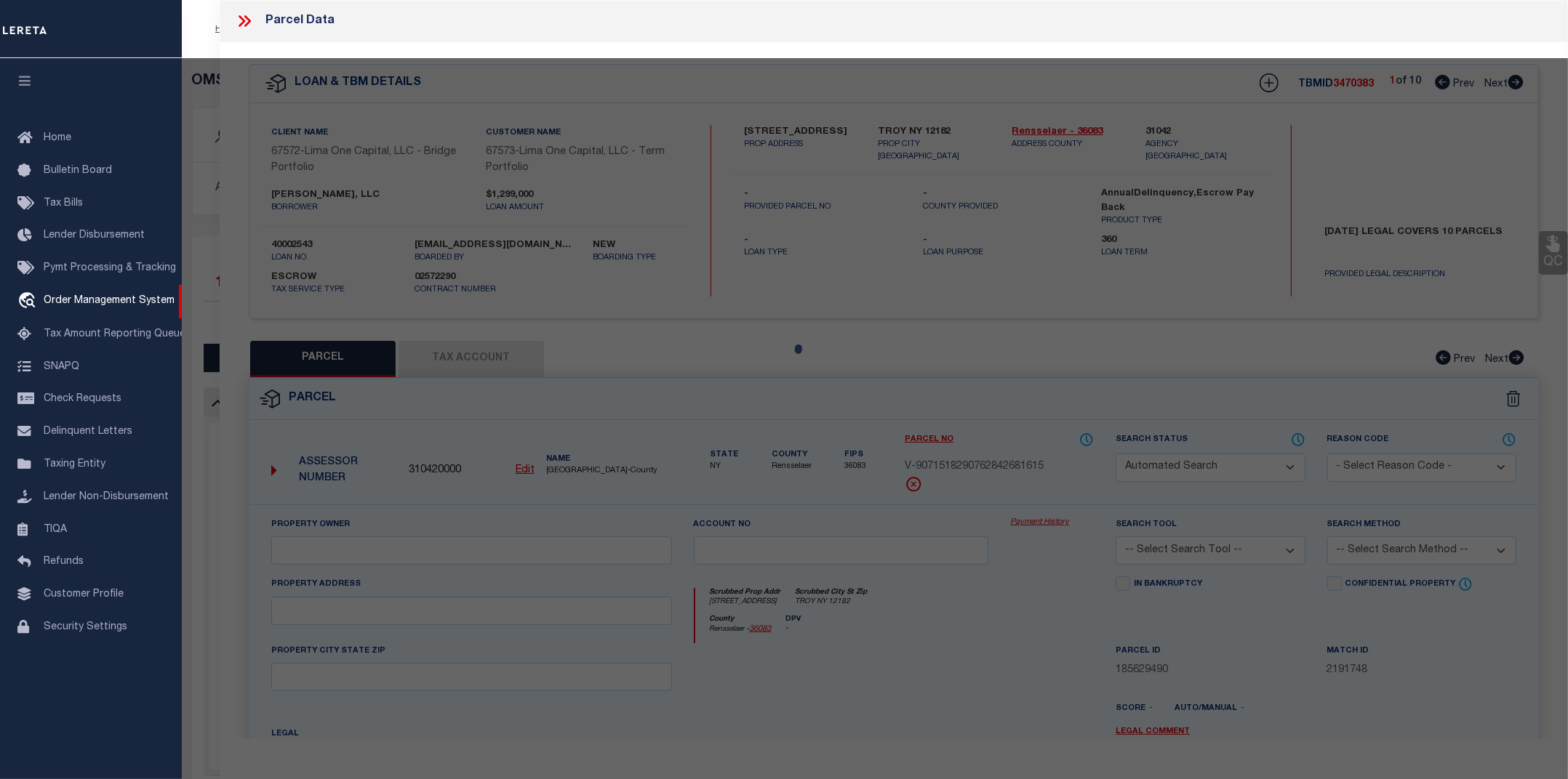
select select "AGW"
select select
type input "594 FIFTH AVE"
checkbox input "false"
type input "TROY NY 12182"
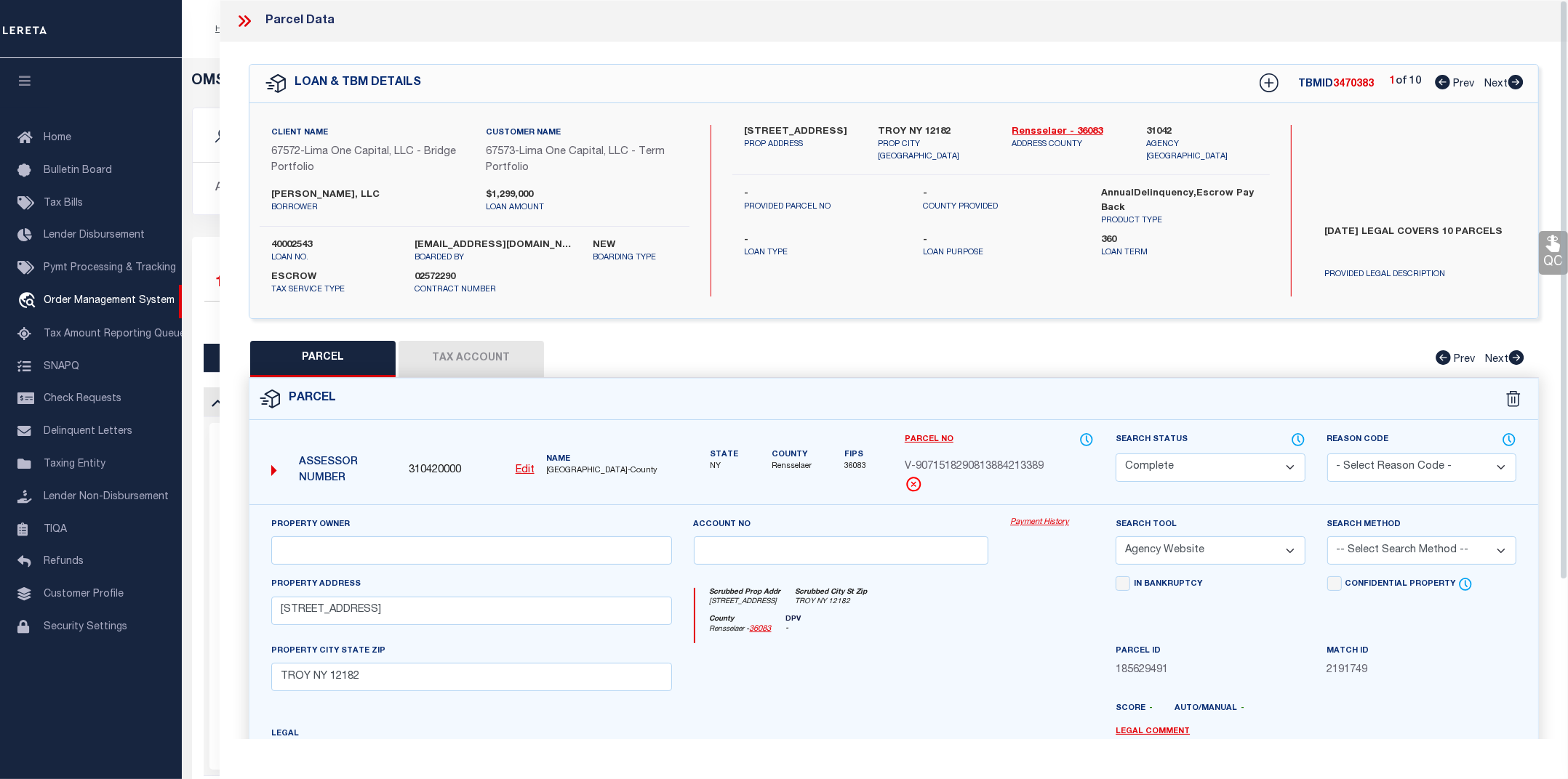
click at [1045, 520] on link "Payment History" at bounding box center [1051, 523] width 84 height 12
click at [242, 20] on icon at bounding box center [243, 20] width 19 height 19
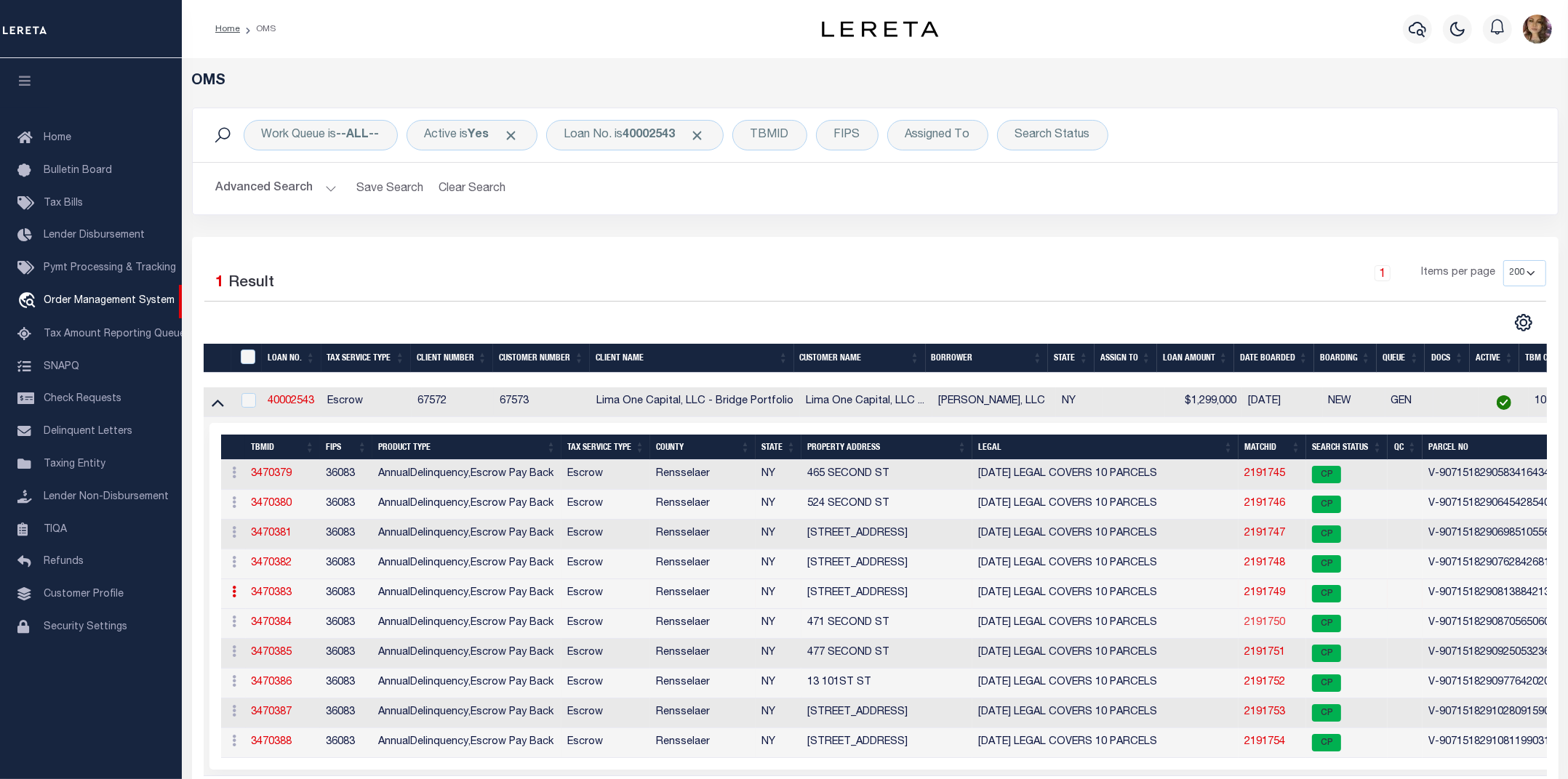
click at [1255, 628] on link "2191750" at bounding box center [1264, 622] width 41 height 11
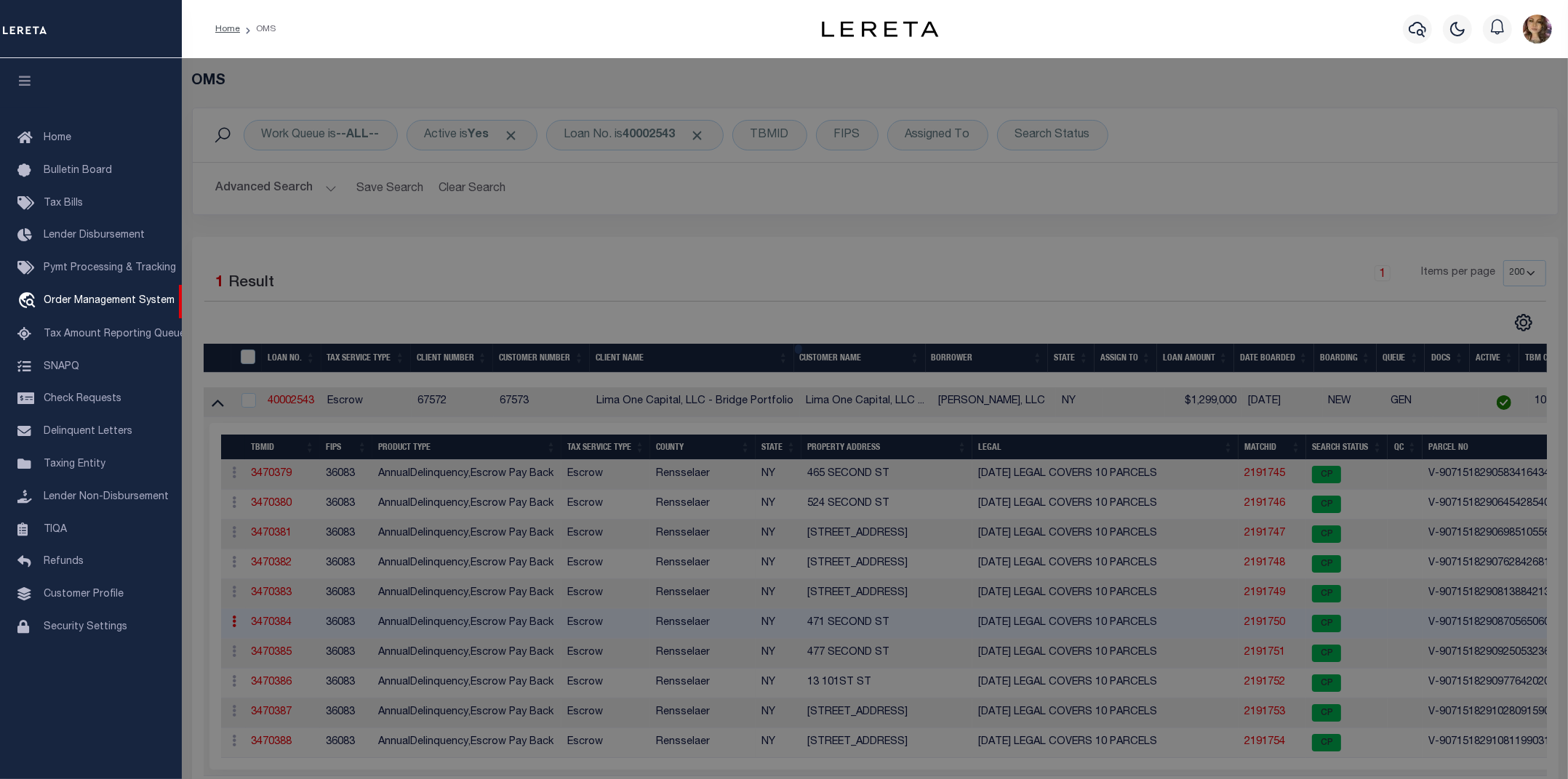
select select "AS"
select select
checkbox input "false"
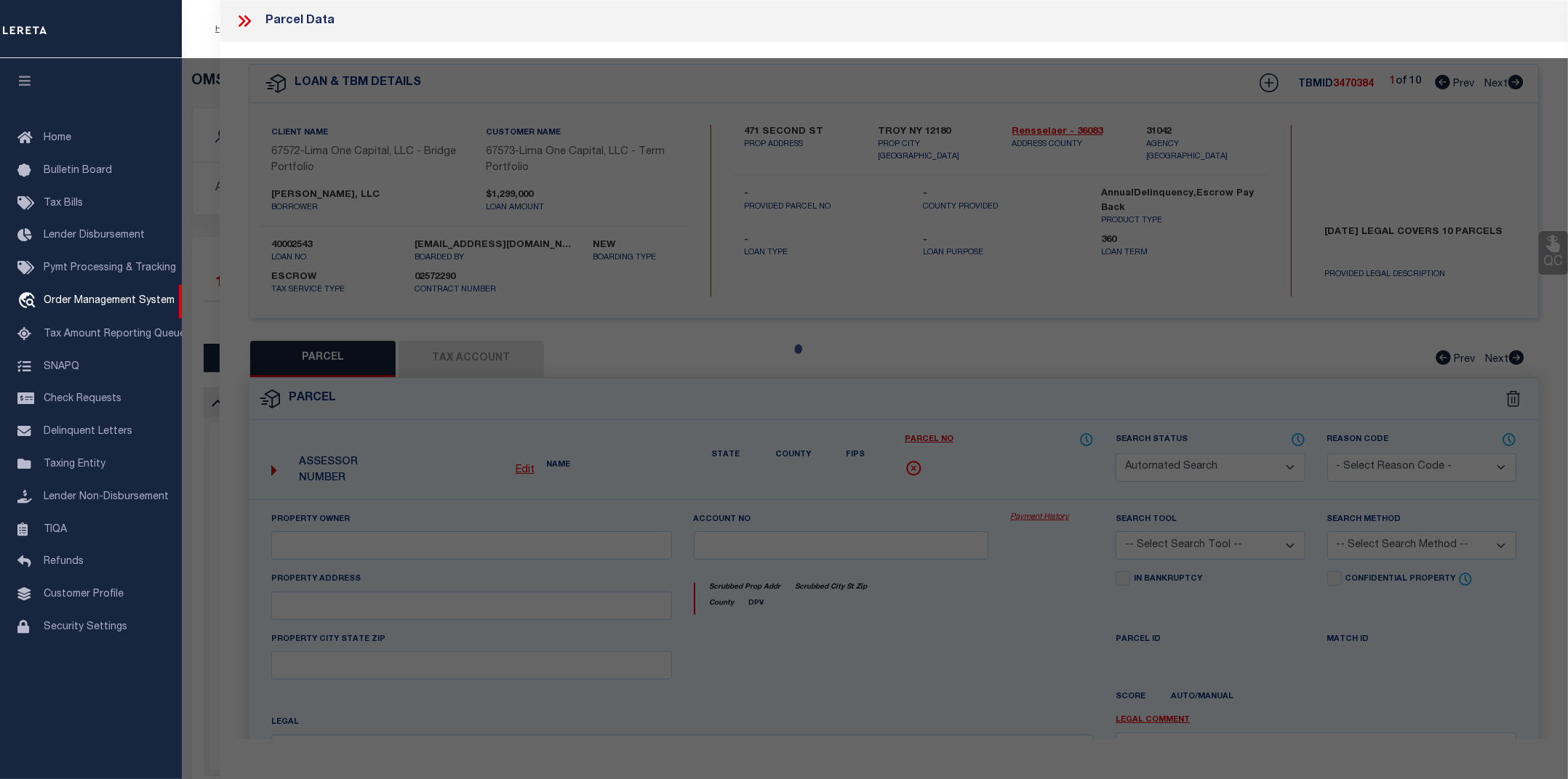
select select "CP"
select select "AGW"
select select
type input "471 SECOND ST"
checkbox input "false"
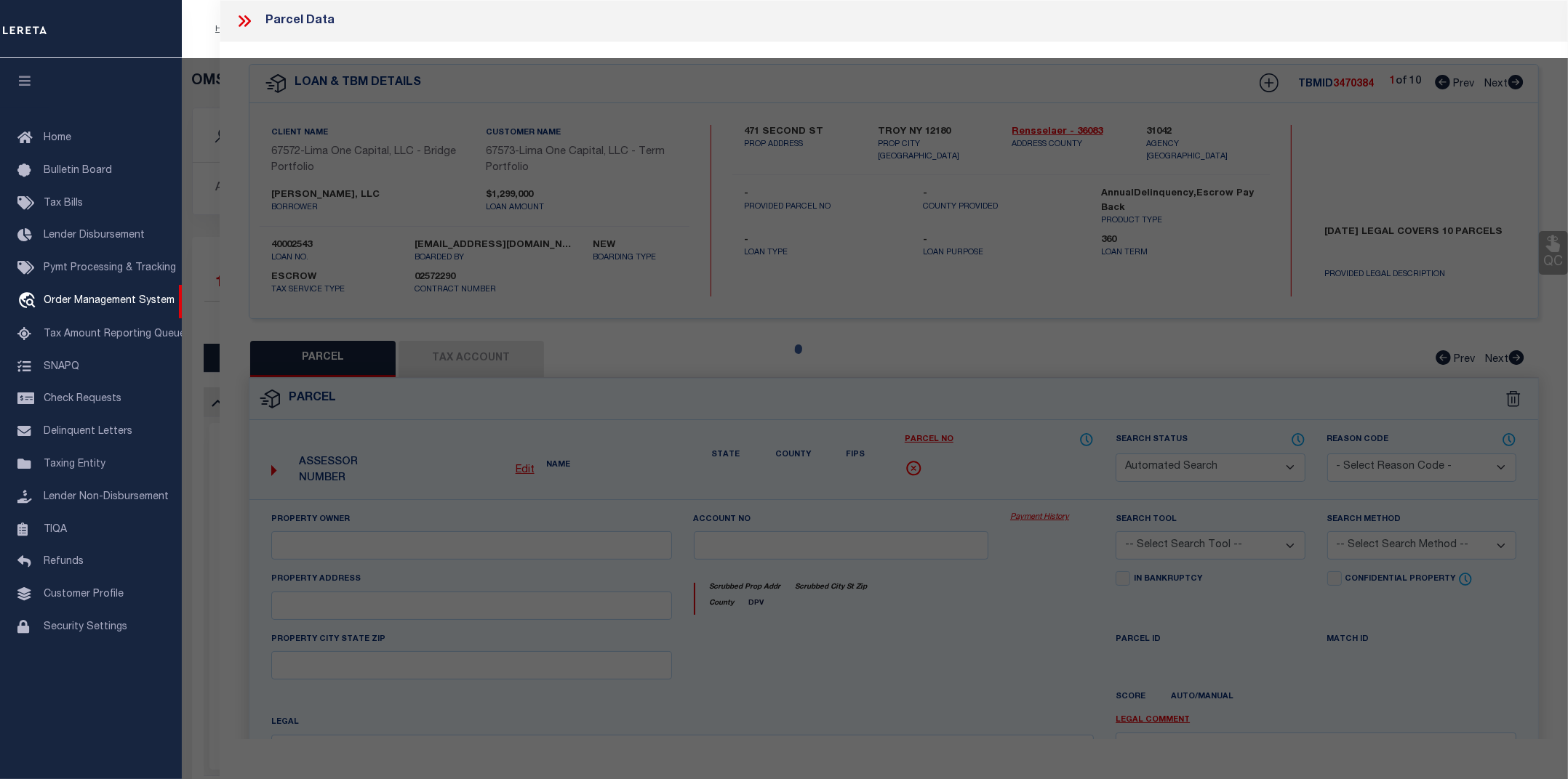
type input "TROY NY 12180"
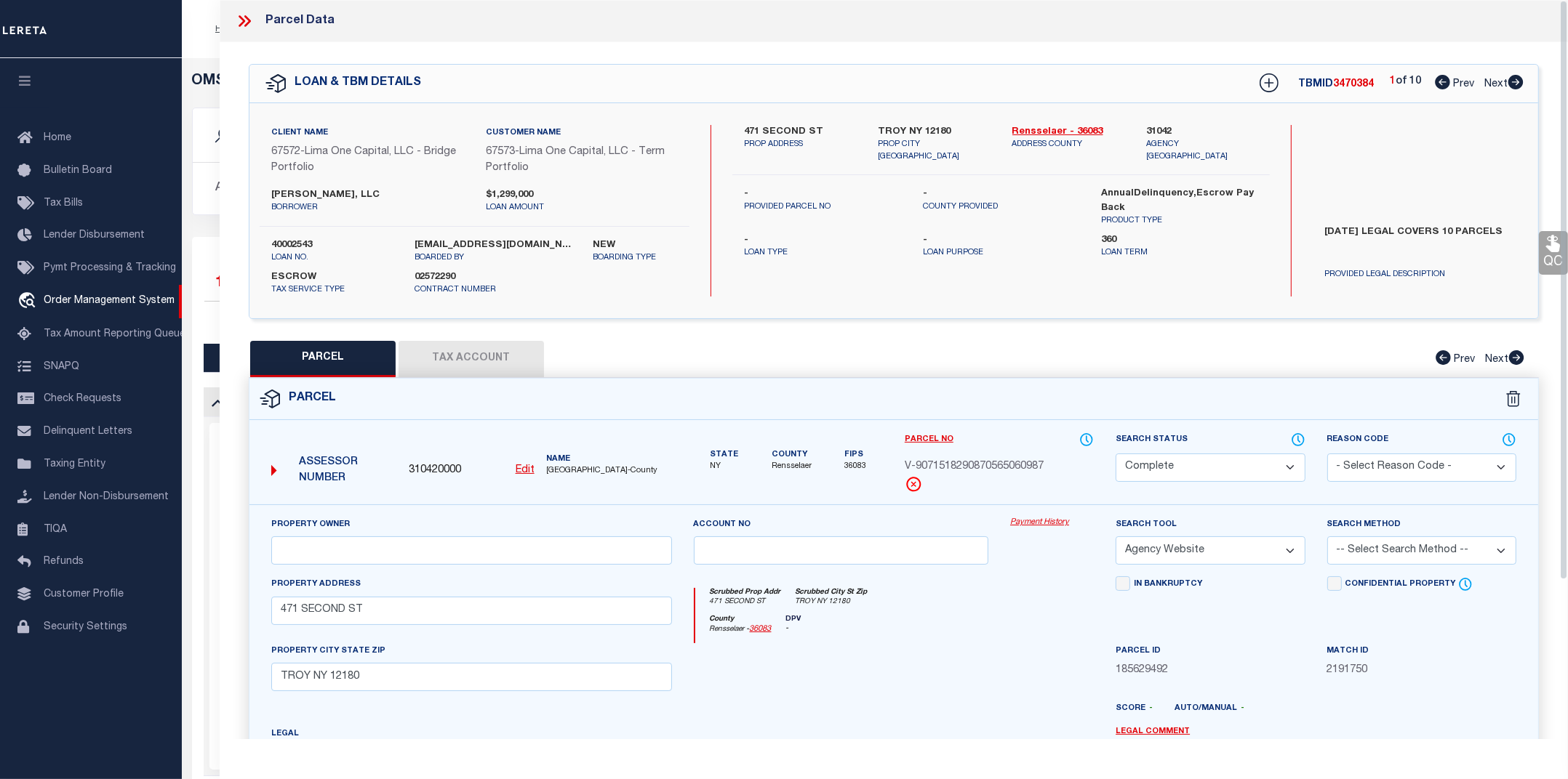
click at [1044, 523] on link "Payment History" at bounding box center [1051, 523] width 84 height 12
click at [241, 19] on icon at bounding box center [243, 20] width 19 height 19
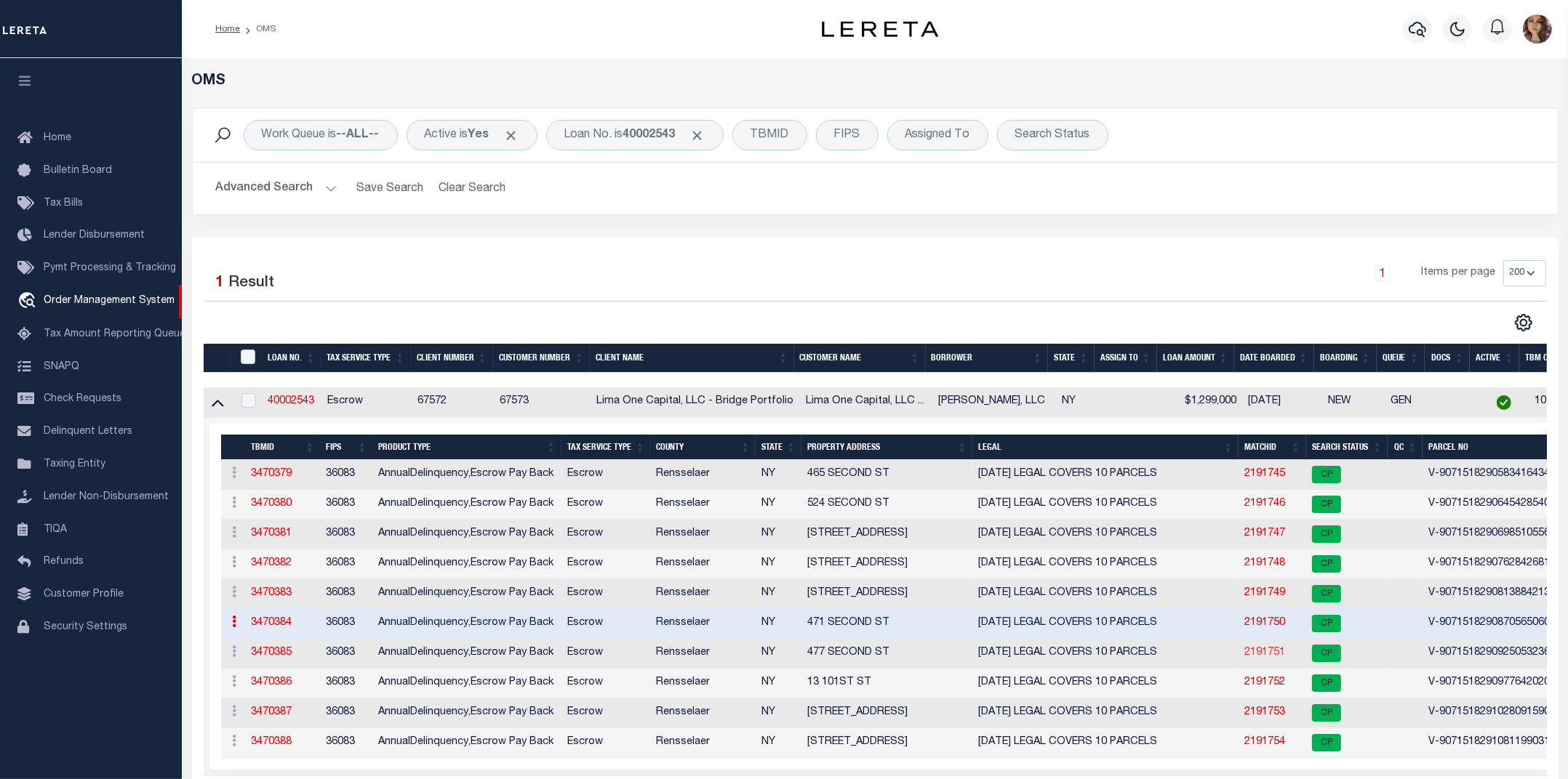
click at [1261, 656] on link "2191751" at bounding box center [1264, 652] width 41 height 11
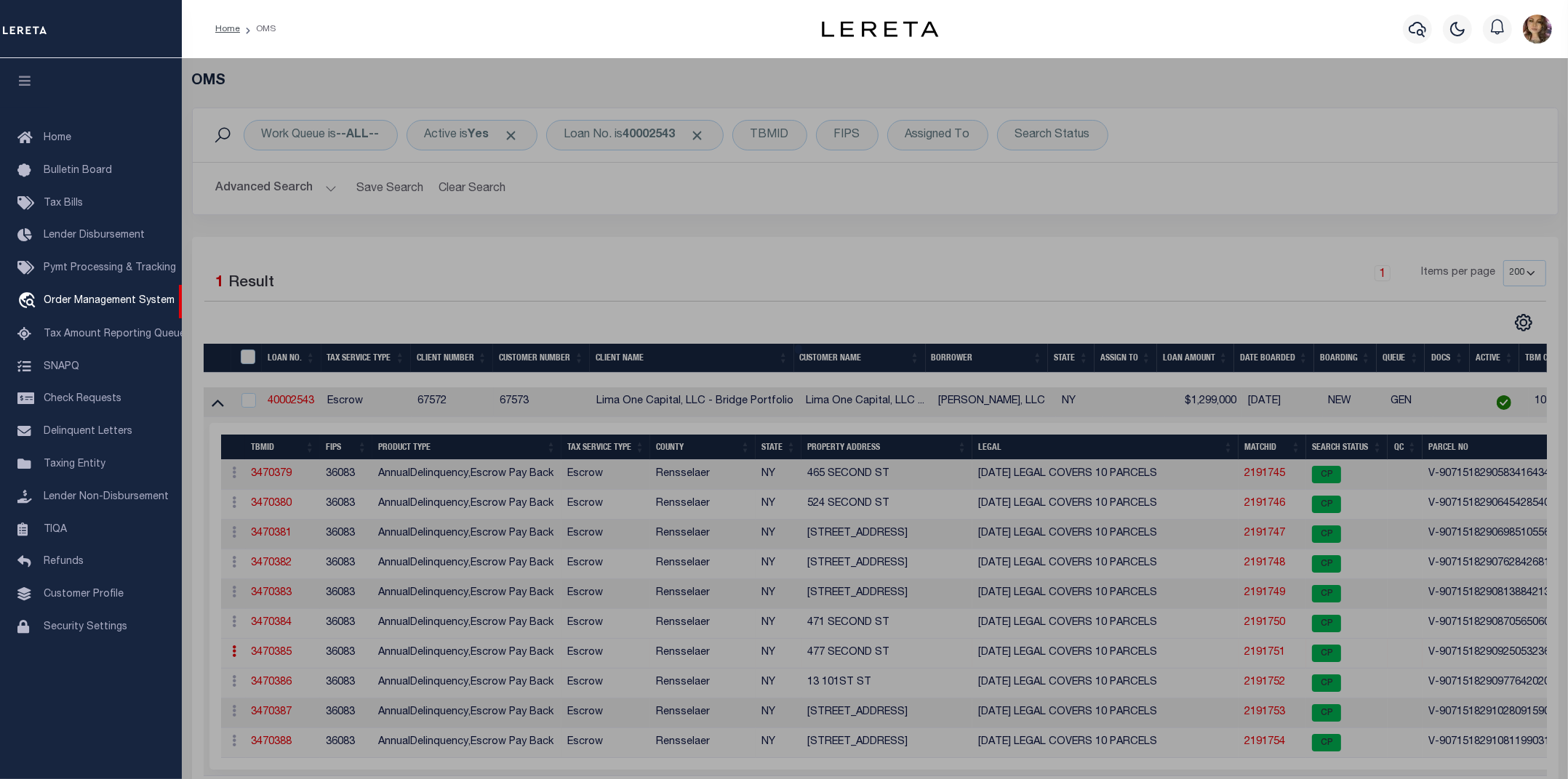
select select "AS"
select select
checkbox input "false"
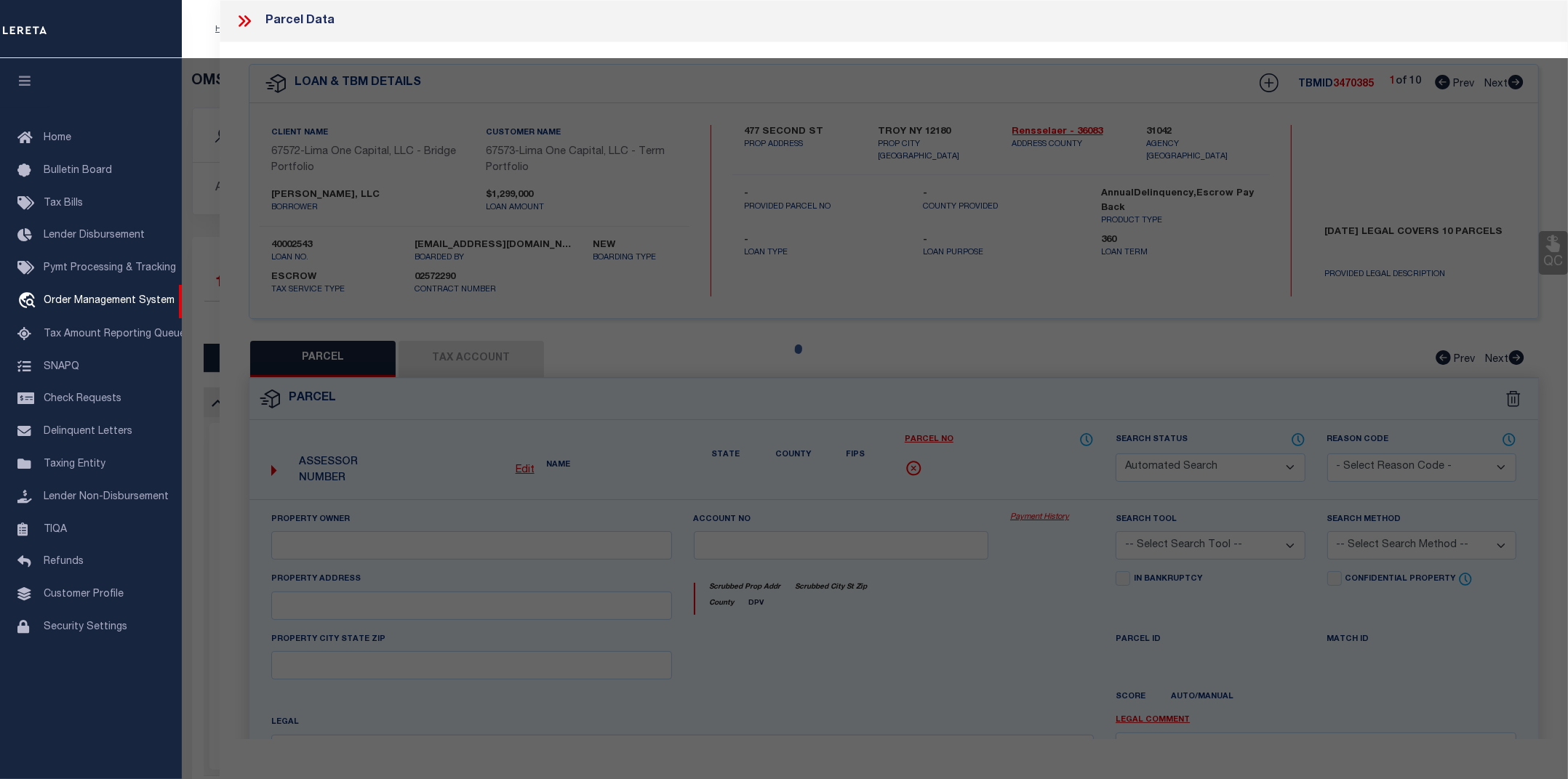
select select "CP"
select select "AGW"
select select
type input "477 SECOND ST"
checkbox input "false"
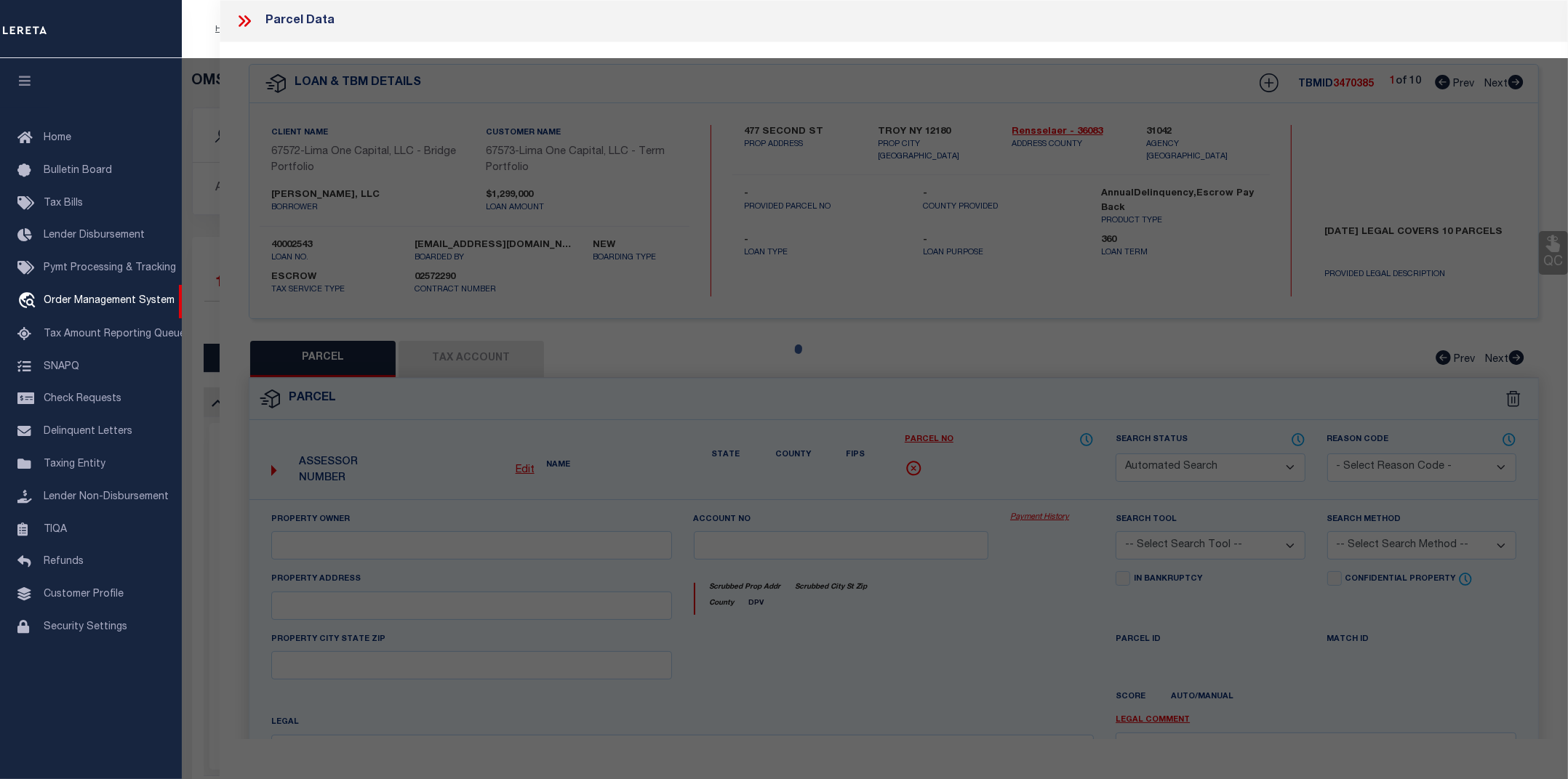
type input "TROY NY 12180"
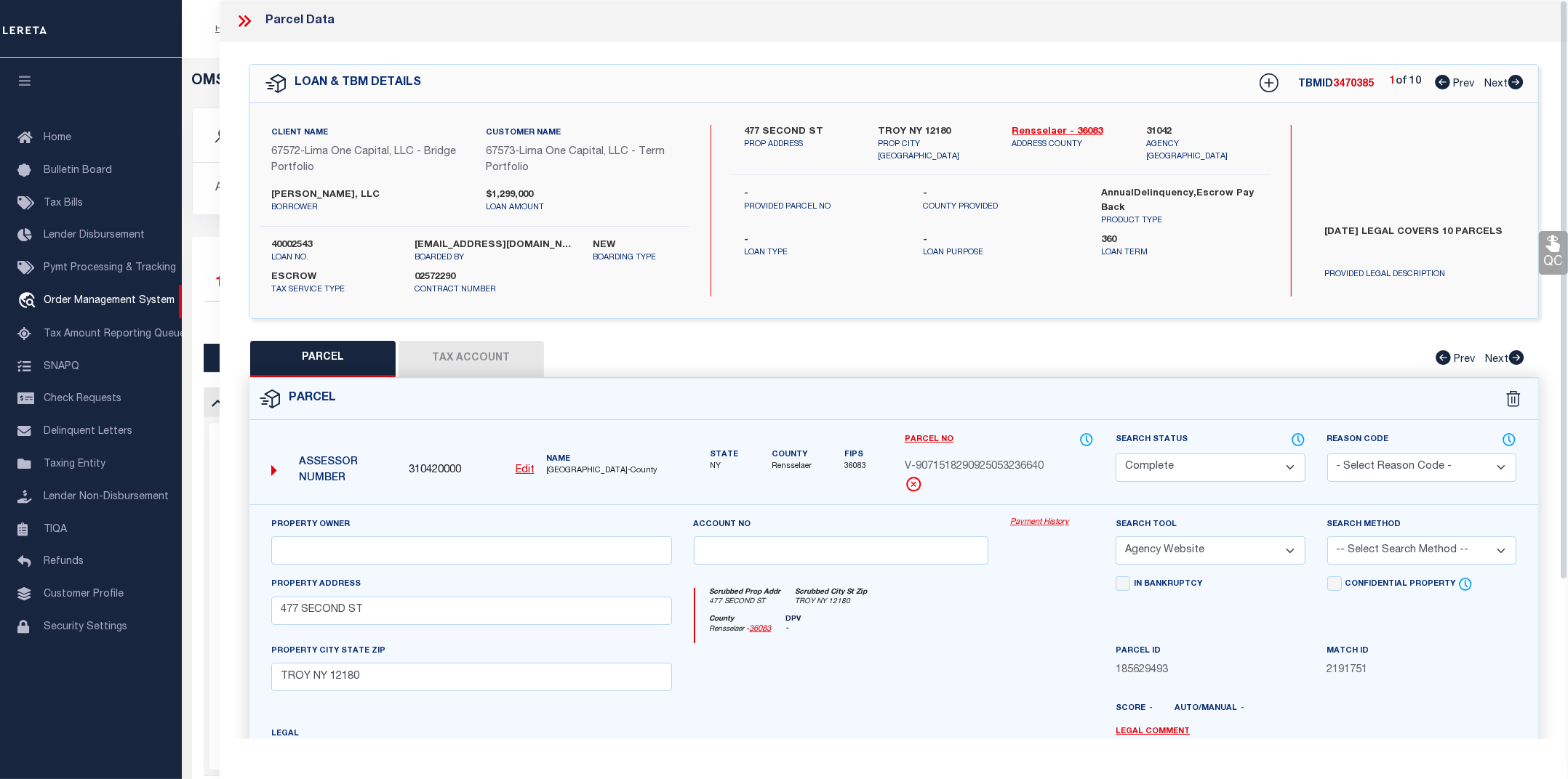
click at [1058, 524] on link "Payment History" at bounding box center [1051, 523] width 84 height 12
click at [244, 24] on icon at bounding box center [243, 20] width 19 height 19
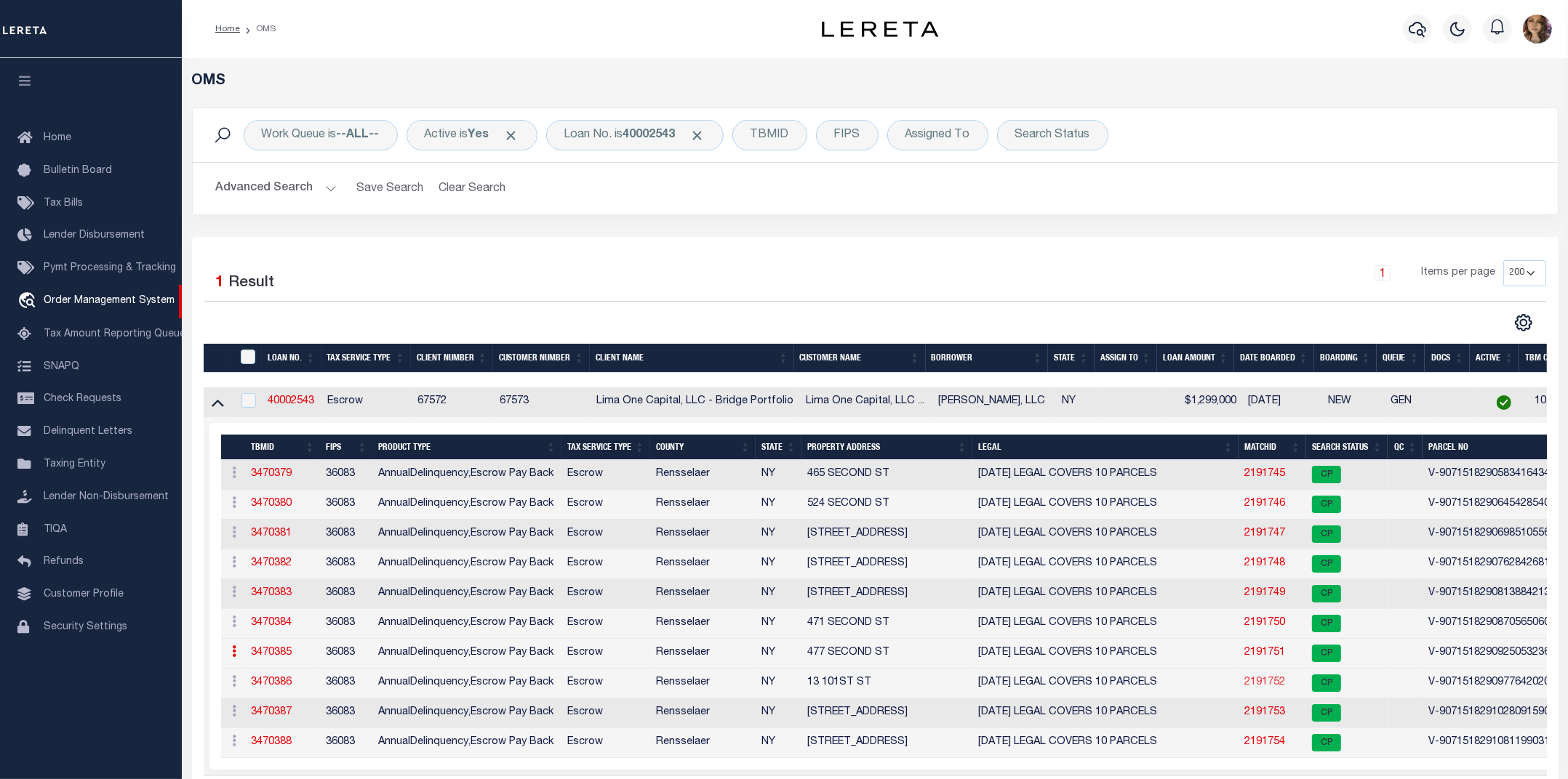
click at [1260, 685] on link "2191752" at bounding box center [1264, 682] width 41 height 11
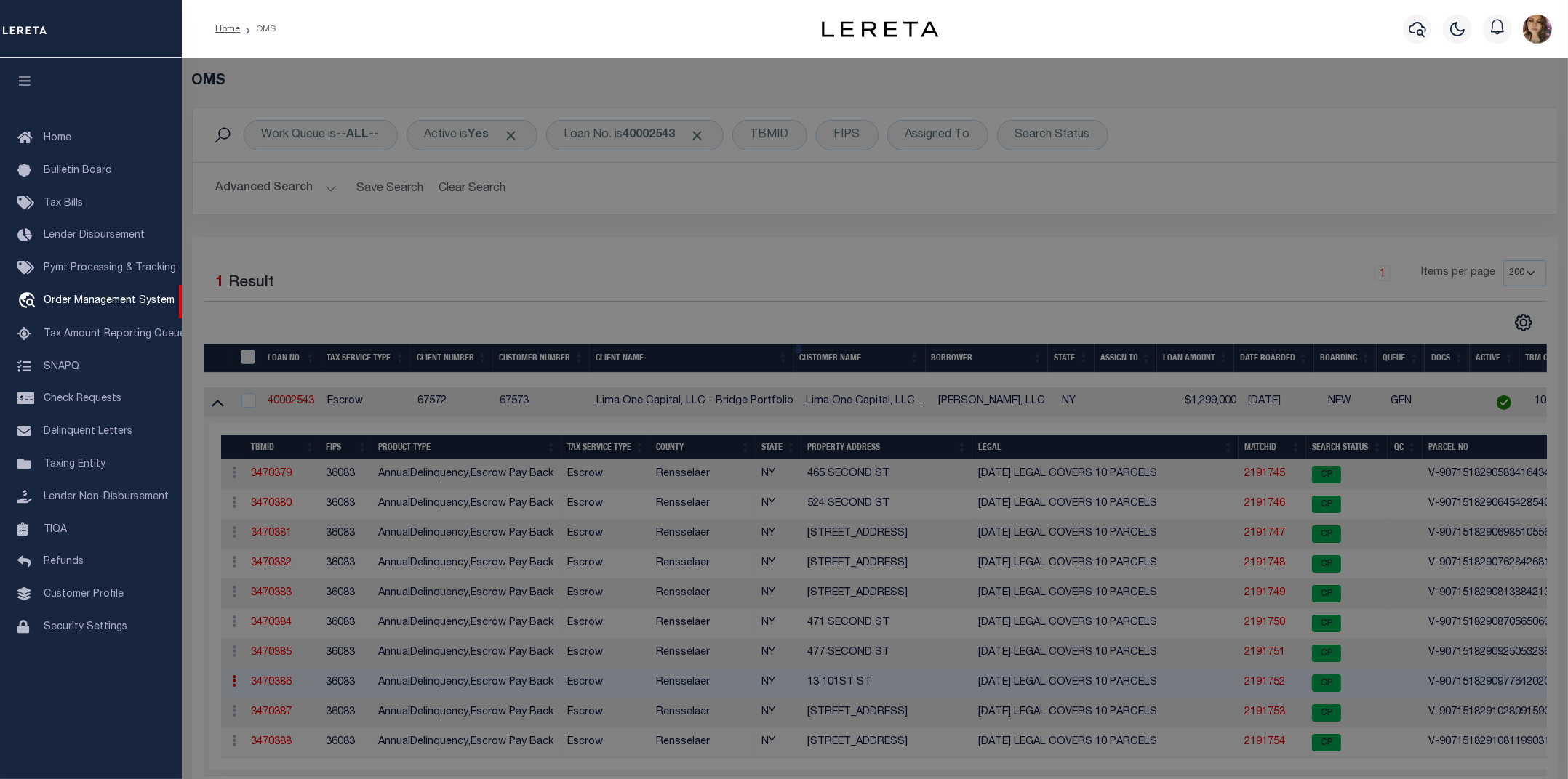
select select "AS"
select select
checkbox input "false"
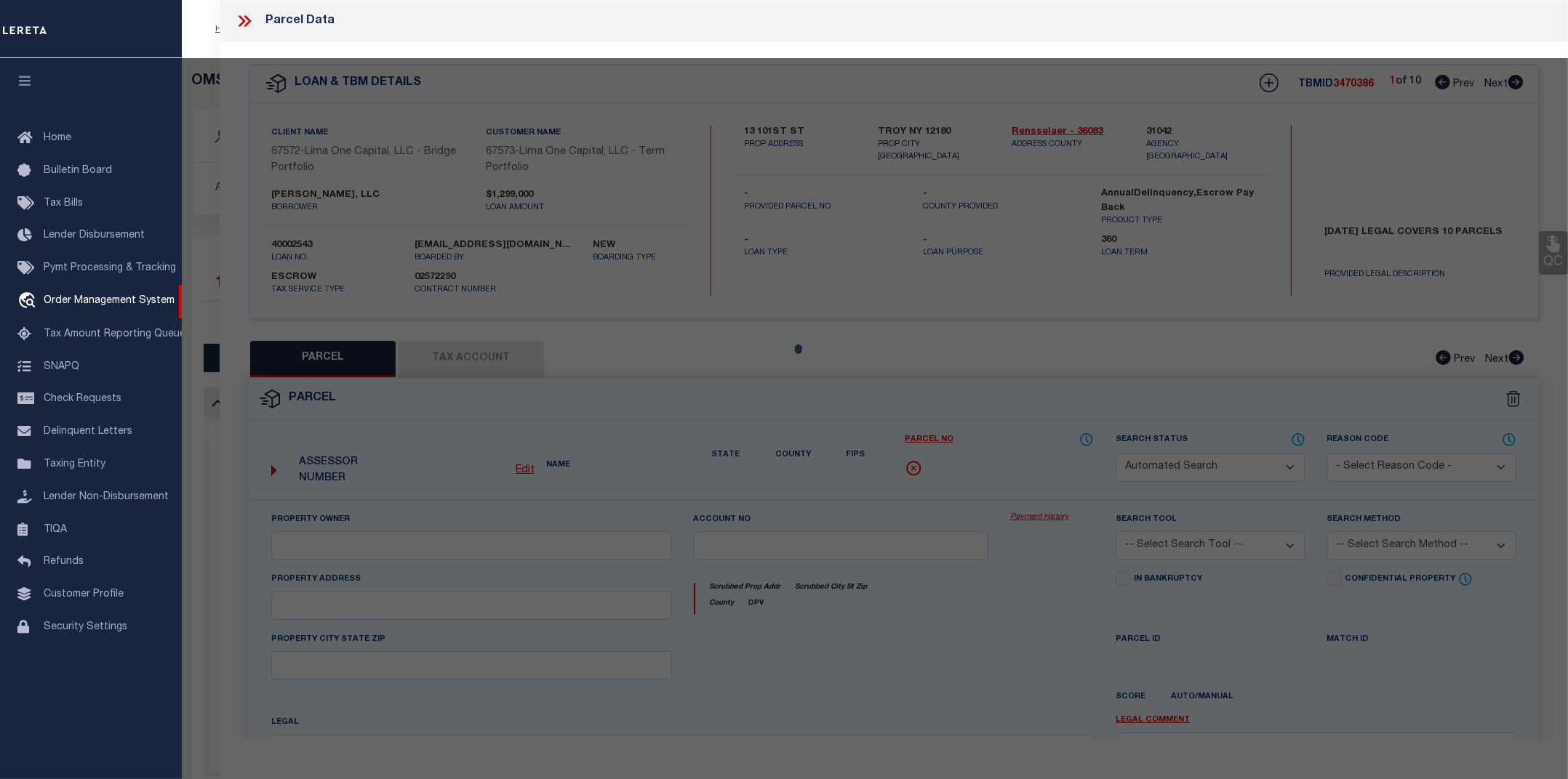
select select "CP"
select select "AGW"
select select
type input "13 101ST ST"
checkbox input "false"
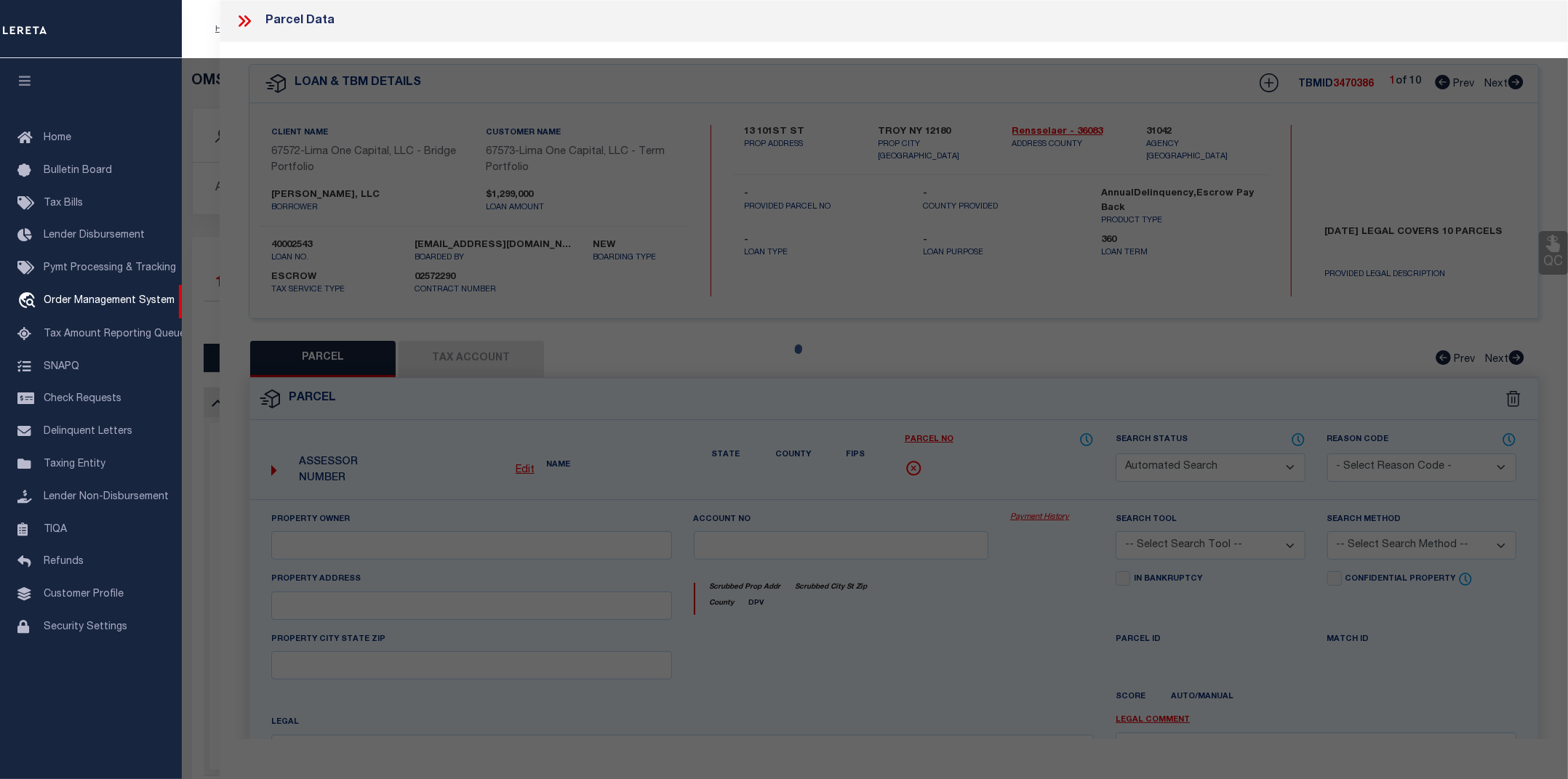
type input "TROY NY 12180"
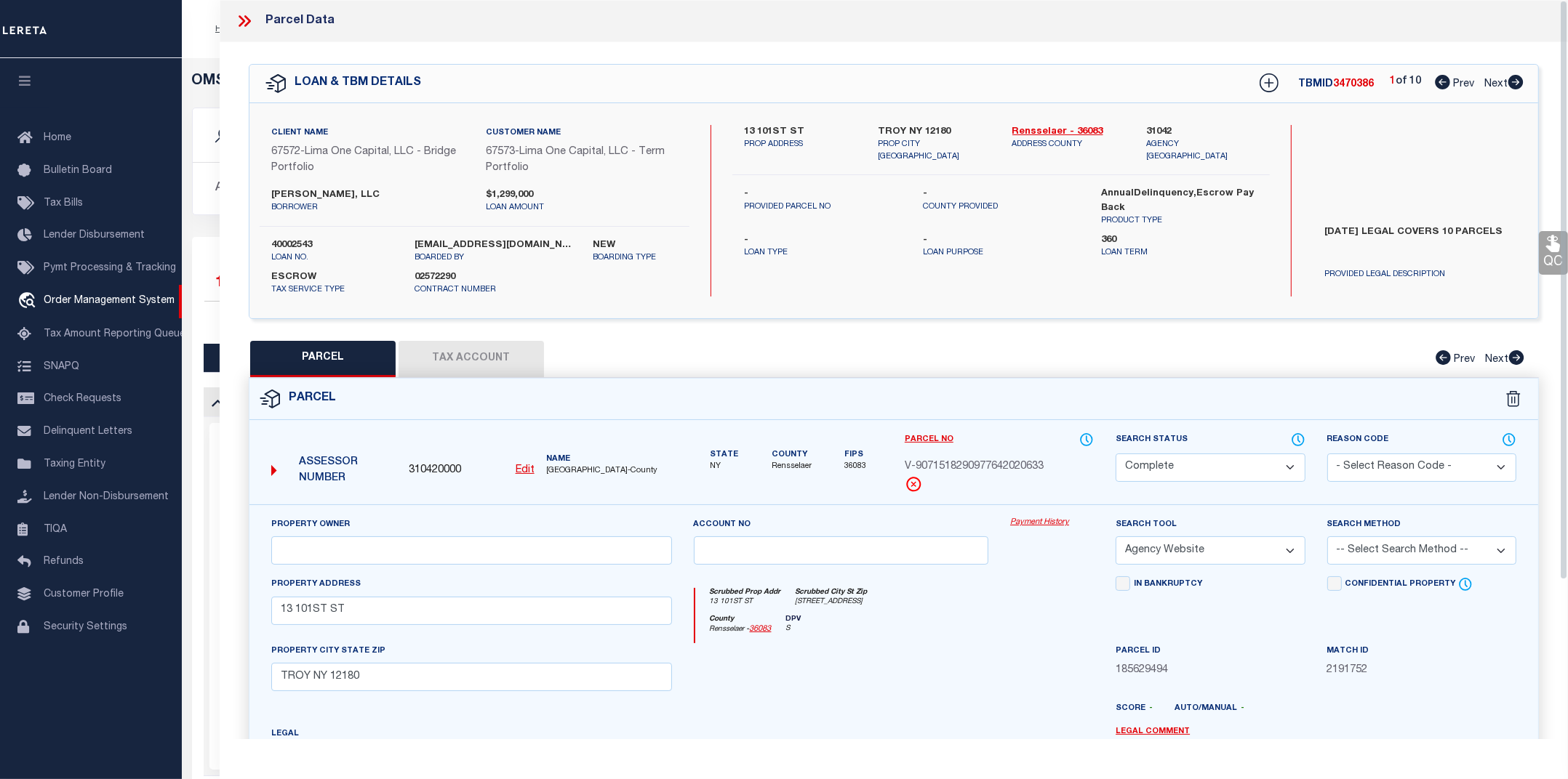
click at [1055, 526] on link "Payment History" at bounding box center [1051, 523] width 84 height 12
click at [248, 19] on icon at bounding box center [248, 21] width 6 height 11
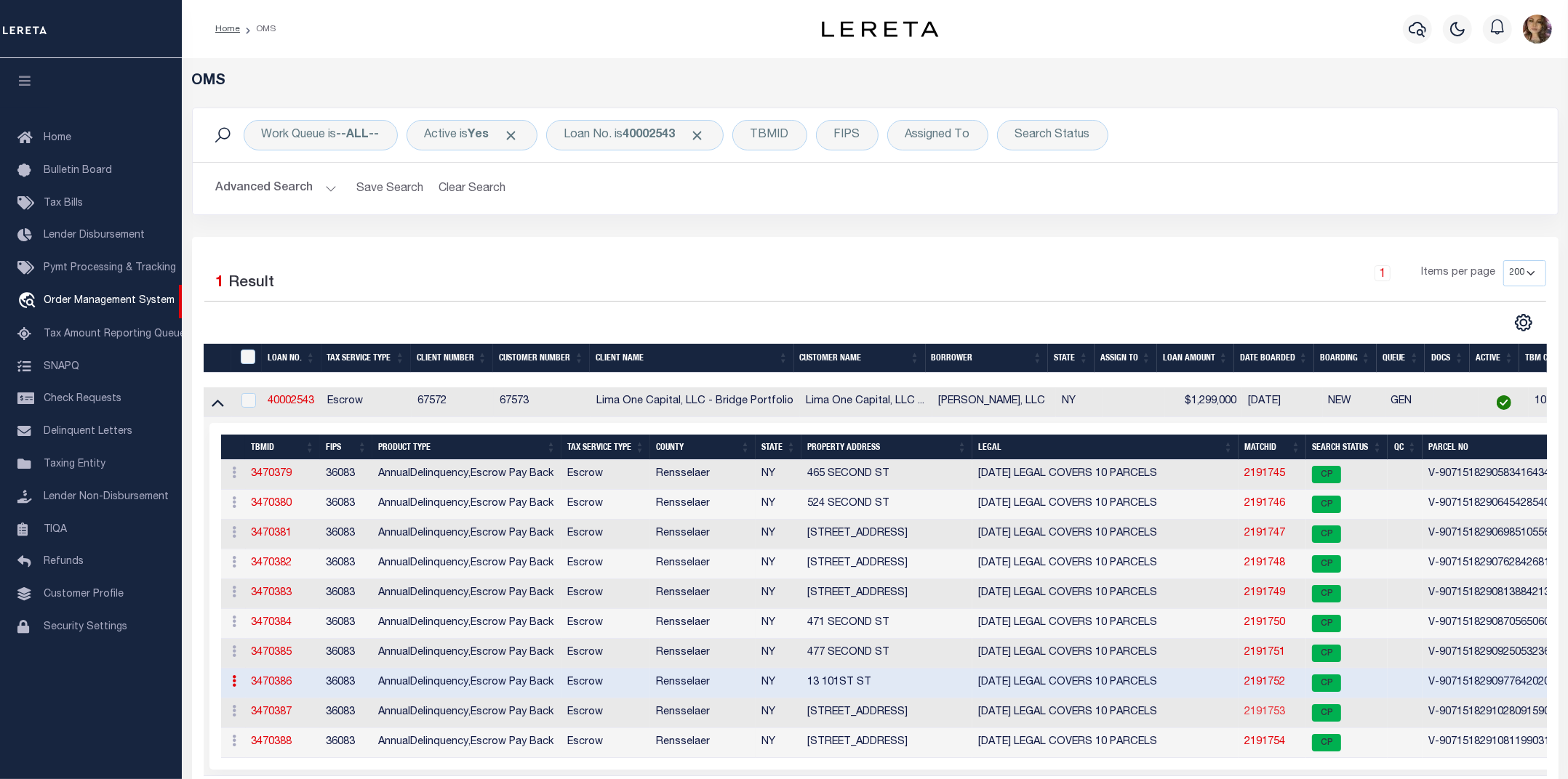
click at [1270, 717] on link "2191753" at bounding box center [1264, 712] width 41 height 11
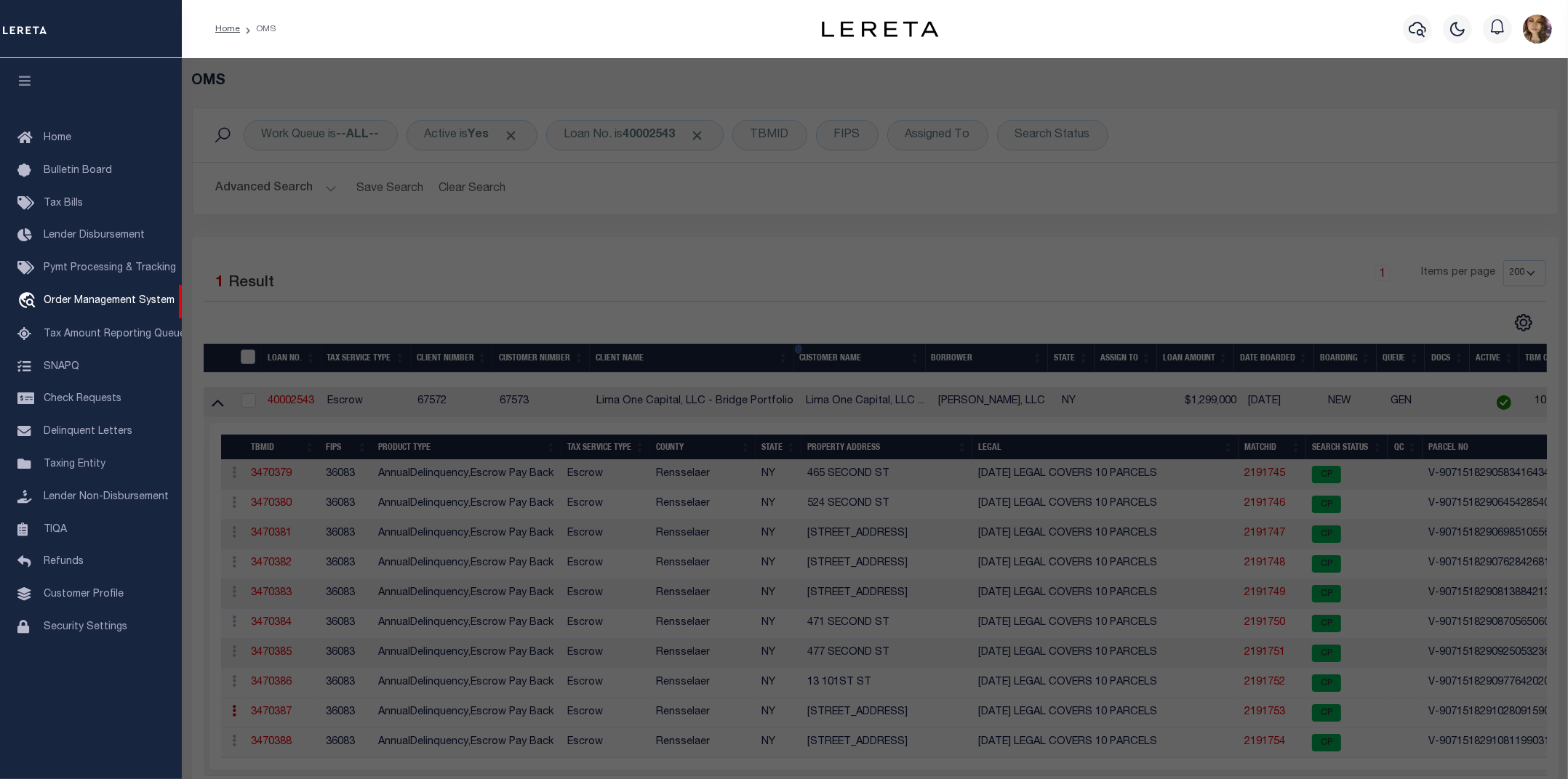
select select "AS"
select select
checkbox input "false"
select select "CP"
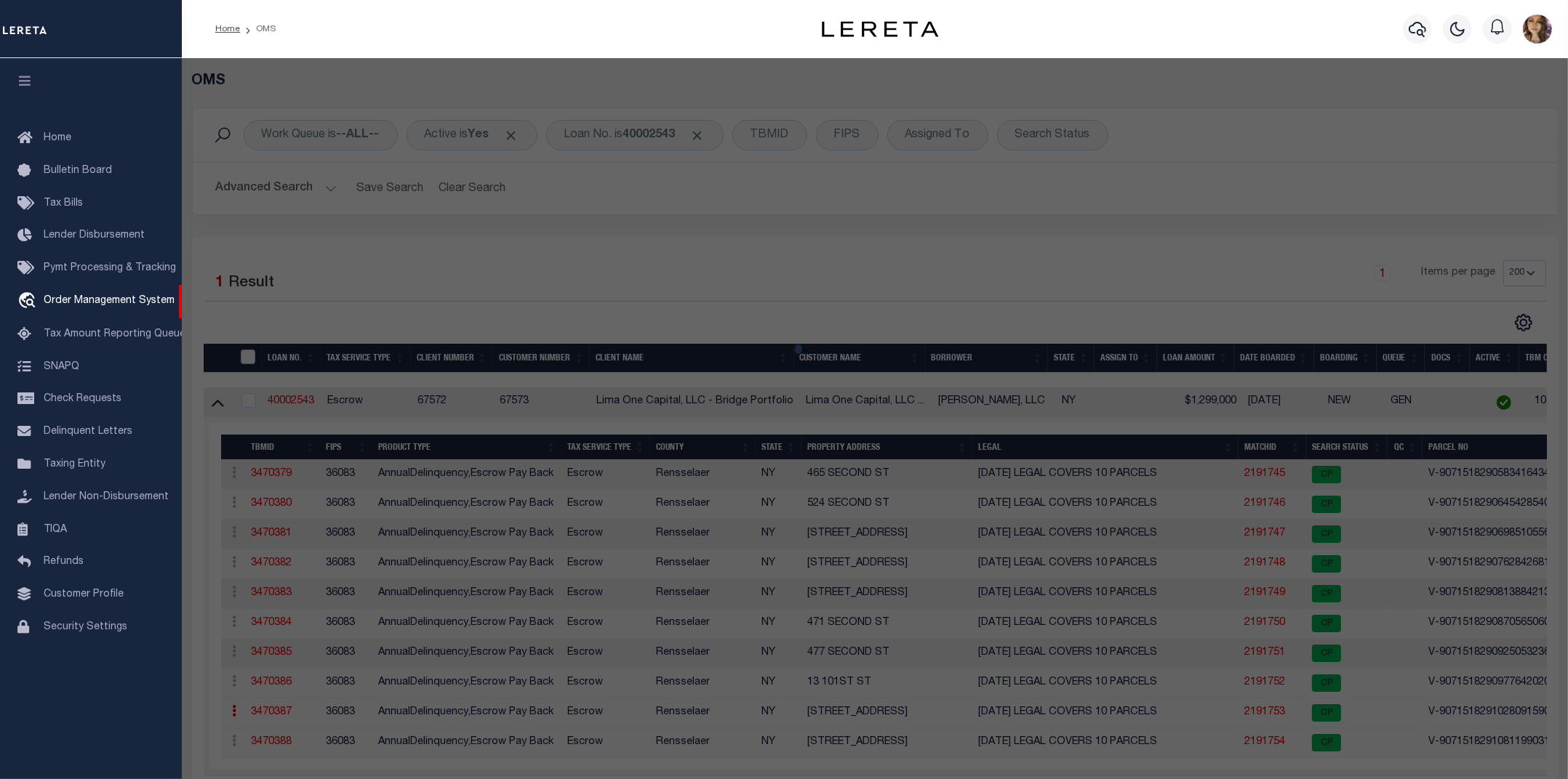
select select "AGW"
select select
type input "451 SIXTH AVE"
checkbox input "false"
type input "TROY NY 12182"
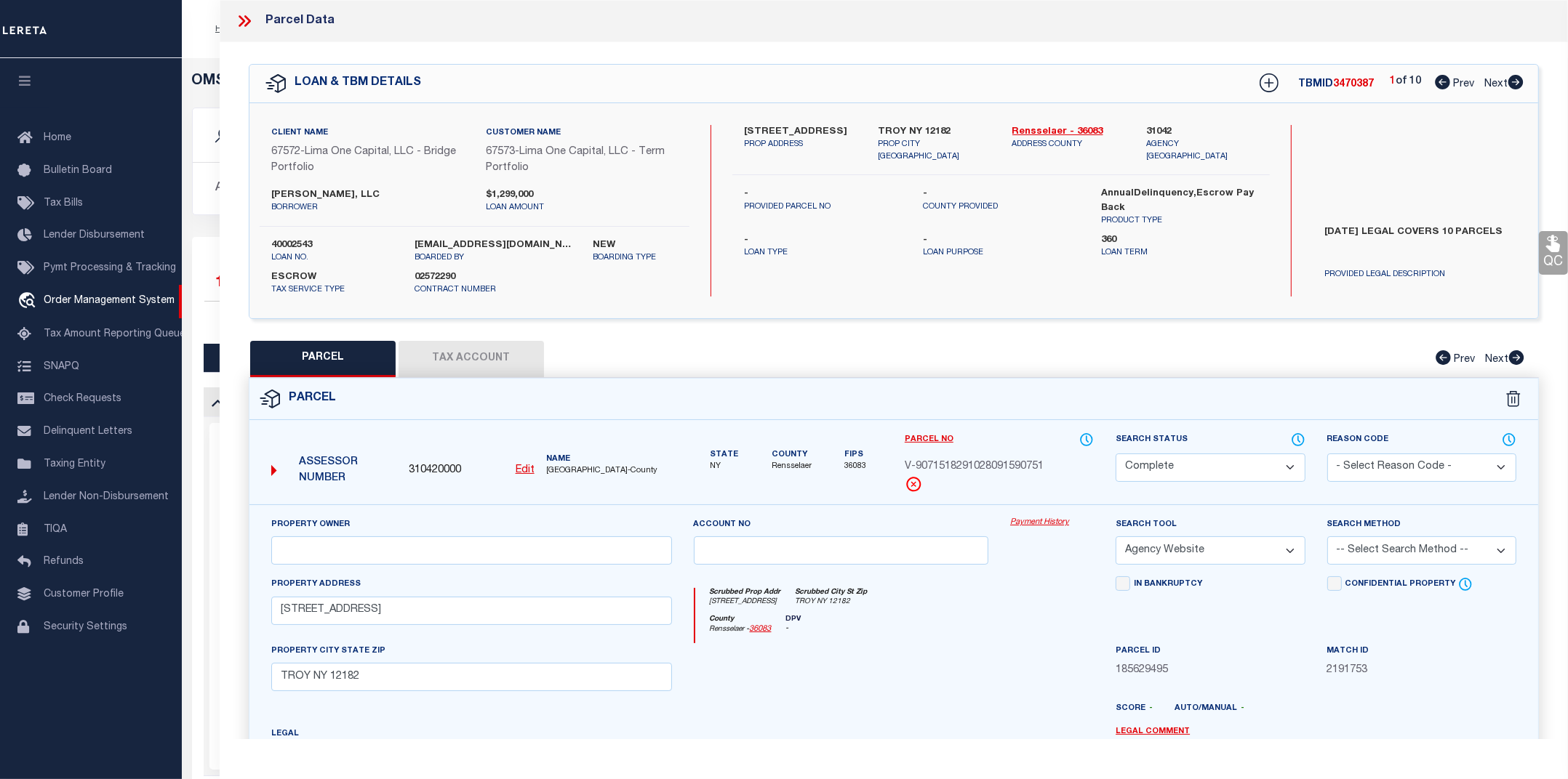
click at [1035, 521] on link "Payment History" at bounding box center [1051, 523] width 84 height 12
click at [241, 15] on icon at bounding box center [243, 20] width 19 height 19
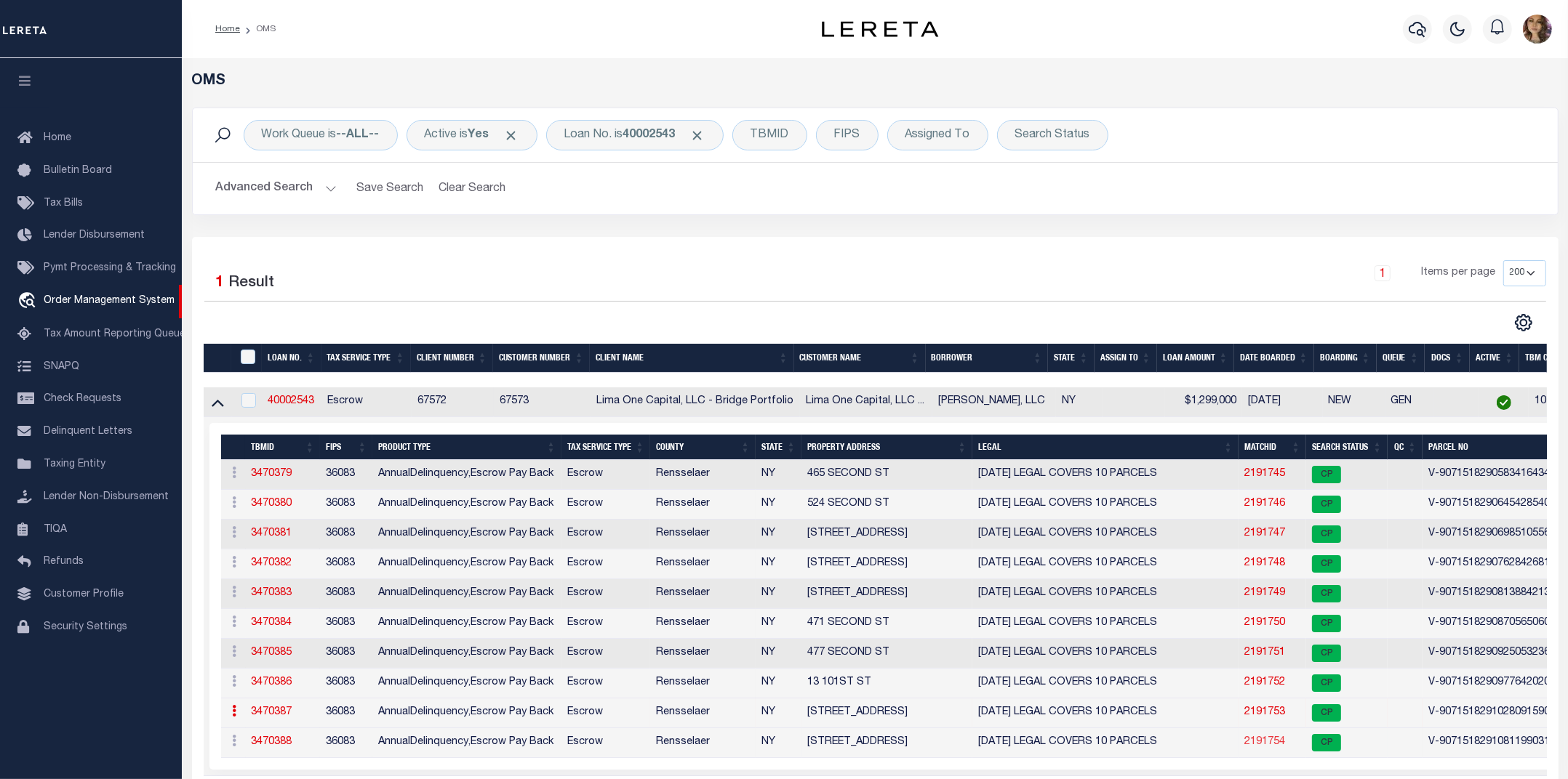
click at [1265, 745] on link "2191754" at bounding box center [1264, 742] width 41 height 11
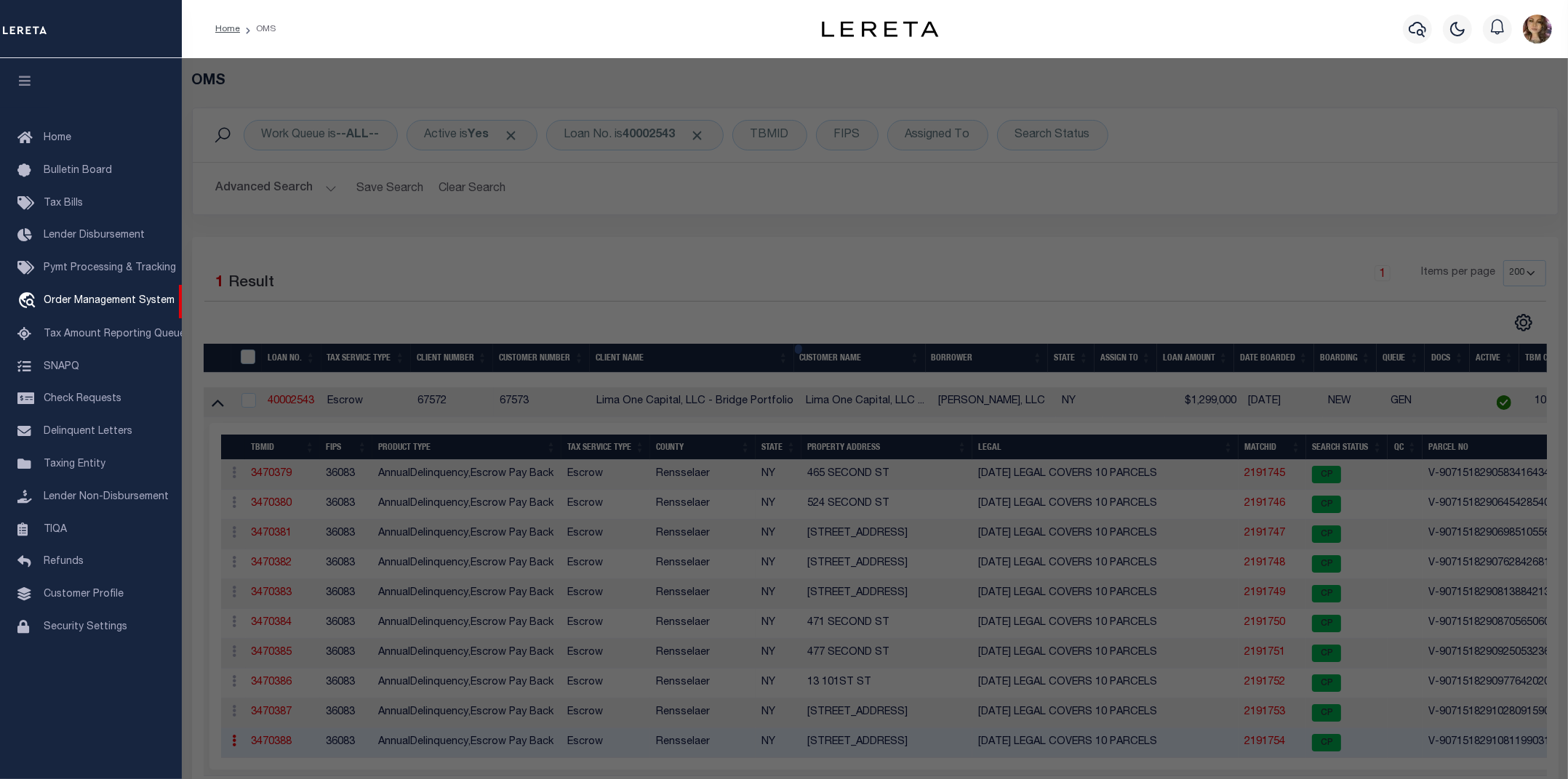
select select "AS"
select select
checkbox input "false"
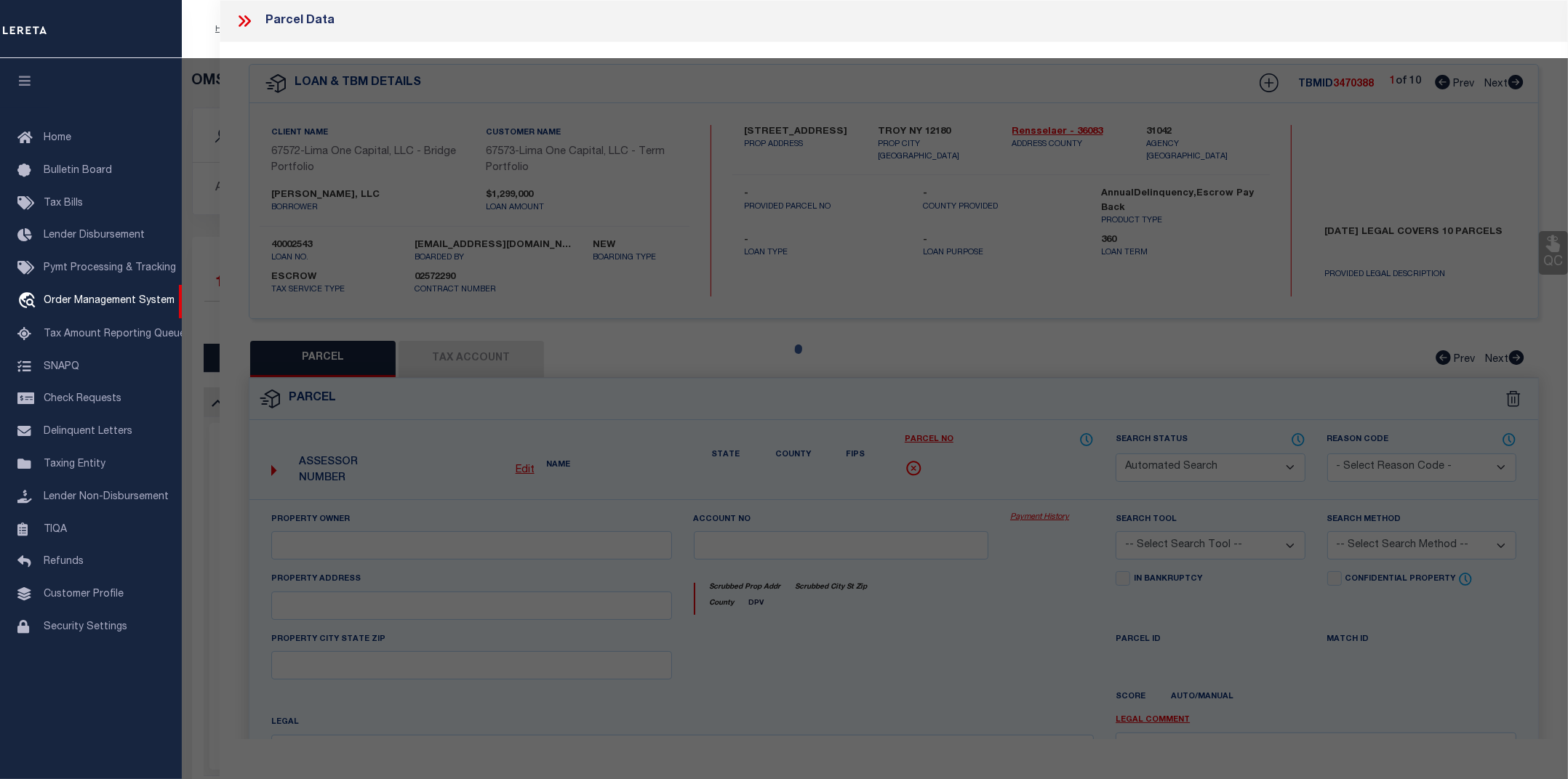
select select "CP"
select select "AGW"
select select
type input "530 SECOND ST"
checkbox input "false"
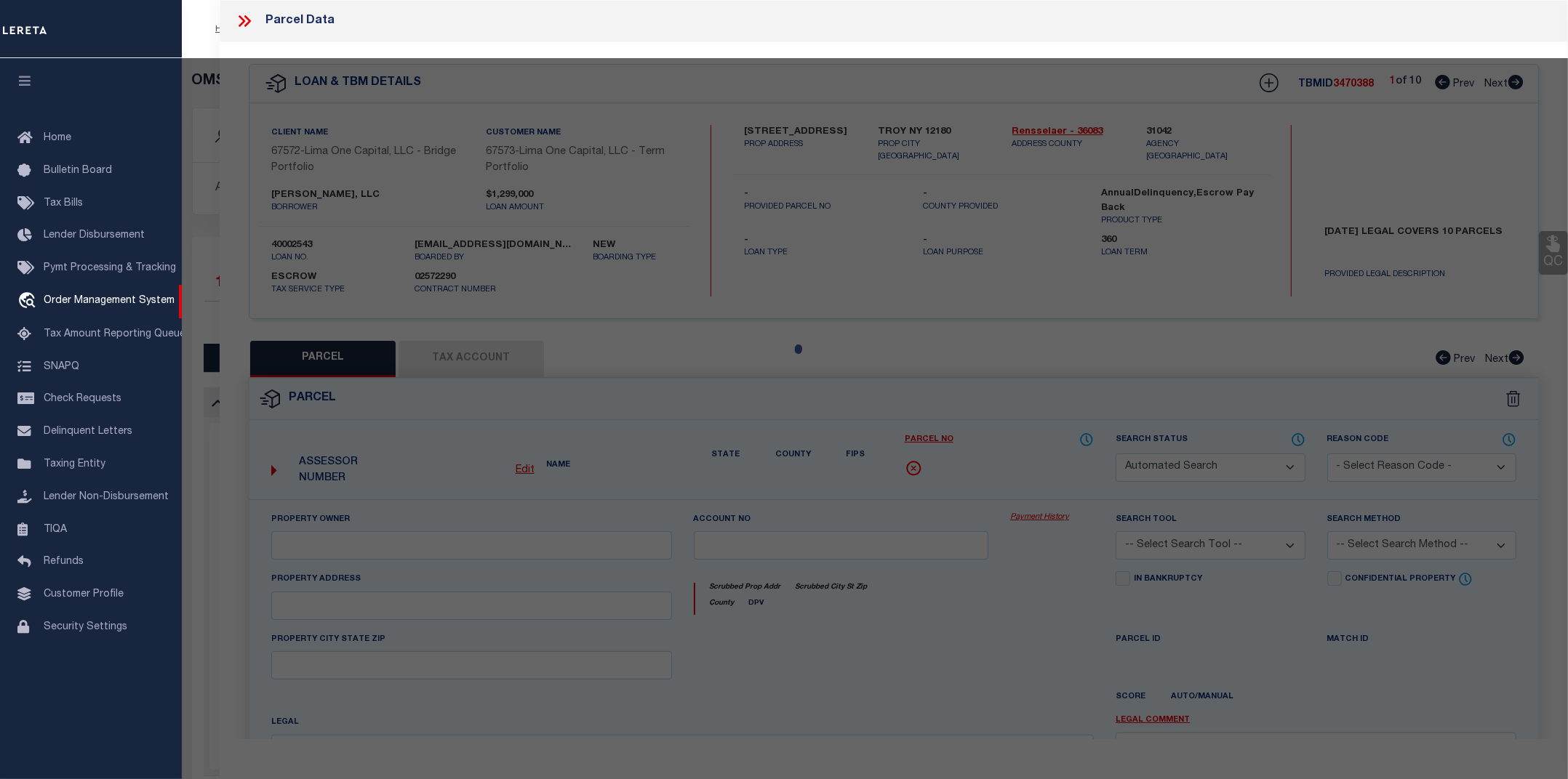
type input "TROY NY 12180"
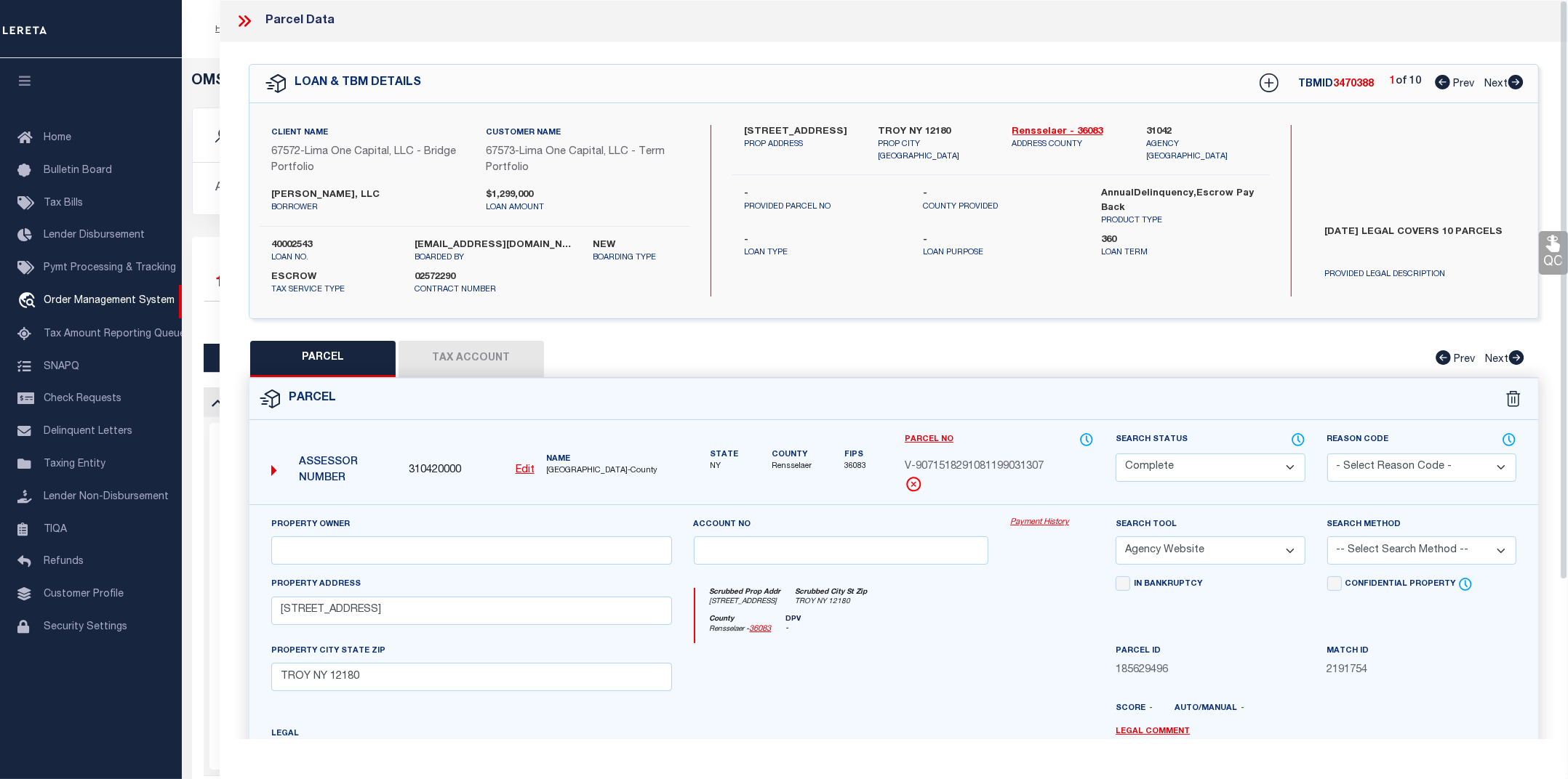
click at [1040, 522] on link "Payment History" at bounding box center [1051, 523] width 84 height 12
click at [240, 20] on icon at bounding box center [243, 20] width 19 height 19
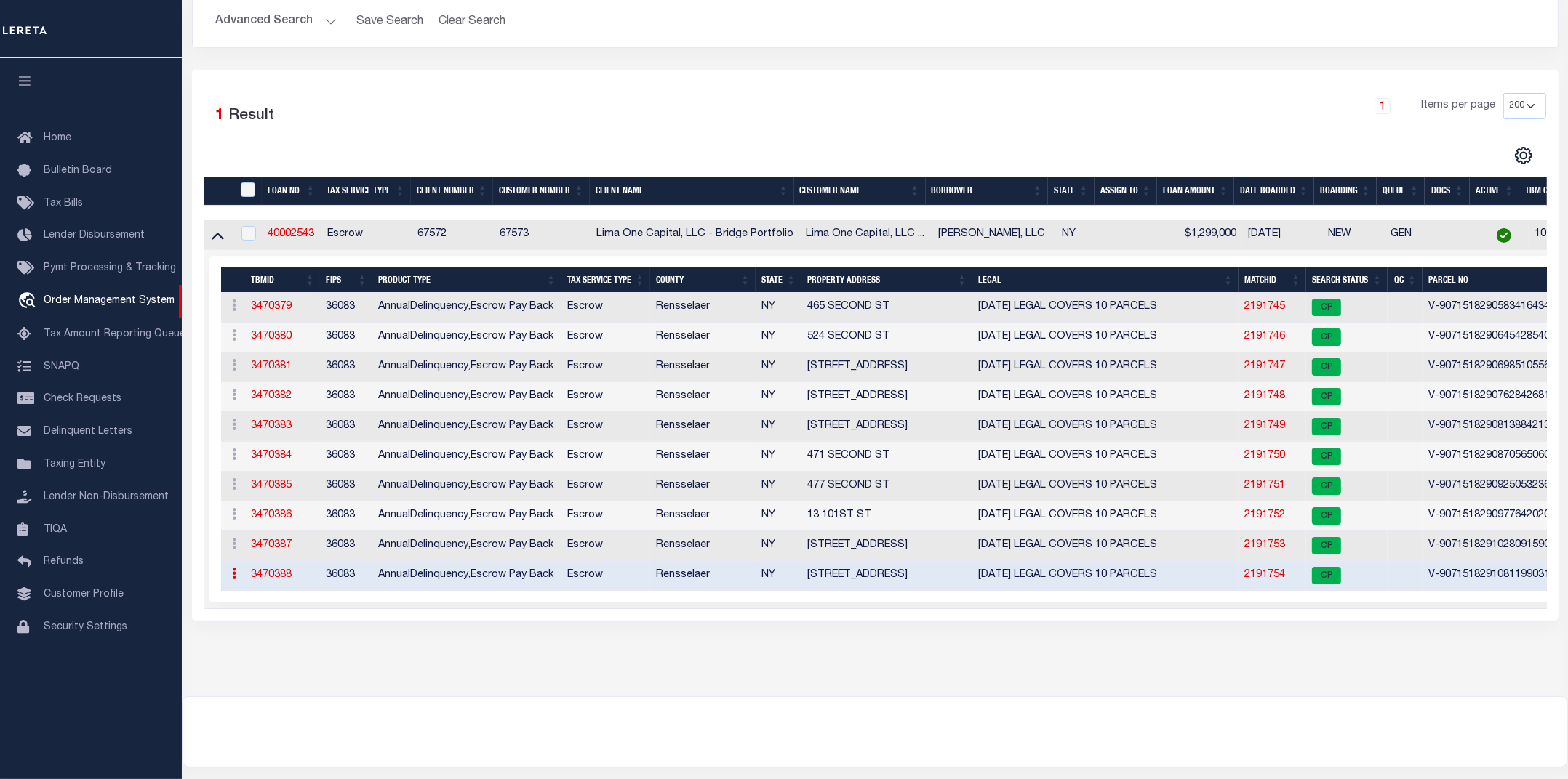
click at [799, 721] on div at bounding box center [875, 732] width 1385 height 70
click at [704, 767] on div at bounding box center [875, 732] width 1385 height 70
click at [1259, 311] on link "2191745" at bounding box center [1264, 307] width 41 height 11
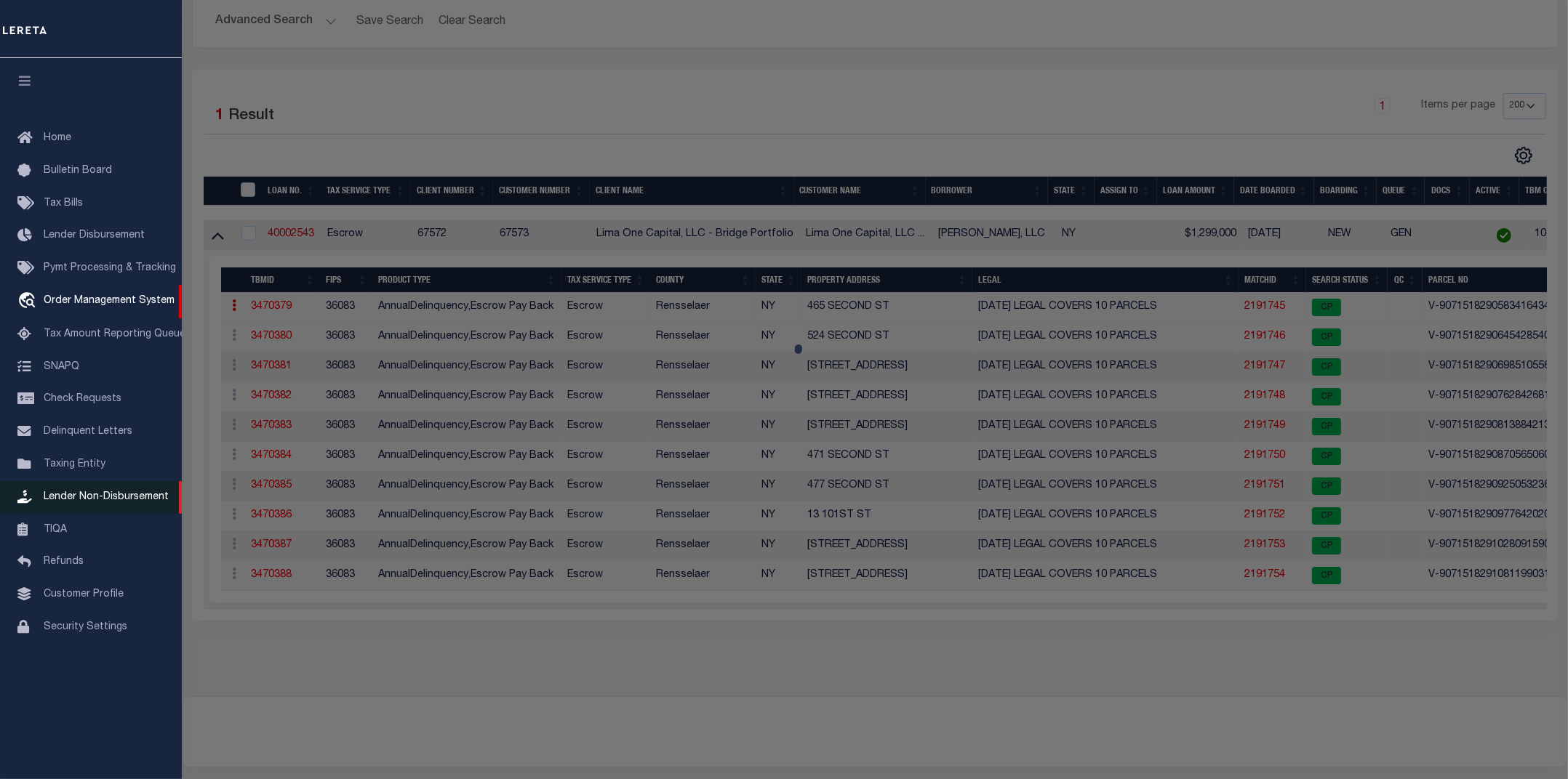
select select "AS"
select select
checkbox input "false"
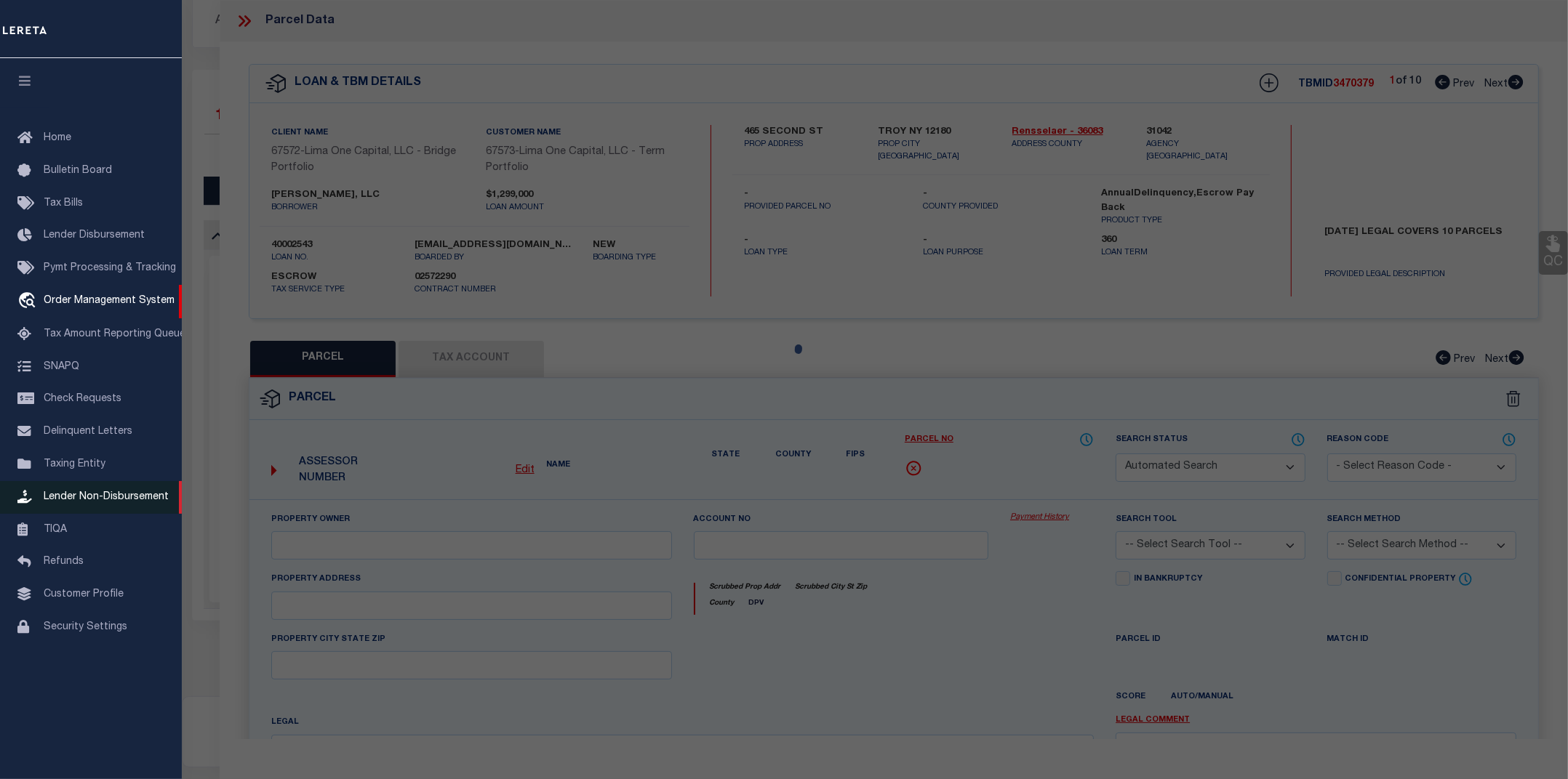
select select "CP"
select select "AGW"
select select
type input "465 SECOND ST"
checkbox input "false"
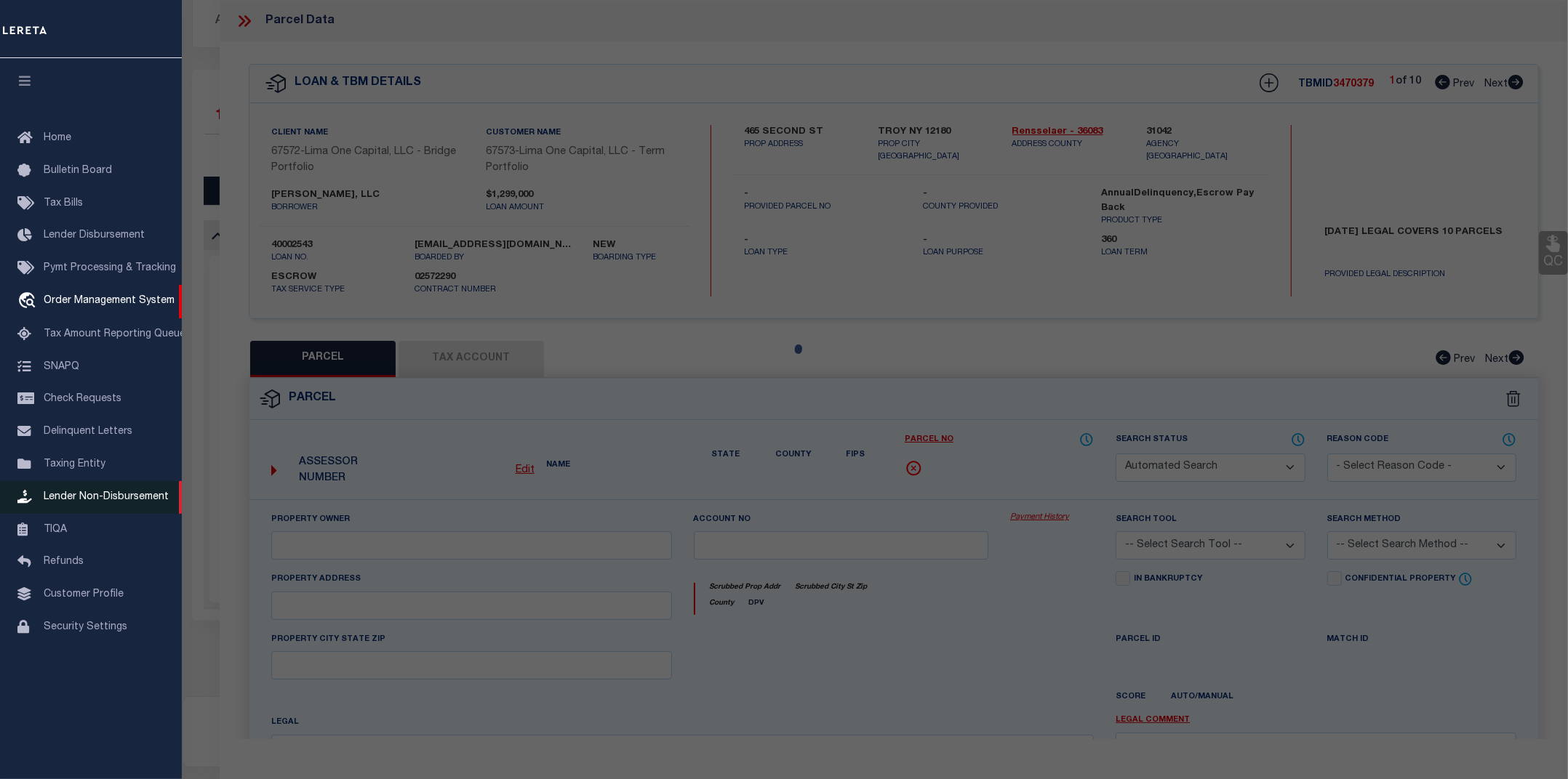
type input "TROY NY 12180"
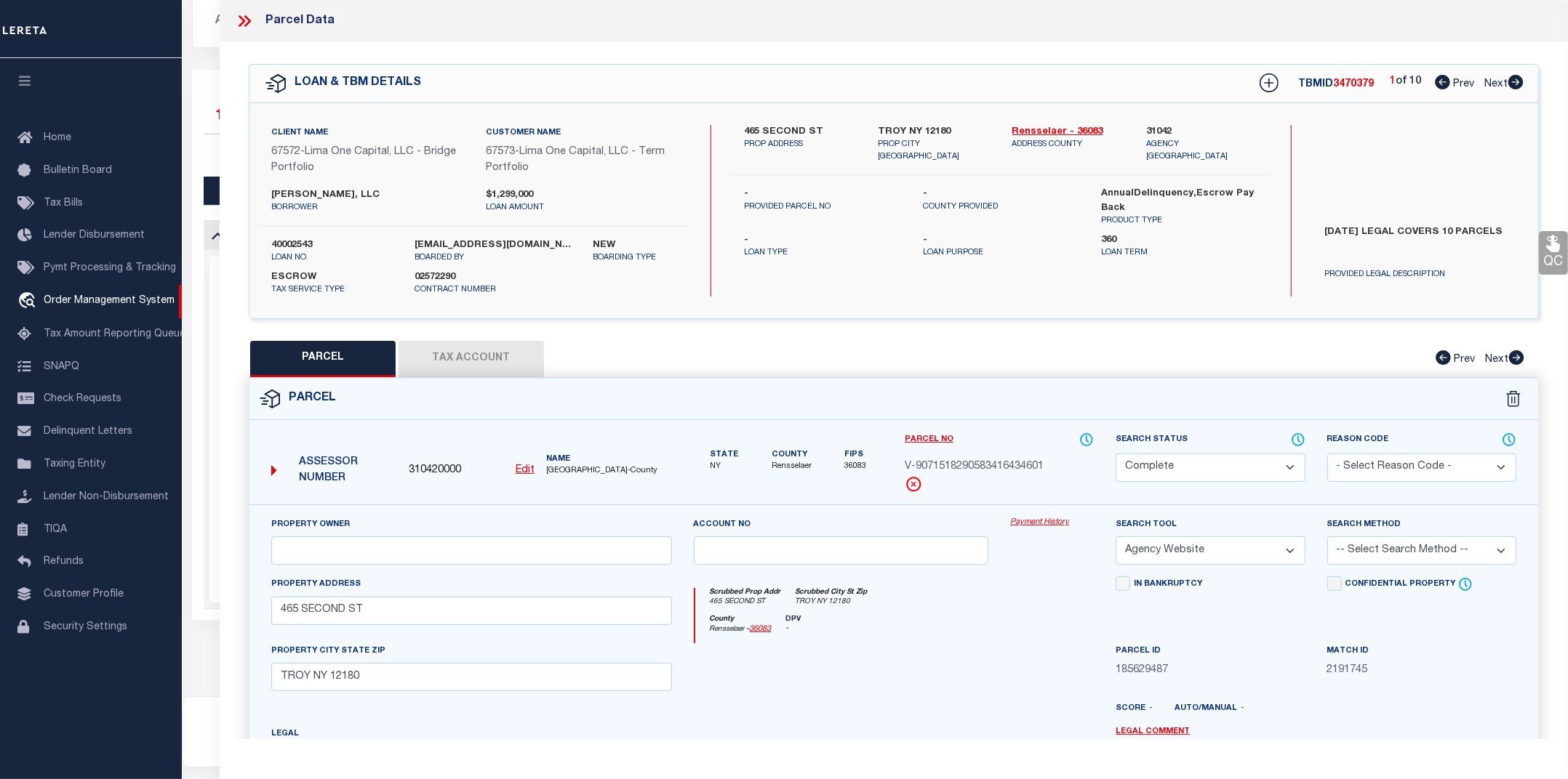
click at [1036, 527] on link "Payment History" at bounding box center [1051, 523] width 84 height 12
click at [248, 20] on icon at bounding box center [243, 20] width 19 height 19
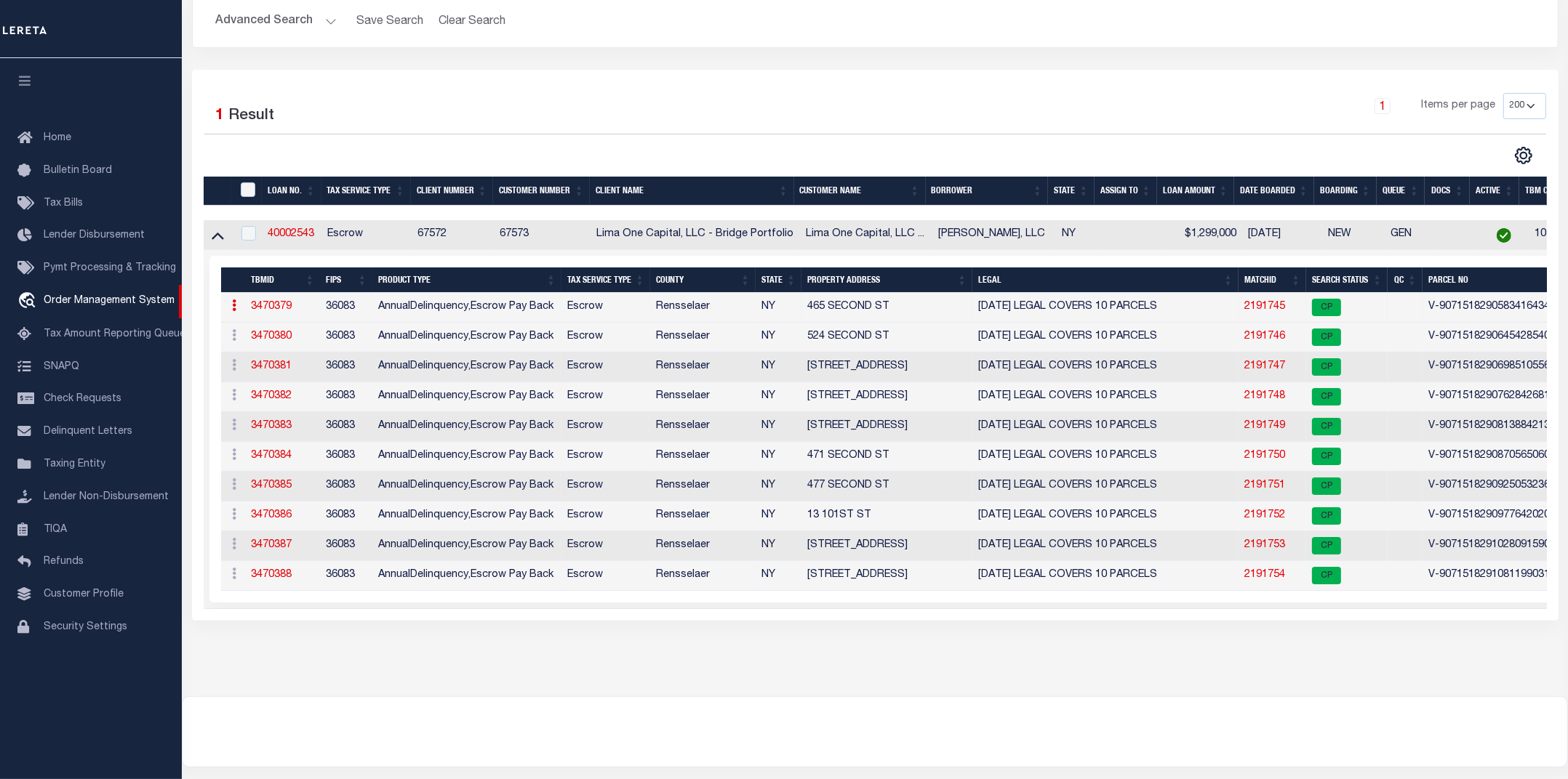
click at [529, 751] on div at bounding box center [875, 732] width 1385 height 70
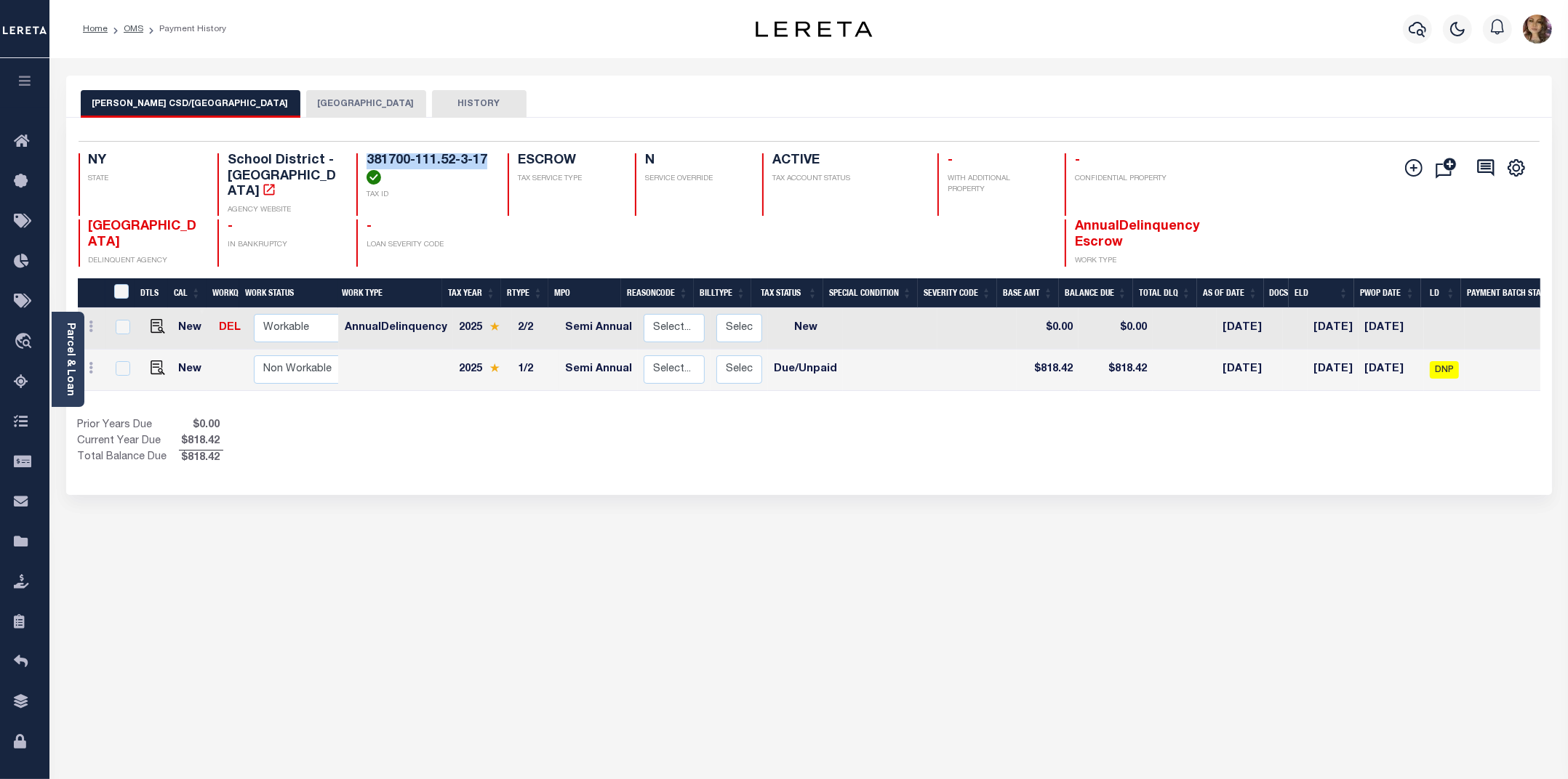
drag, startPoint x: 488, startPoint y: 160, endPoint x: 364, endPoint y: 158, distance: 124.0
click at [364, 158] on div "381700-111.52-3-17 TAX ID" at bounding box center [423, 184] width 134 height 62
copy h4 "381700-111.52-3-17"
drag, startPoint x: 493, startPoint y: 157, endPoint x: 365, endPoint y: 155, distance: 128.0
click at [365, 155] on div "NY STATE School District - NY AGENCY WEBSITE 381700-111.52-8-15 TAX ID ESCROW T…" at bounding box center [687, 184] width 1217 height 62
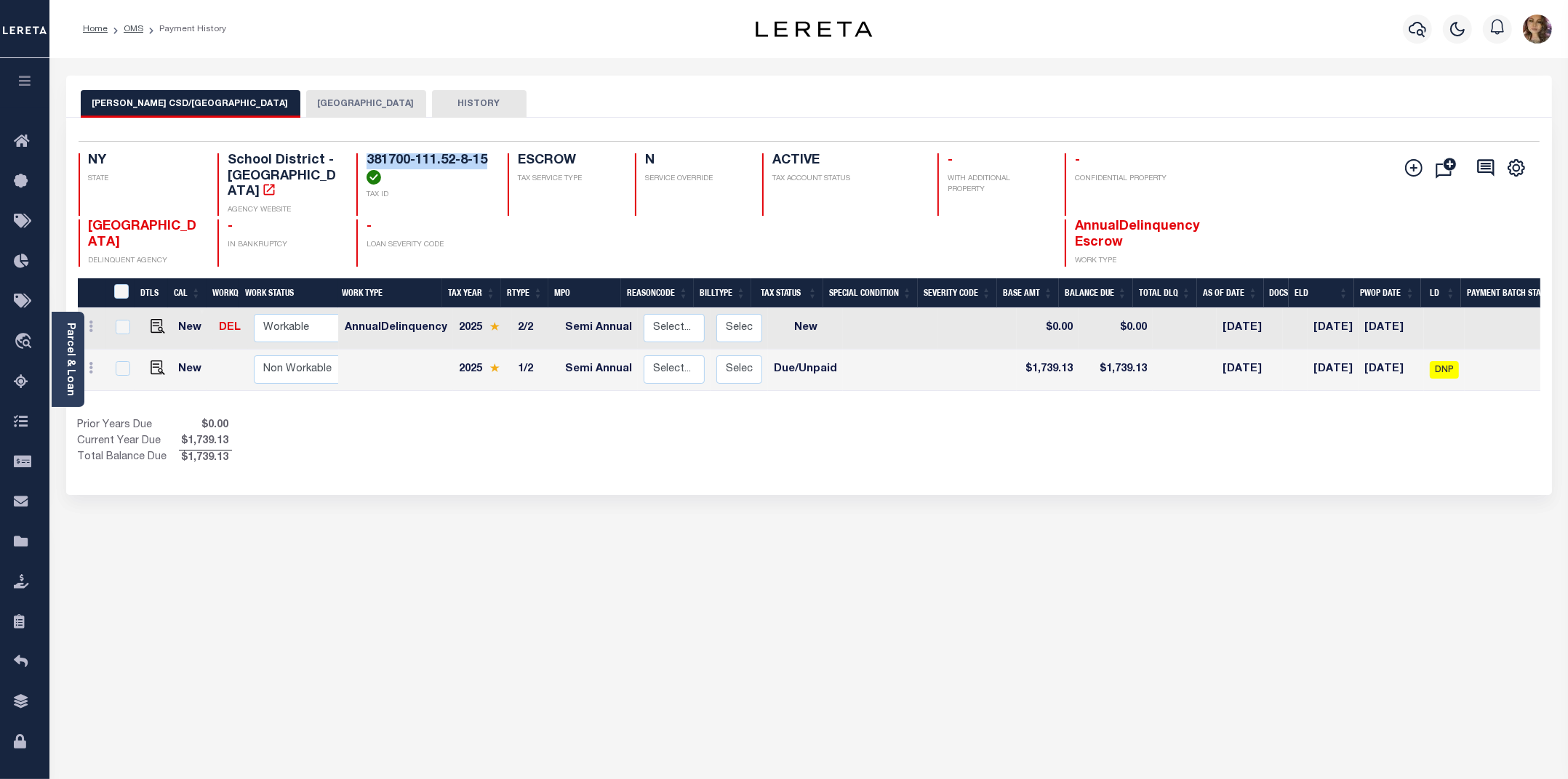
copy h4 "381700-111.52-8-15"
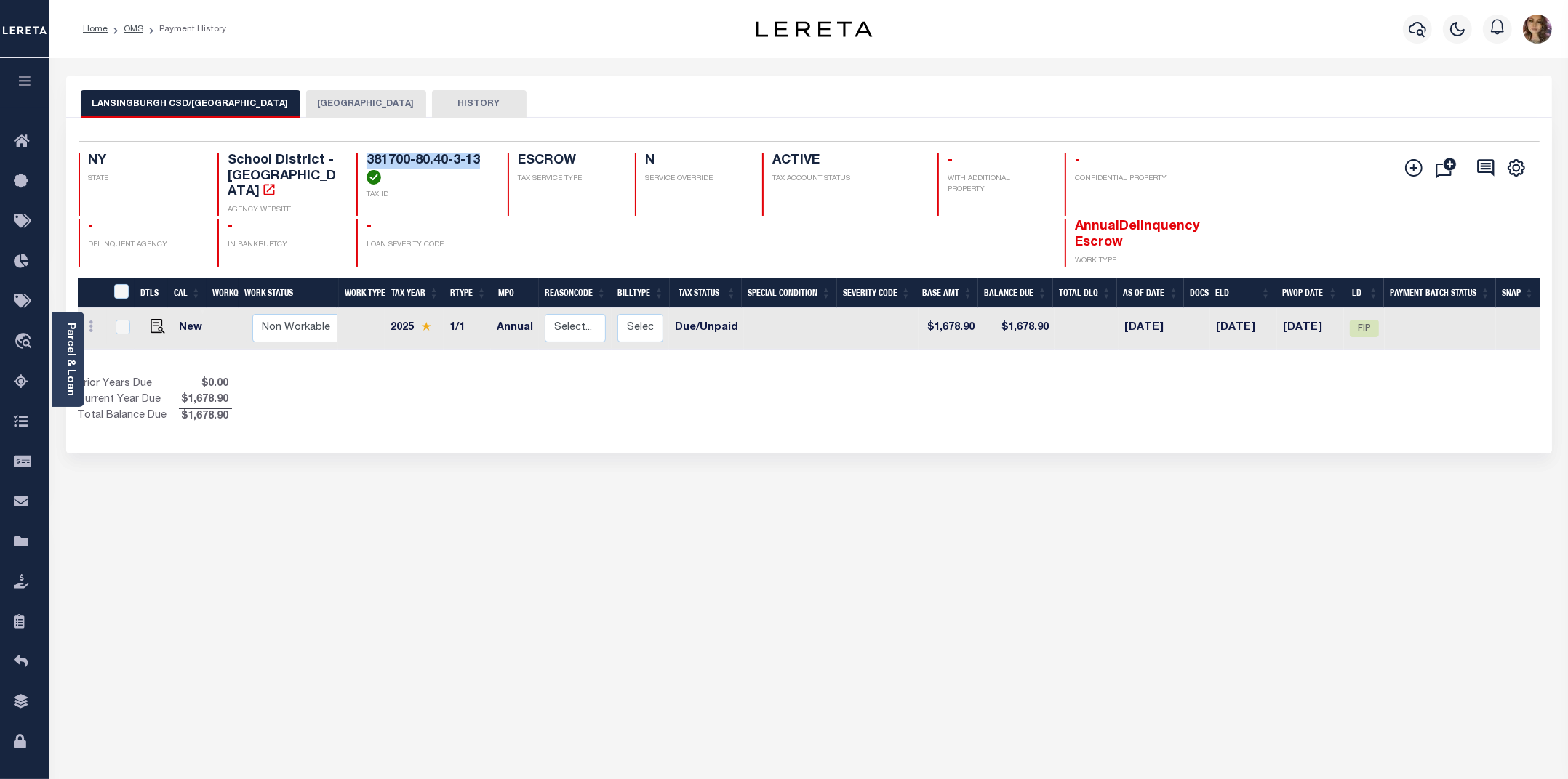
drag, startPoint x: 493, startPoint y: 164, endPoint x: 362, endPoint y: 161, distance: 131.0
click at [362, 161] on div "NY STATE School District - NY AGENCY WEBSITE 381700-80.40-3-13 TAX ID ESCROW TA…" at bounding box center [687, 184] width 1217 height 62
copy h4 "381700-80.40-3-13"
click at [306, 102] on button "[GEOGRAPHIC_DATA]" at bounding box center [366, 104] width 120 height 28
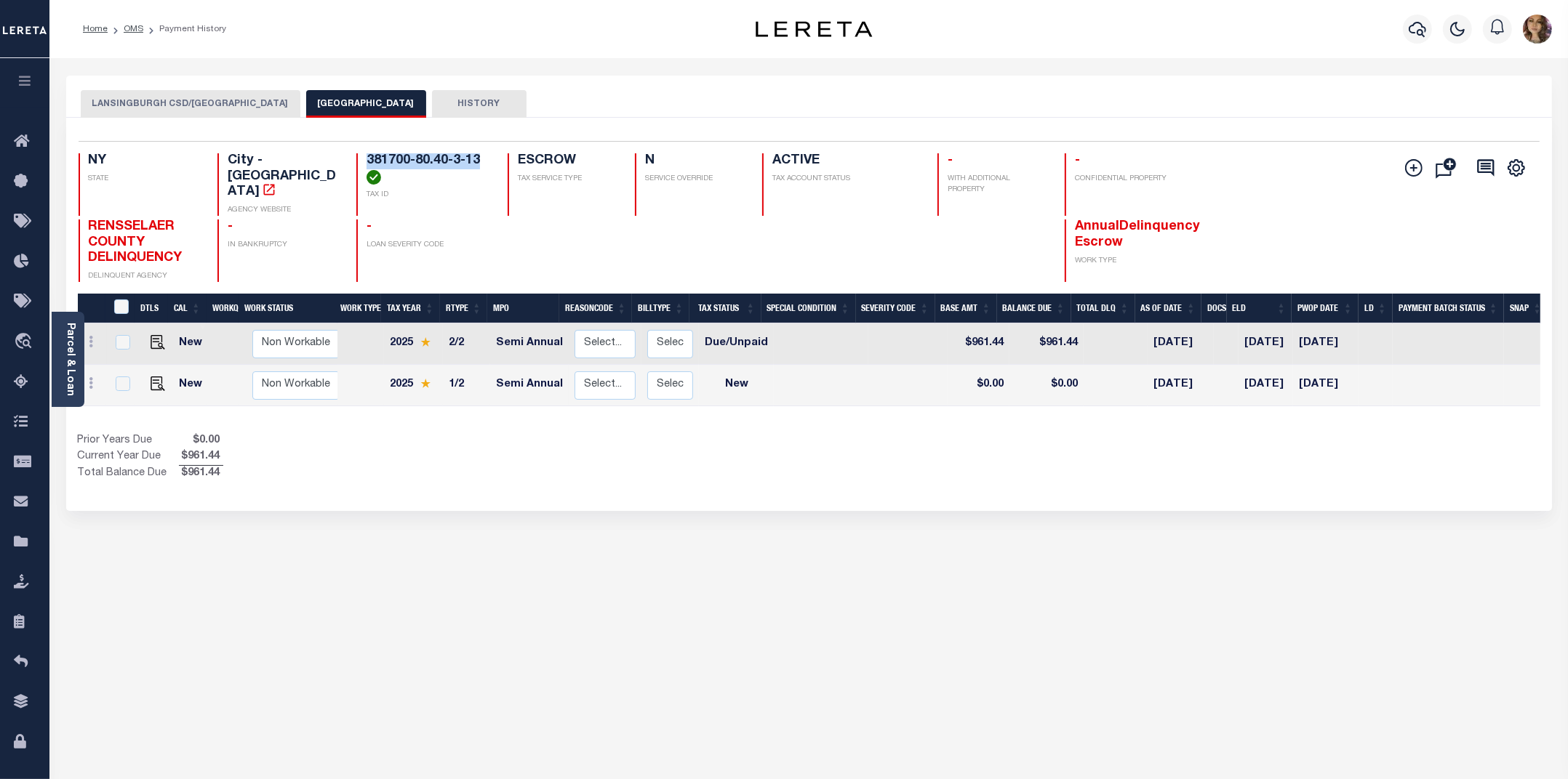
drag, startPoint x: 482, startPoint y: 160, endPoint x: 366, endPoint y: 160, distance: 116.0
click at [367, 160] on h4 "381700-80.40-3-13" at bounding box center [429, 169] width 123 height 32
copy h4 "381700-80.40-3-13"
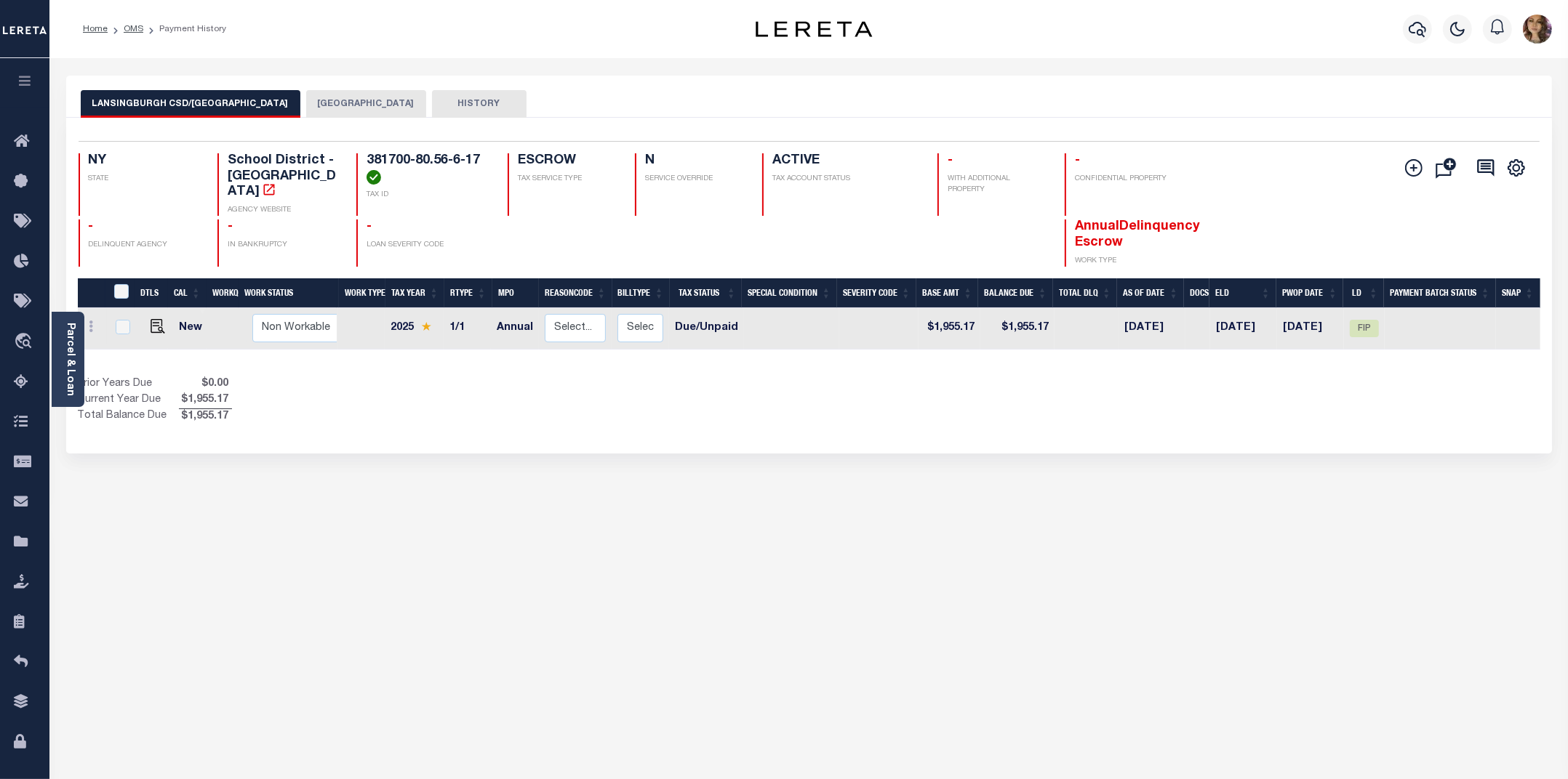
click at [306, 110] on button "[GEOGRAPHIC_DATA]" at bounding box center [366, 104] width 120 height 28
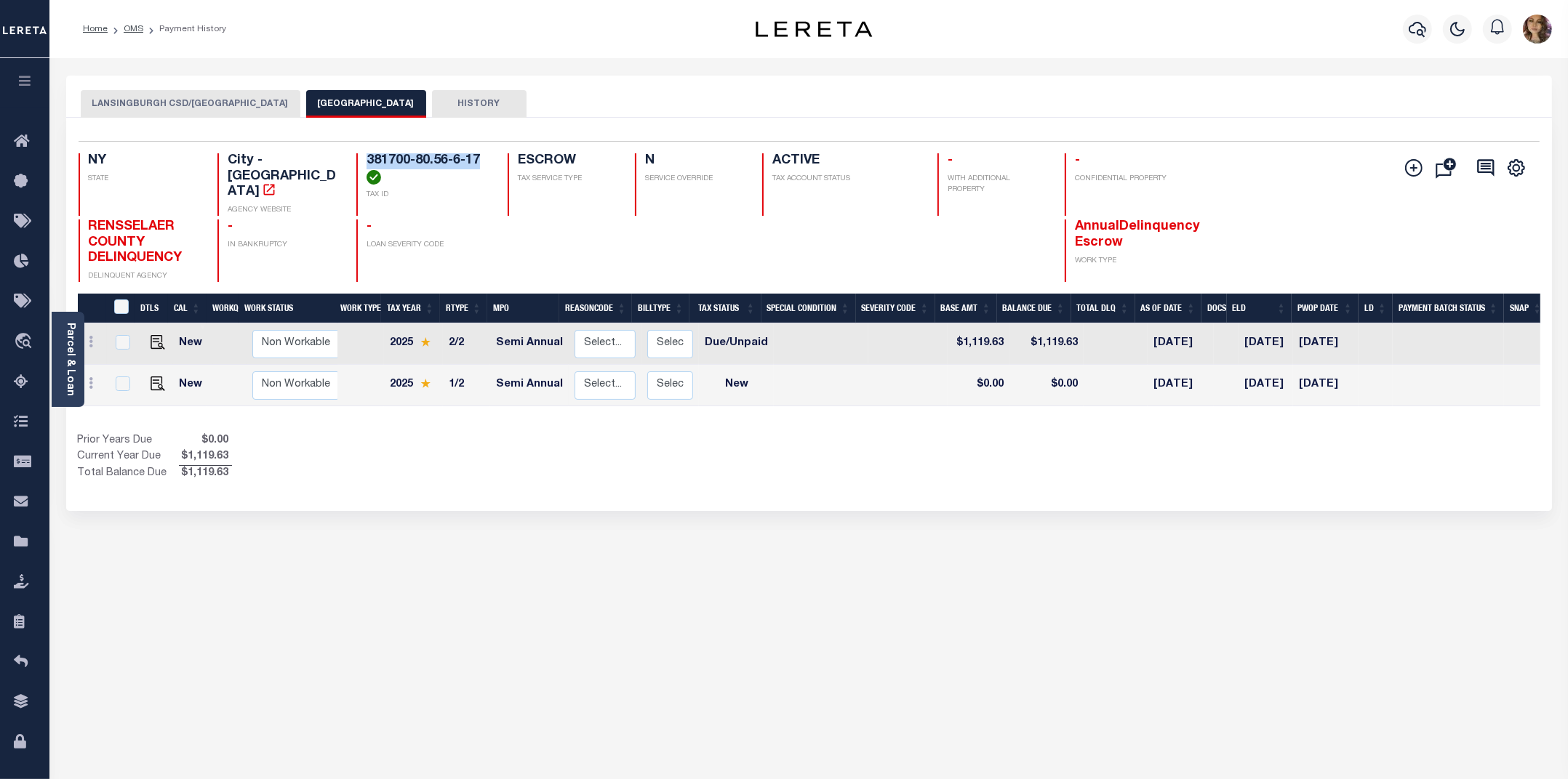
drag, startPoint x: 489, startPoint y: 164, endPoint x: 368, endPoint y: 158, distance: 121.1
click at [368, 158] on h4 "381700-80.56-6-17" at bounding box center [429, 169] width 123 height 32
copy h4 "381700-80.56-6-17"
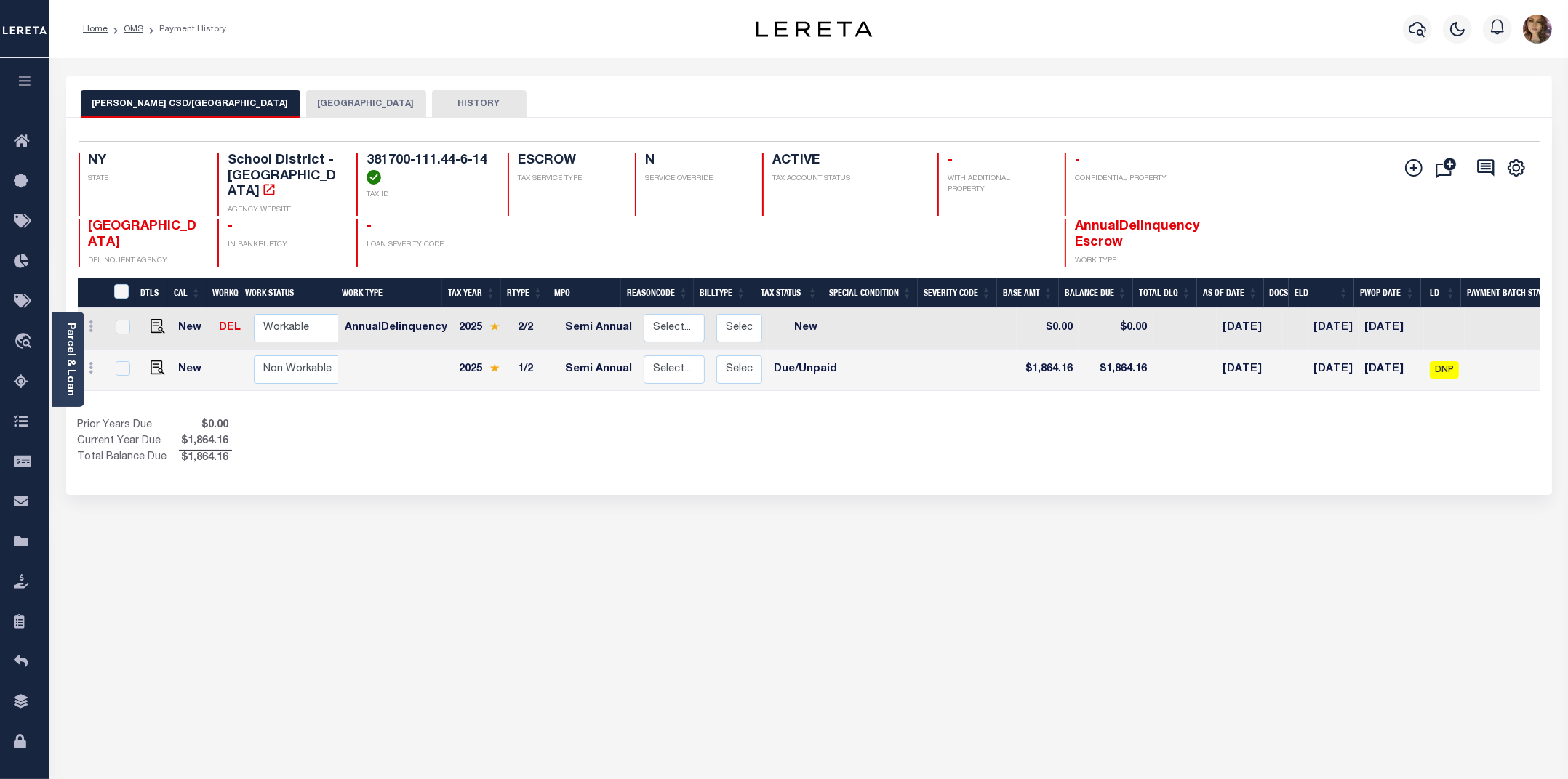
click at [306, 101] on button "[GEOGRAPHIC_DATA]" at bounding box center [366, 104] width 120 height 28
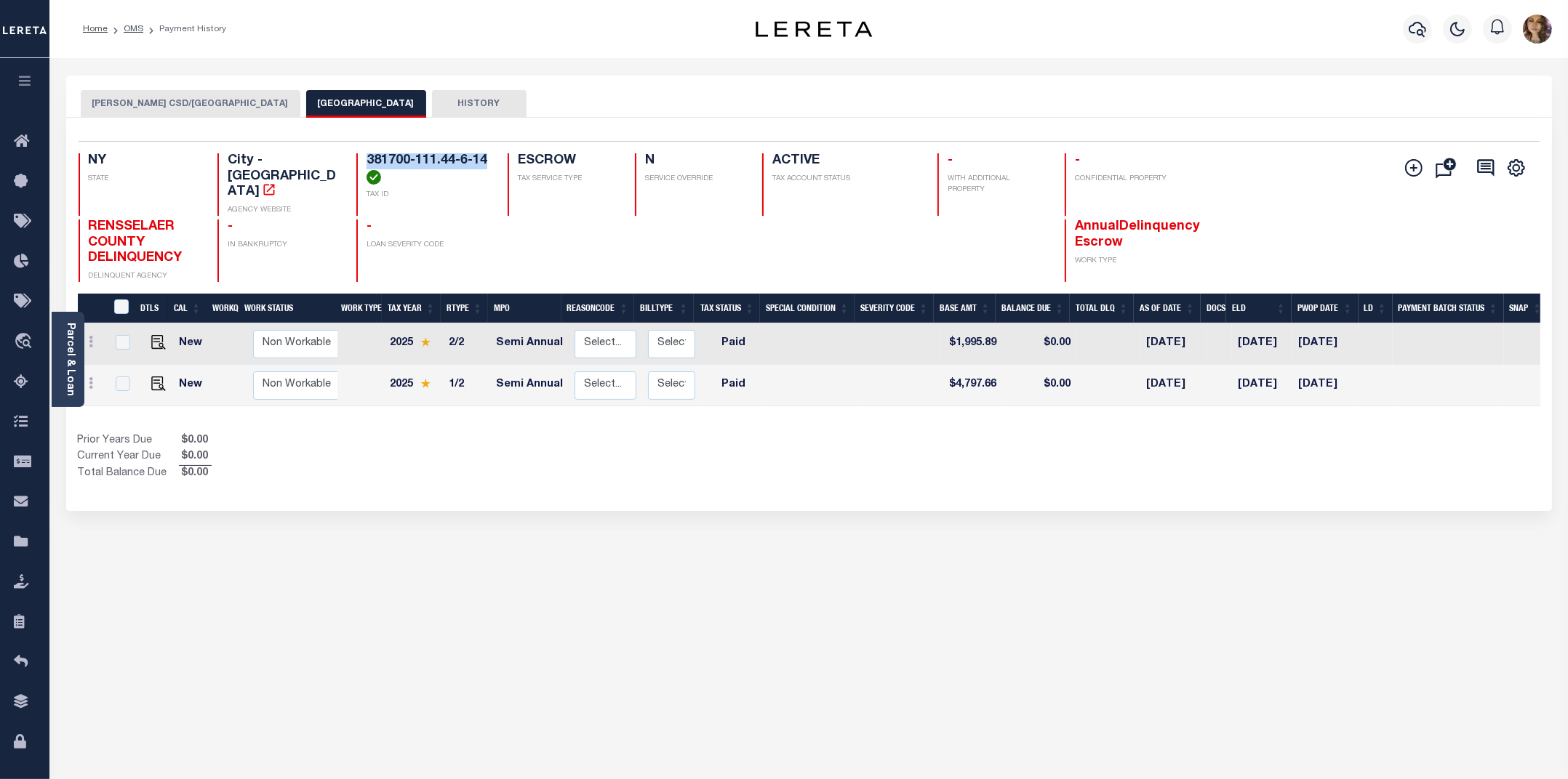
drag, startPoint x: 488, startPoint y: 161, endPoint x: 366, endPoint y: 153, distance: 122.3
click at [366, 153] on div "Selected 2 Results 1 Items per page 25 50 100 NY STATE City - NY AGENCY WEBSITE" at bounding box center [808, 212] width 1484 height 141
copy h4 "381700-111.44-6-14"
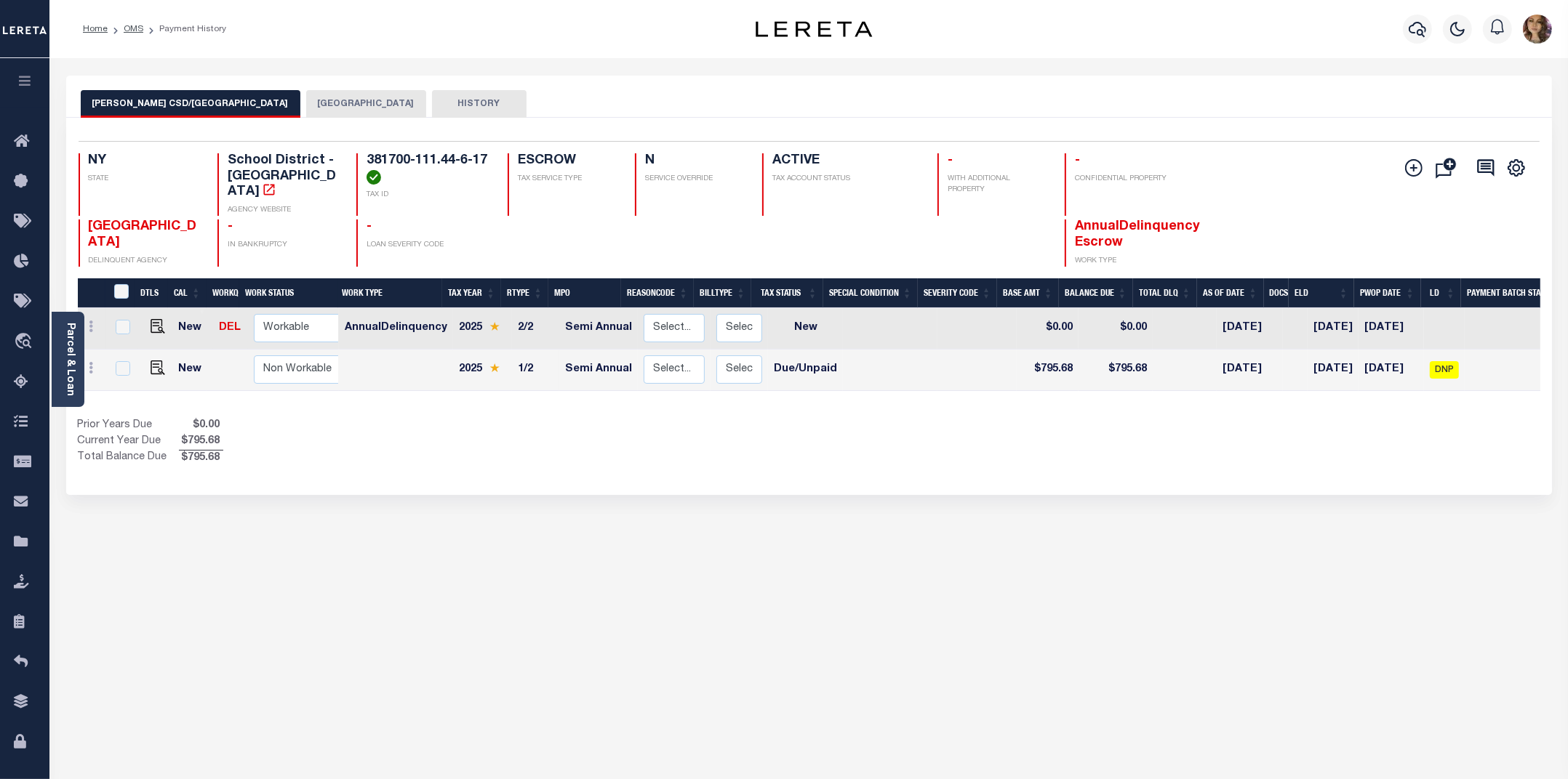
click at [306, 103] on button "[GEOGRAPHIC_DATA]" at bounding box center [366, 104] width 120 height 28
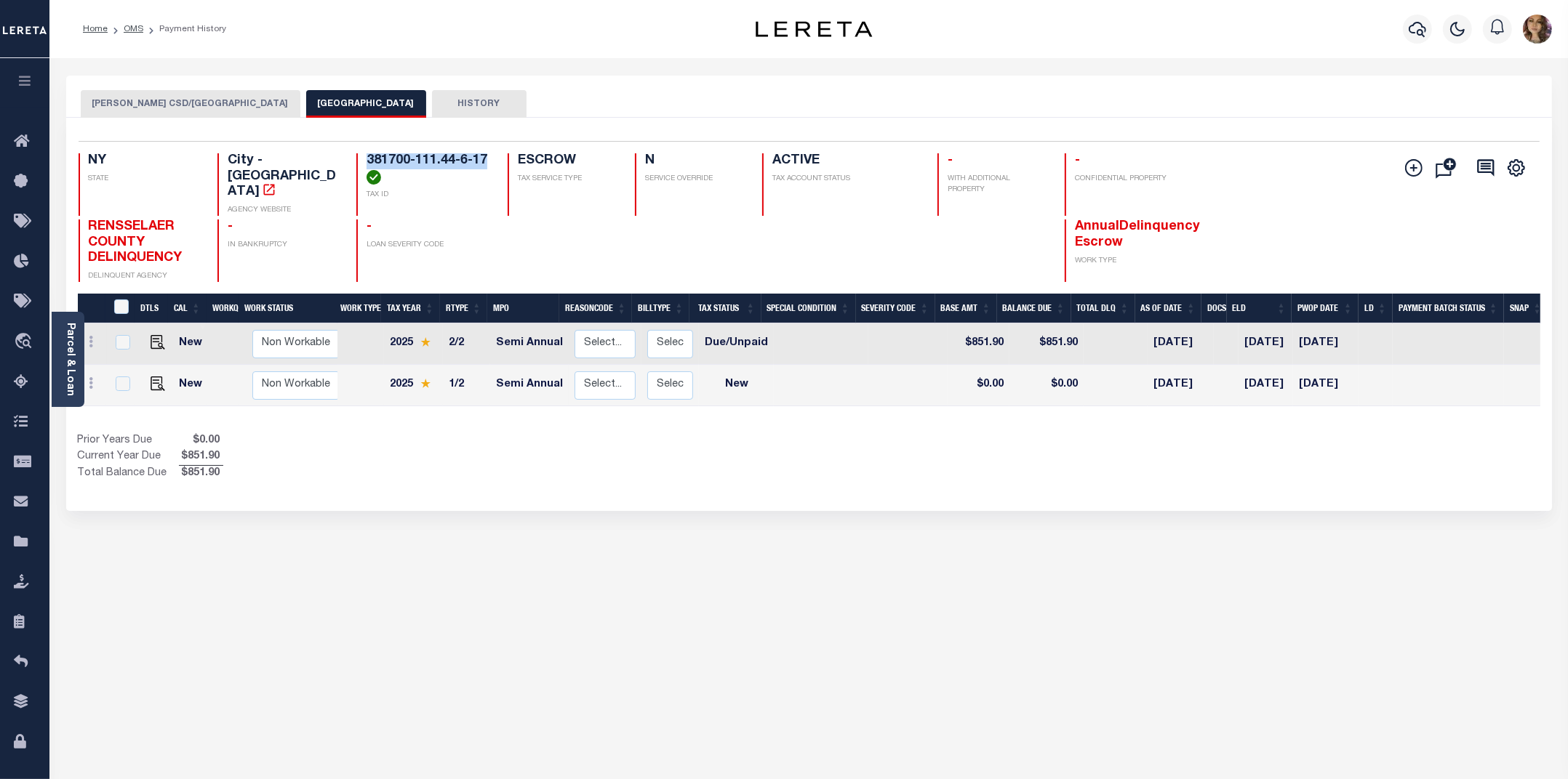
drag, startPoint x: 485, startPoint y: 157, endPoint x: 362, endPoint y: 157, distance: 123.0
click at [362, 157] on div "381700-111.44-6-17 TAX ID" at bounding box center [423, 184] width 134 height 62
drag, startPoint x: 420, startPoint y: 175, endPoint x: 487, endPoint y: 157, distance: 69.4
click at [487, 157] on h4 "381700-111.44-6-17" at bounding box center [429, 169] width 123 height 32
drag, startPoint x: 491, startPoint y: 157, endPoint x: 359, endPoint y: 155, distance: 132.0
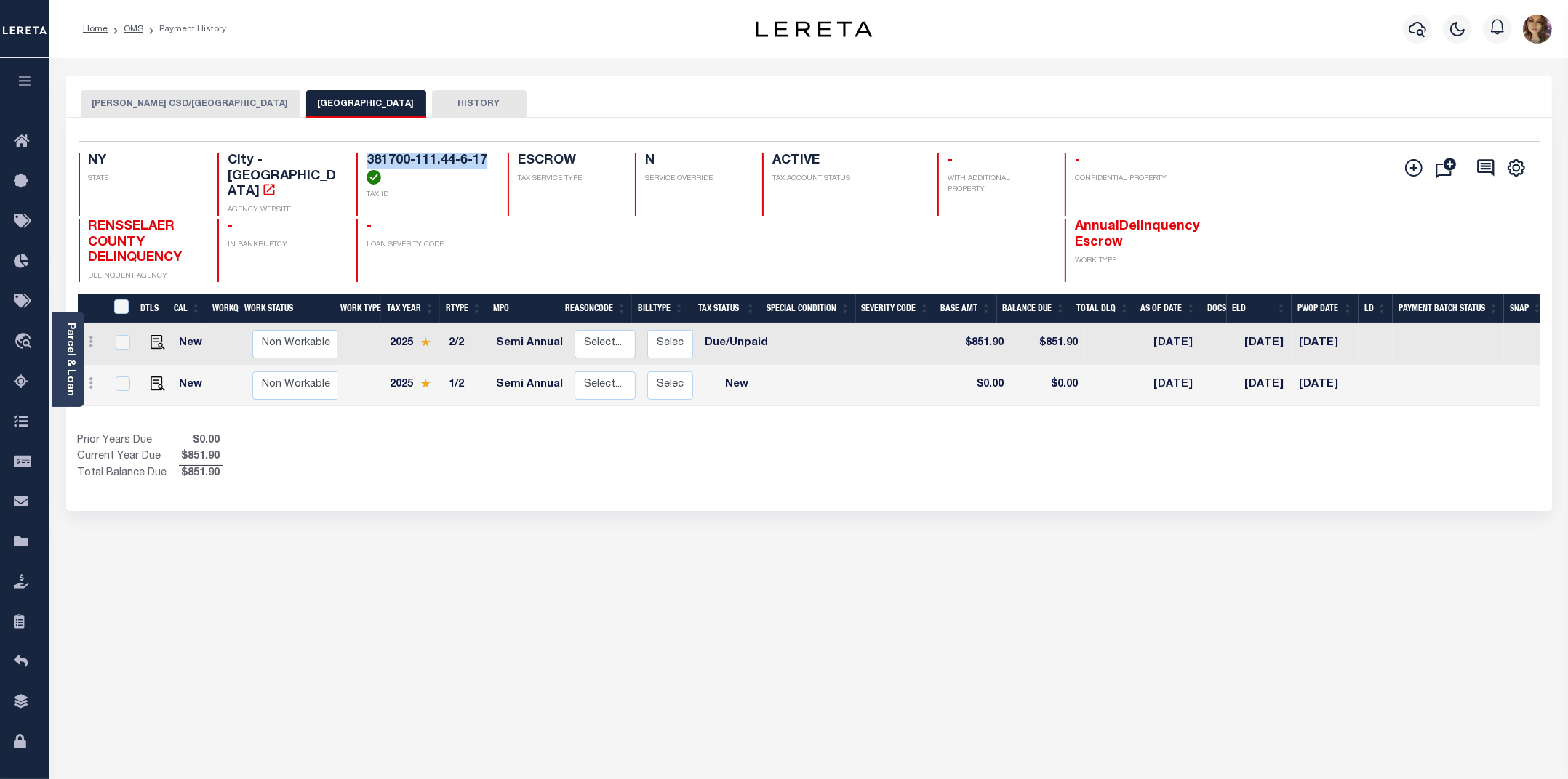
click at [359, 155] on div "NY STATE City - NY AGENCY WEBSITE 381700-111.44-6-17 TAX ID ESCROW TAX SERVICE …" at bounding box center [687, 184] width 1217 height 62
copy h4 "381700-111.44-6-17"
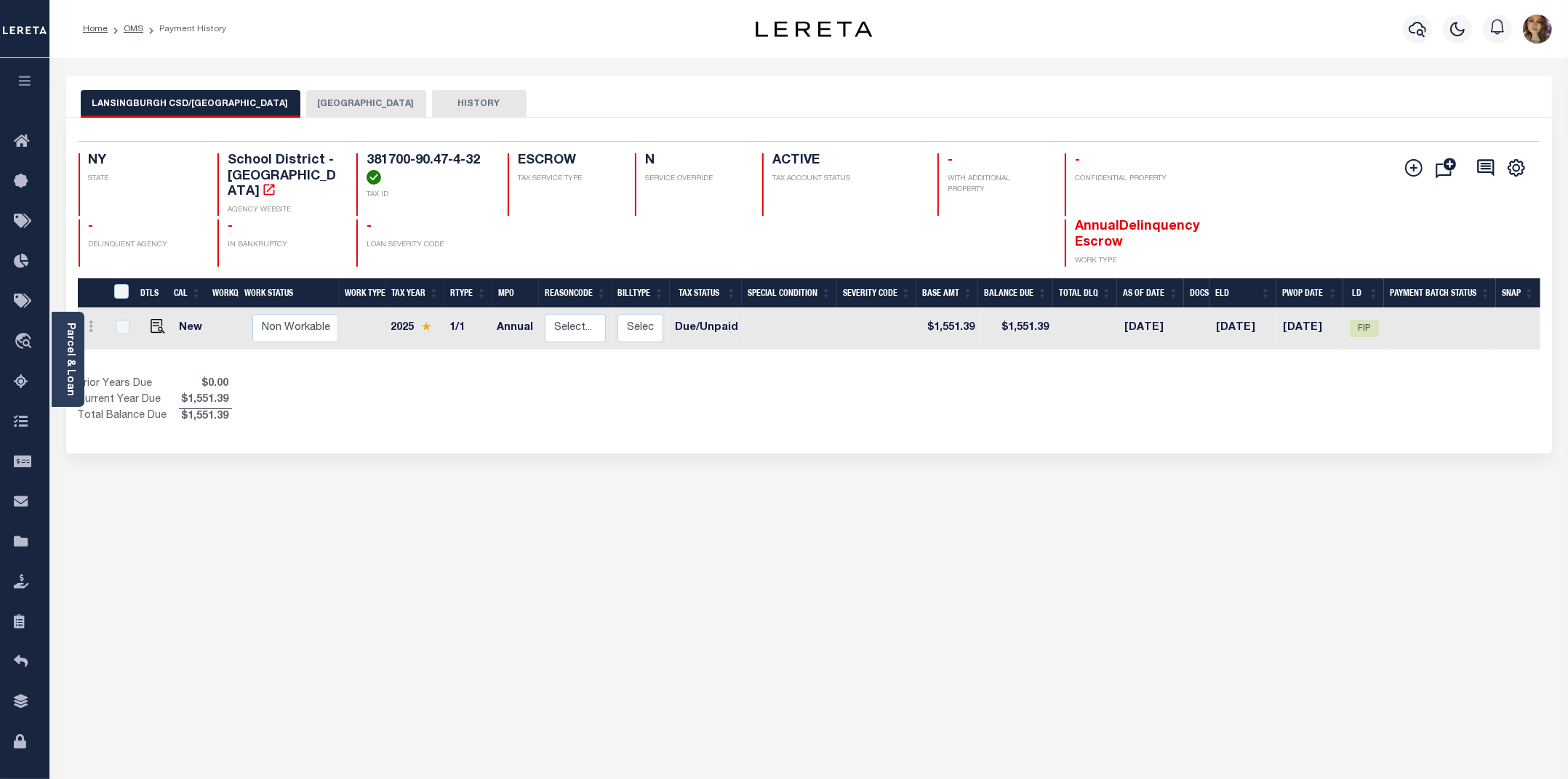
click at [307, 101] on button "[GEOGRAPHIC_DATA]" at bounding box center [366, 104] width 120 height 28
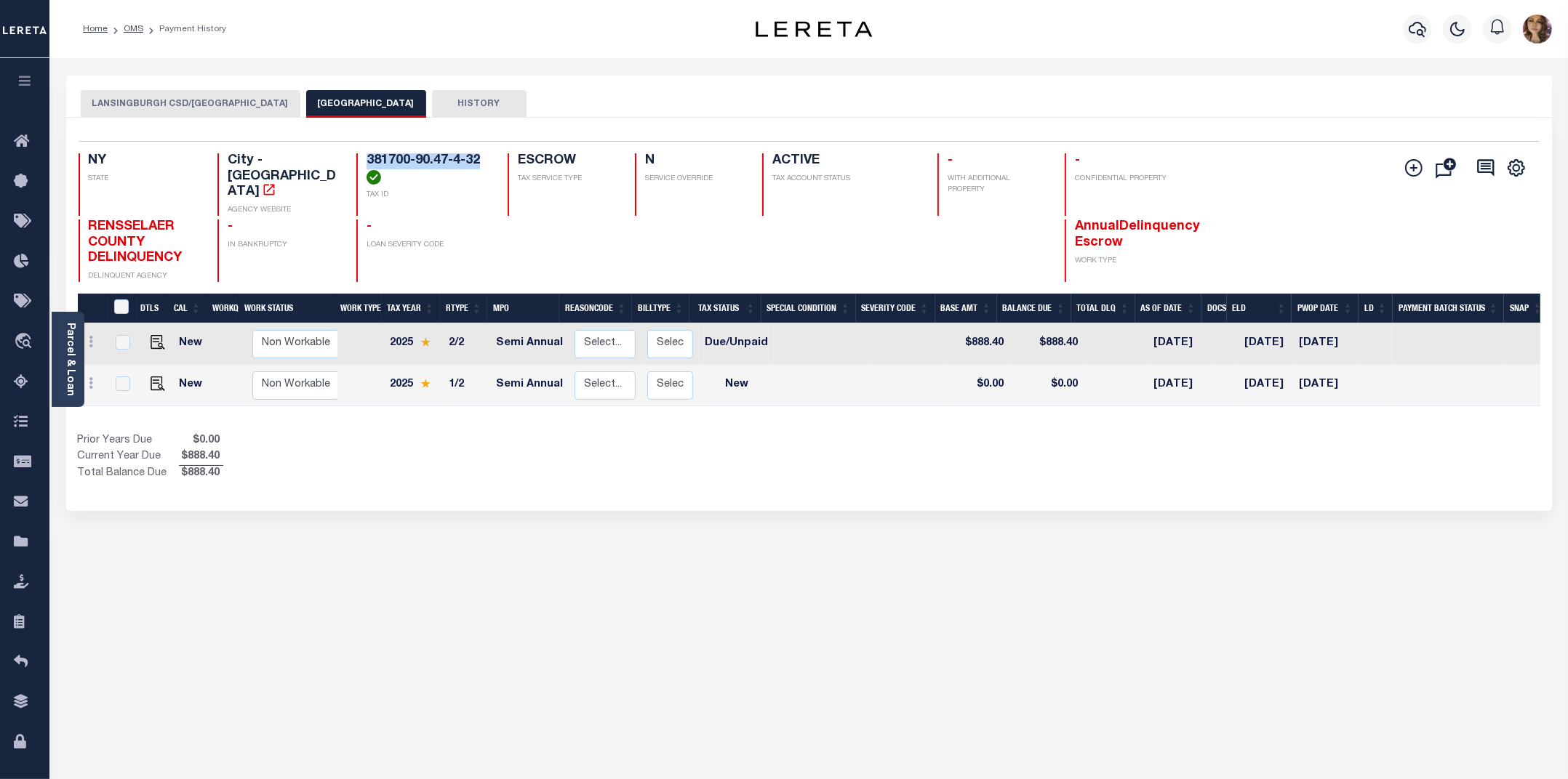
drag, startPoint x: 484, startPoint y: 164, endPoint x: 368, endPoint y: 158, distance: 116.2
click at [368, 158] on h4 "381700-90.47-4-32" at bounding box center [429, 169] width 123 height 32
drag, startPoint x: 386, startPoint y: 173, endPoint x: 489, endPoint y: 157, distance: 104.2
click at [489, 157] on h4 "381700-90.47-4-32" at bounding box center [429, 169] width 123 height 32
drag, startPoint x: 484, startPoint y: 157, endPoint x: 365, endPoint y: 157, distance: 119.0
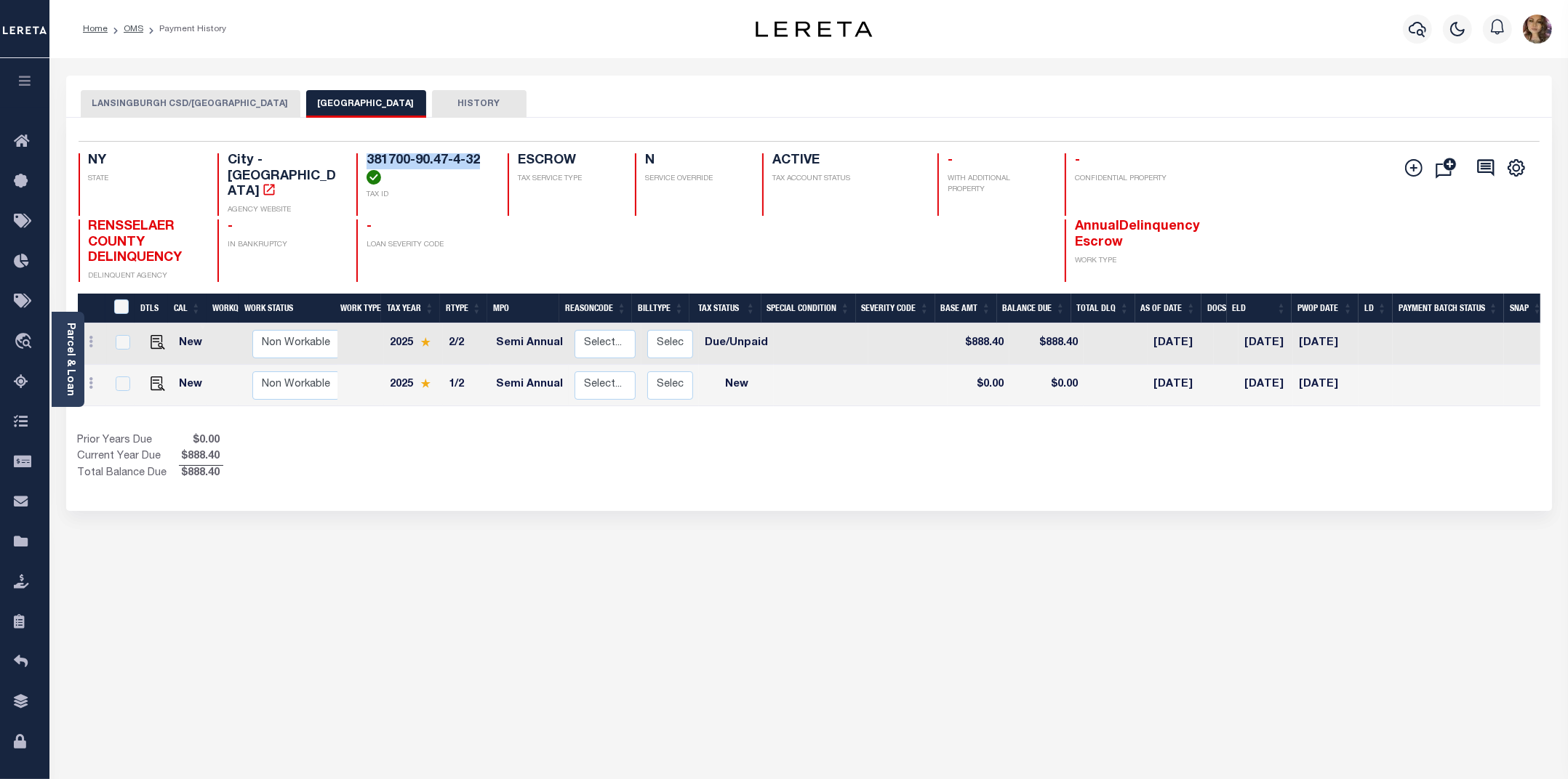
click at [367, 157] on h4 "381700-90.47-4-32" at bounding box center [429, 169] width 123 height 32
copy h4 "381700-90.47-4-32"
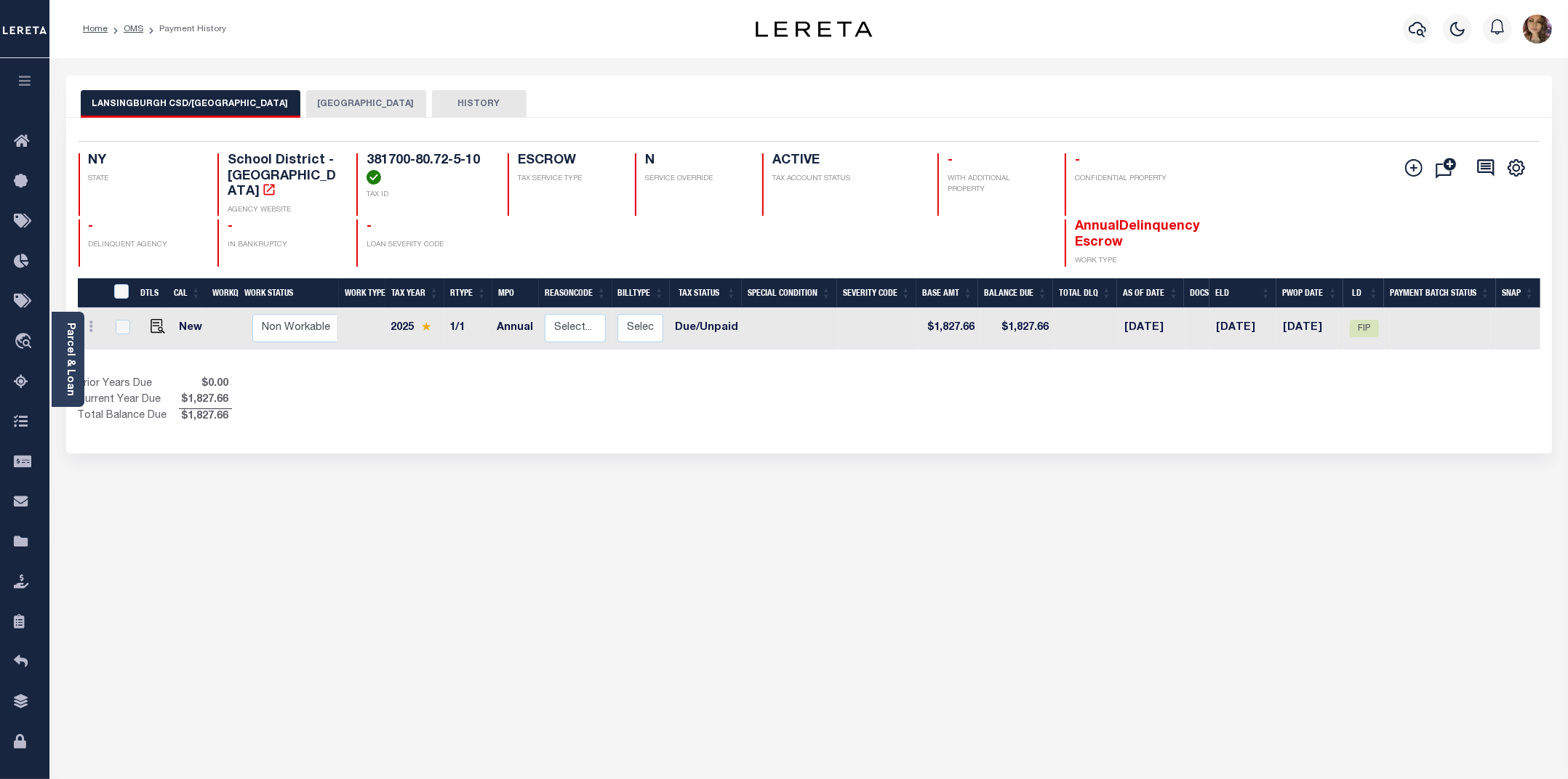
click at [306, 101] on button "[GEOGRAPHIC_DATA]" at bounding box center [366, 104] width 120 height 28
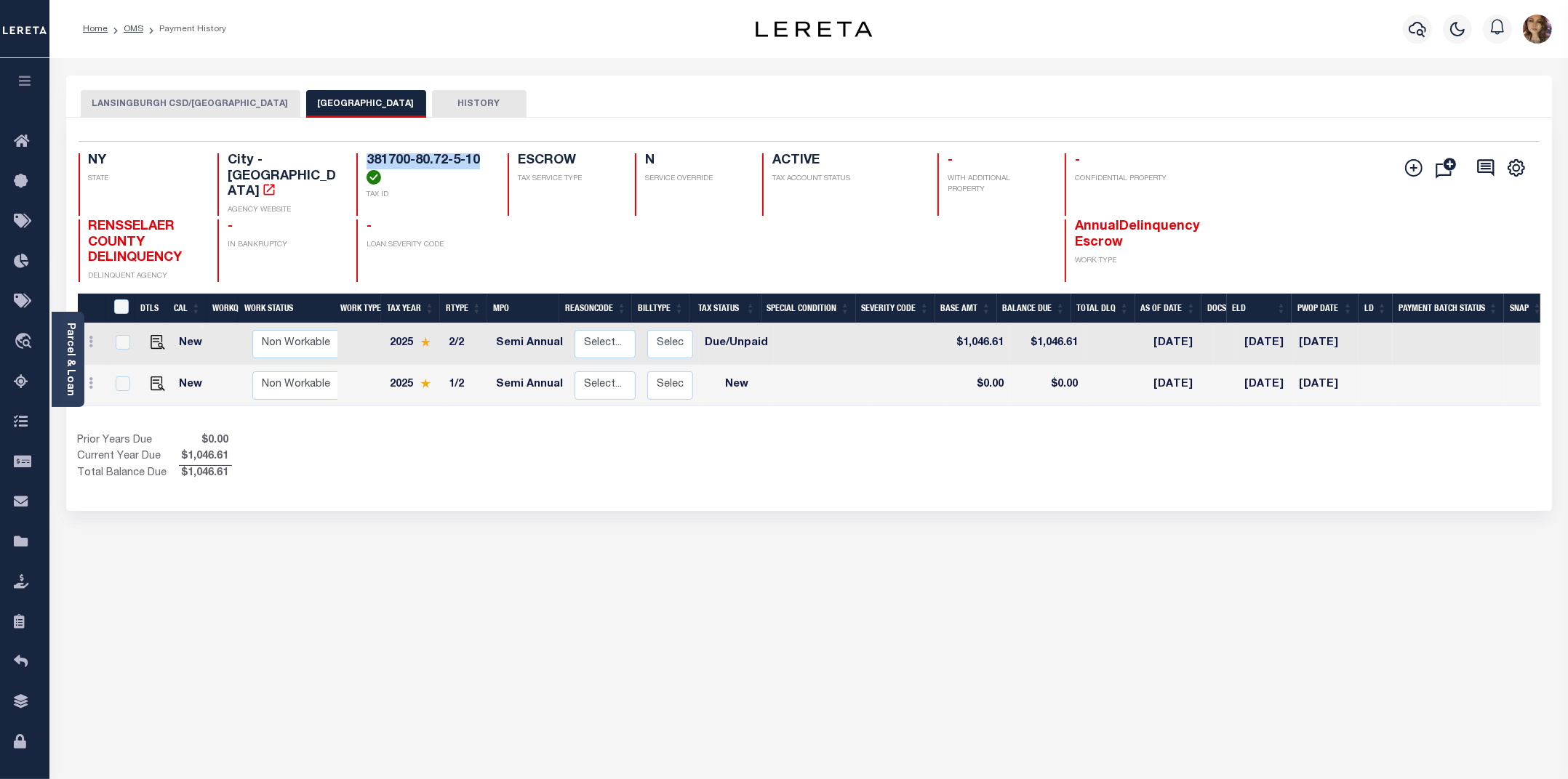
drag, startPoint x: 470, startPoint y: 160, endPoint x: 364, endPoint y: 160, distance: 106.0
click at [364, 160] on div "381700-80.72-5-10 TAX ID" at bounding box center [423, 184] width 134 height 62
copy h4 "381700-80.72-5-10"
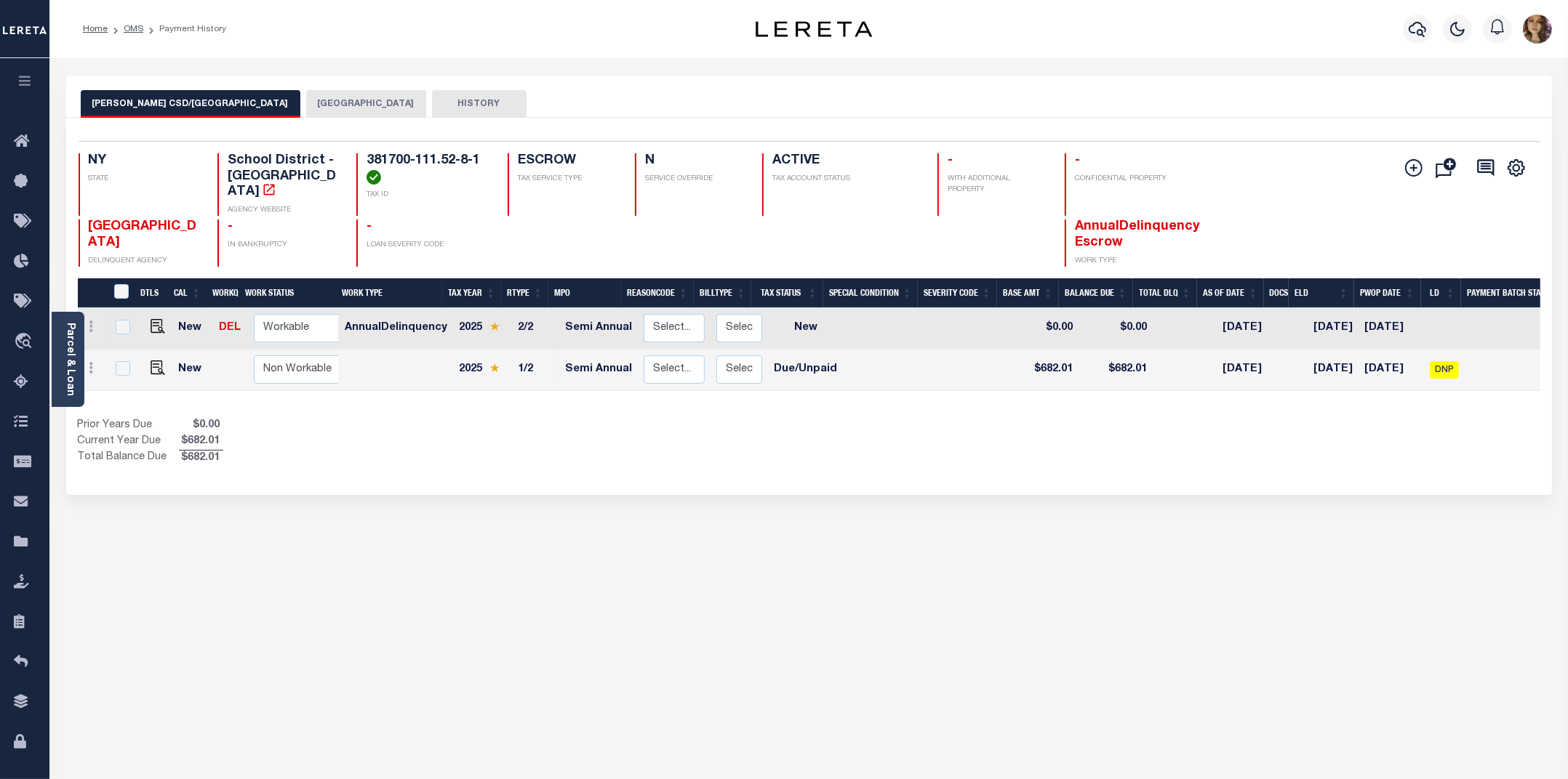
click at [306, 104] on button "[GEOGRAPHIC_DATA]" at bounding box center [366, 104] width 120 height 28
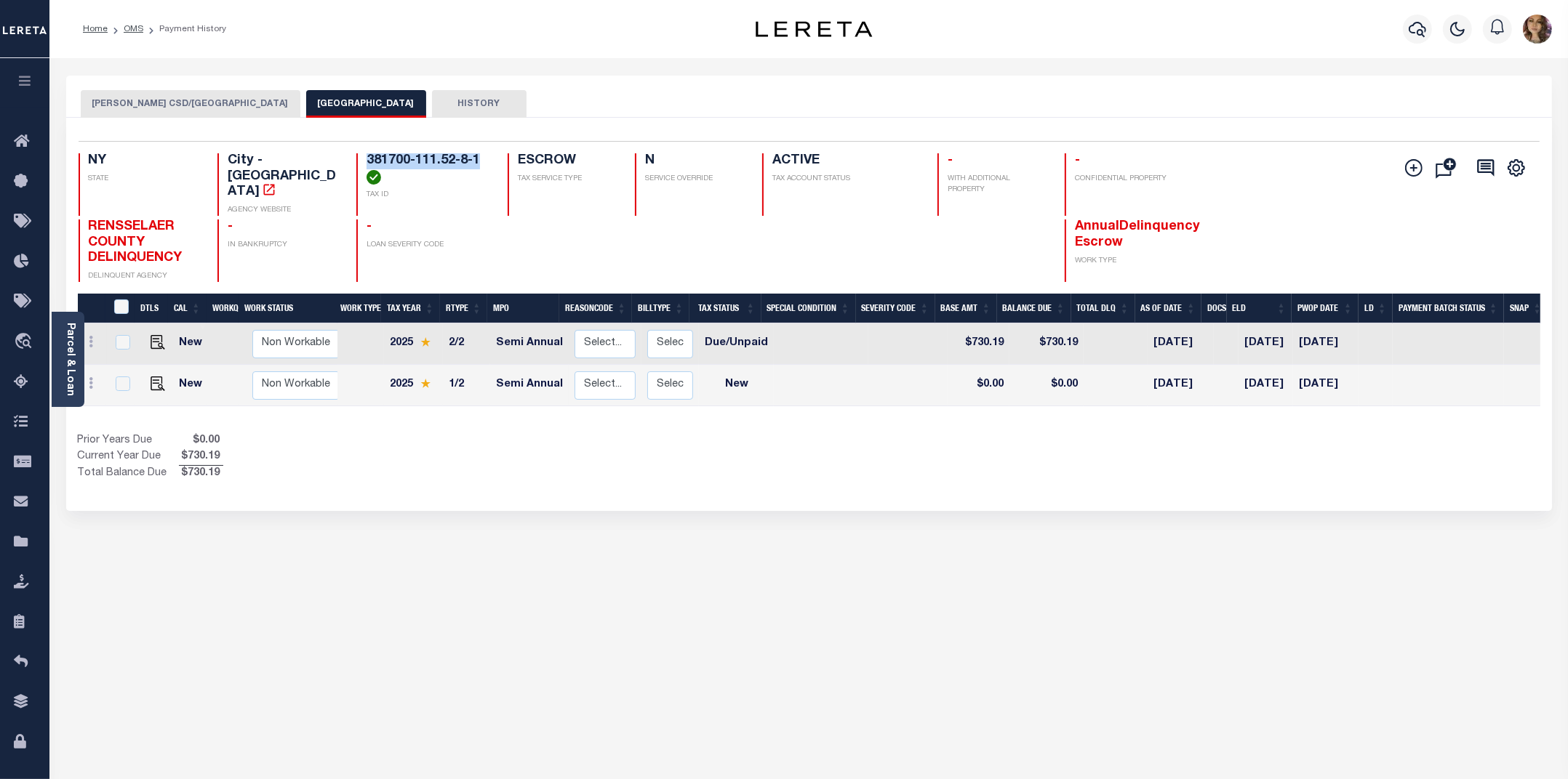
drag, startPoint x: 480, startPoint y: 165, endPoint x: 368, endPoint y: 161, distance: 112.1
click at [368, 161] on h4 "381700-111.52-8-1" at bounding box center [429, 169] width 123 height 32
copy h4 "381700-111.52-8-1"
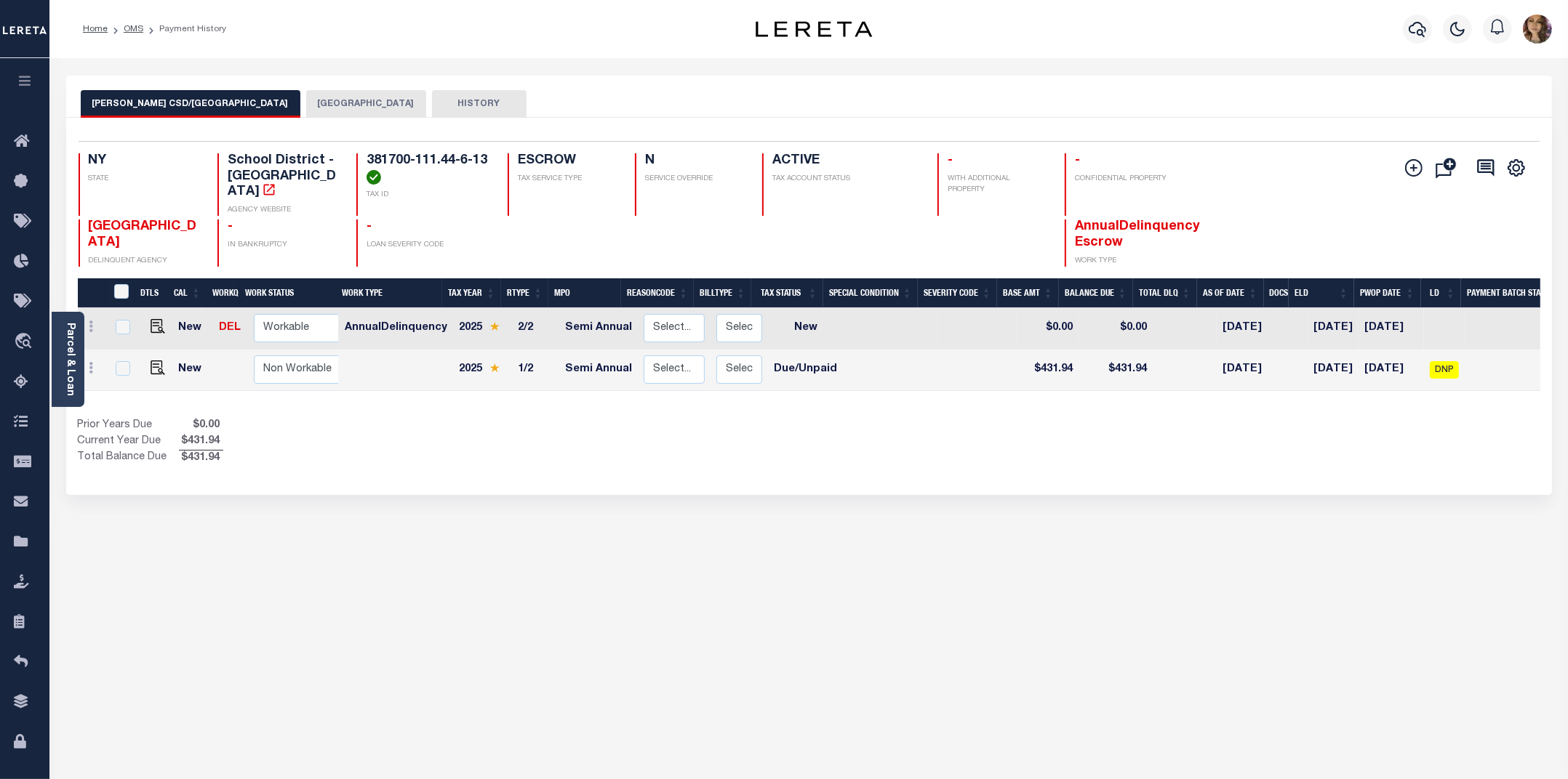
click at [306, 100] on button "[GEOGRAPHIC_DATA]" at bounding box center [366, 104] width 120 height 28
